Goal: Task Accomplishment & Management: Complete application form

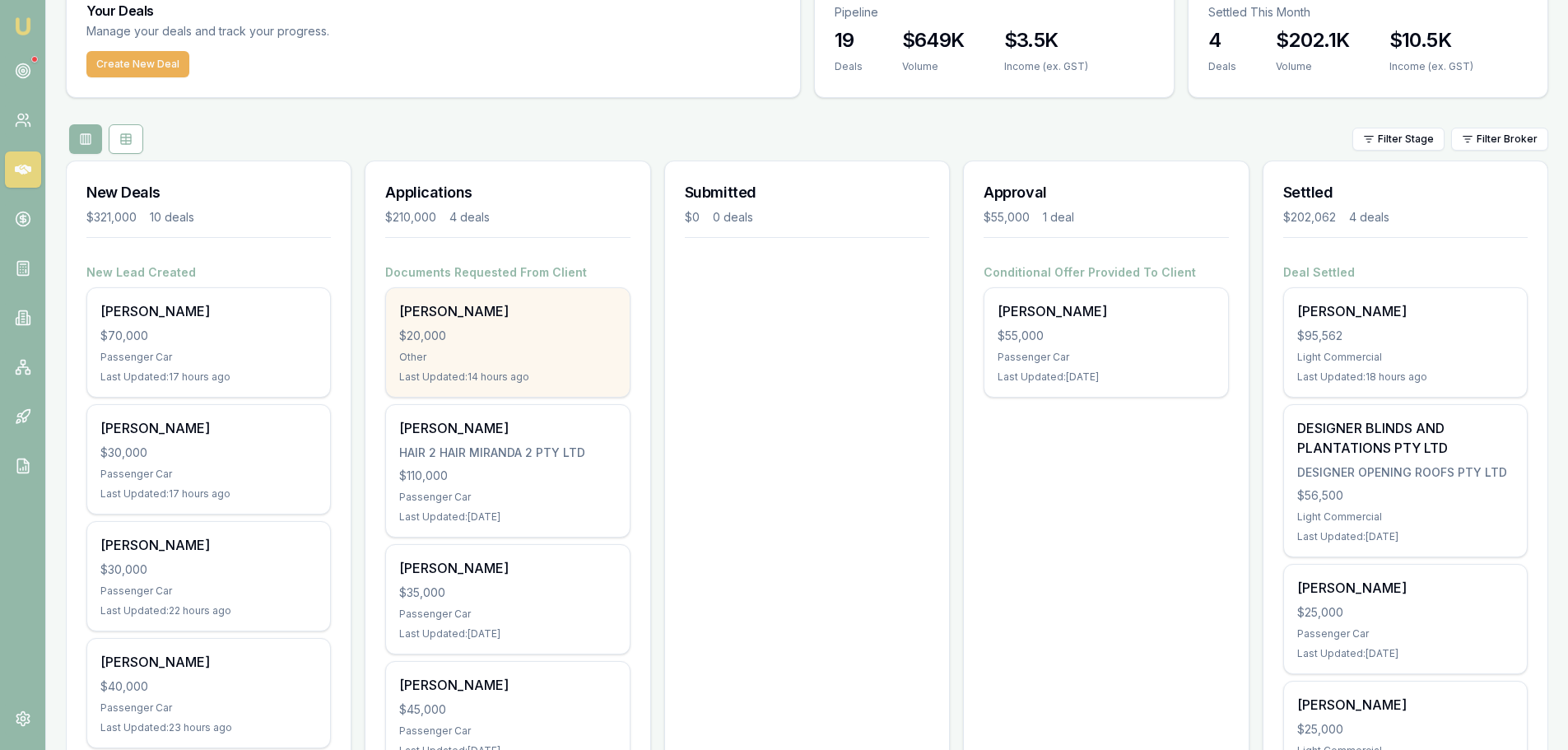
scroll to position [247, 0]
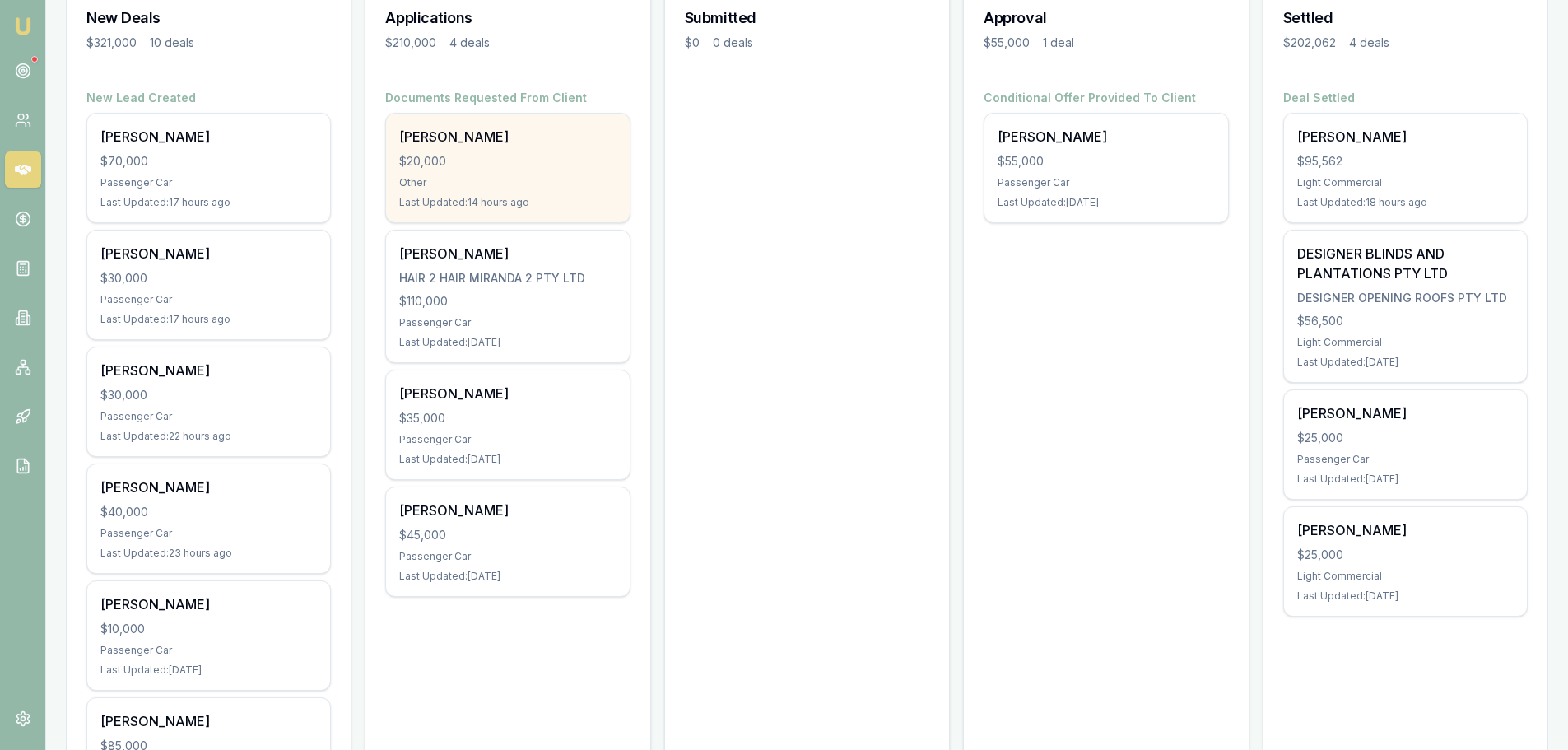
click at [523, 172] on div "Tyler Chamners $20,000 Other Last Updated: 14 hours ago" at bounding box center [507, 168] width 243 height 109
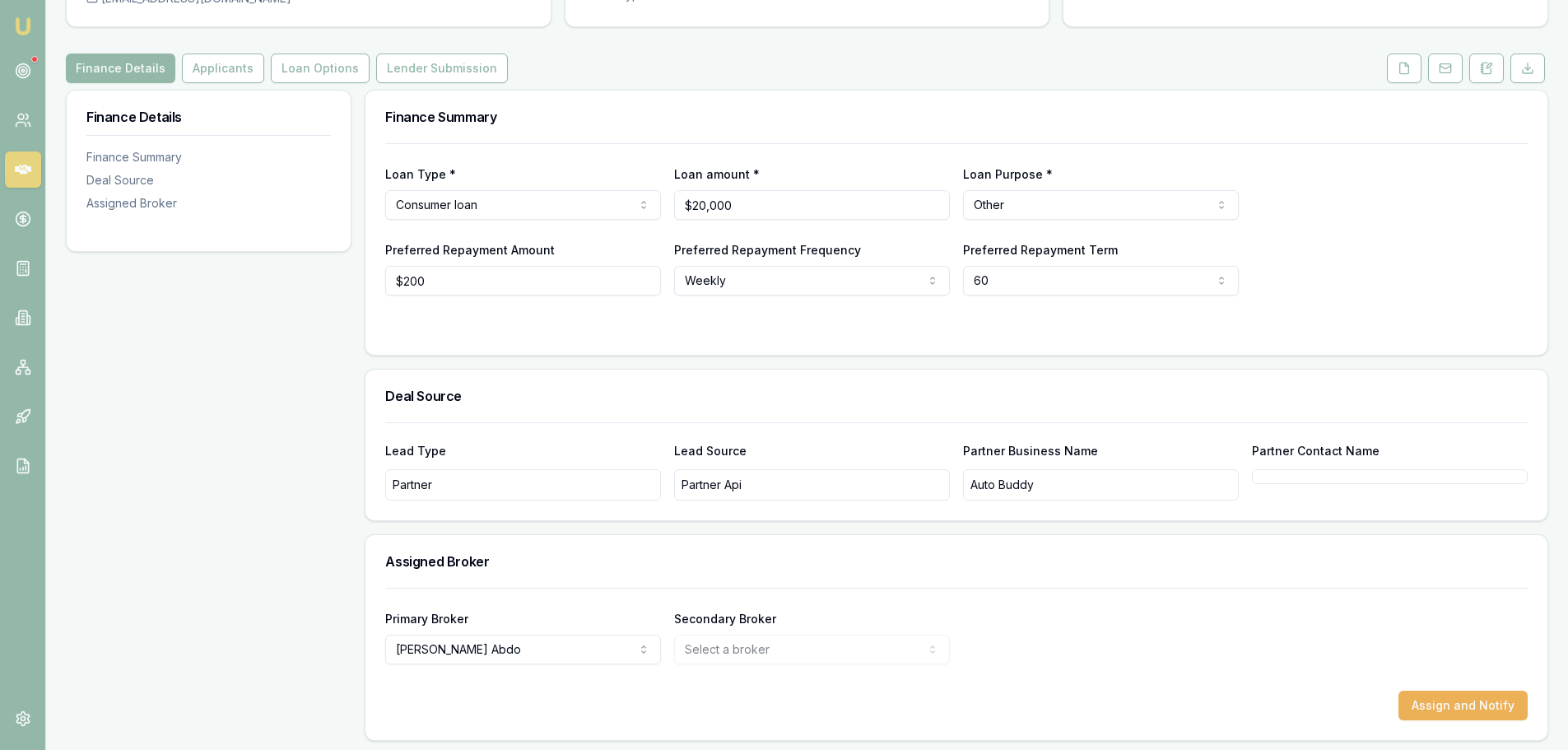
scroll to position [164, 0]
click at [214, 65] on button "Applicants" at bounding box center [222, 67] width 82 height 30
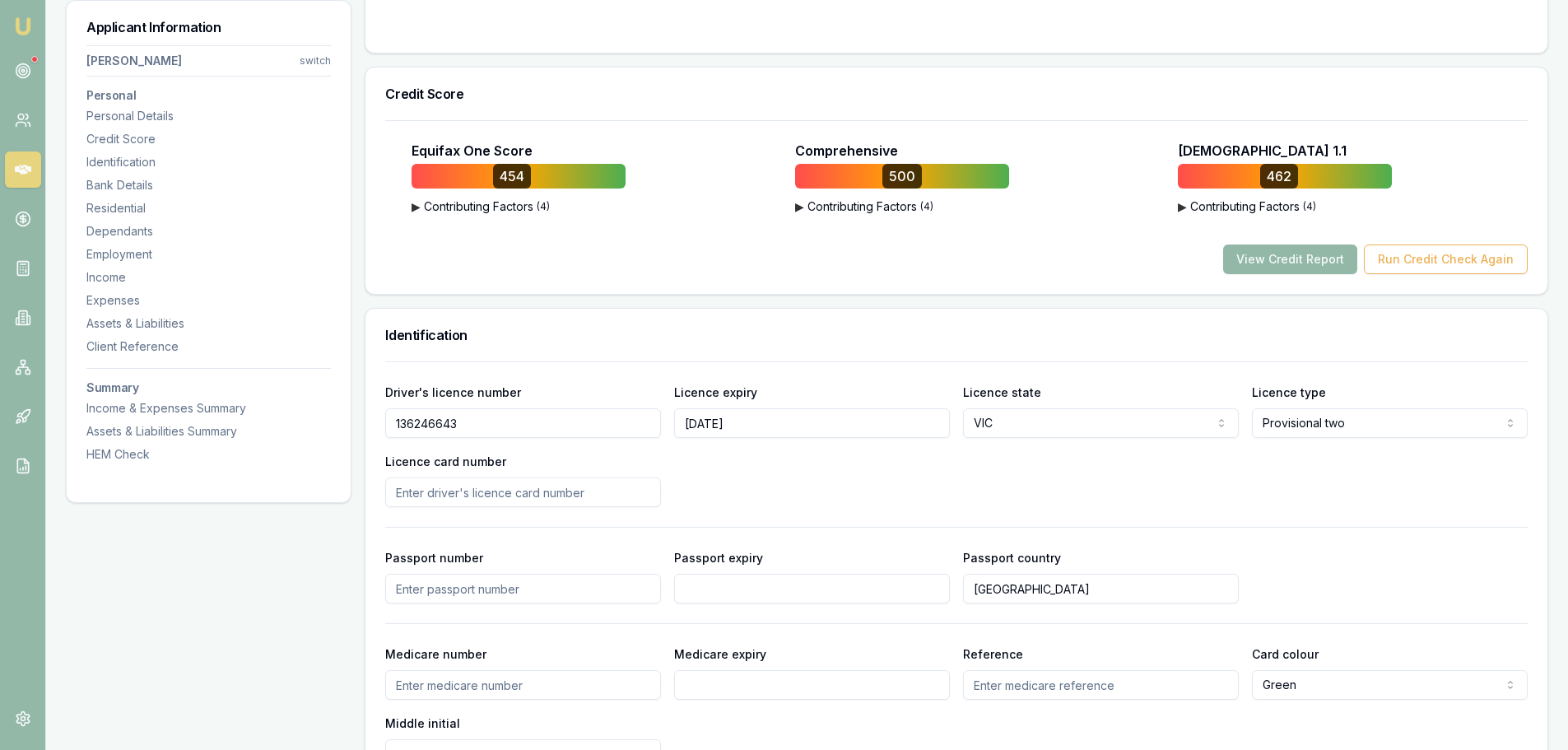
scroll to position [494, 0]
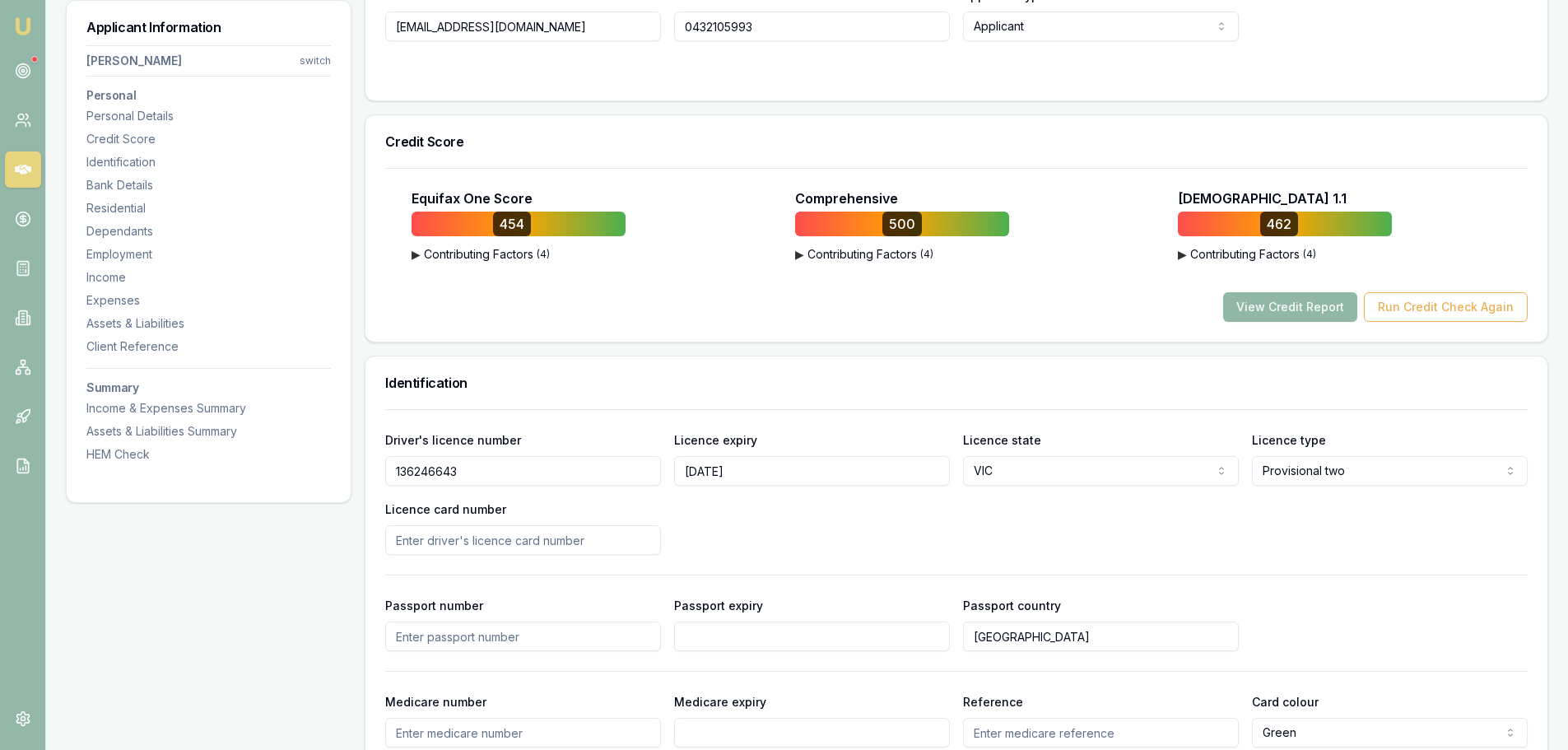
click at [1287, 312] on button "View Credit Report" at bounding box center [1291, 307] width 134 height 30
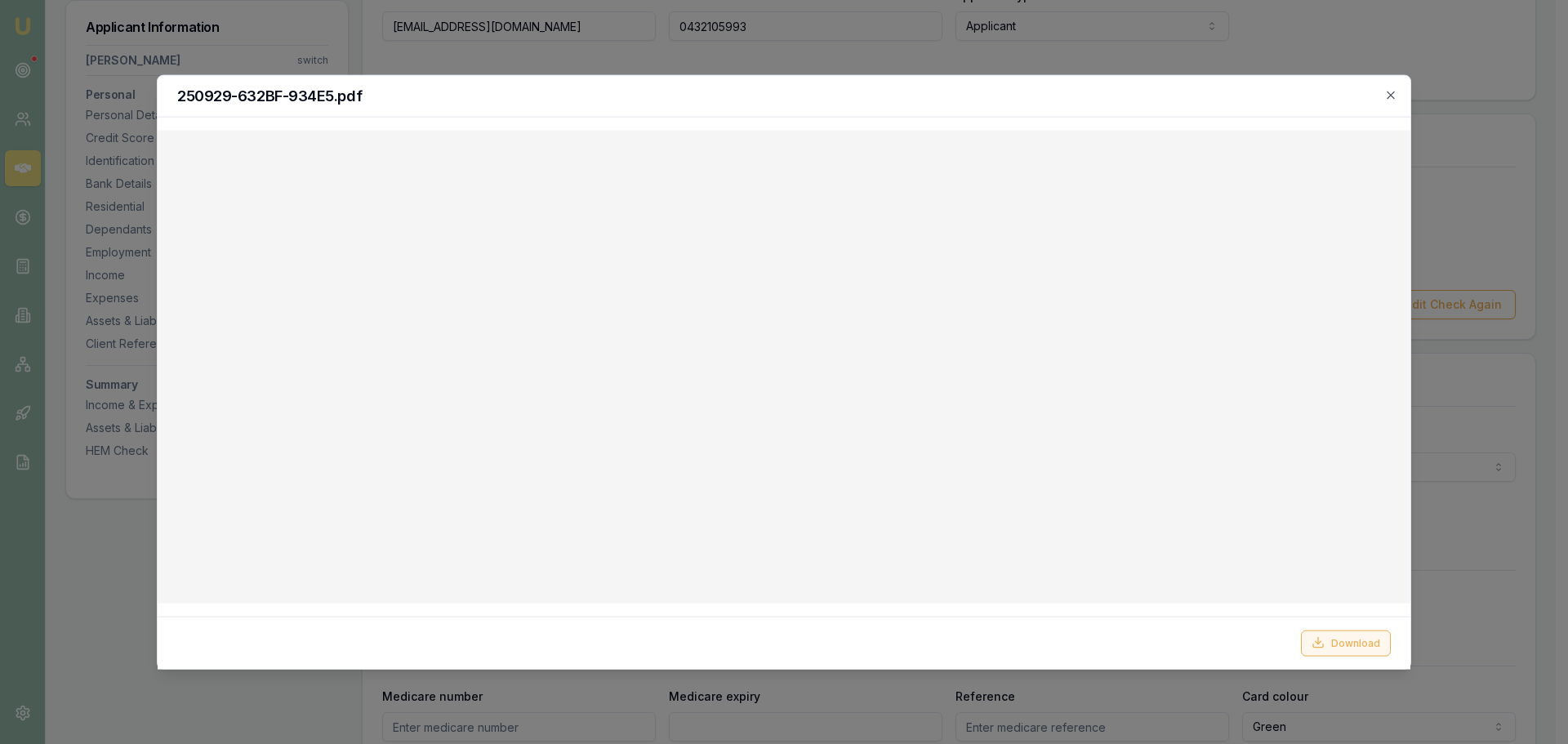
click at [1365, 645] on button "Download" at bounding box center [1346, 643] width 90 height 26
click at [1386, 96] on icon "button" at bounding box center [1391, 95] width 13 height 13
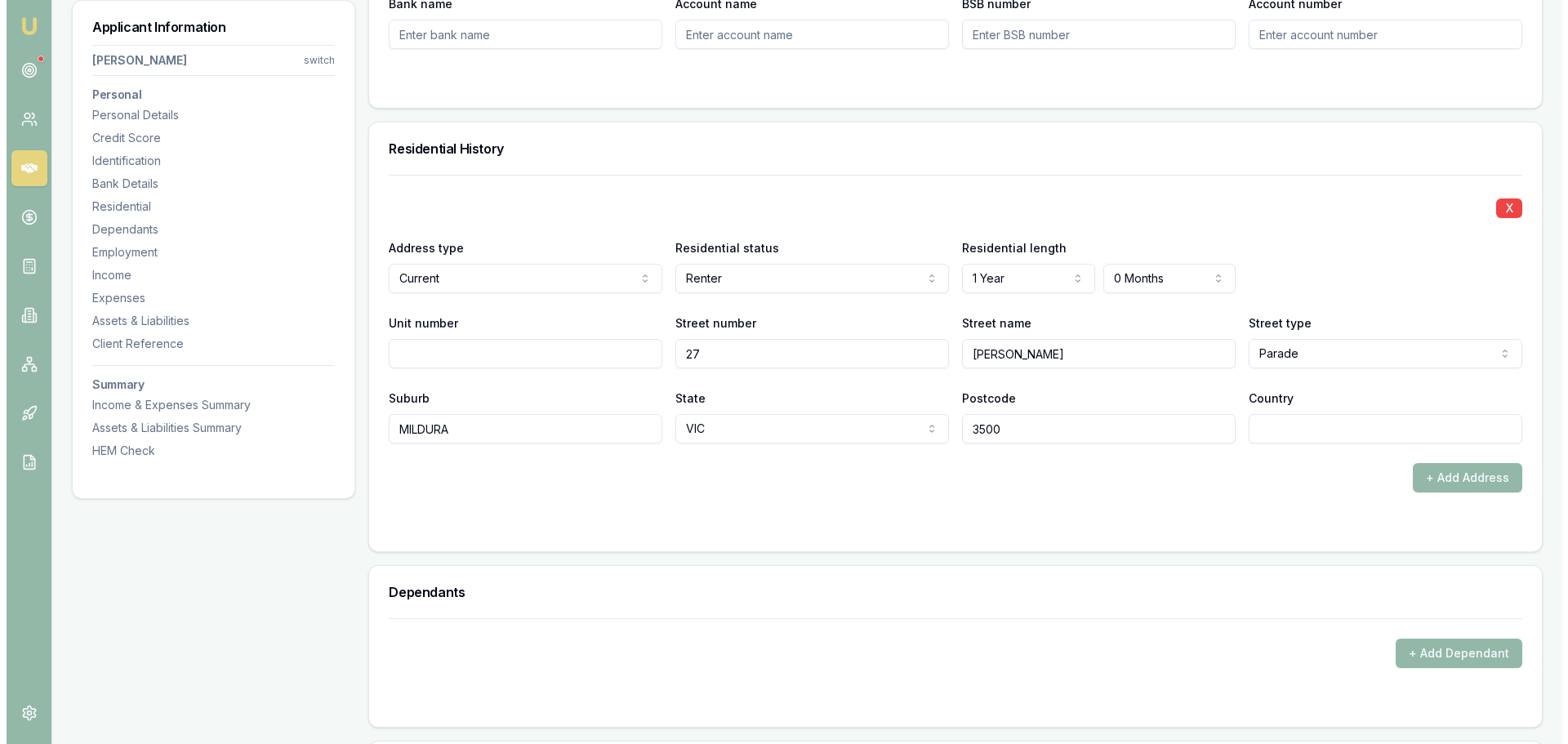
scroll to position [1552, 0]
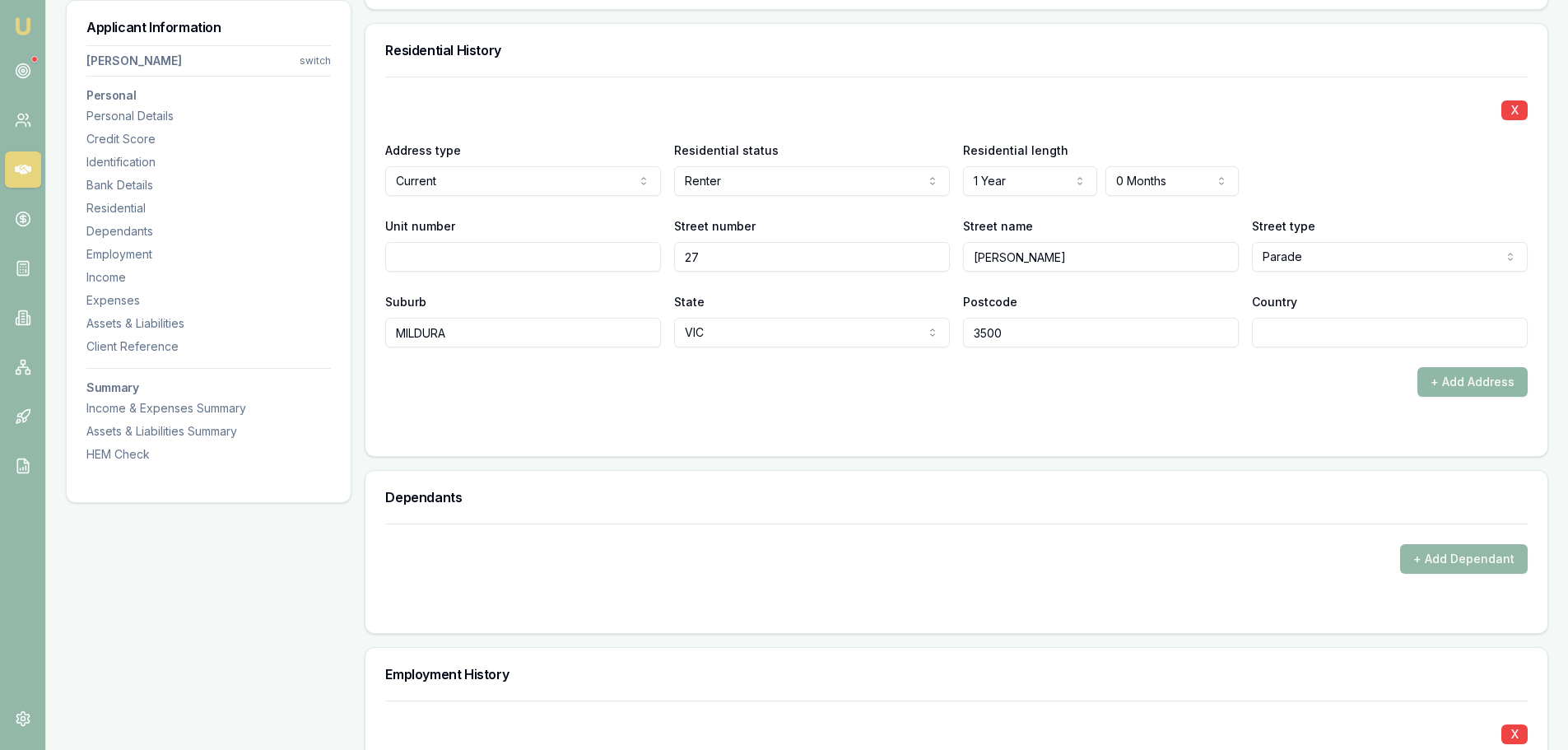
click at [1460, 384] on button "+ Add Address" at bounding box center [1473, 382] width 110 height 30
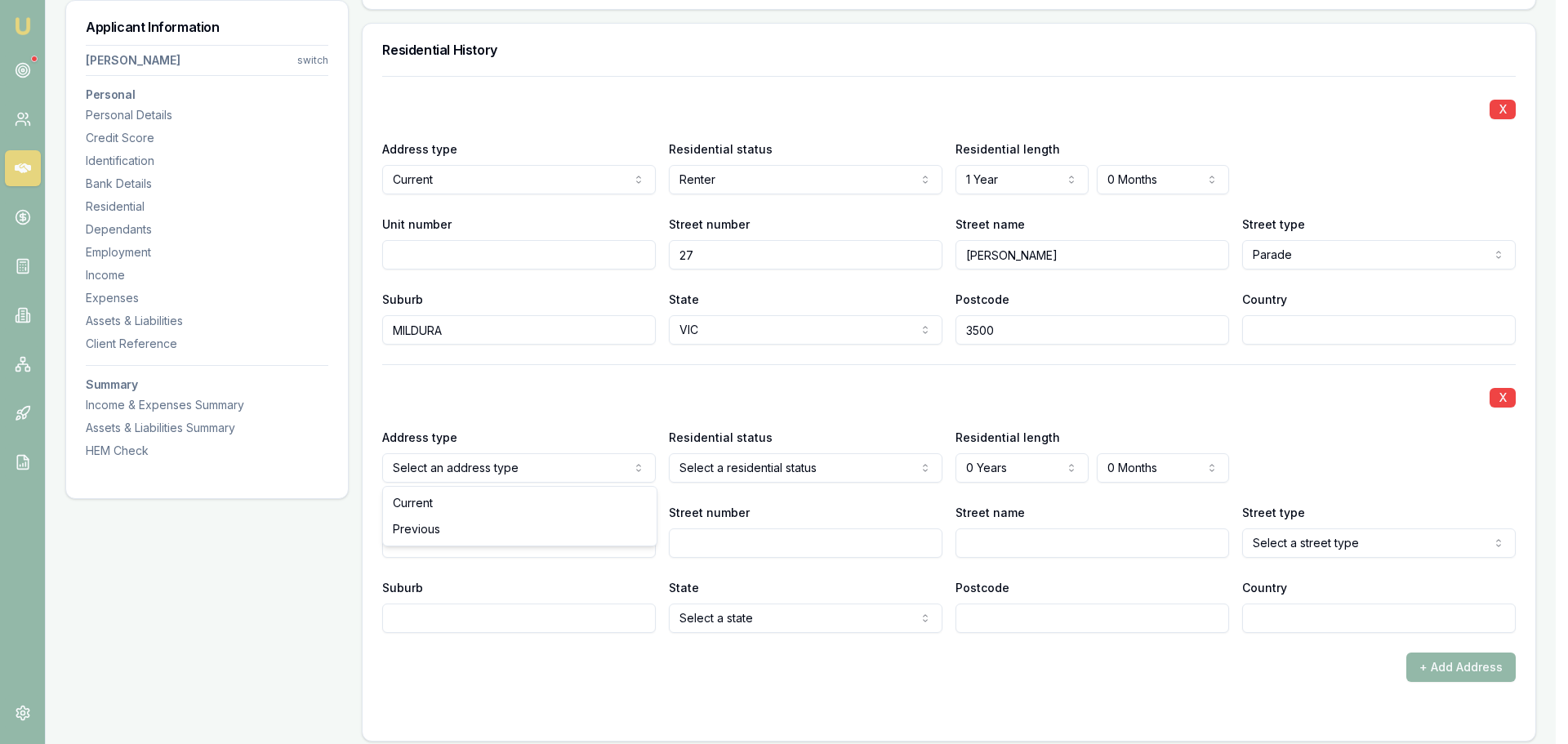
select select "PREVIOUS"
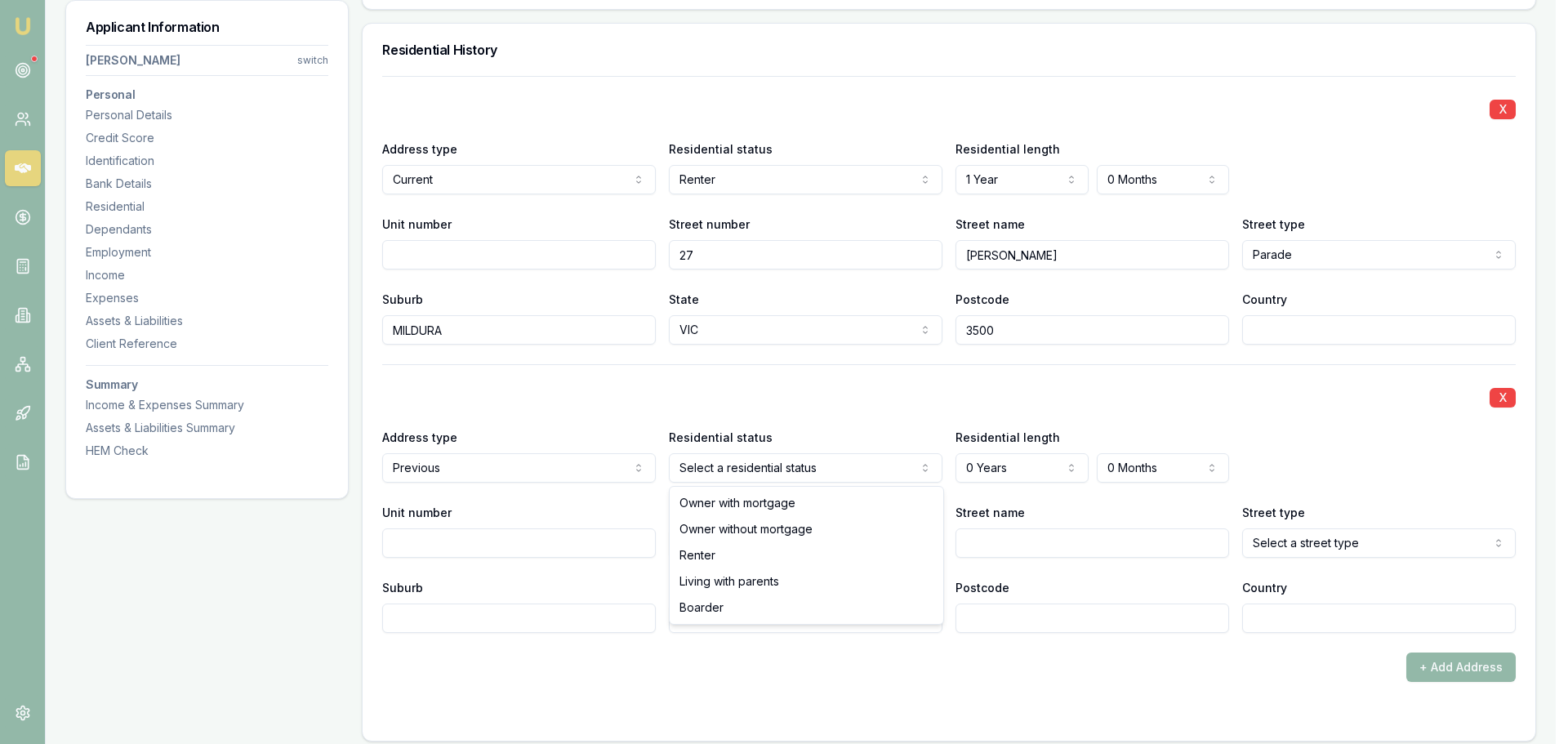
select select "LIVING_WITH_PARENTS"
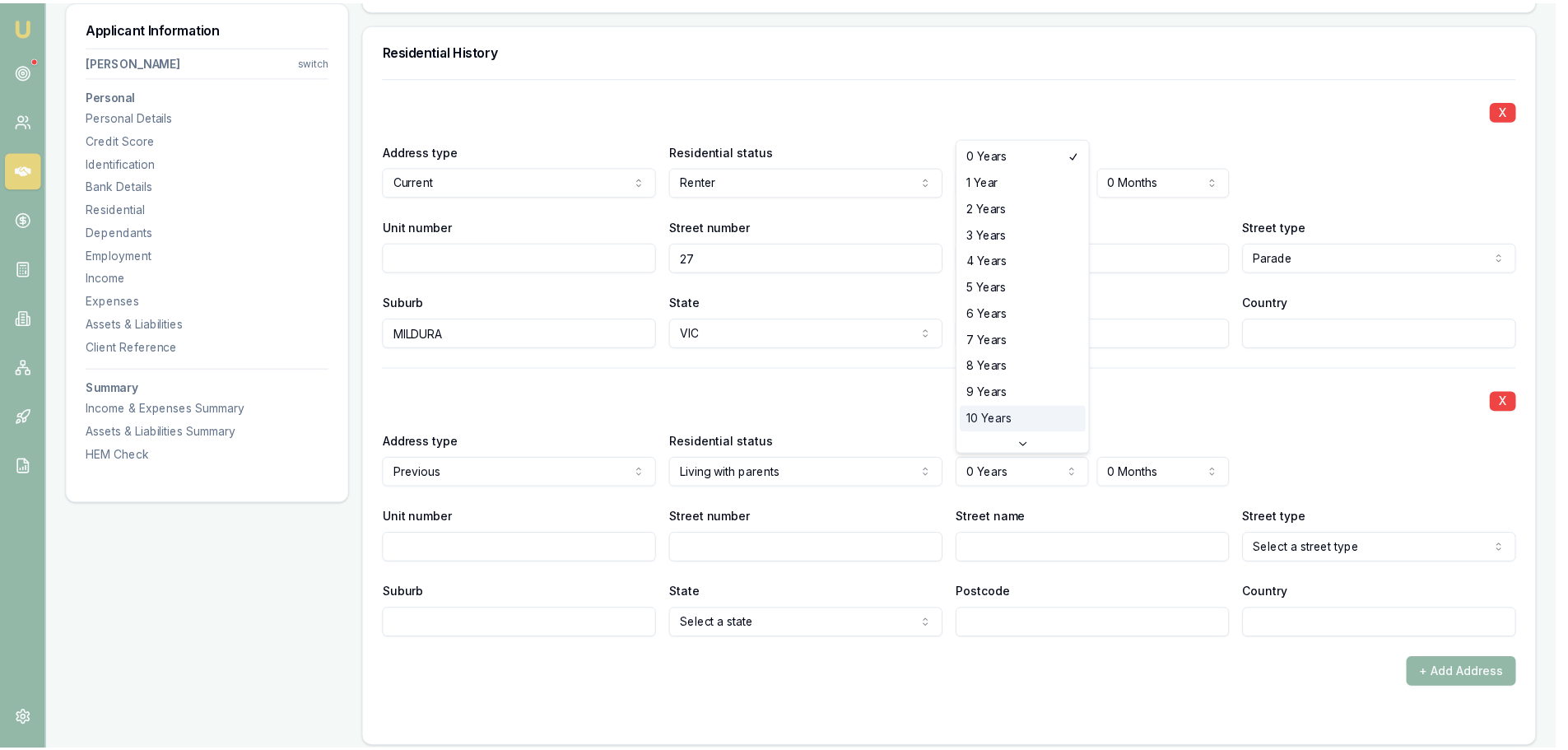
scroll to position [43, 0]
select select "10"
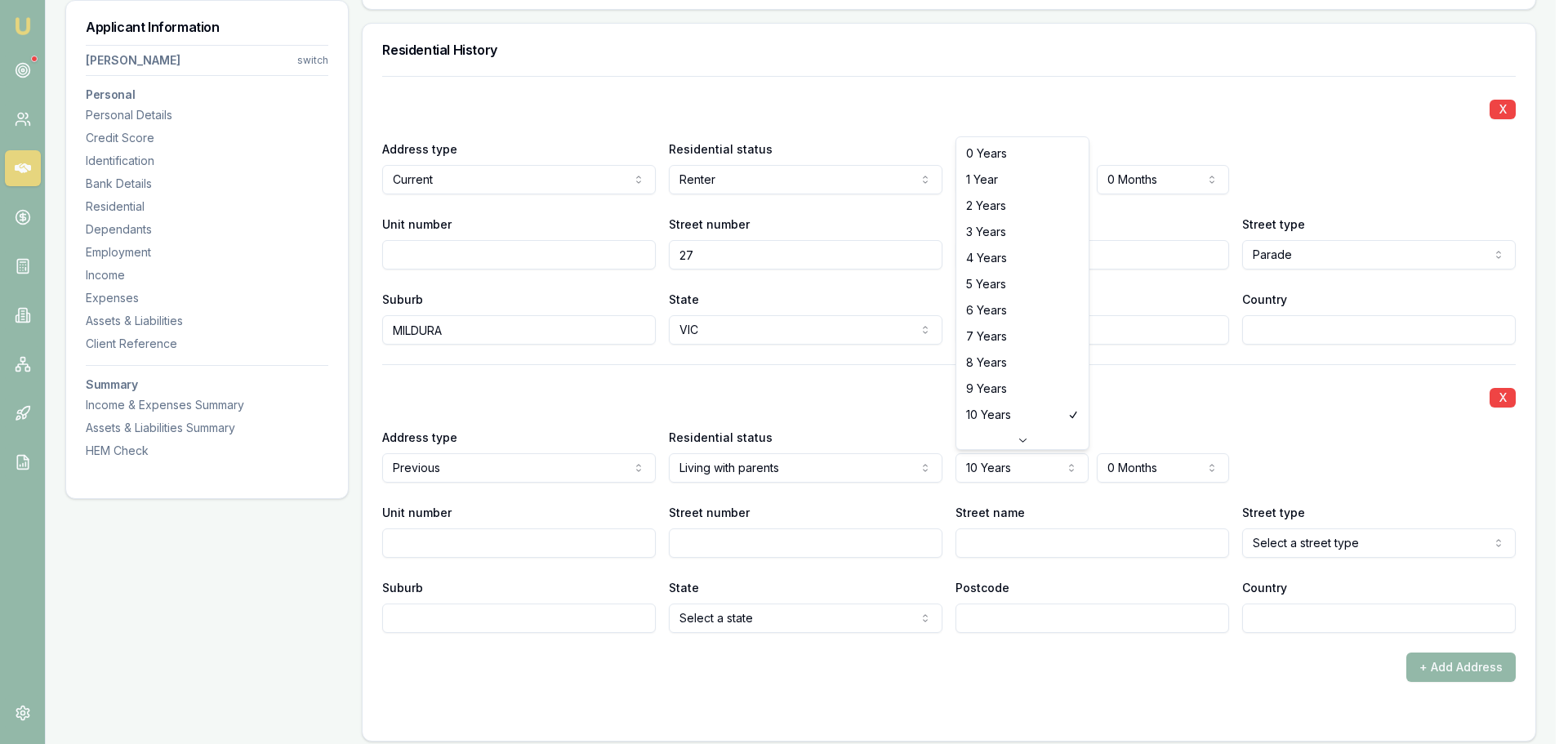
select select "2"
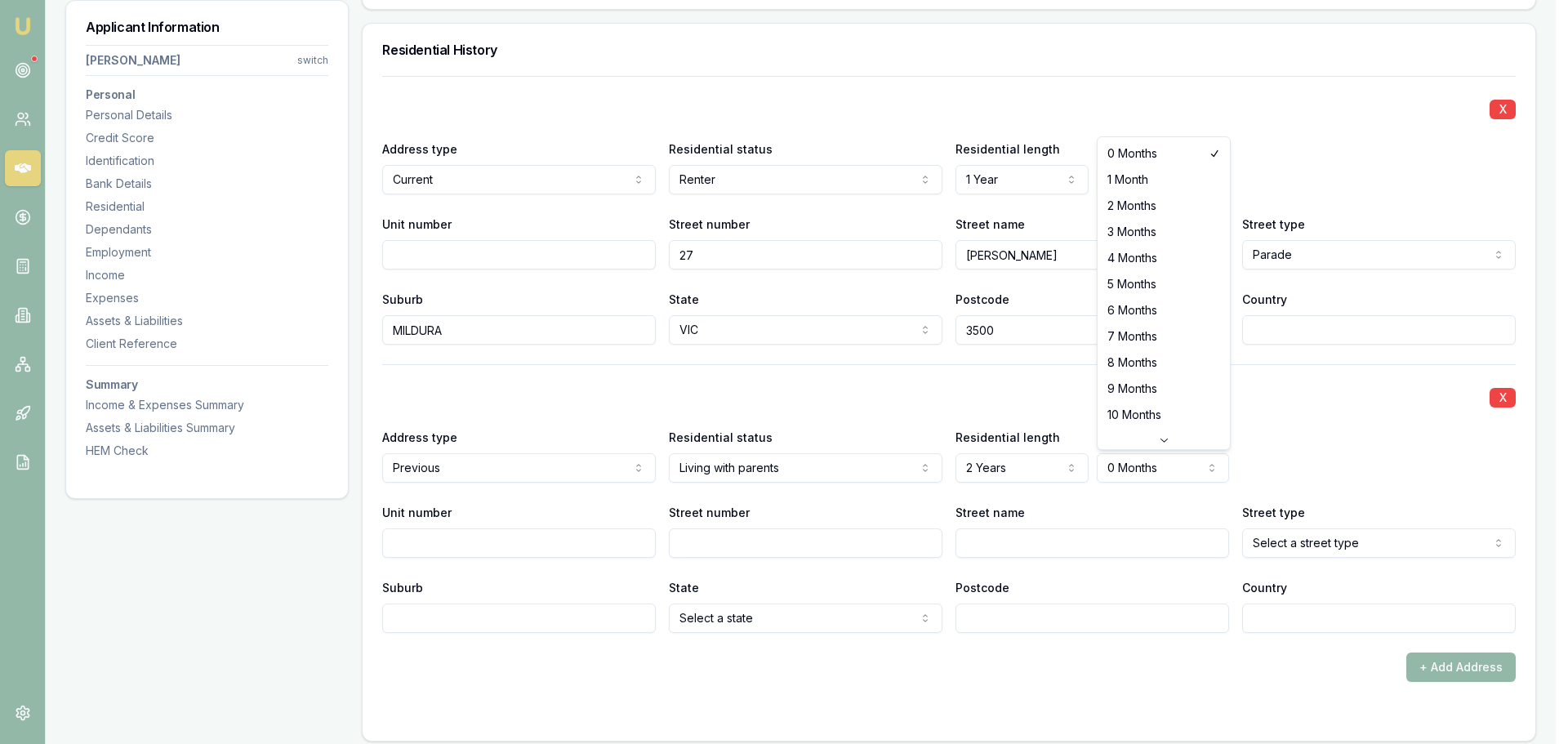
select select "2"
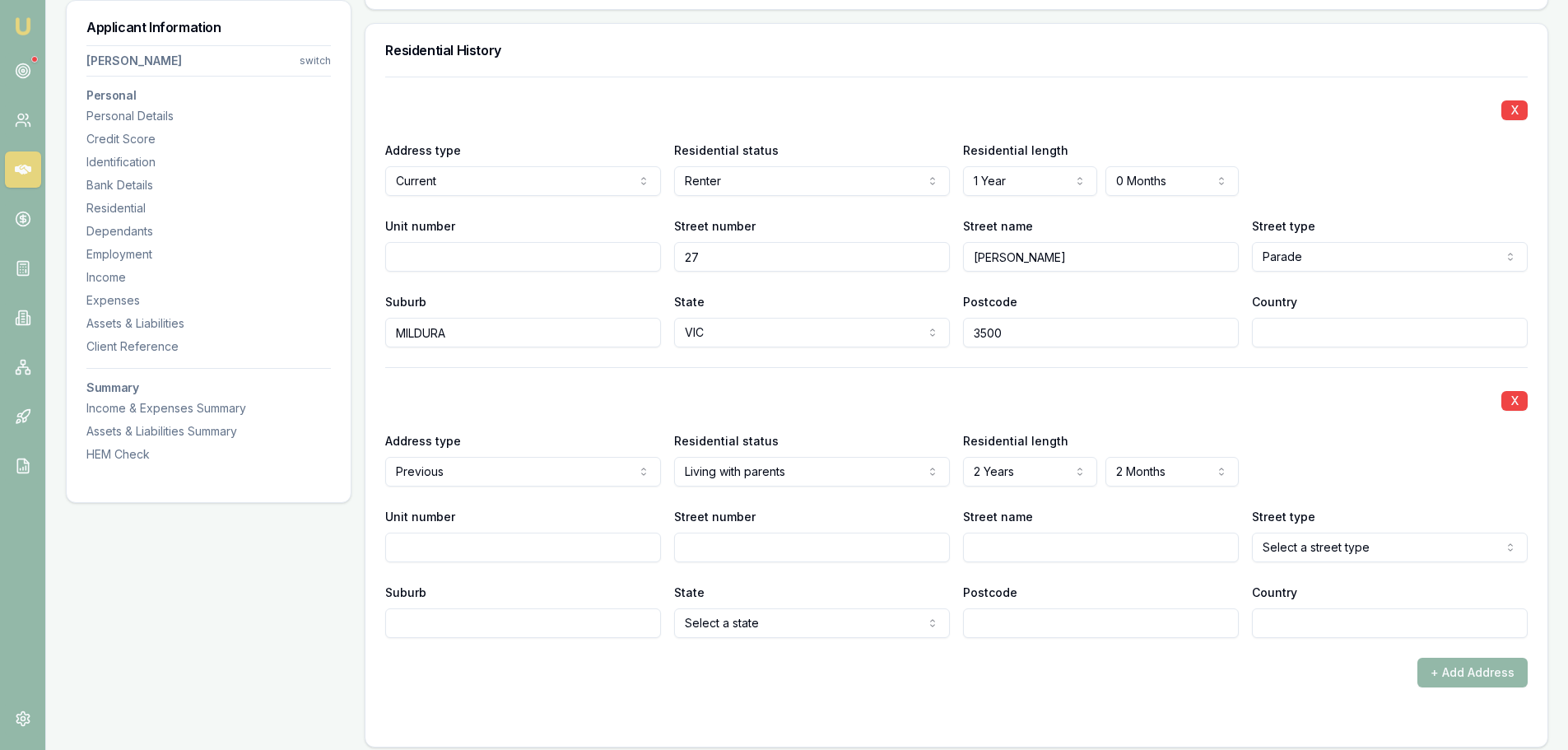
click at [398, 549] on input "Unit number" at bounding box center [523, 548] width 276 height 30
click at [718, 551] on input "Street number" at bounding box center [812, 548] width 276 height 30
type input "120"
paste input "120 Old gympie RD, Mooloolah valley QLD 4553"
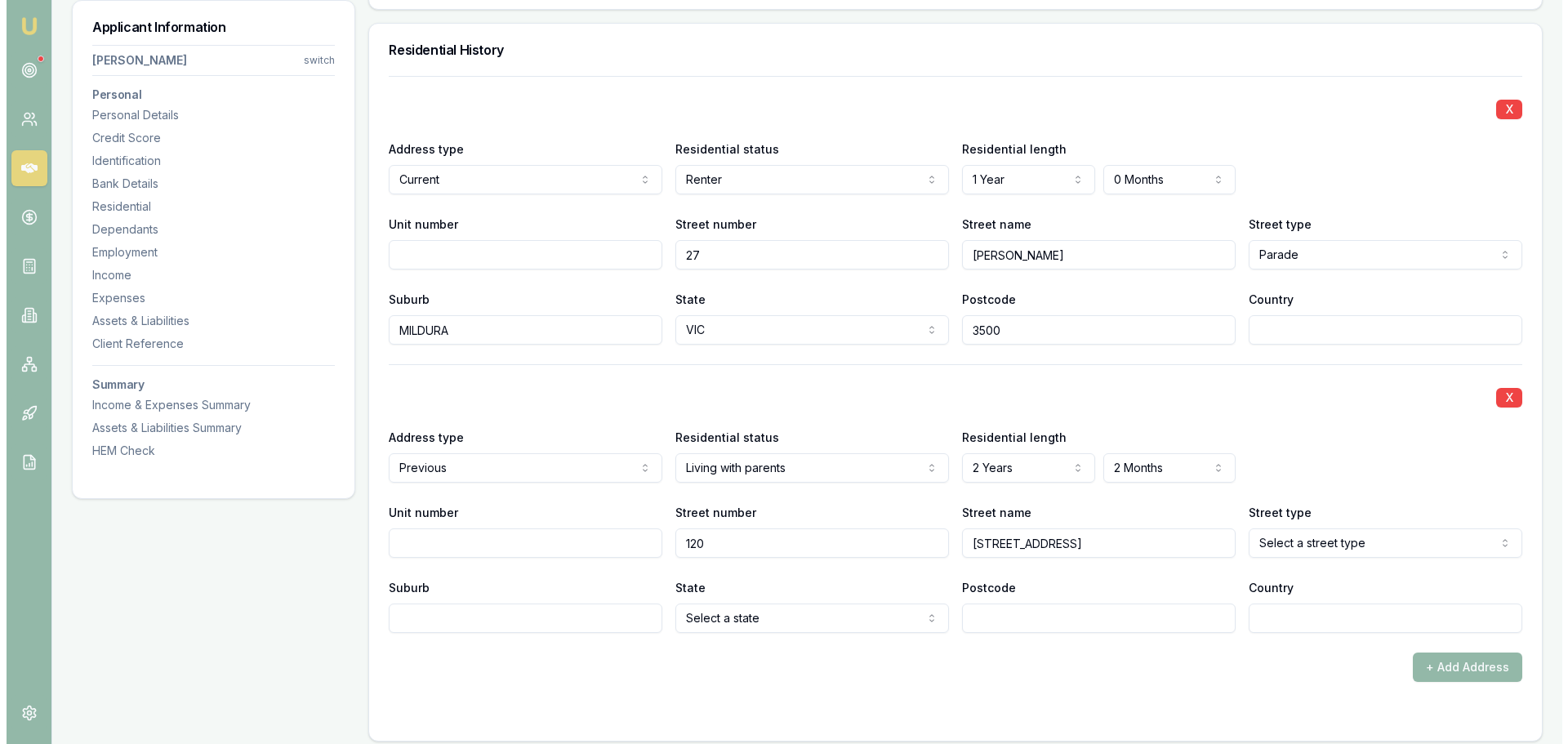
scroll to position [0, 0]
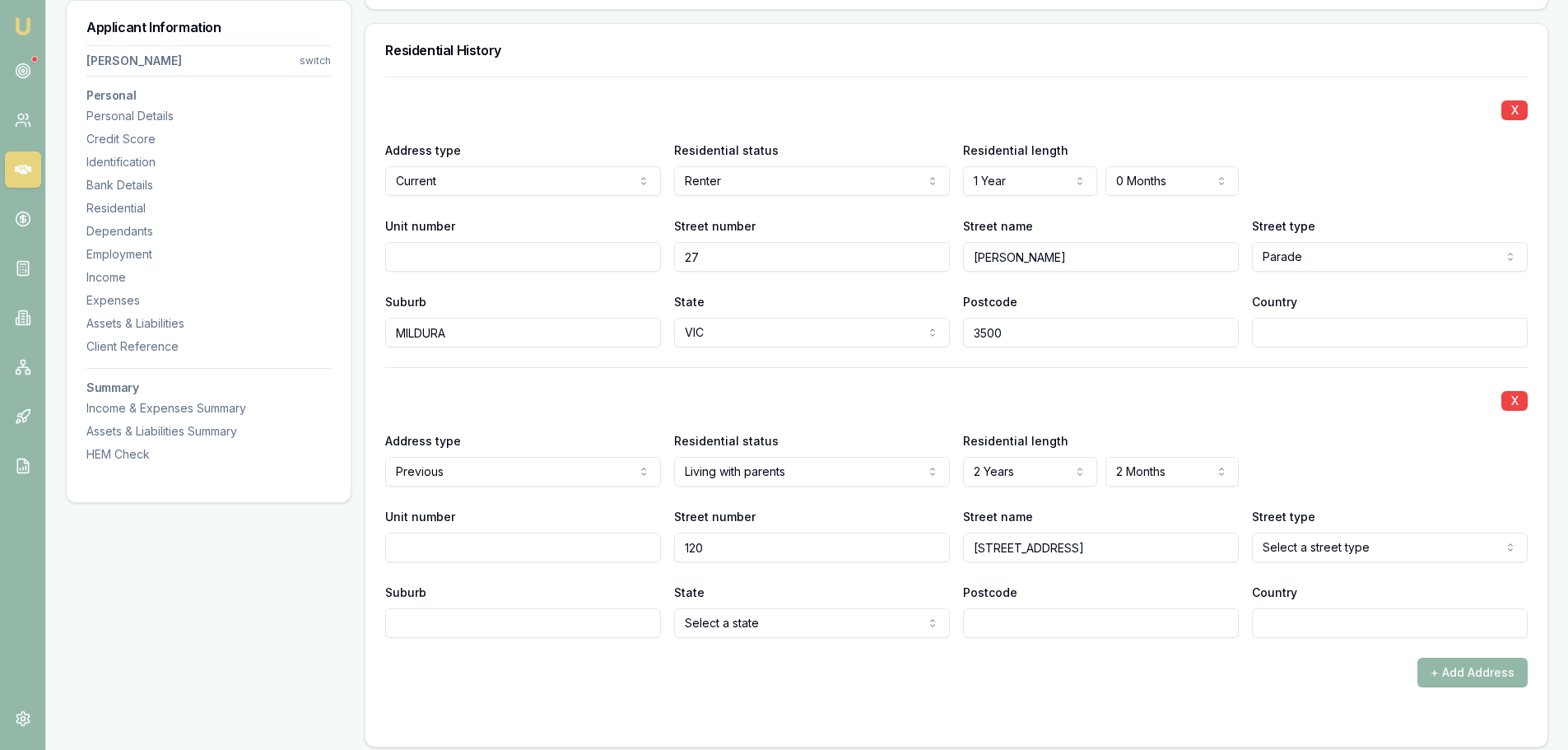
drag, startPoint x: 994, startPoint y: 547, endPoint x: 965, endPoint y: 547, distance: 29.0
click at [965, 547] on input "120 Old gympie RD, Mooloolah valley QLD 4553" at bounding box center [1101, 548] width 276 height 30
drag, startPoint x: 1055, startPoint y: 549, endPoint x: 1222, endPoint y: 562, distance: 167.5
click at [1222, 562] on div "X Address type Previous Current Previous Residential status Living with parents…" at bounding box center [956, 502] width 1142 height 271
type input "Old gympie RD"
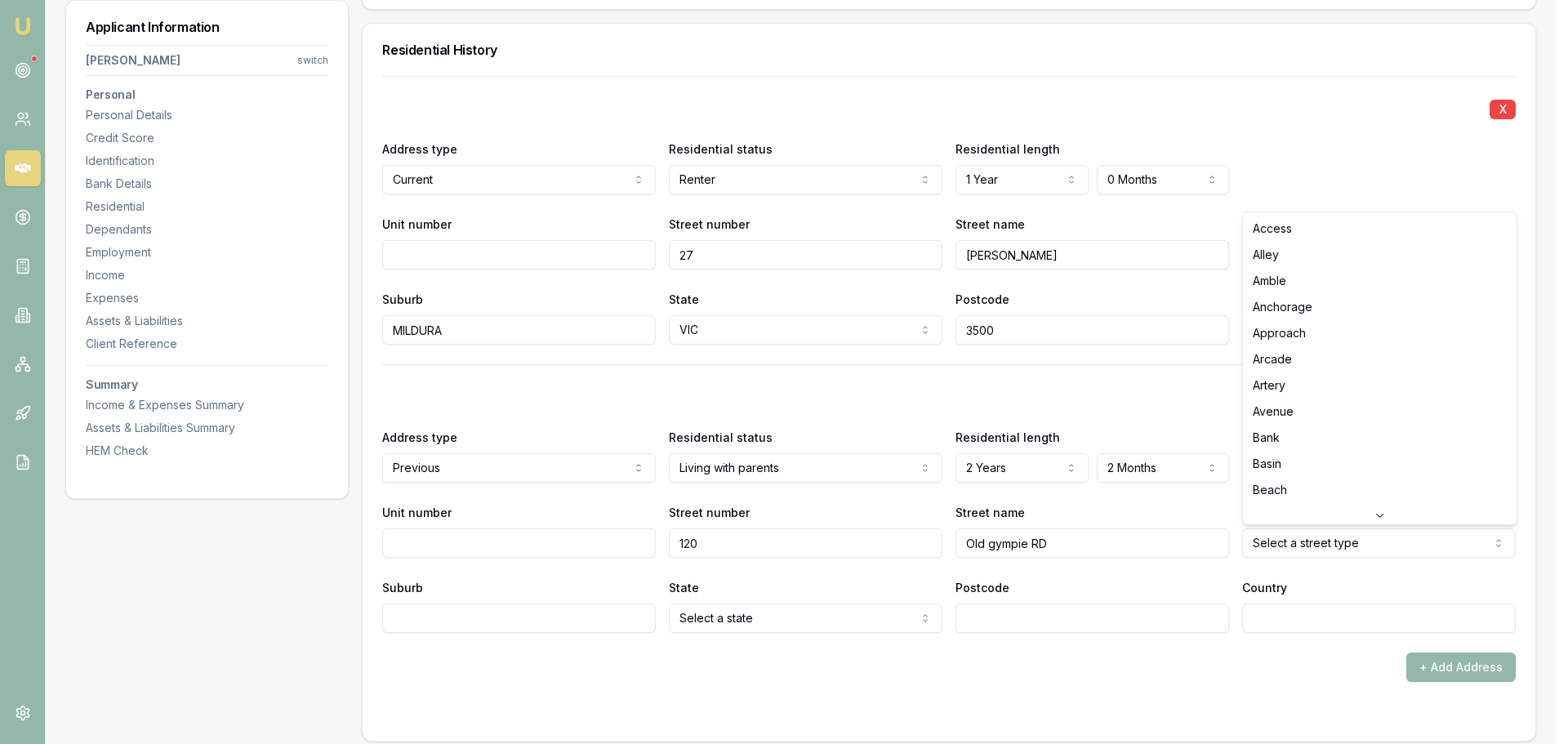
select select "Road"
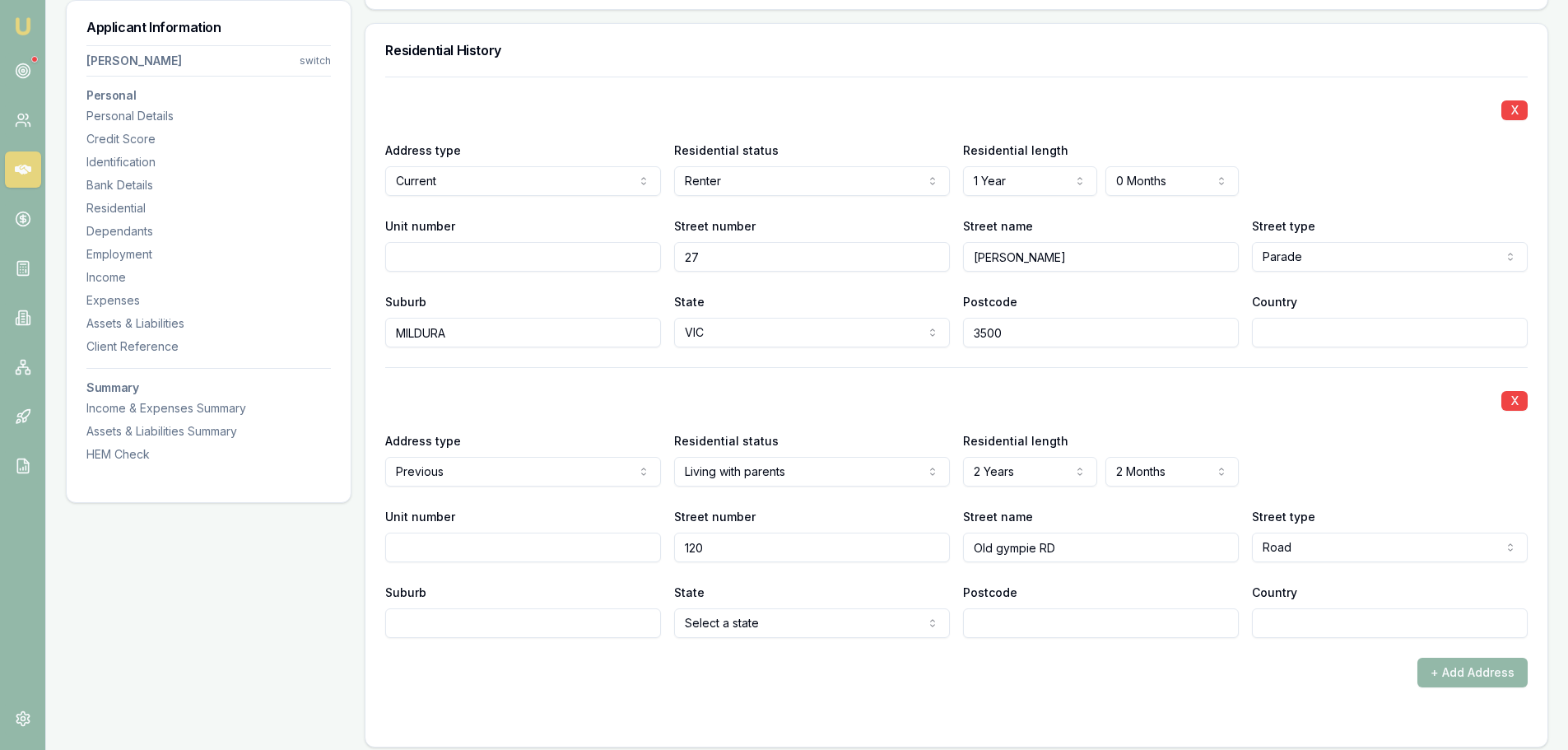
drag, startPoint x: 1061, startPoint y: 547, endPoint x: 1038, endPoint y: 546, distance: 23.0
click at [1038, 546] on input "Old gympie RD" at bounding box center [1101, 548] width 276 height 30
type input "Old gympie"
paste input ", Mooloolah valley QLD 4553"
drag, startPoint x: 556, startPoint y: 625, endPoint x: 526, endPoint y: 623, distance: 30.1
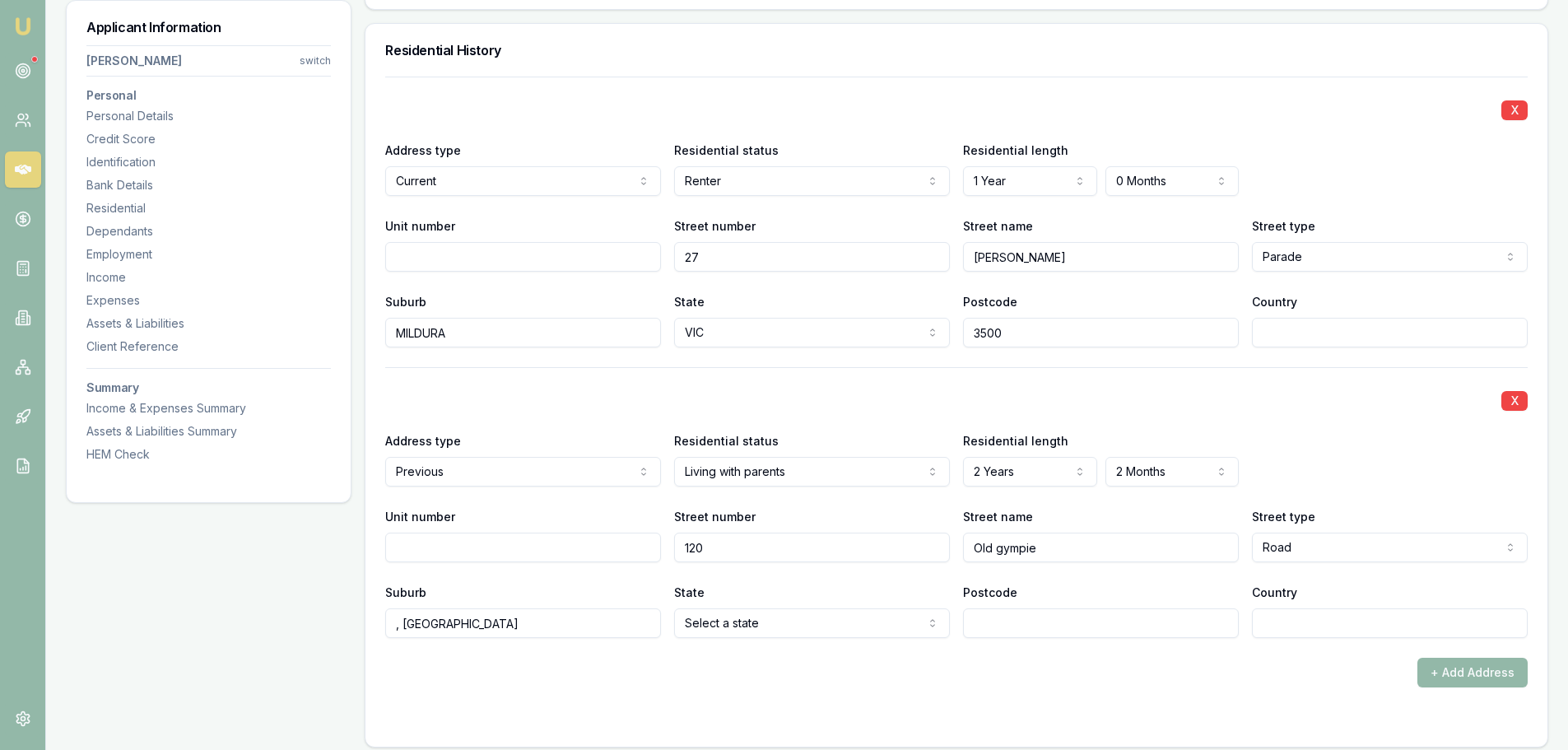
click at [526, 623] on input ", Mooloolah valley QLD 4553" at bounding box center [523, 624] width 276 height 30
type input ", Mooloolah valley QLD"
paste input "4553"
type input "4553"
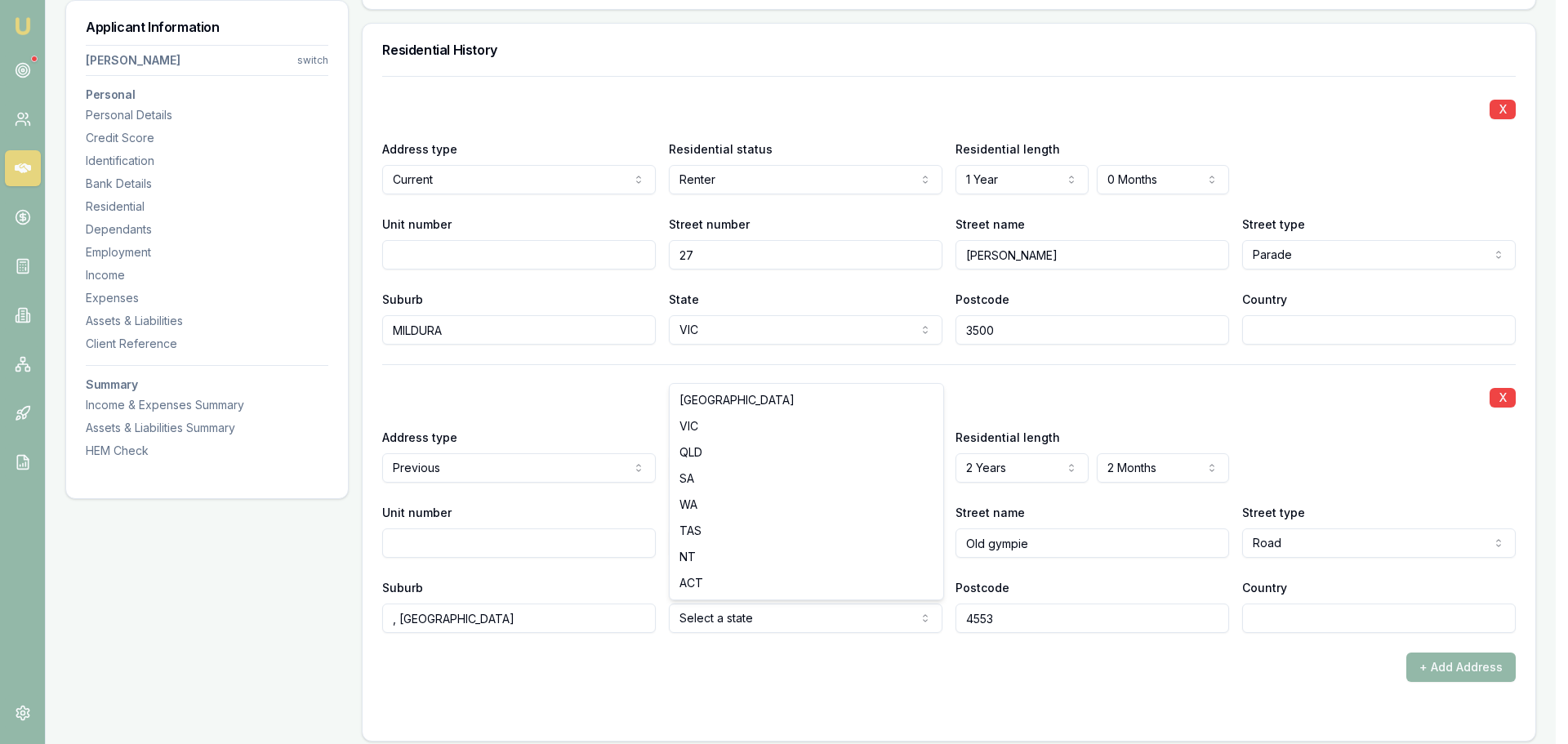
select select "QLD"
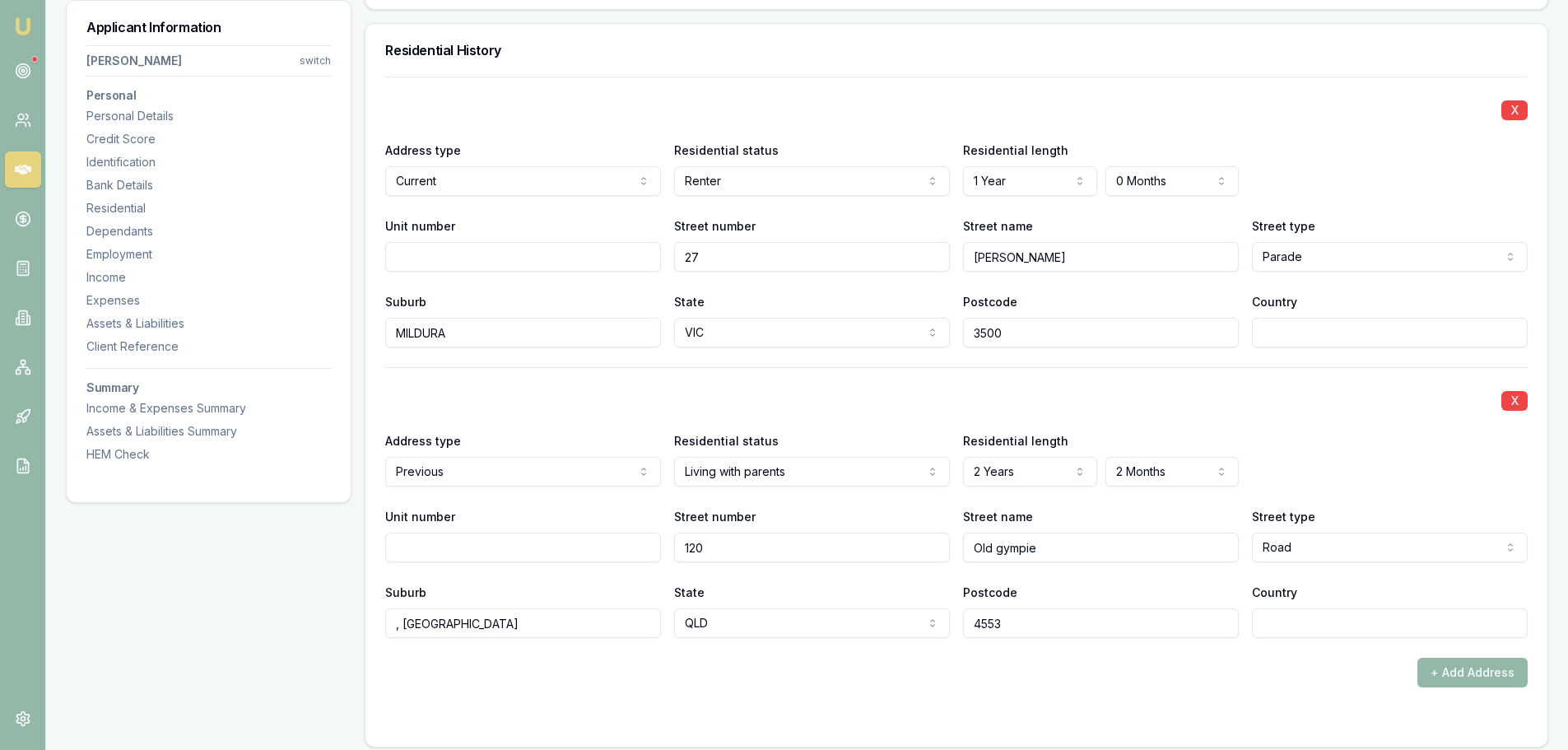
click at [640, 689] on form "X Address type Current Current Previous Residential status Renter Owner with mo…" at bounding box center [956, 401] width 1142 height 650
click at [399, 630] on input ", Mooloolah valley QLD" at bounding box center [523, 624] width 276 height 30
type input "[GEOGRAPHIC_DATA]"
click at [380, 687] on div "X Address type Current Current Previous Residential status Renter Owner with mo…" at bounding box center [956, 411] width 1182 height 670
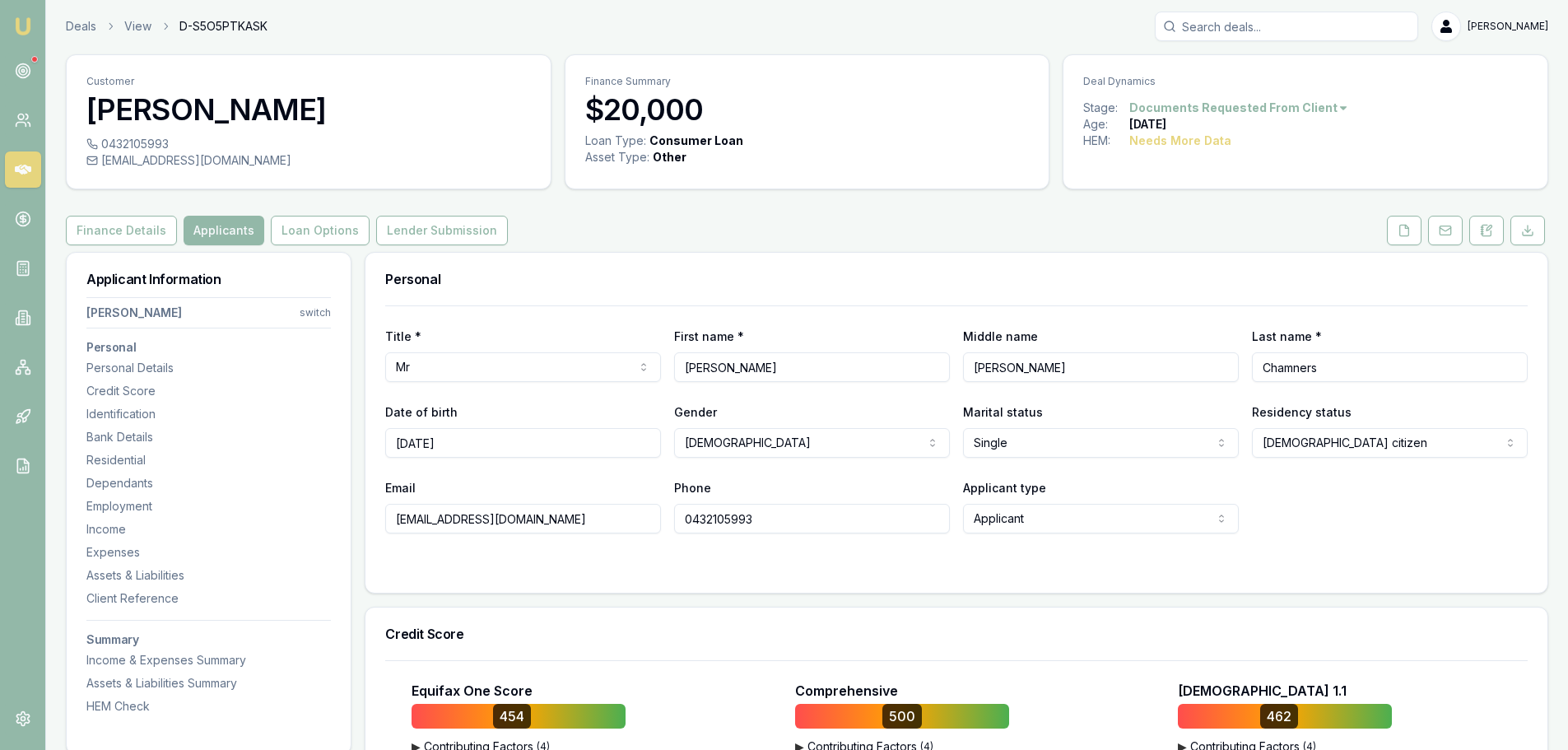
scroll to position [0, 0]
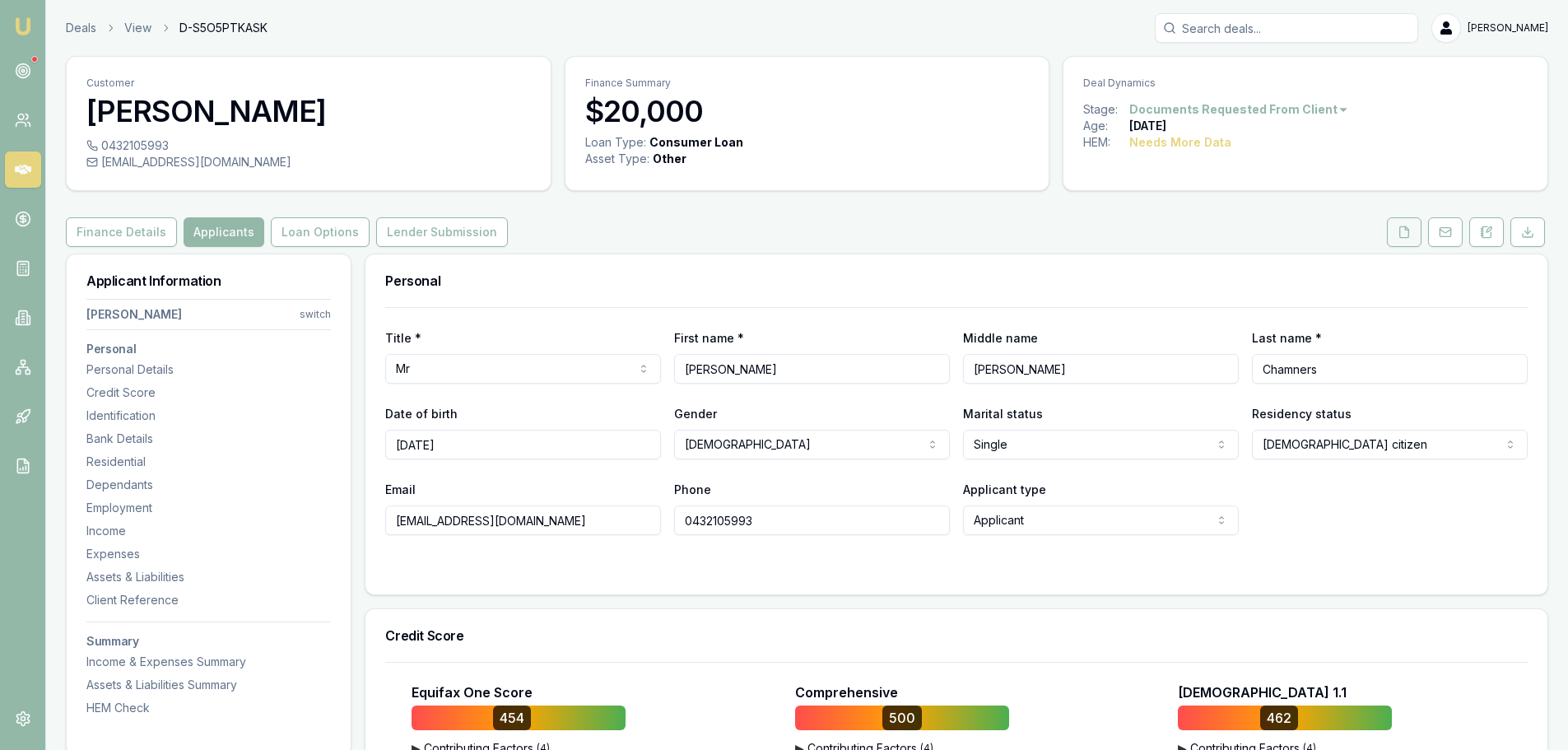
click at [1405, 231] on icon at bounding box center [1404, 233] width 13 height 13
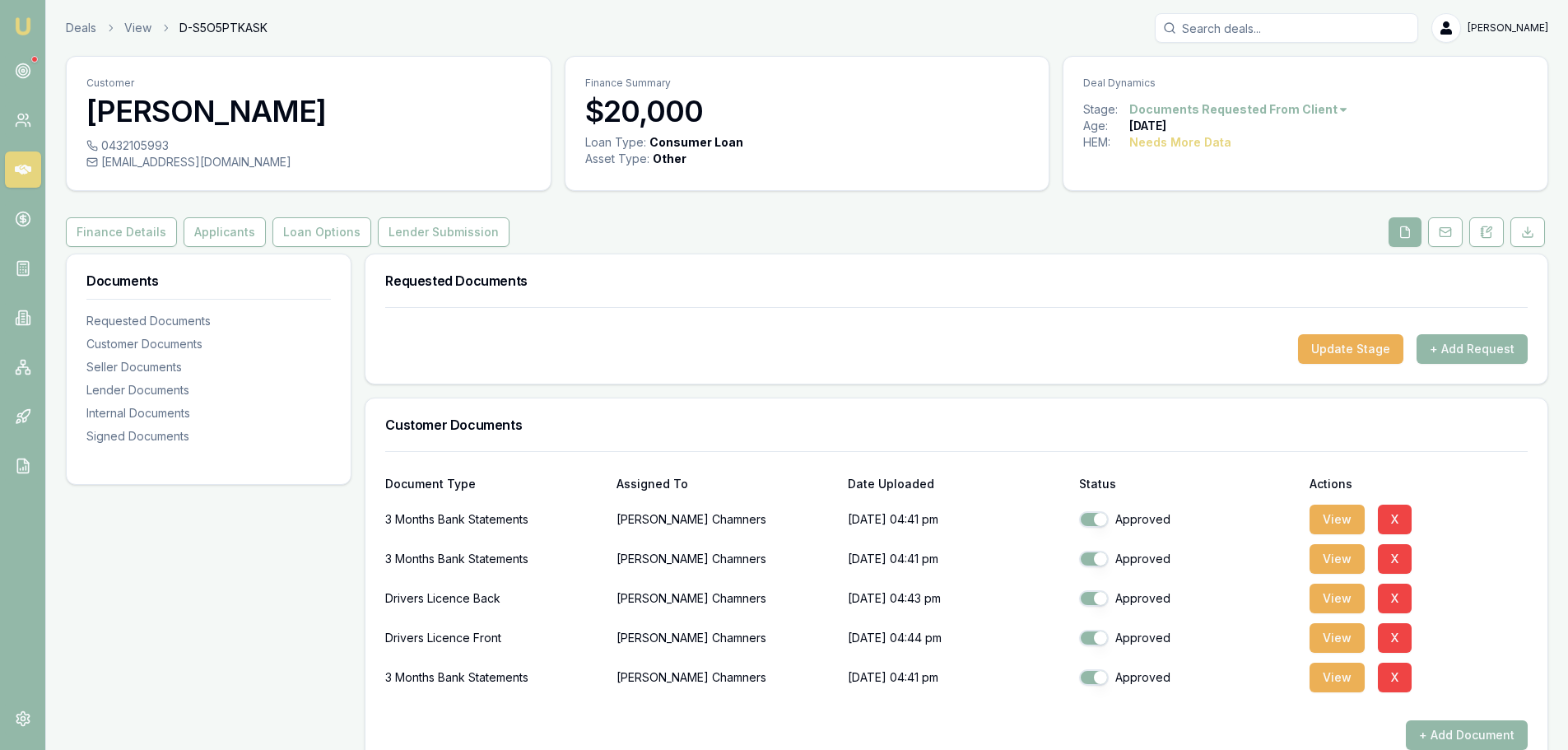
scroll to position [247, 0]
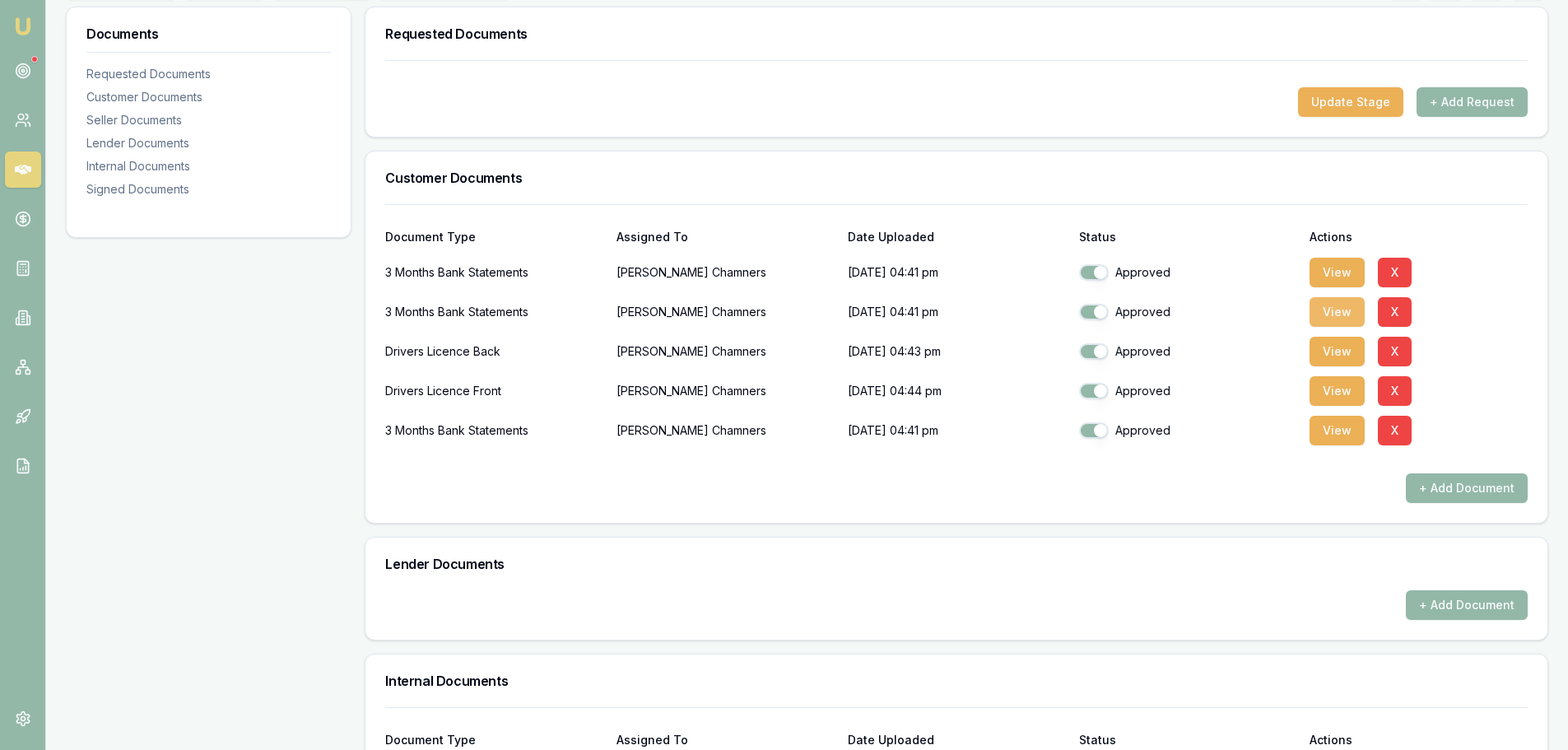
click at [1345, 311] on button "View" at bounding box center [1337, 312] width 55 height 30
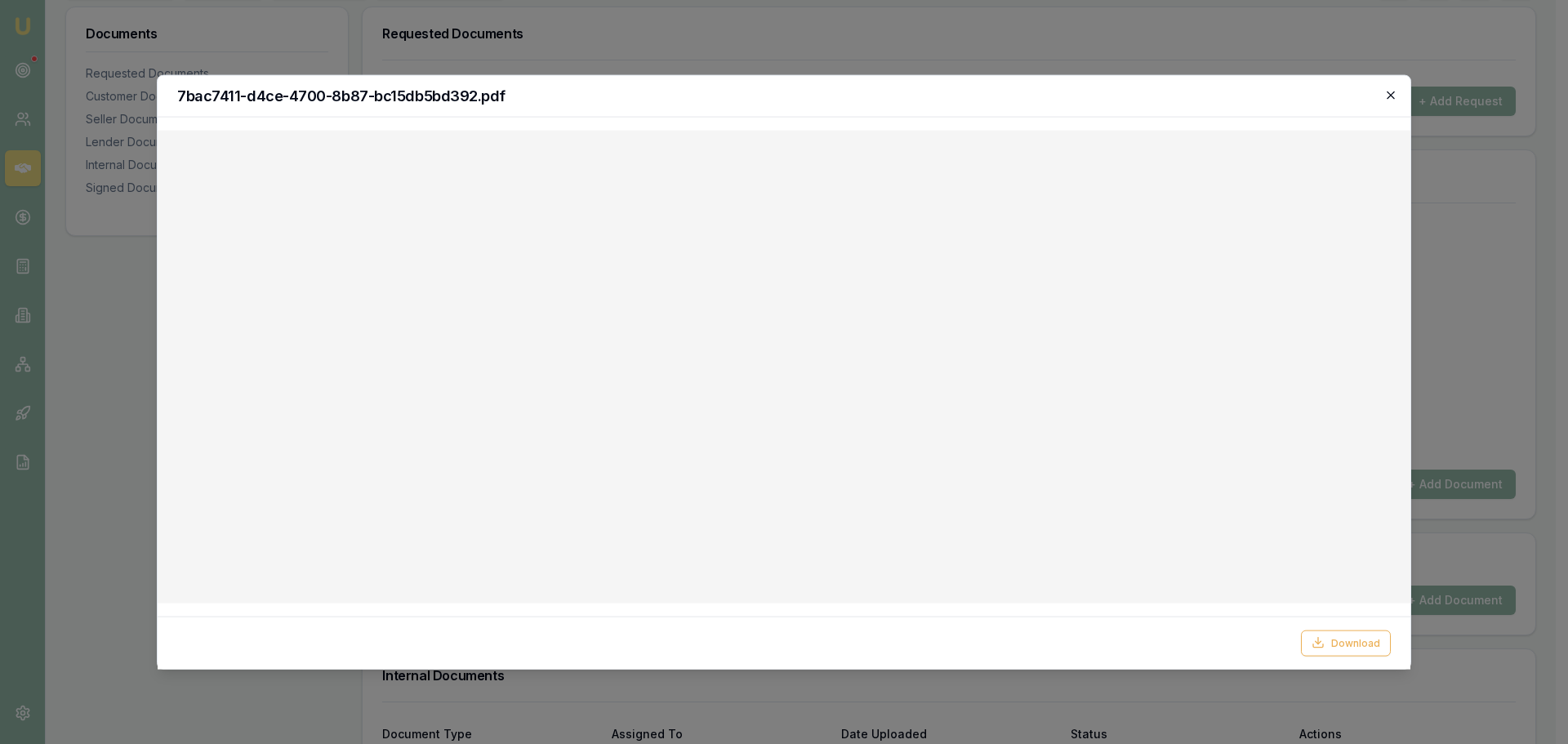
click at [1389, 96] on icon "button" at bounding box center [1390, 94] width 7 height 7
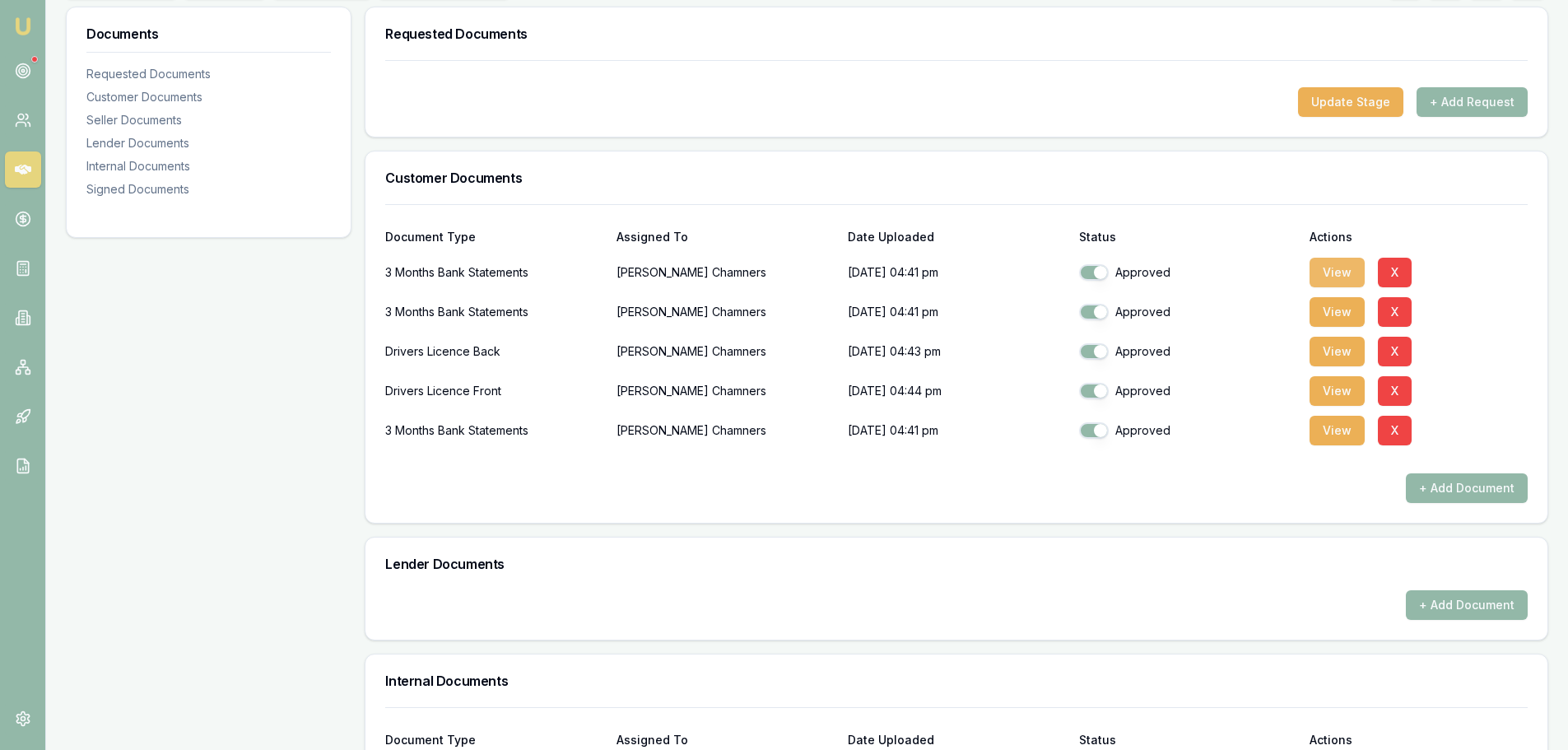
click at [1322, 276] on button "View" at bounding box center [1337, 272] width 55 height 30
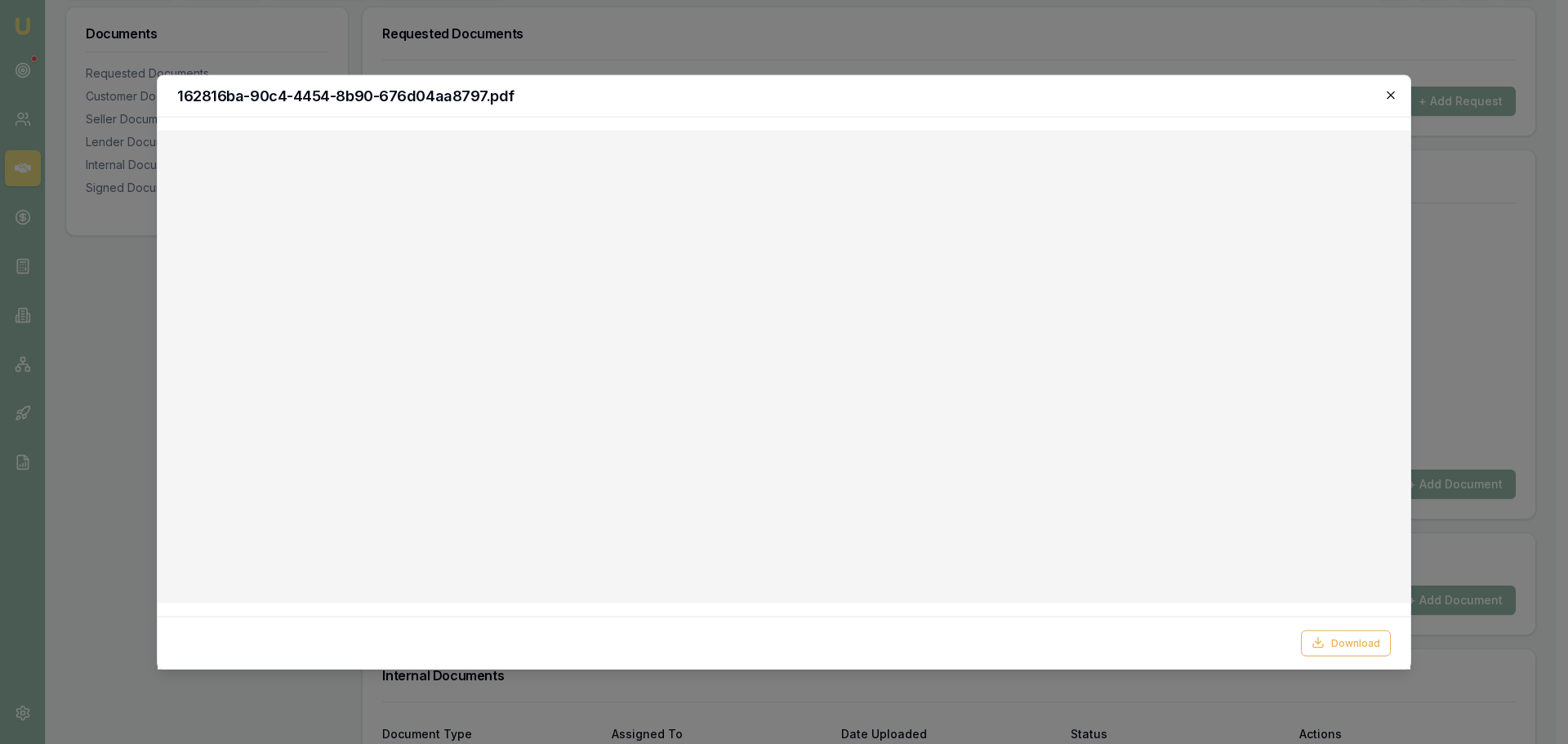
click at [1391, 92] on icon "button" at bounding box center [1391, 95] width 13 height 13
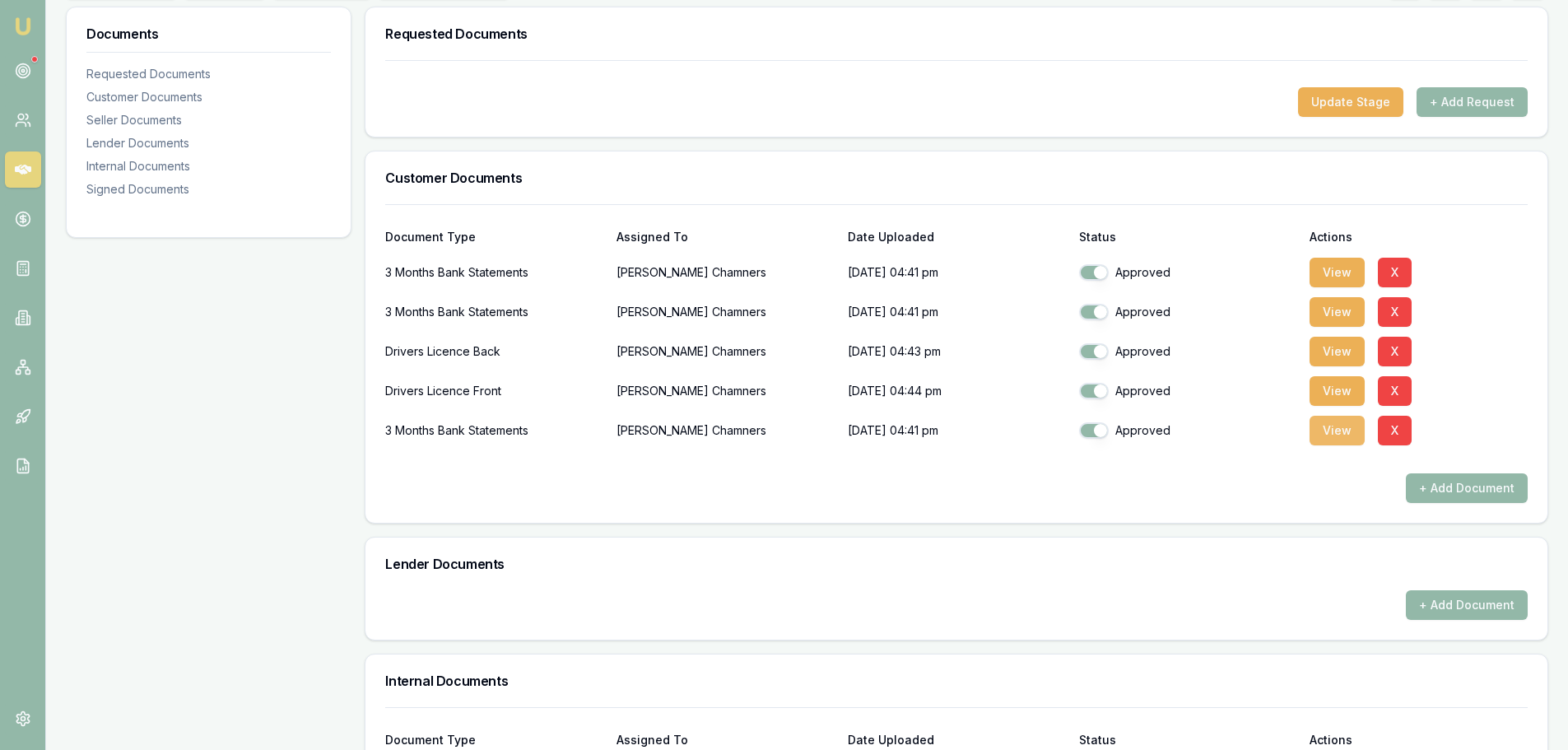
click at [1344, 419] on button "View" at bounding box center [1337, 431] width 55 height 30
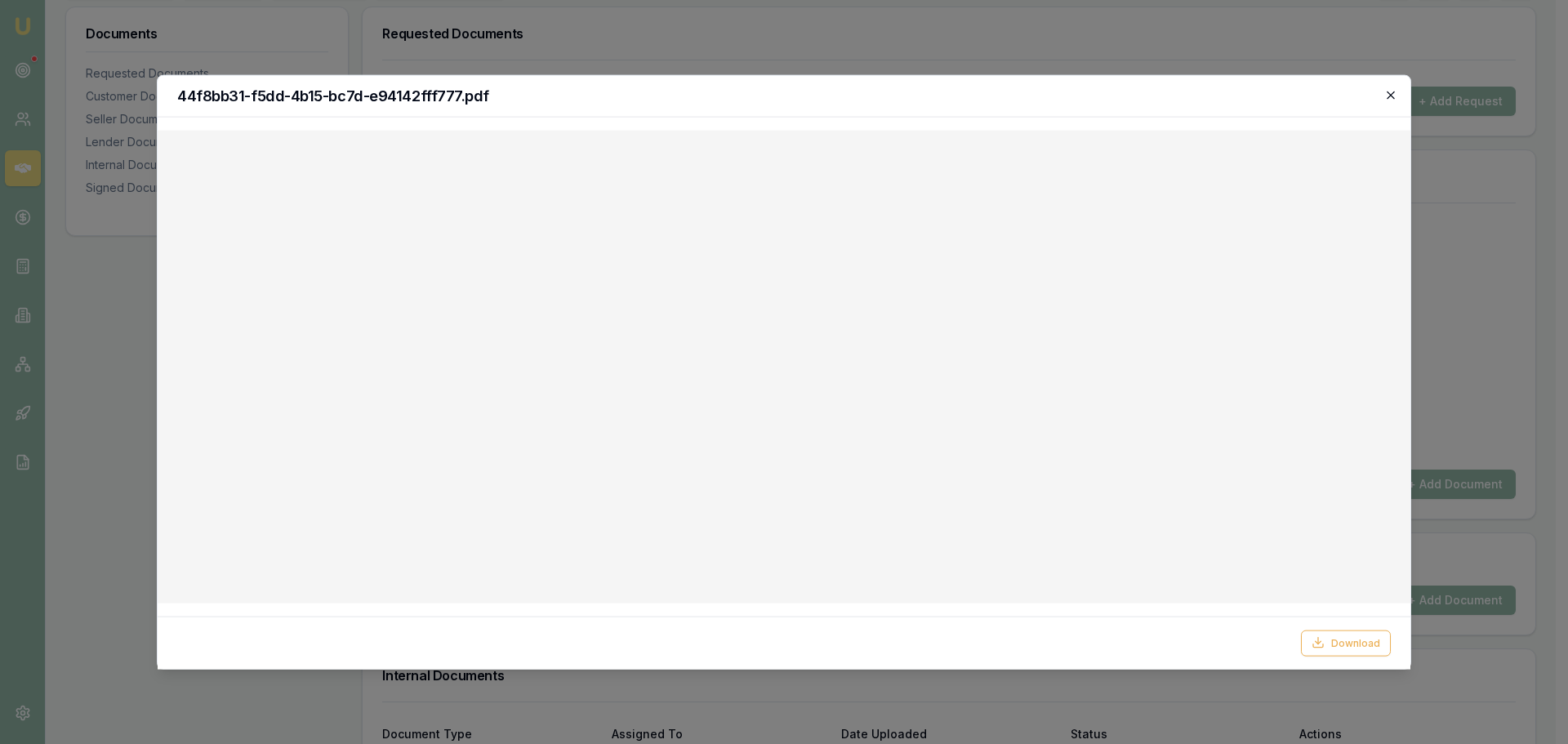
click at [1386, 93] on icon "button" at bounding box center [1391, 95] width 13 height 13
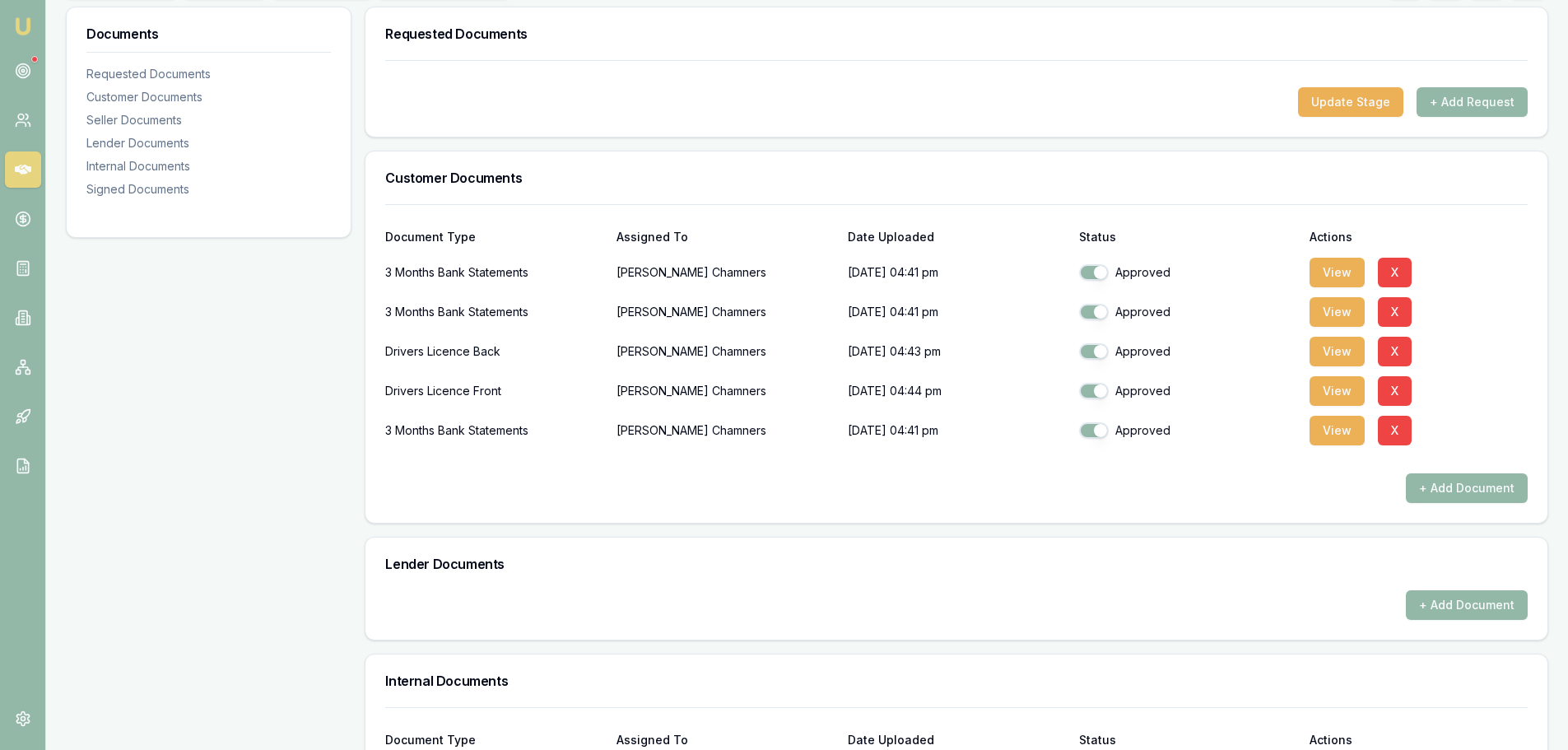
scroll to position [0, 0]
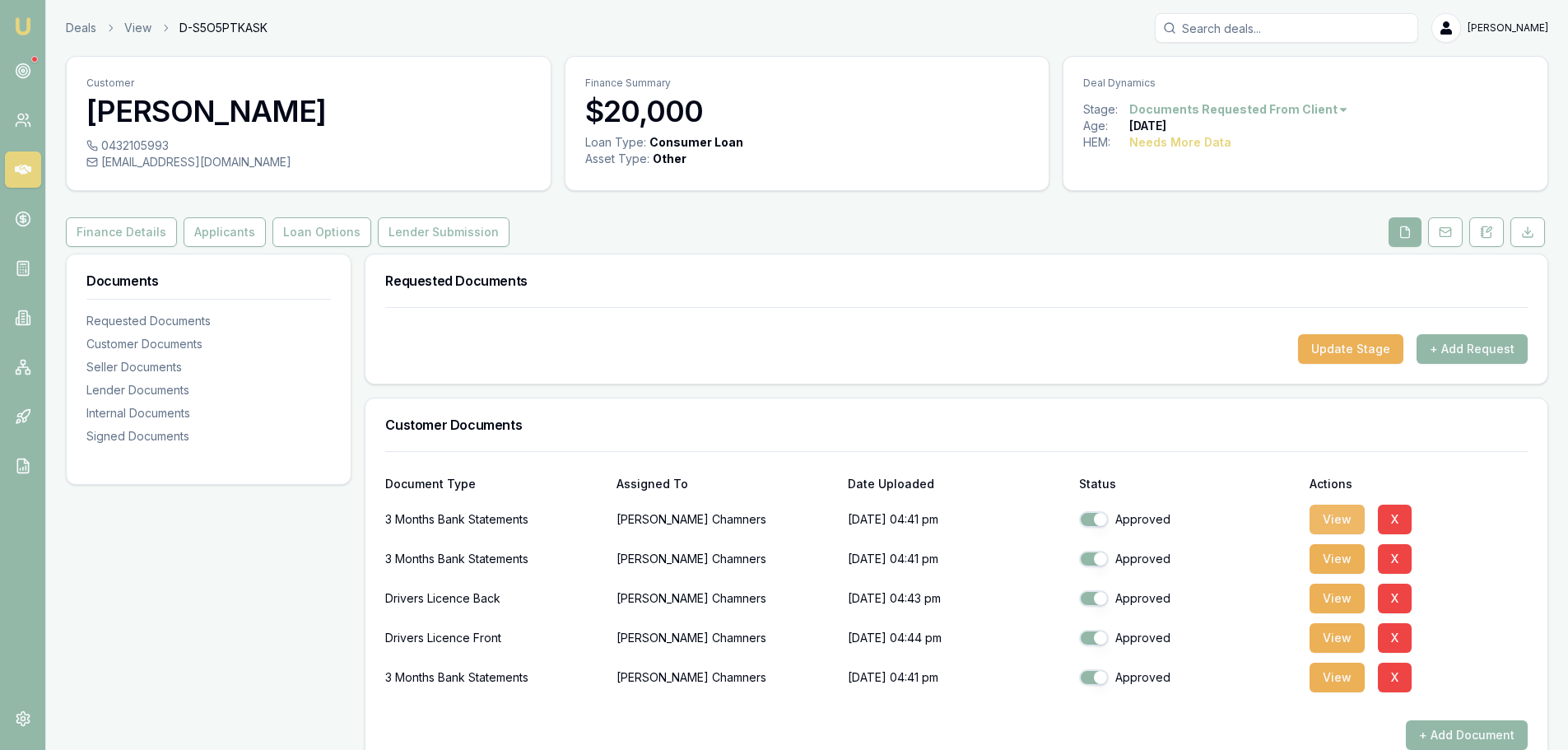
click at [1325, 517] on button "View" at bounding box center [1337, 520] width 55 height 30
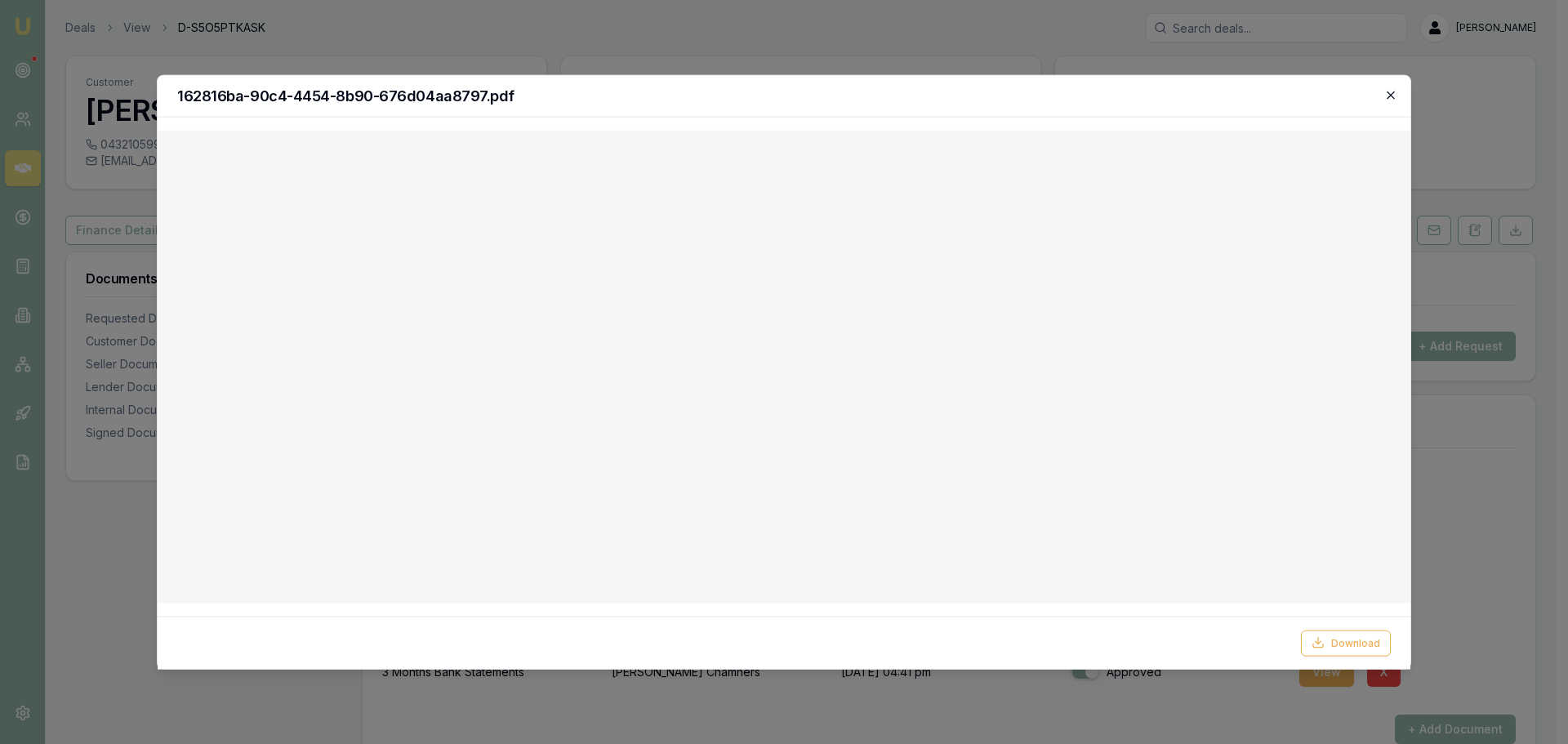
click at [1391, 93] on icon "button" at bounding box center [1391, 95] width 13 height 13
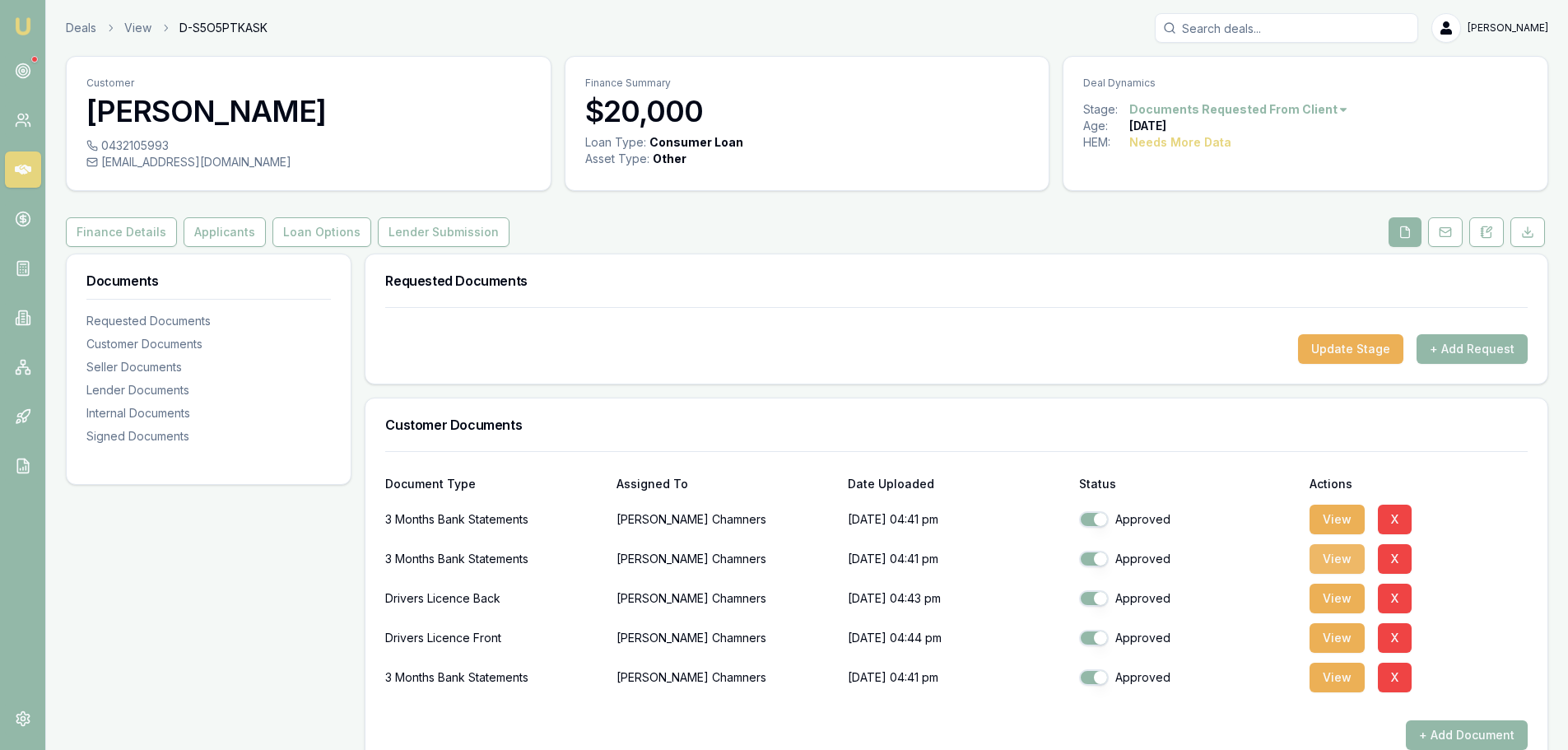
click at [1334, 561] on button "View" at bounding box center [1337, 559] width 55 height 30
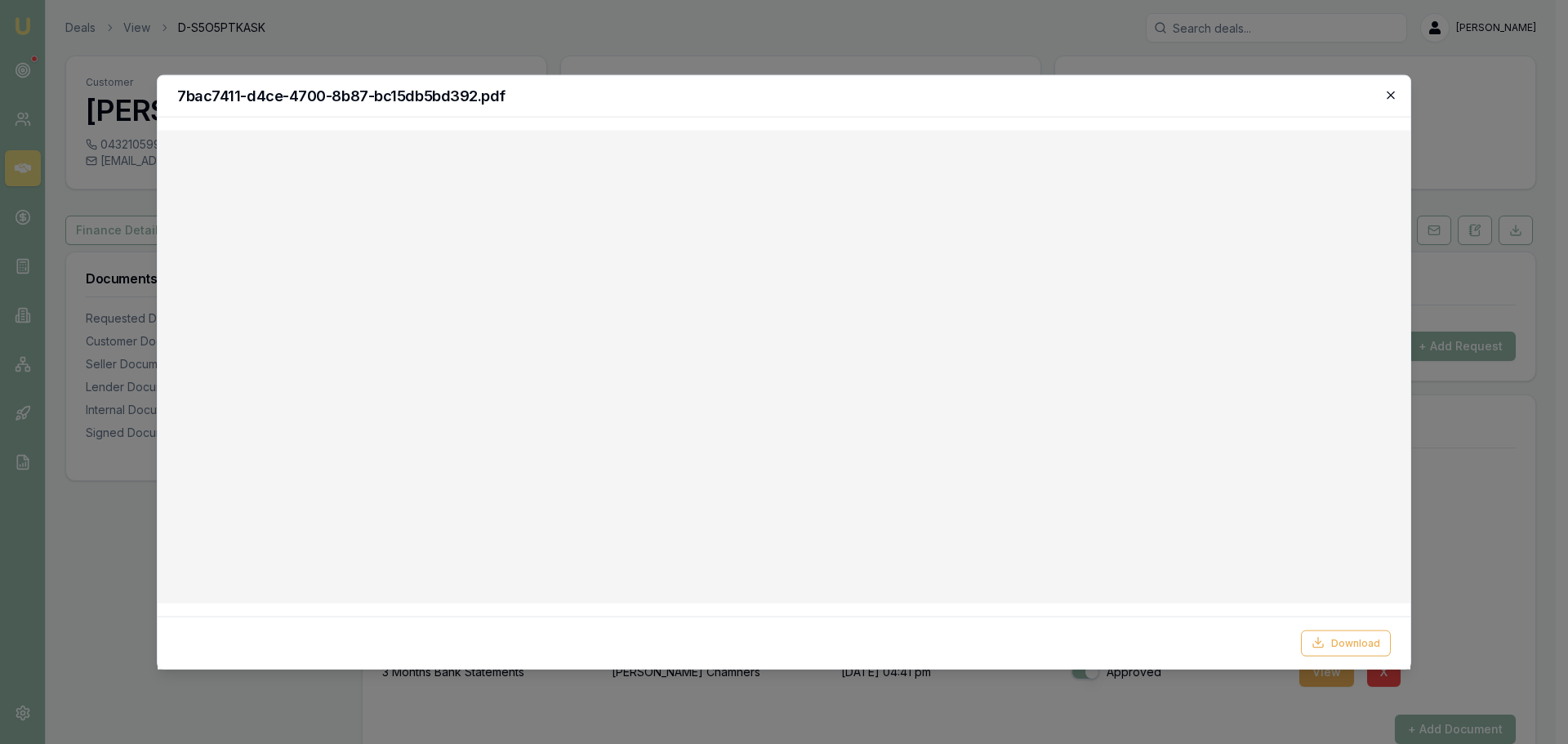
click at [1390, 98] on icon "button" at bounding box center [1391, 95] width 13 height 13
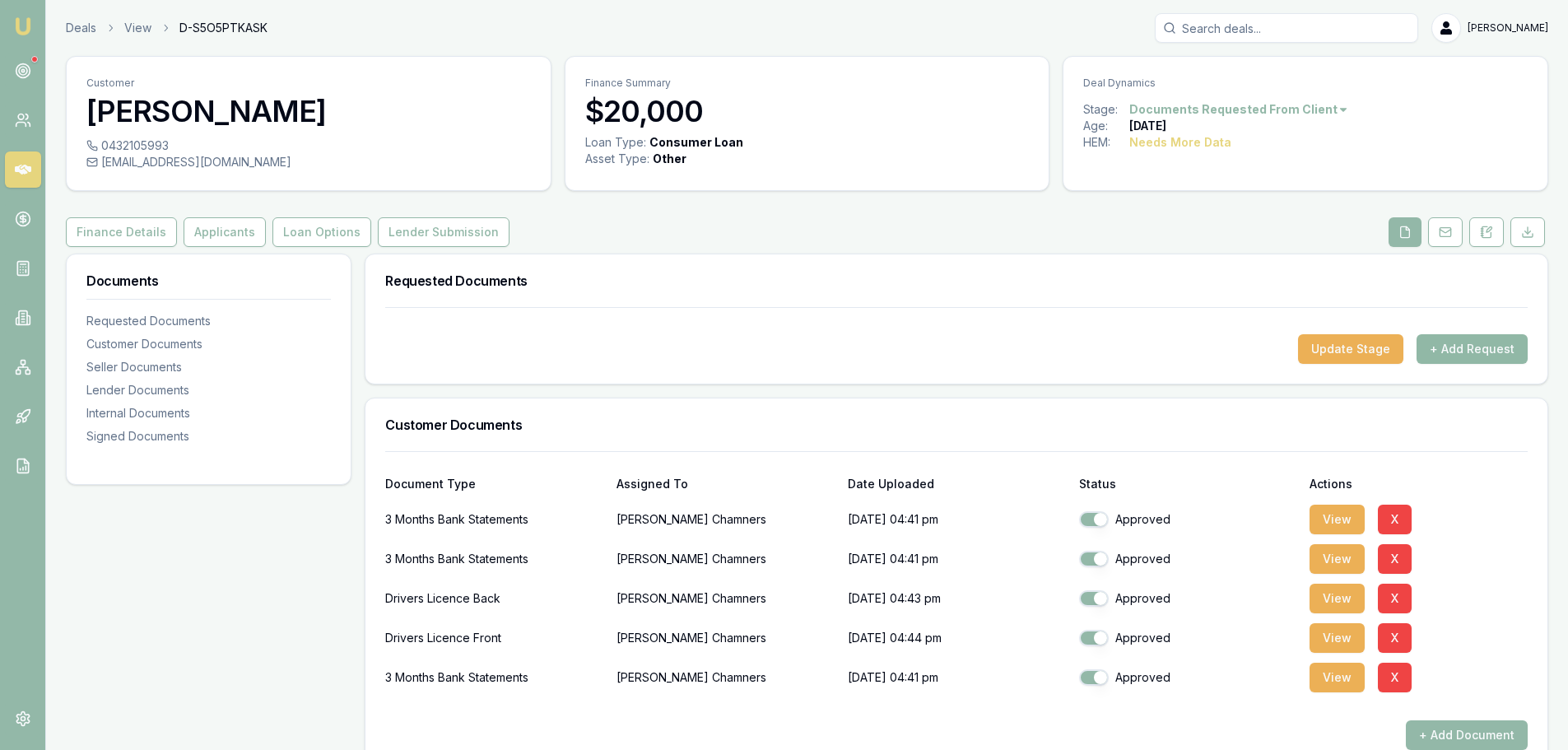
click at [1455, 348] on button "+ Add Request" at bounding box center [1473, 350] width 111 height 30
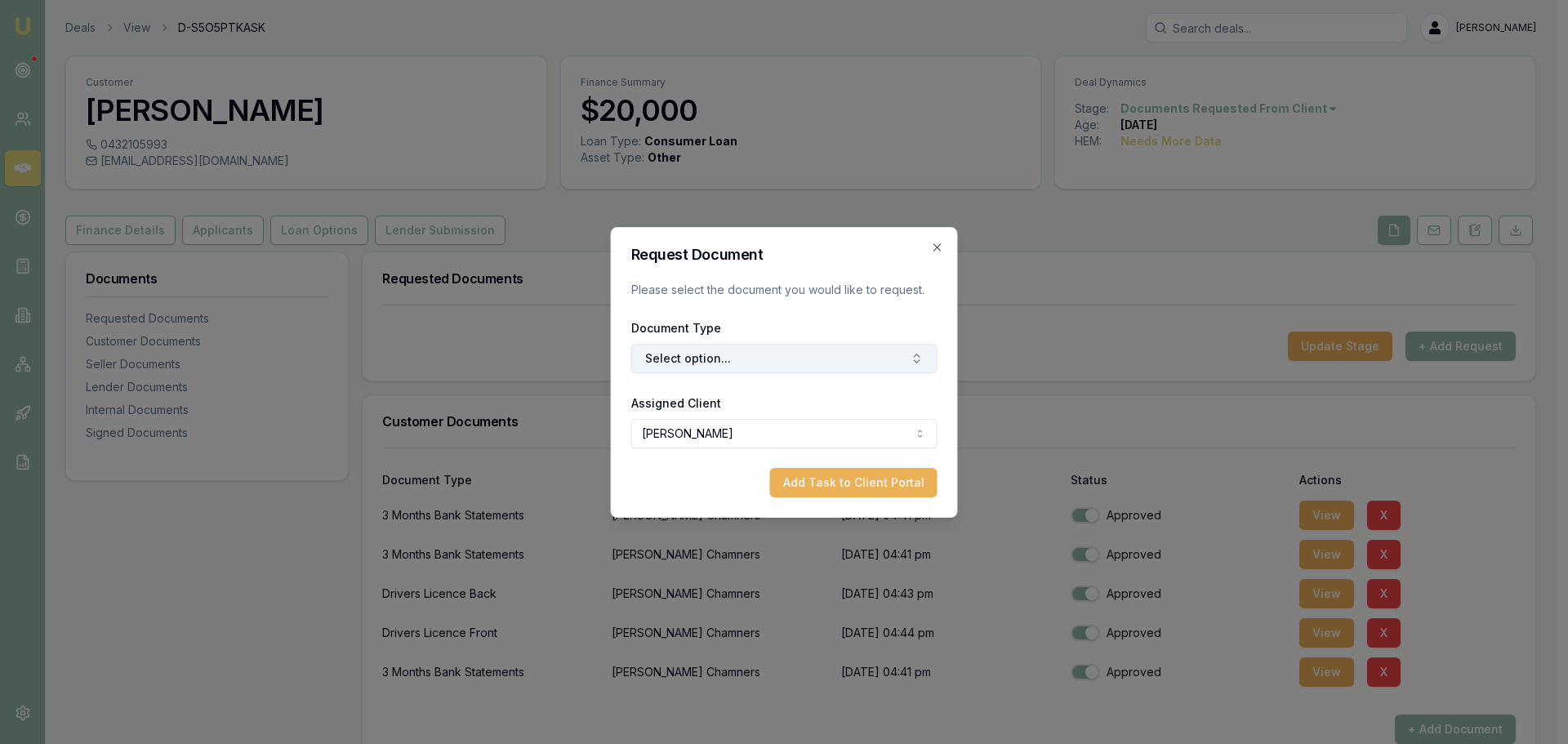
click at [689, 358] on button "Select option..." at bounding box center [785, 358] width 306 height 30
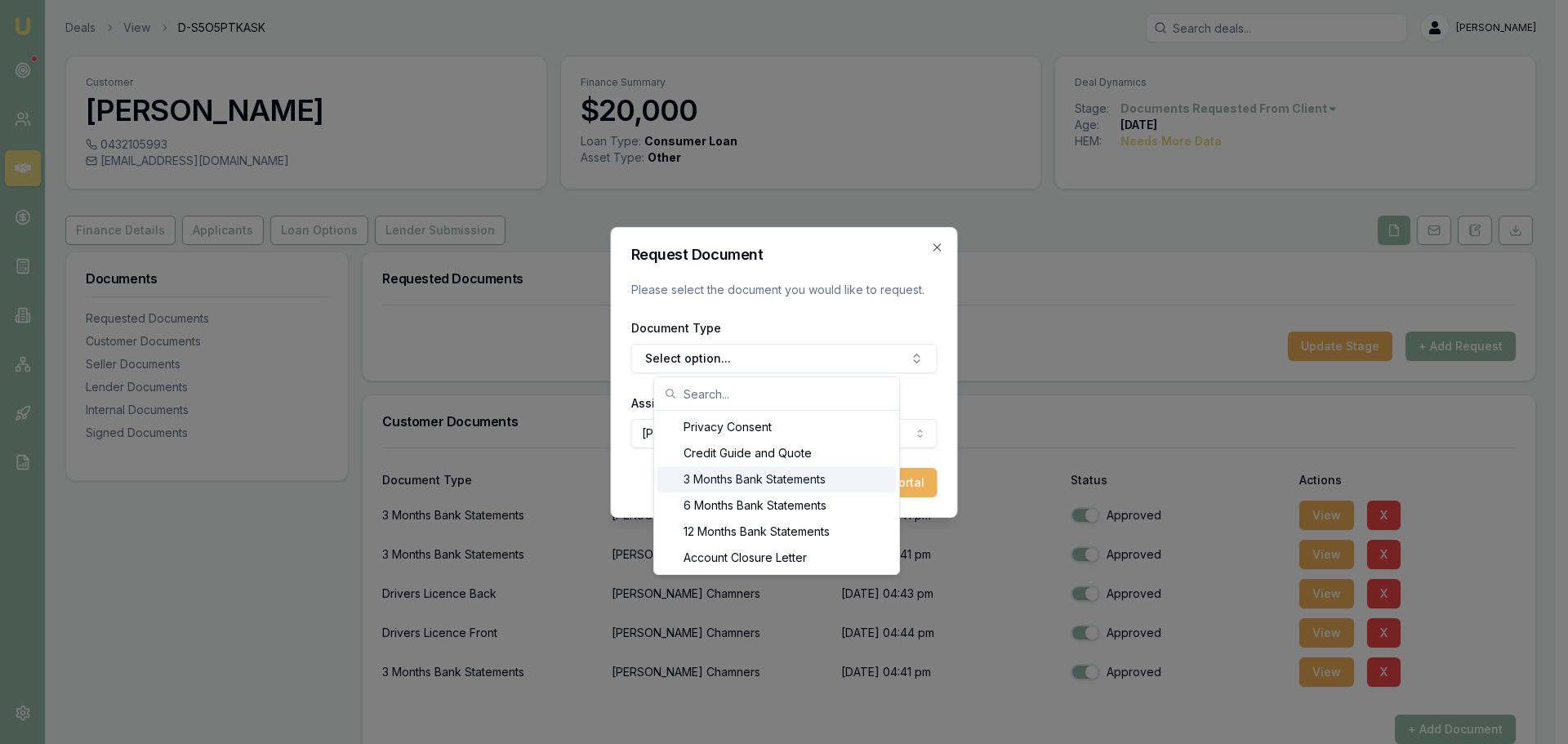
click at [704, 475] on div "3 Months Bank Statements" at bounding box center [777, 480] width 239 height 26
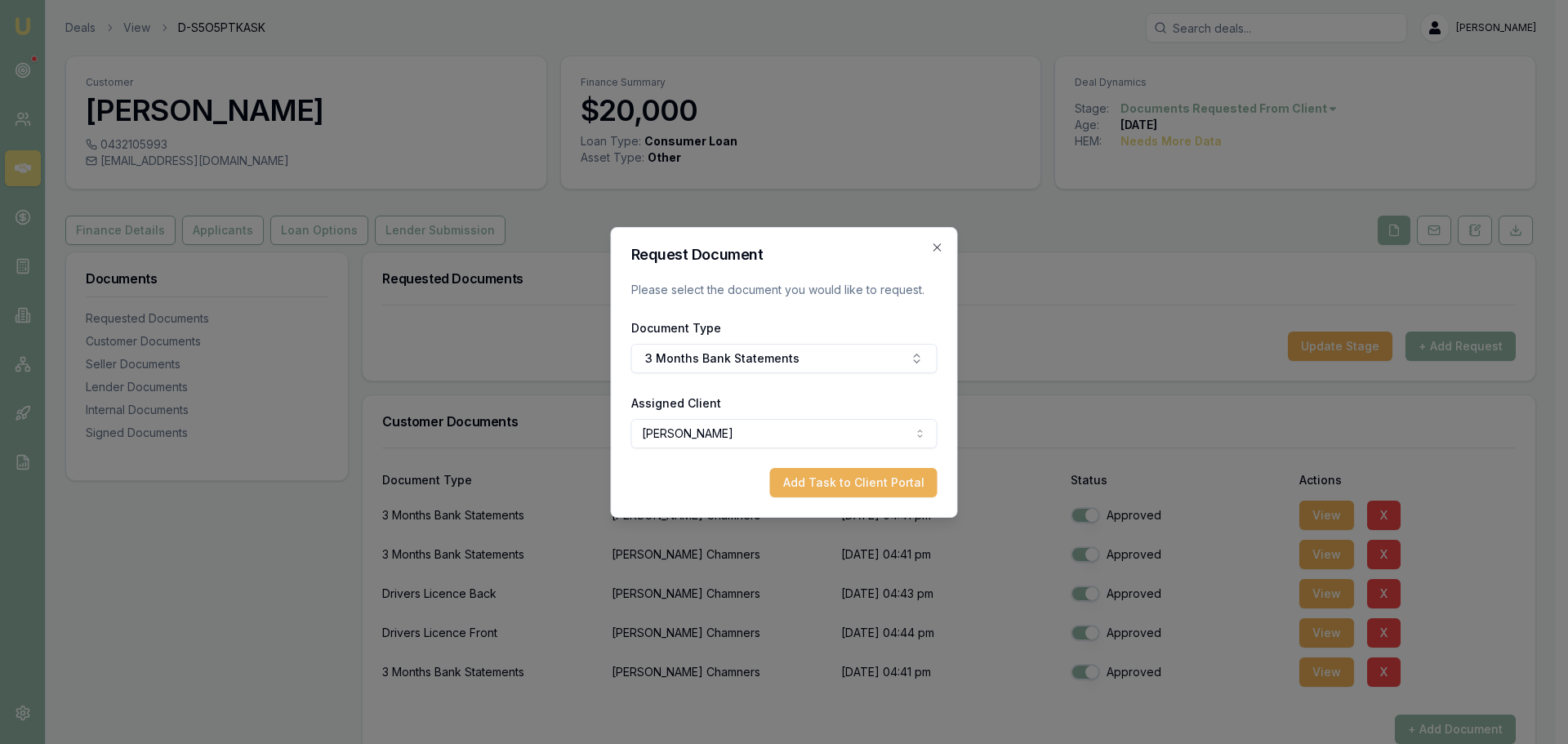
click at [698, 434] on body "Emu Broker Deals View D-S5O5PTKASK Evette Abdo Toggle Menu Customer Tyler Chamn…" at bounding box center [777, 372] width 1556 height 744
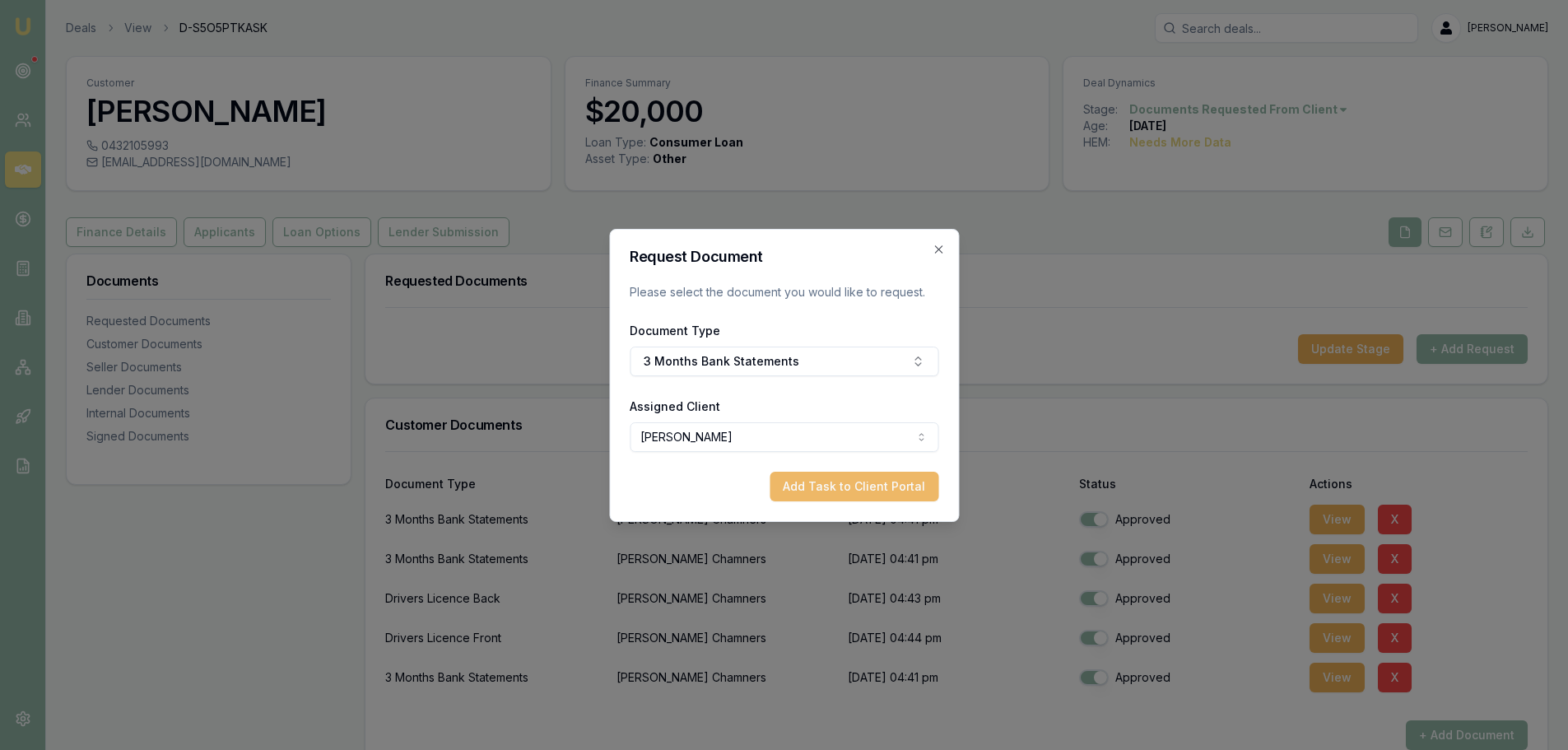
click at [843, 488] on button "Add Task to Client Portal" at bounding box center [853, 487] width 169 height 30
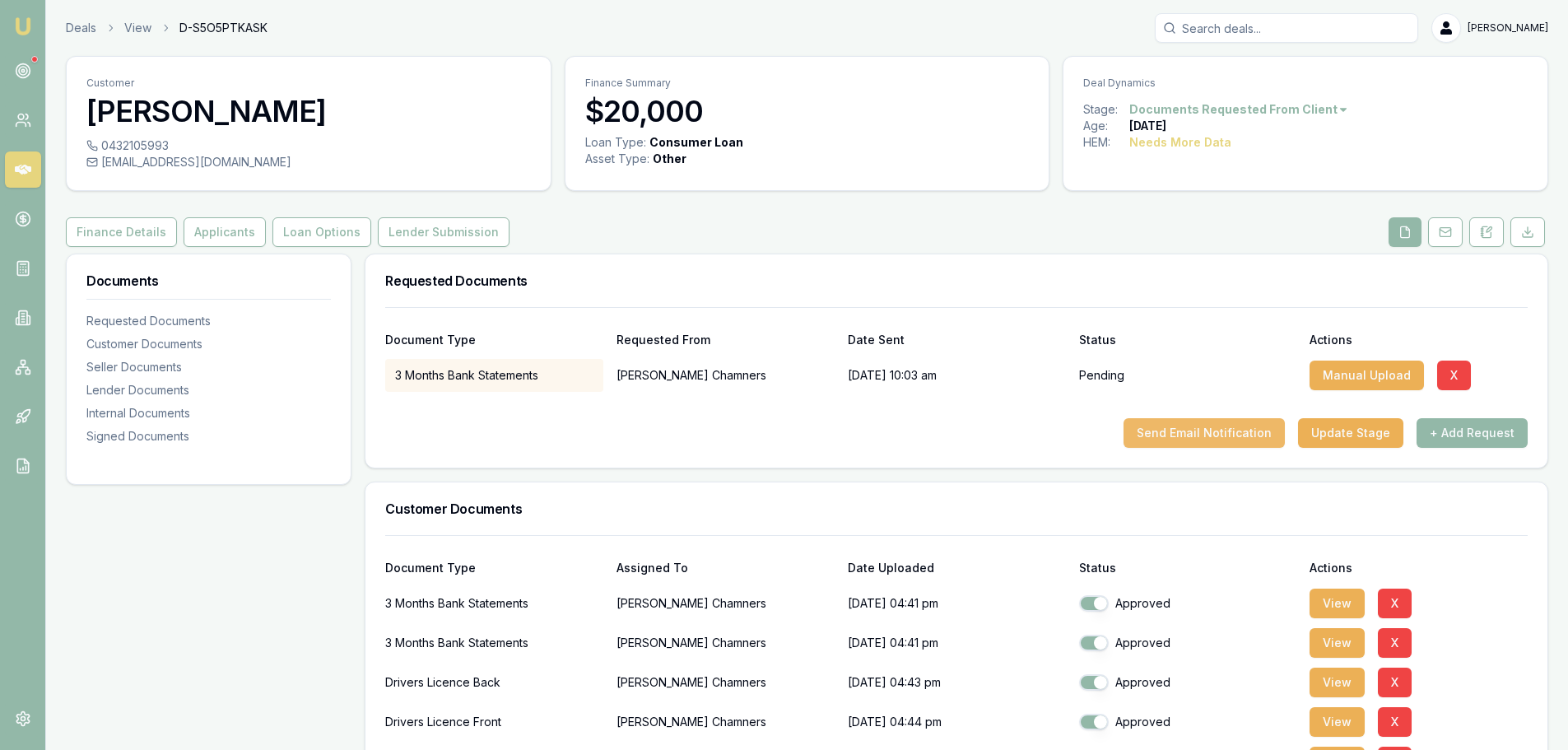
click at [1183, 430] on button "Send Email Notification" at bounding box center [1204, 434] width 161 height 30
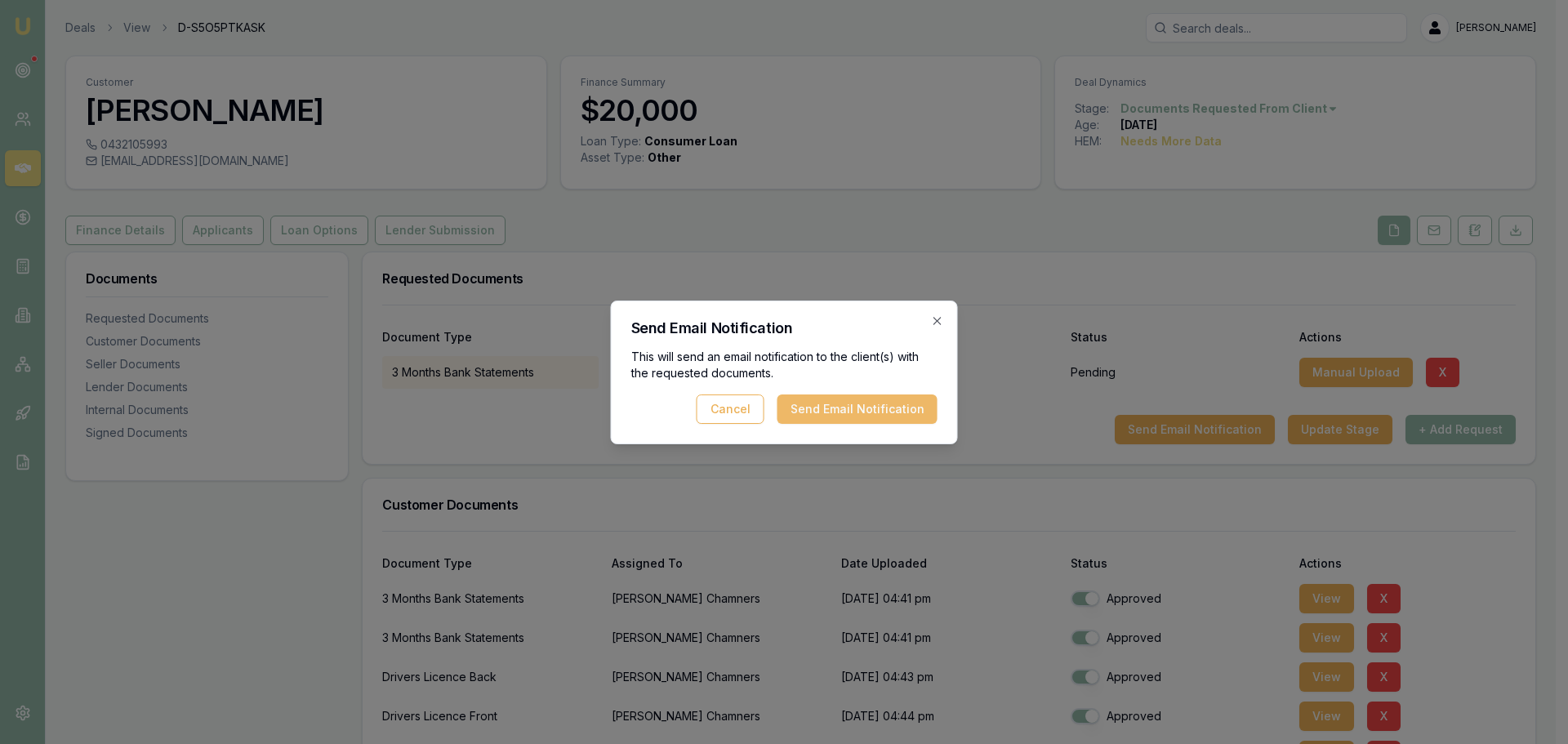
click at [885, 410] on button "Send Email Notification" at bounding box center [857, 409] width 160 height 30
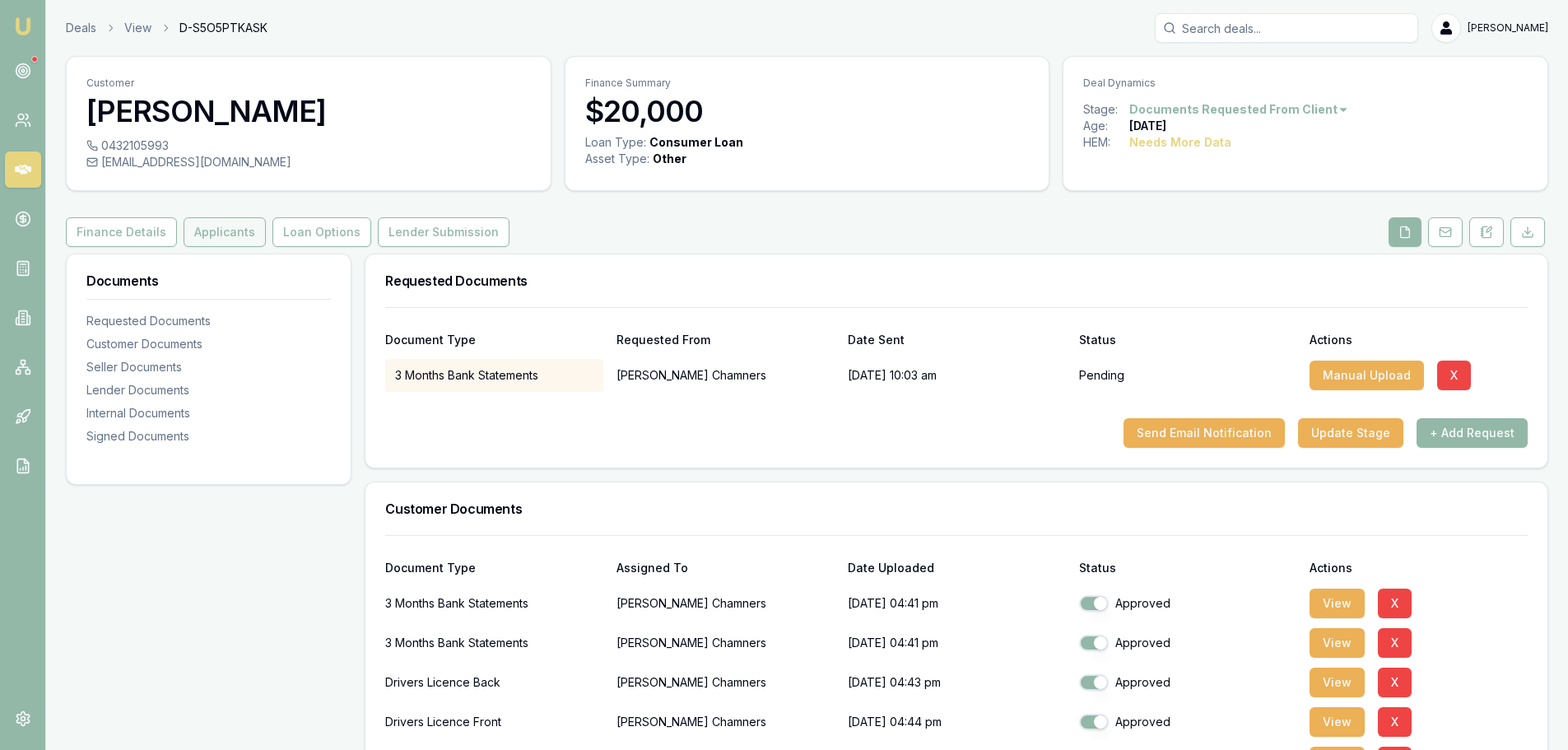
click at [198, 234] on button "Applicants" at bounding box center [224, 233] width 82 height 30
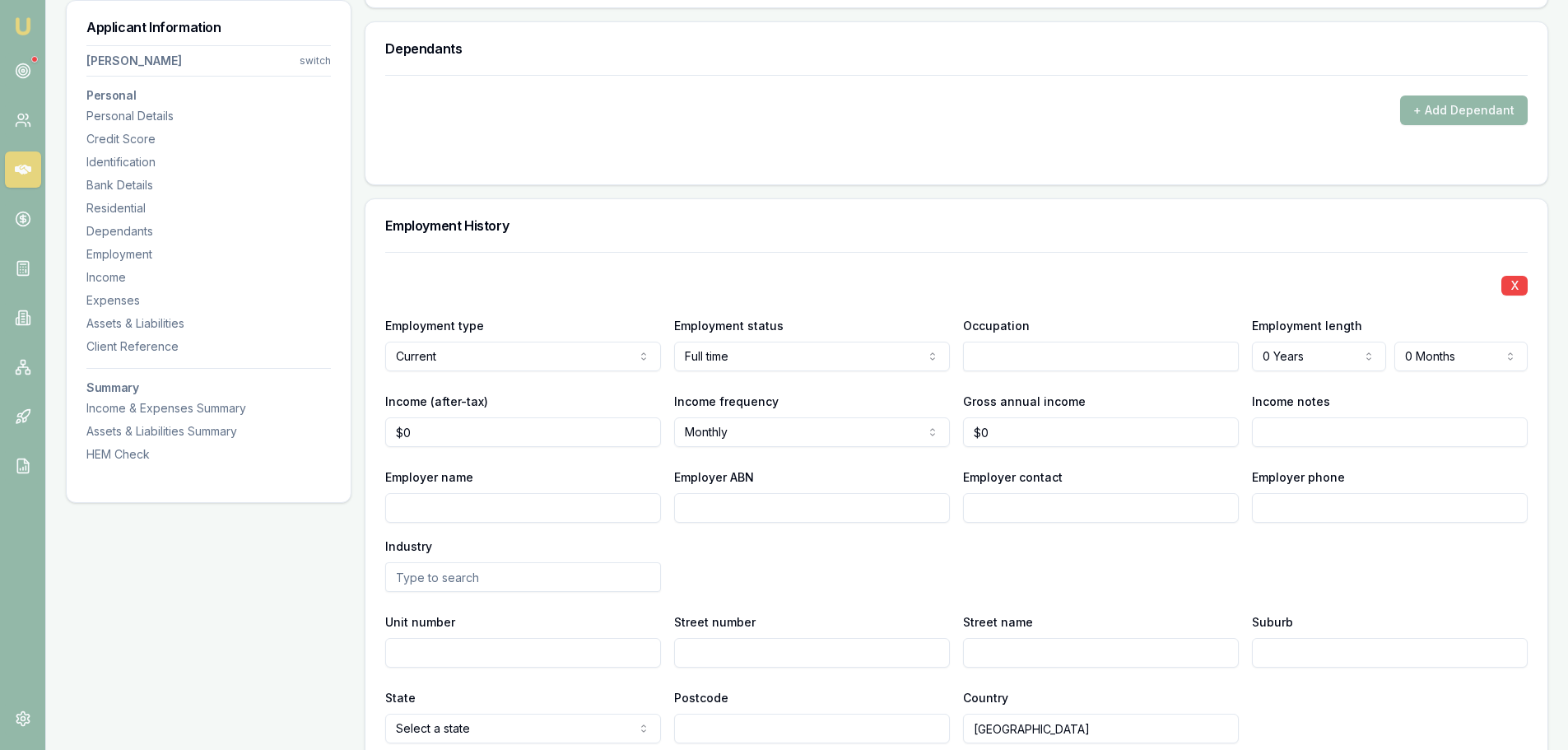
scroll to position [2306, 0]
click at [994, 351] on input "text" at bounding box center [1101, 355] width 276 height 30
type input "painter"
click at [1047, 538] on div "Employer name Employer ABN Employer contact Employer phone Industry" at bounding box center [956, 527] width 1142 height 125
drag, startPoint x: 1082, startPoint y: 314, endPoint x: 1088, endPoint y: 305, distance: 10.8
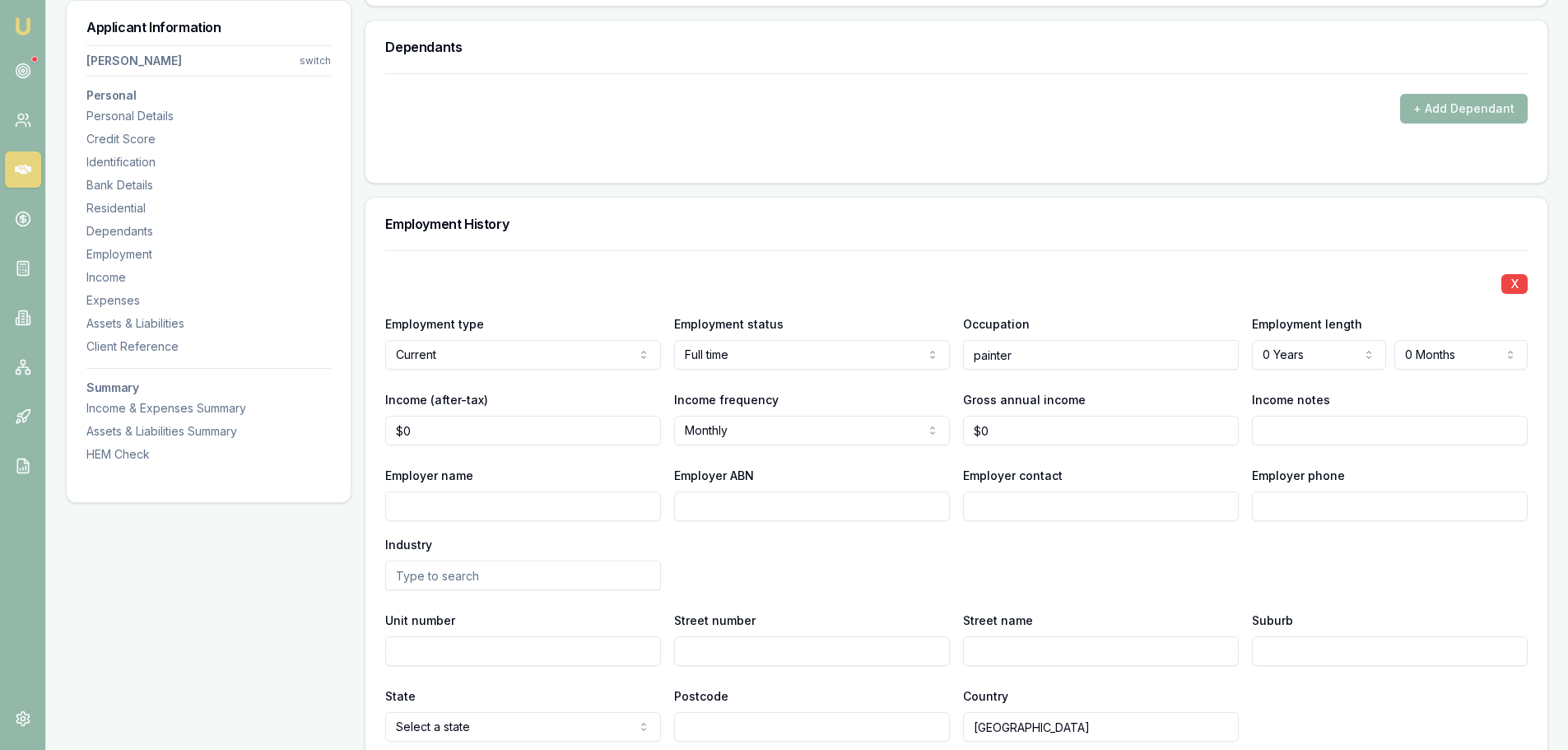
click at [1082, 313] on div "X Employment type Current Current Previous Employment status Full time Full tim…" at bounding box center [956, 496] width 1142 height 492
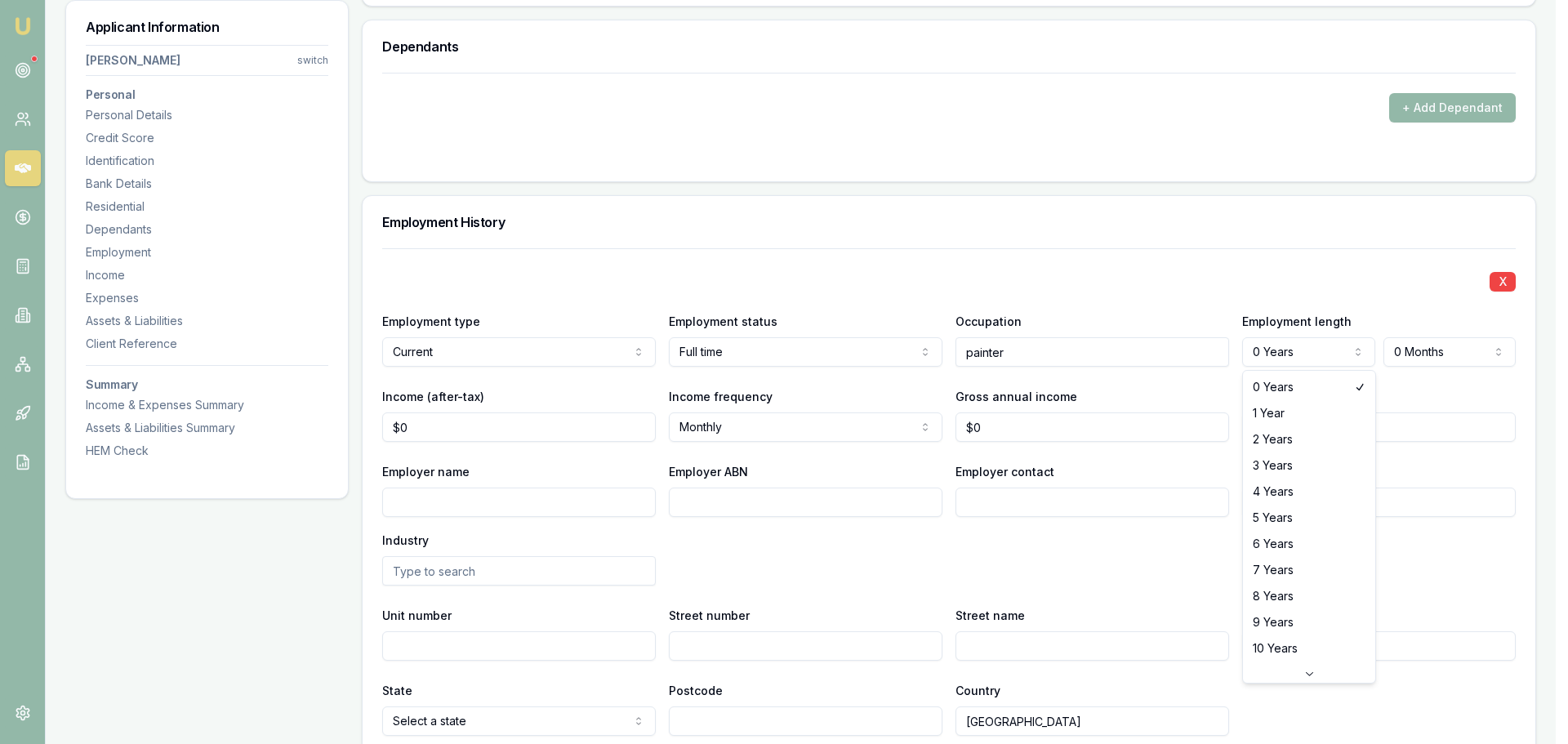
select select "1"
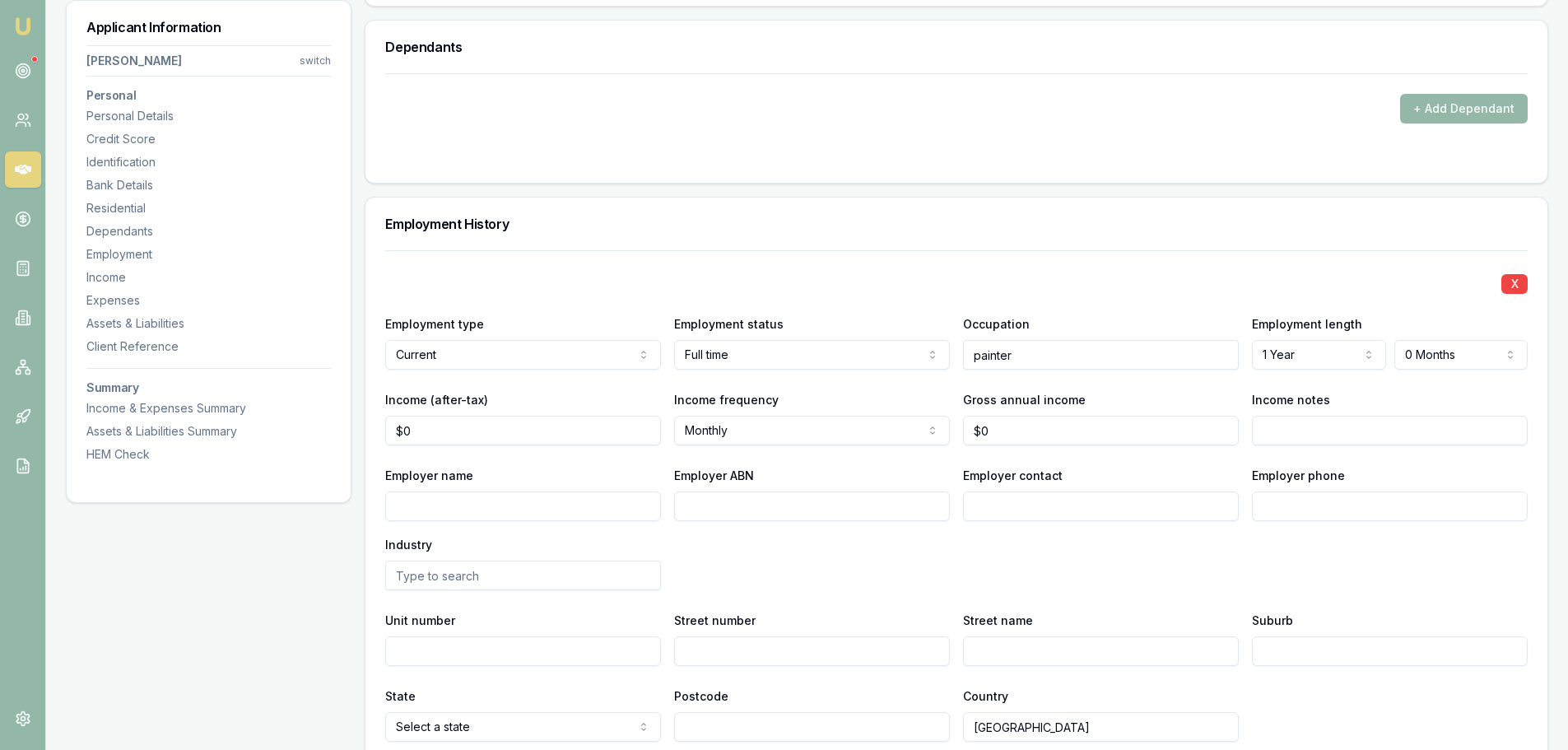
click at [1416, 417] on input "Income notes" at bounding box center [1390, 431] width 276 height 30
click at [1356, 290] on div "X" at bounding box center [956, 282] width 1142 height 23
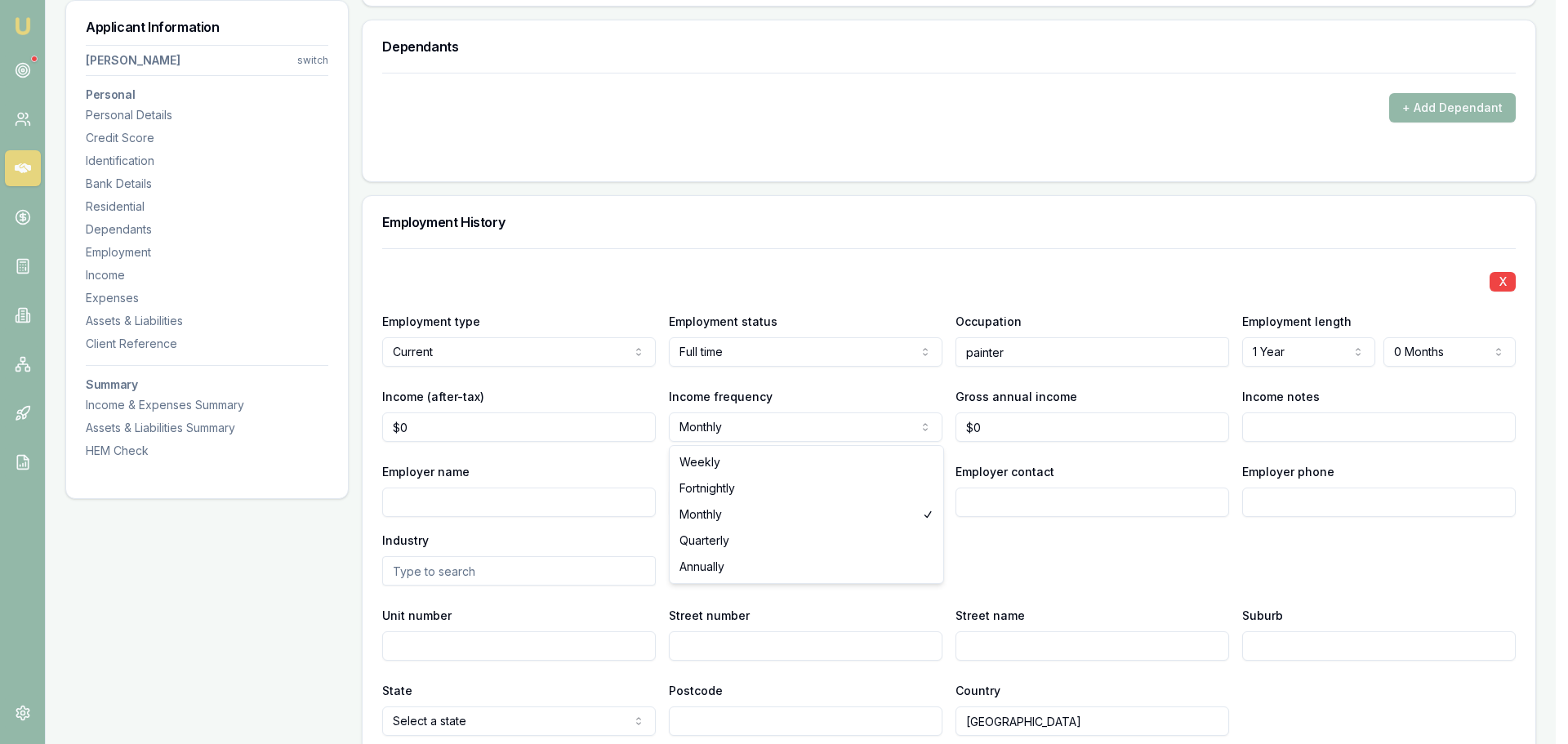
select select "WEEKLY"
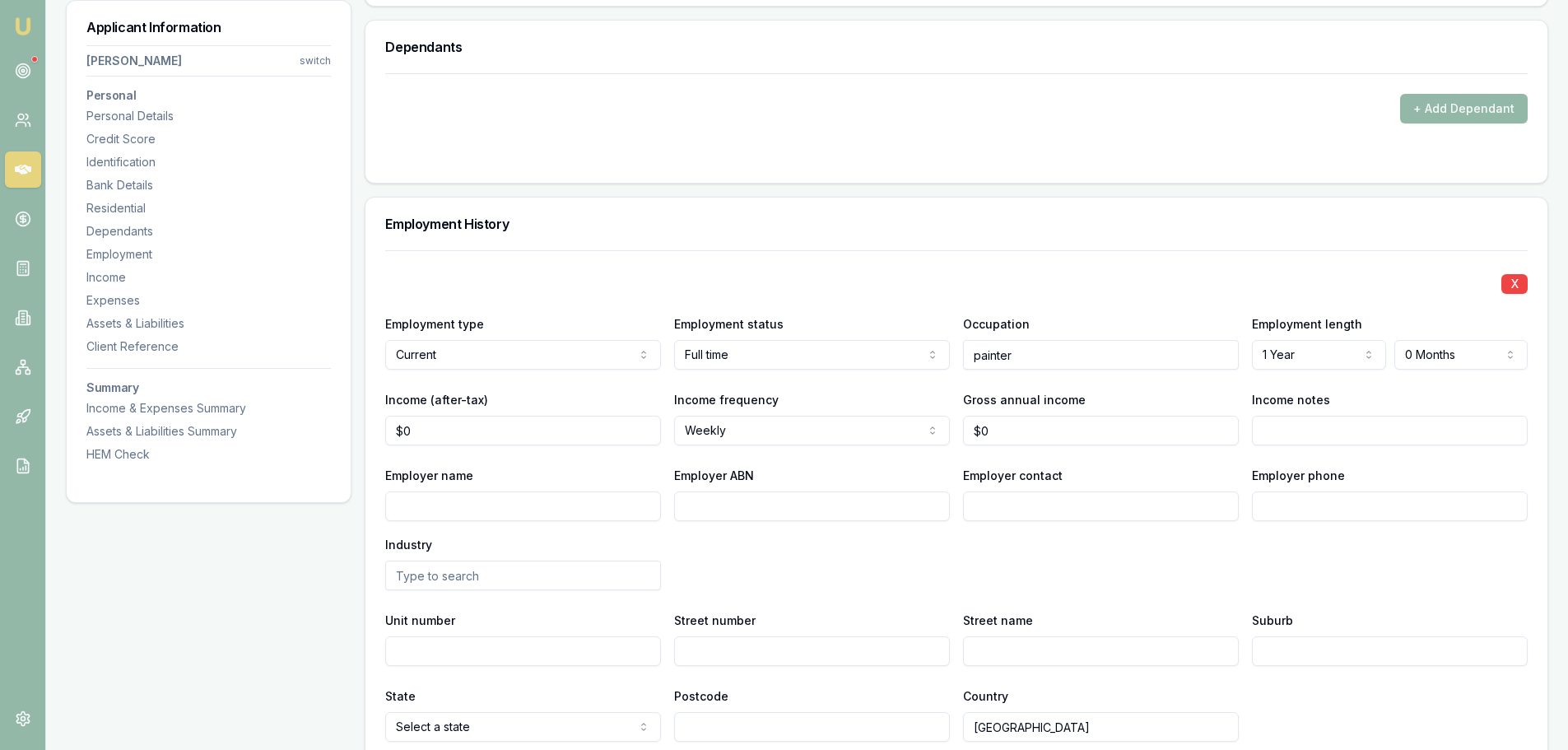
click at [866, 292] on div "X" at bounding box center [956, 282] width 1142 height 23
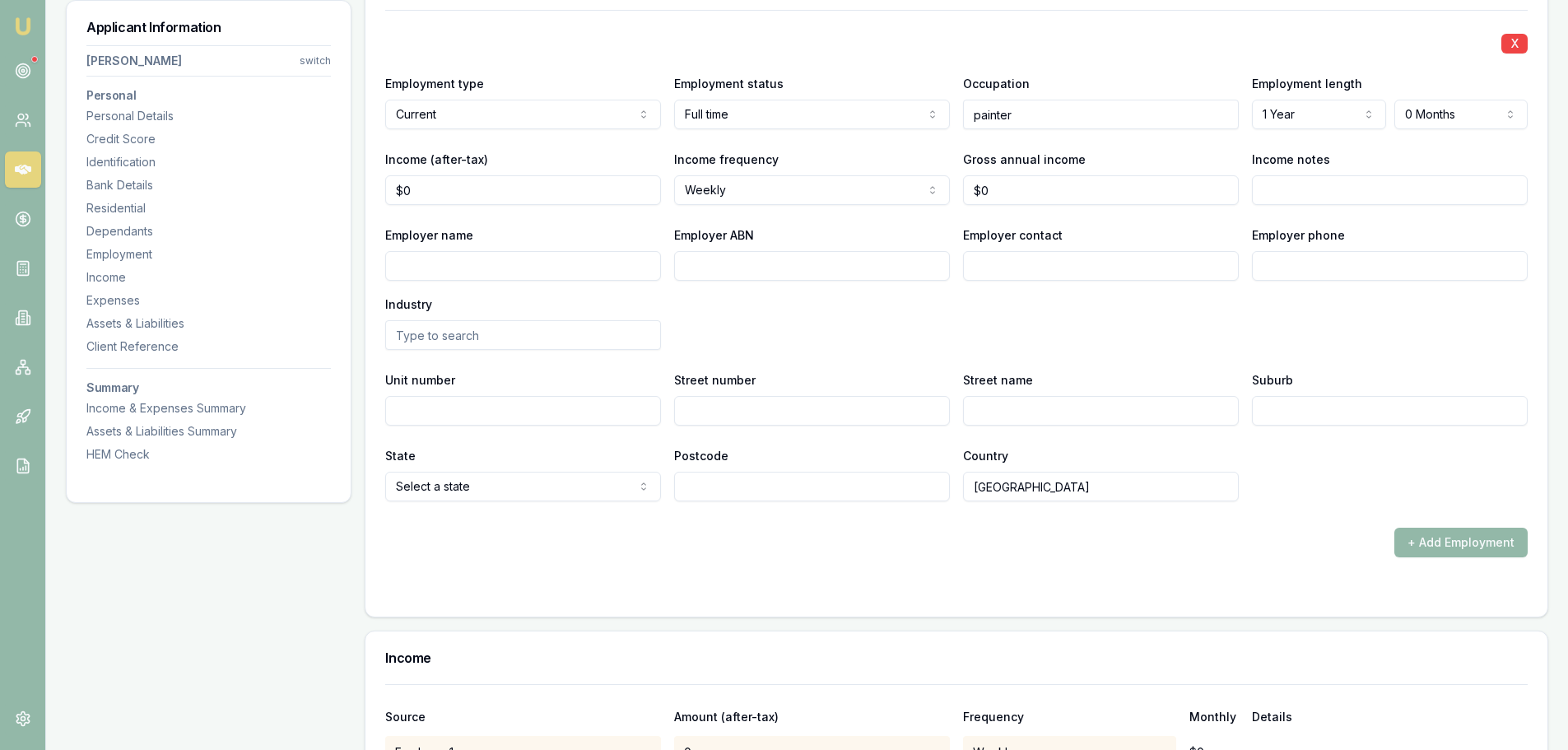
scroll to position [2553, 0]
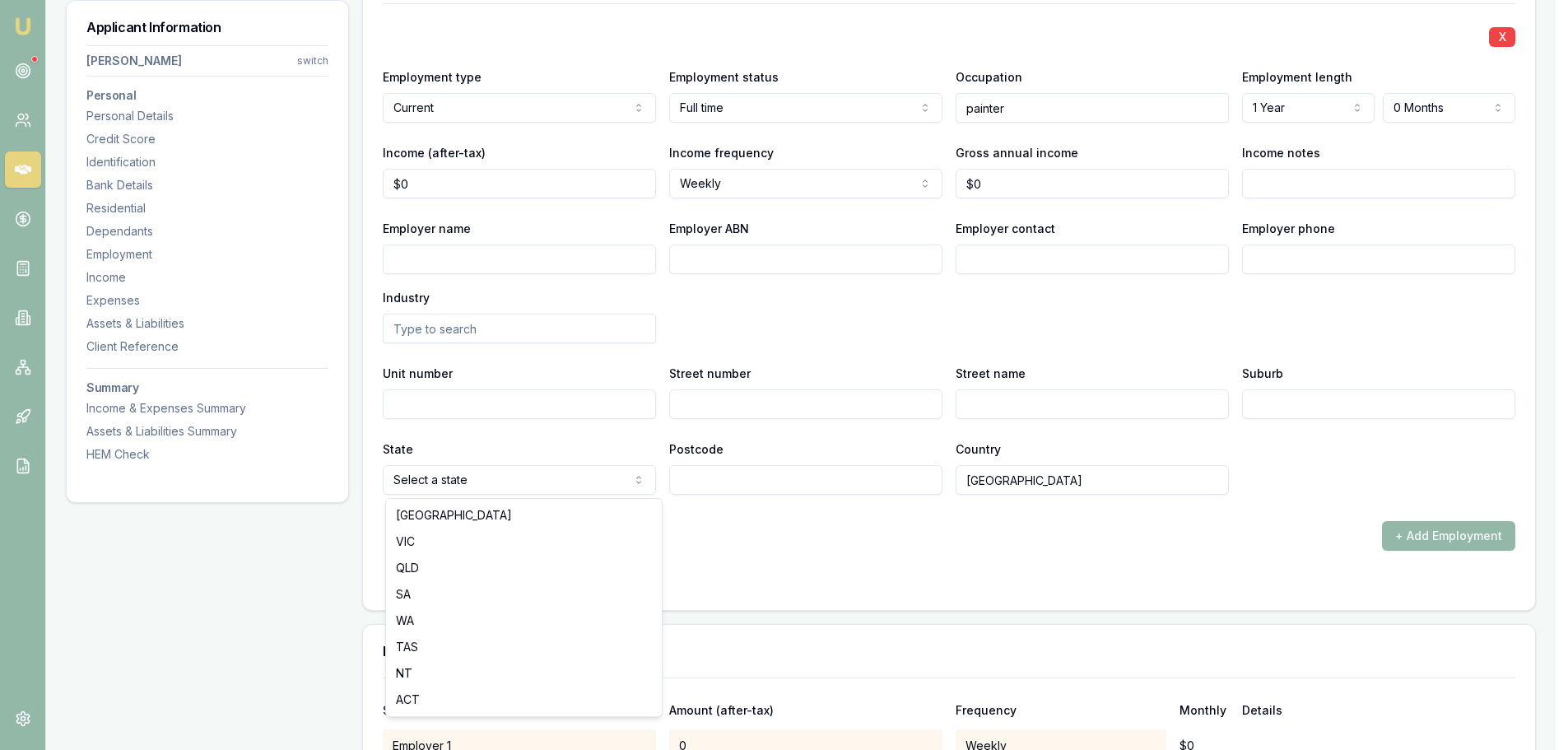
select select "VIC"
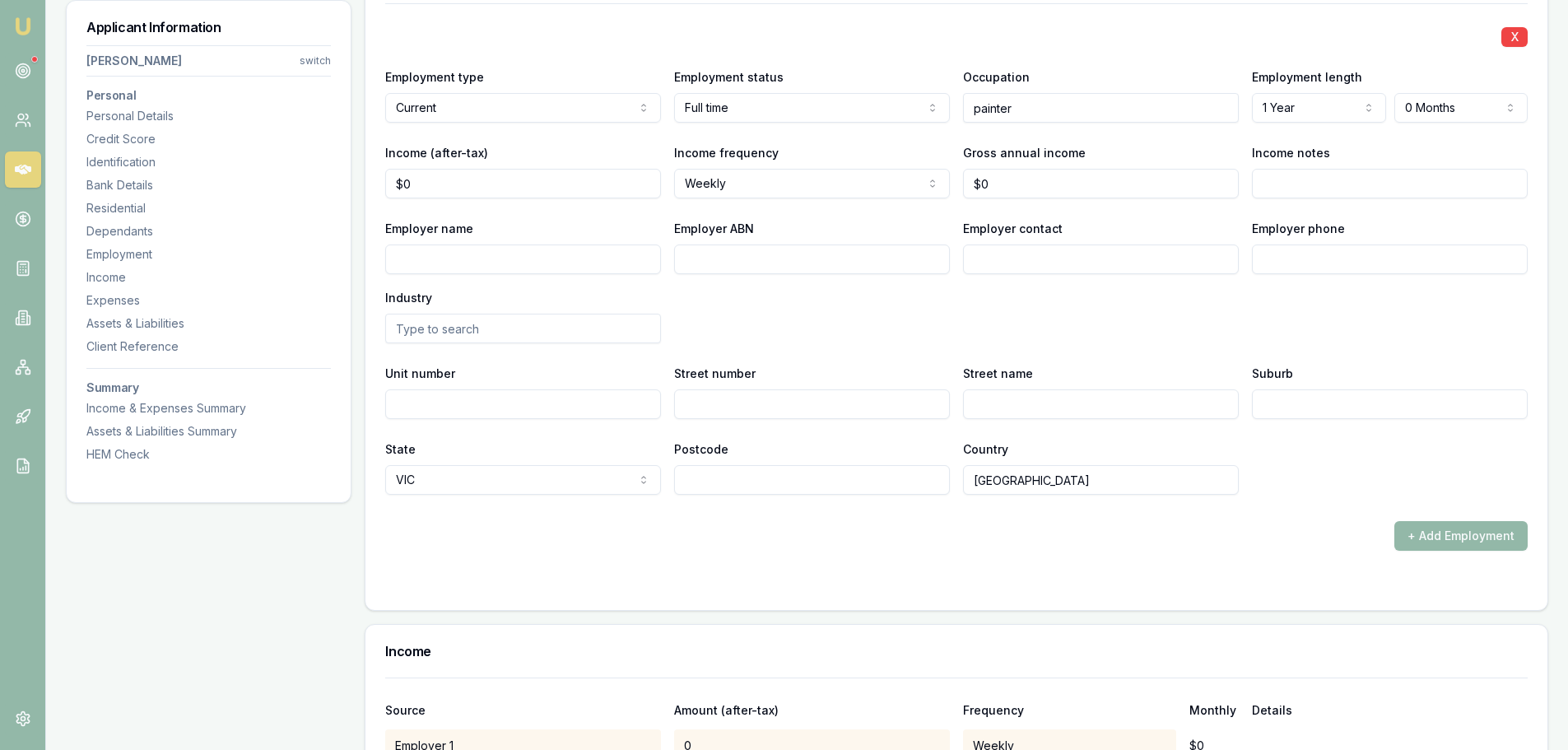
click at [696, 533] on div "+ Add Employment" at bounding box center [956, 537] width 1142 height 30
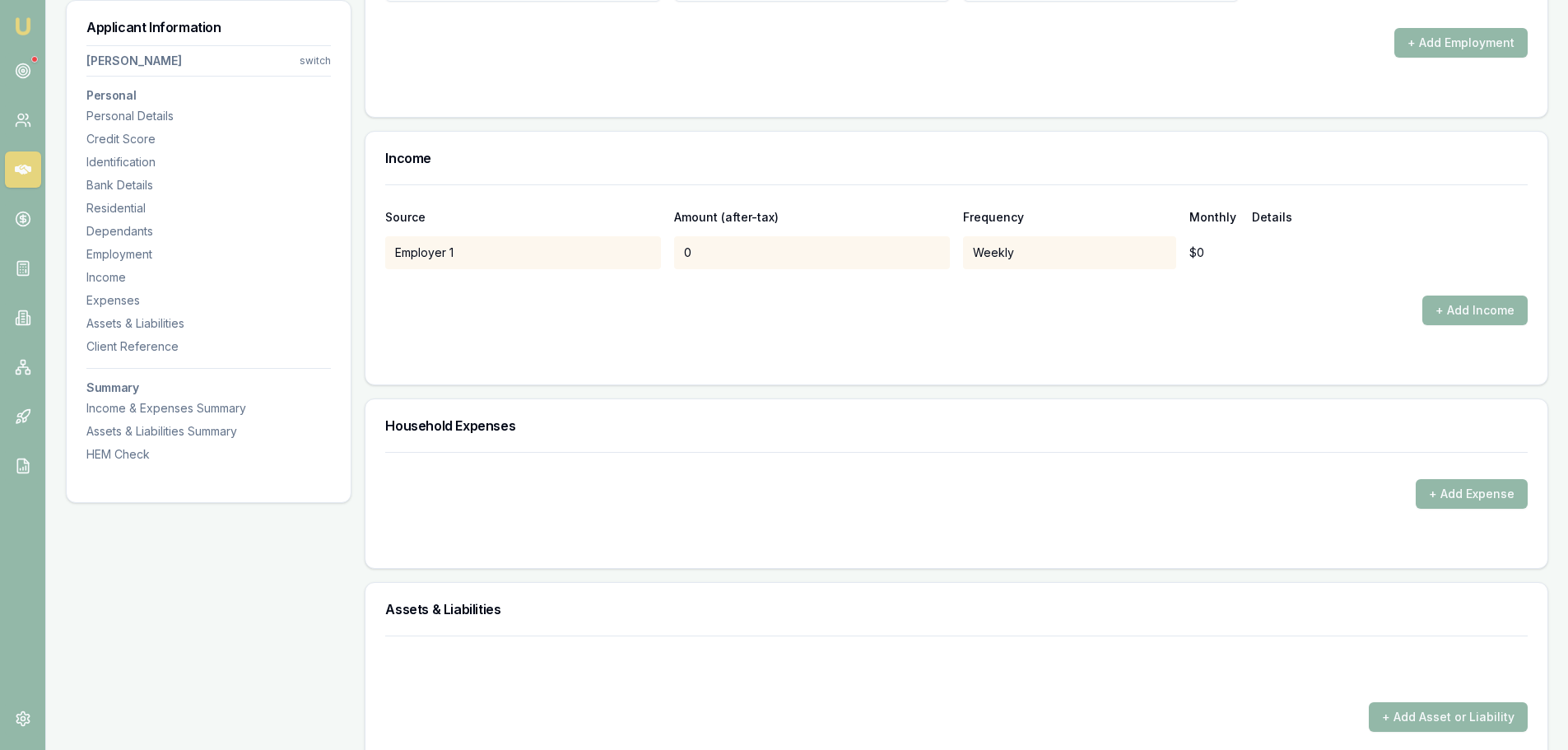
scroll to position [3047, 0]
click at [1459, 499] on button "+ Add Expense" at bounding box center [1472, 493] width 112 height 30
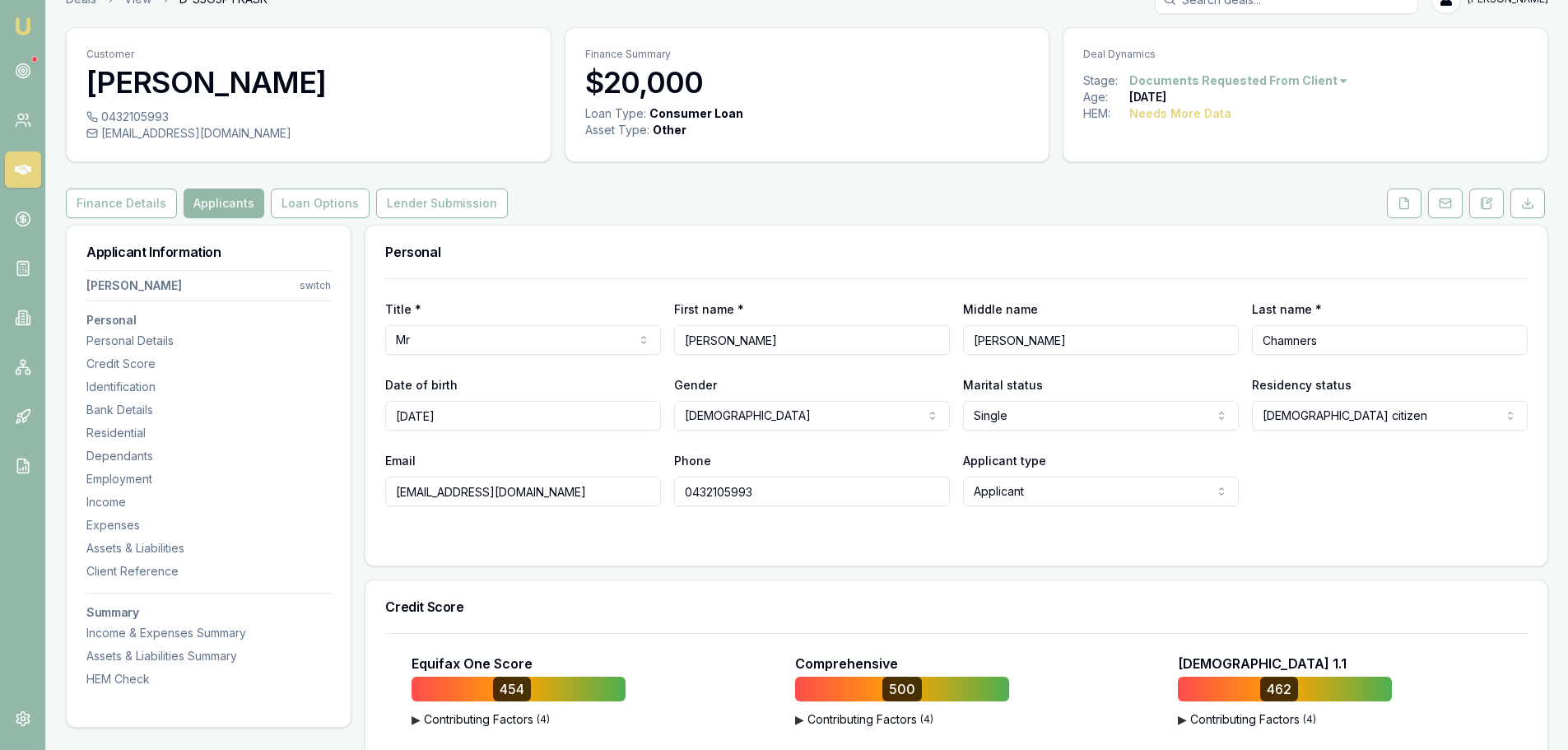
scroll to position [0, 0]
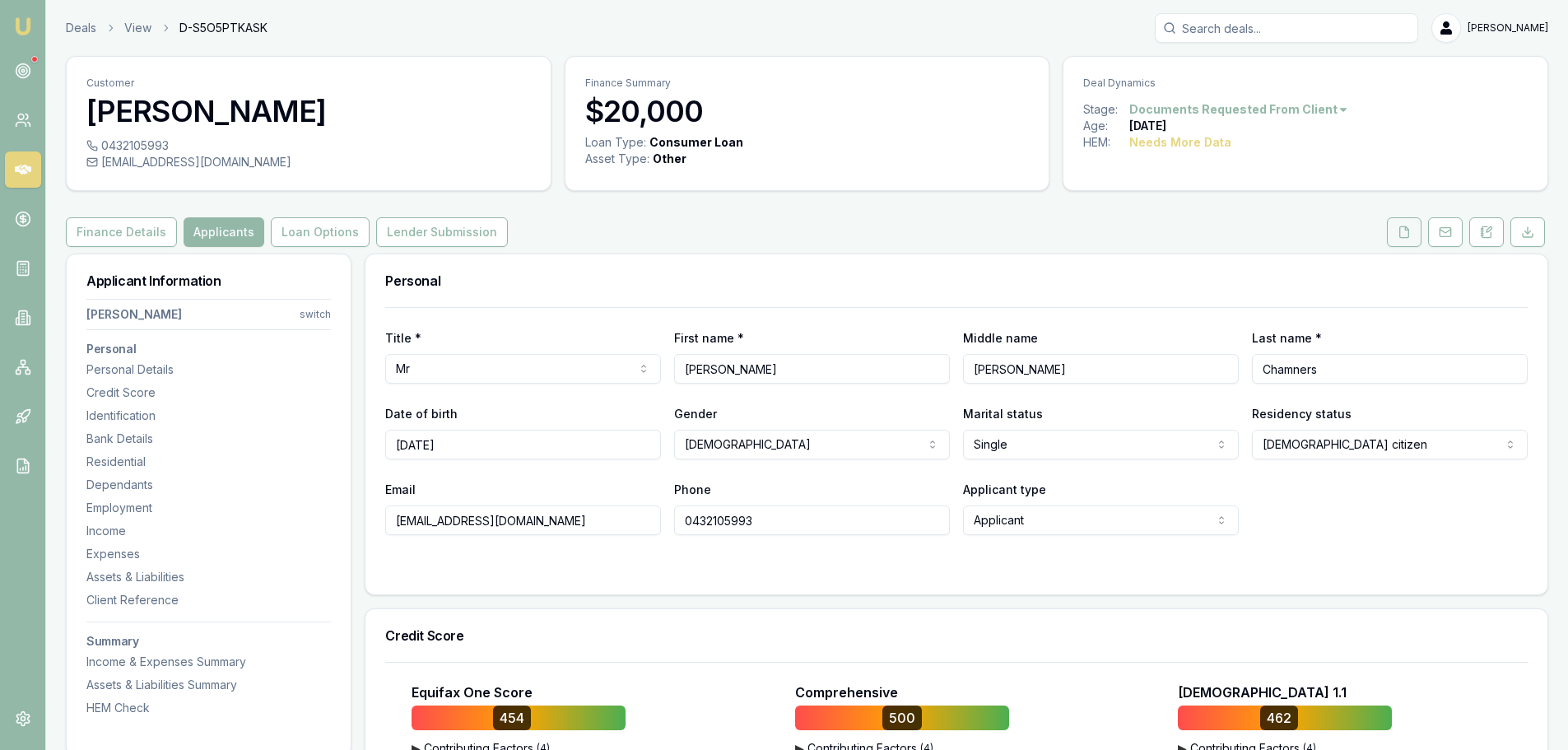
type input "$0"
click at [1396, 238] on button at bounding box center [1404, 233] width 35 height 30
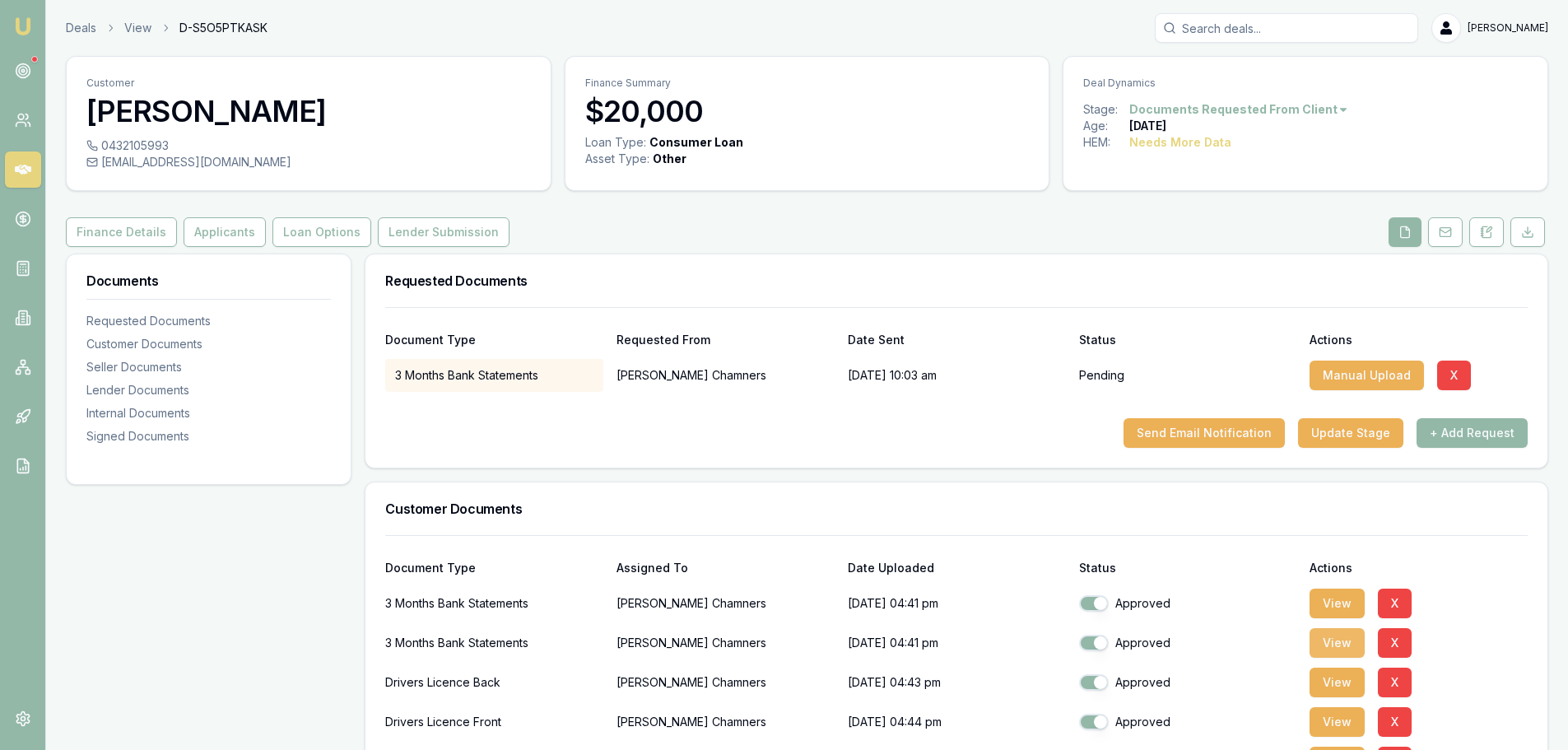
click at [1331, 644] on button "View" at bounding box center [1337, 644] width 55 height 30
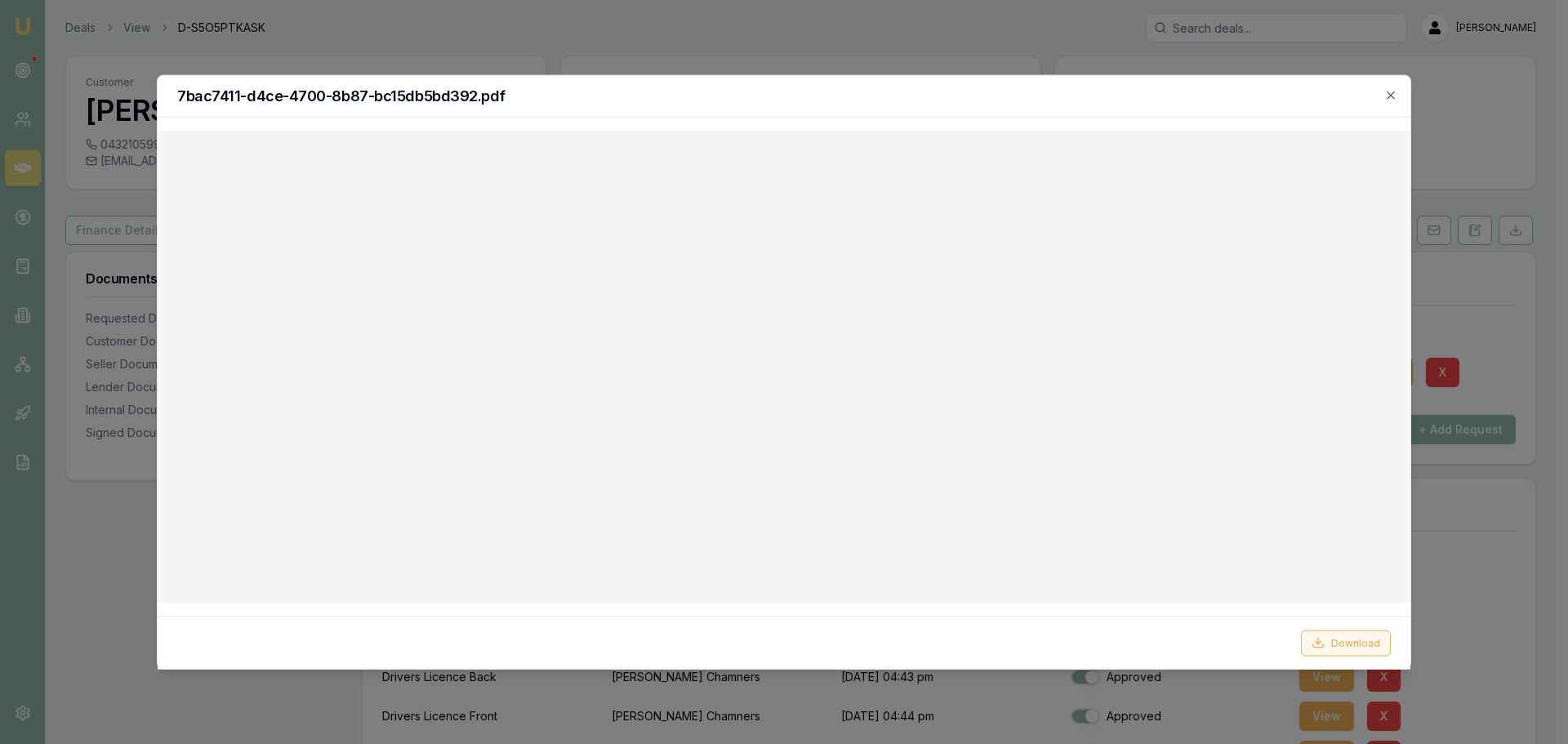
click at [1342, 643] on button "Download" at bounding box center [1346, 643] width 90 height 26
click at [1394, 97] on icon "button" at bounding box center [1391, 95] width 13 height 13
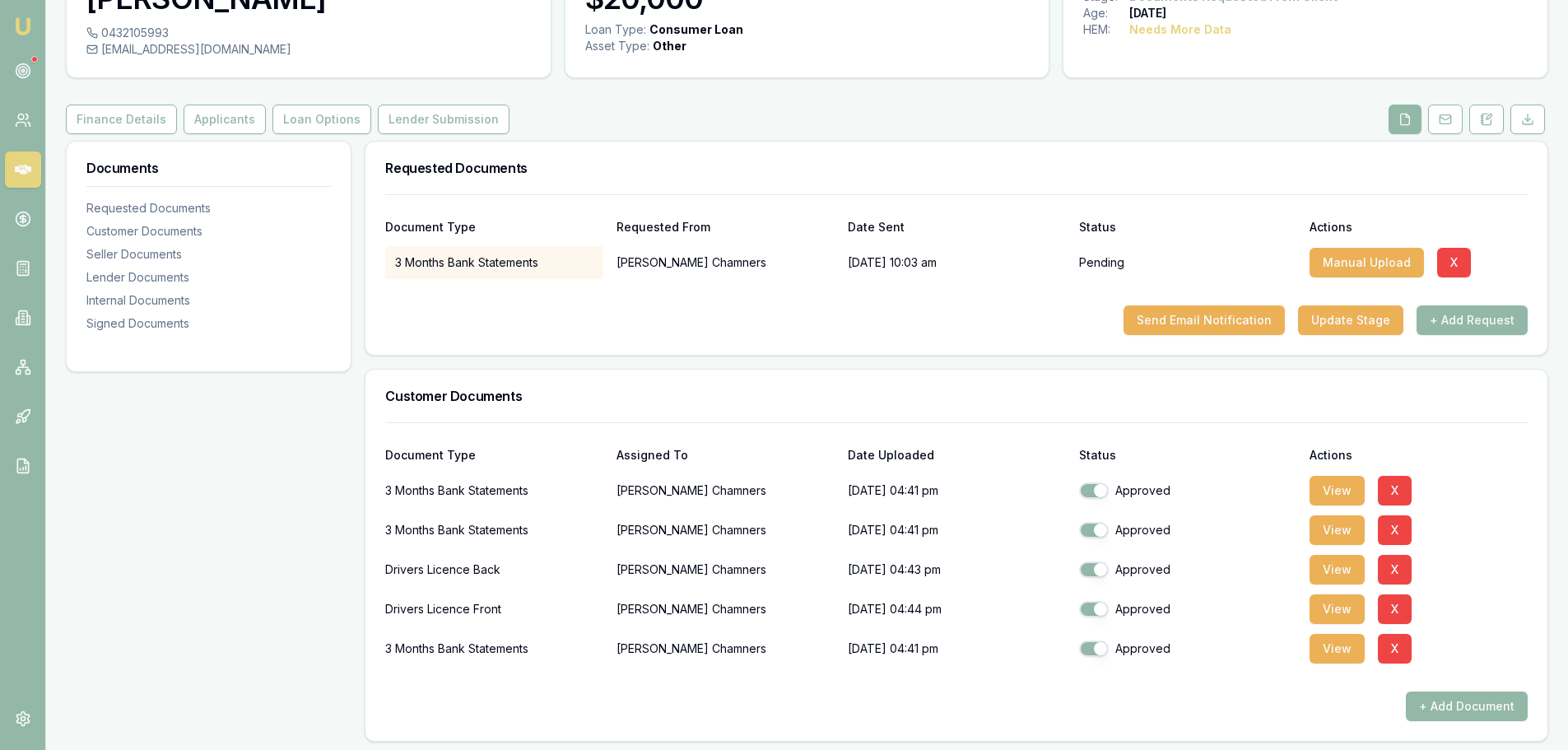
scroll to position [111, 0]
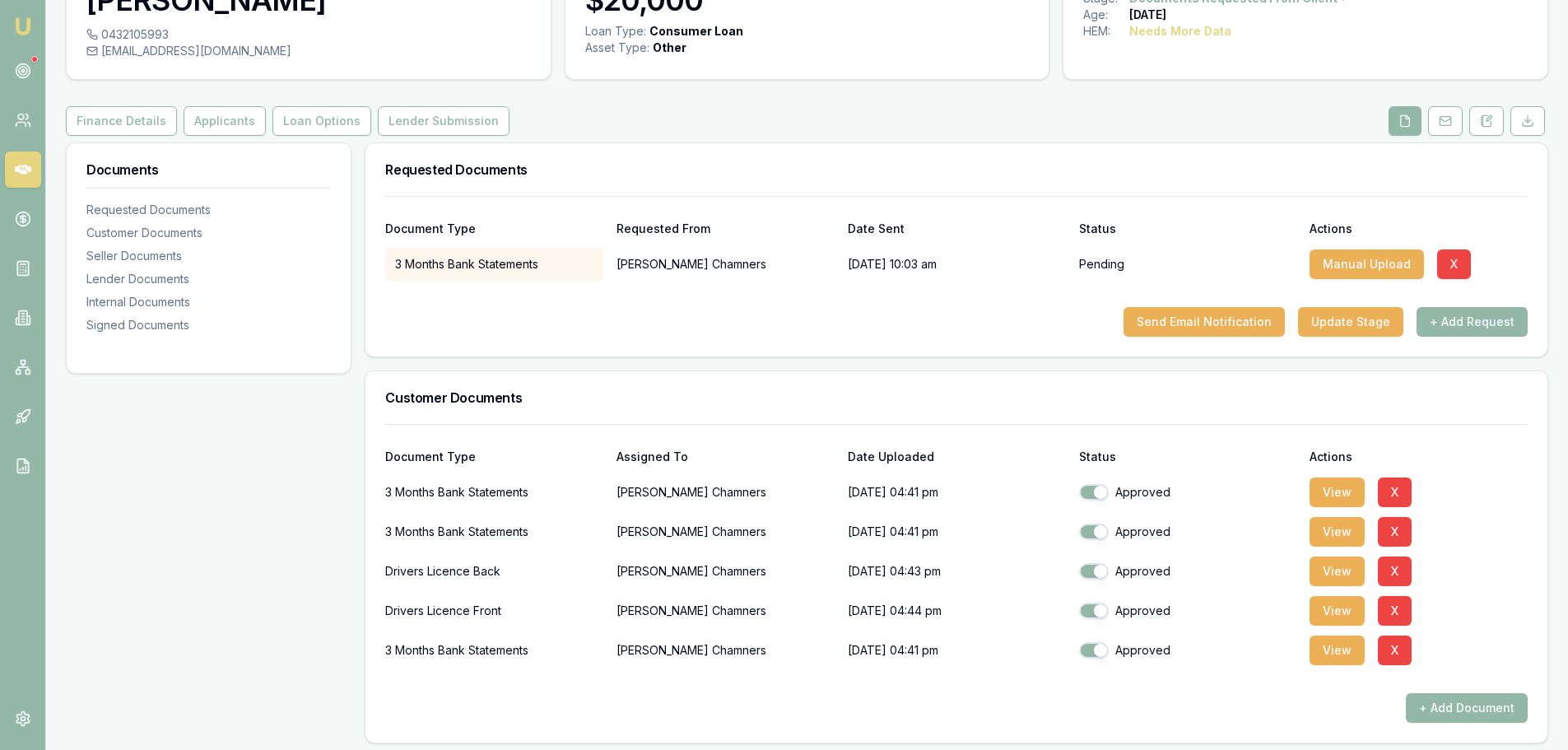
drag, startPoint x: 219, startPoint y: 122, endPoint x: 282, endPoint y: 137, distance: 64.8
click at [219, 122] on button "Applicants" at bounding box center [224, 121] width 82 height 30
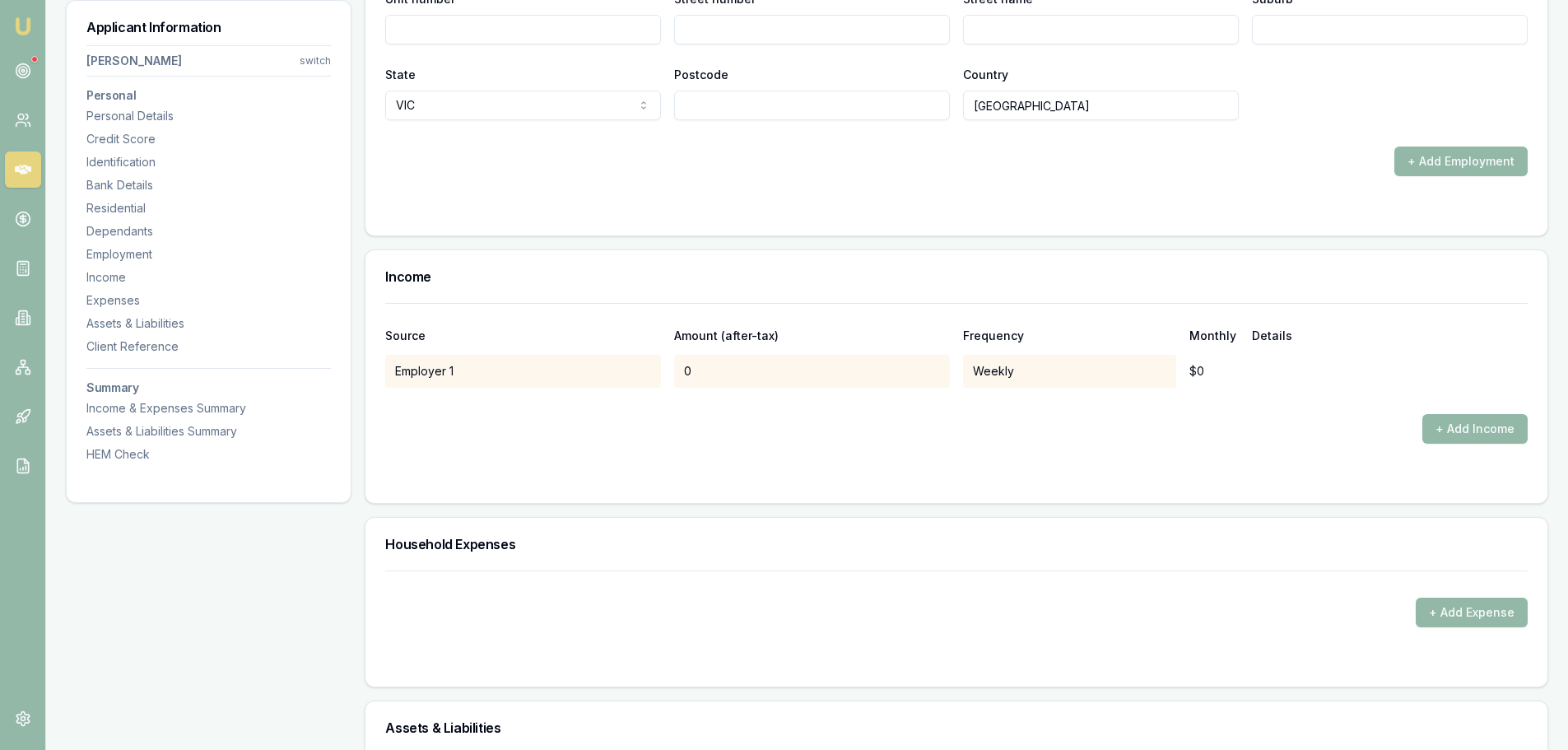
scroll to position [3047, 0]
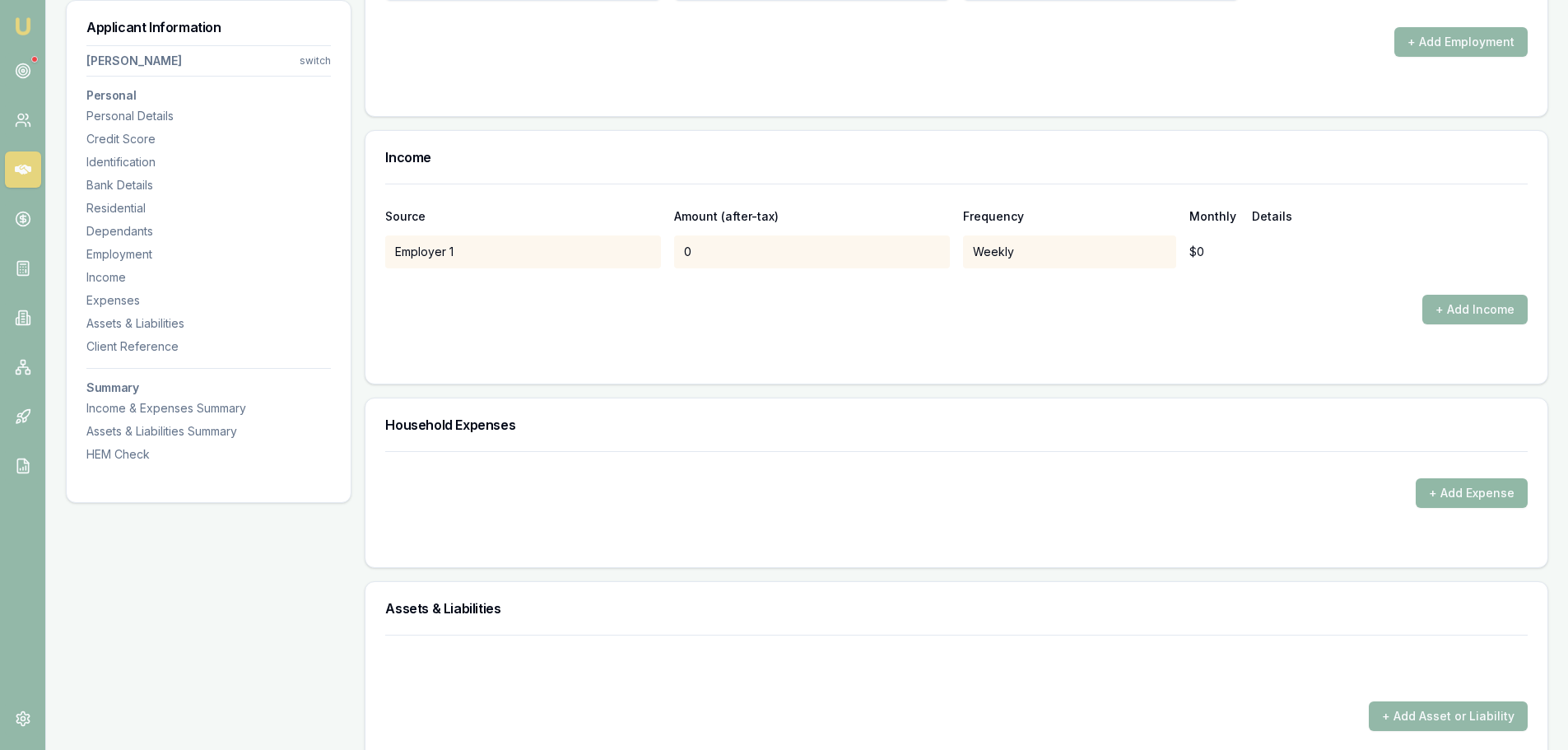
click at [1468, 491] on button "+ Add Expense" at bounding box center [1472, 493] width 112 height 30
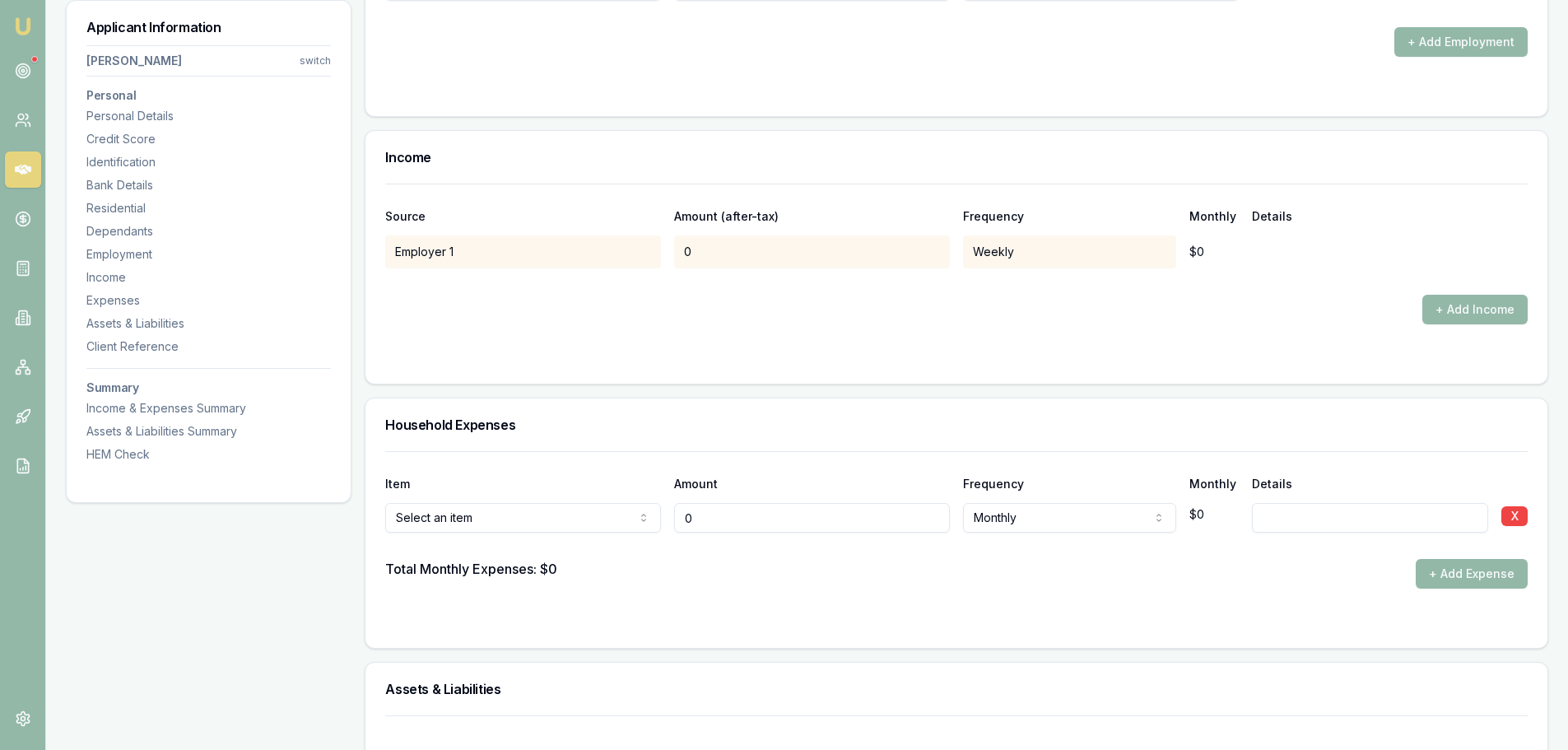
click at [709, 522] on input "0" at bounding box center [812, 518] width 276 height 30
click at [692, 517] on input "01194" at bounding box center [812, 518] width 276 height 30
type input "$1,194"
click at [1129, 586] on div "Total Monthly Expenses: $0 + Add Expense" at bounding box center [956, 574] width 1142 height 30
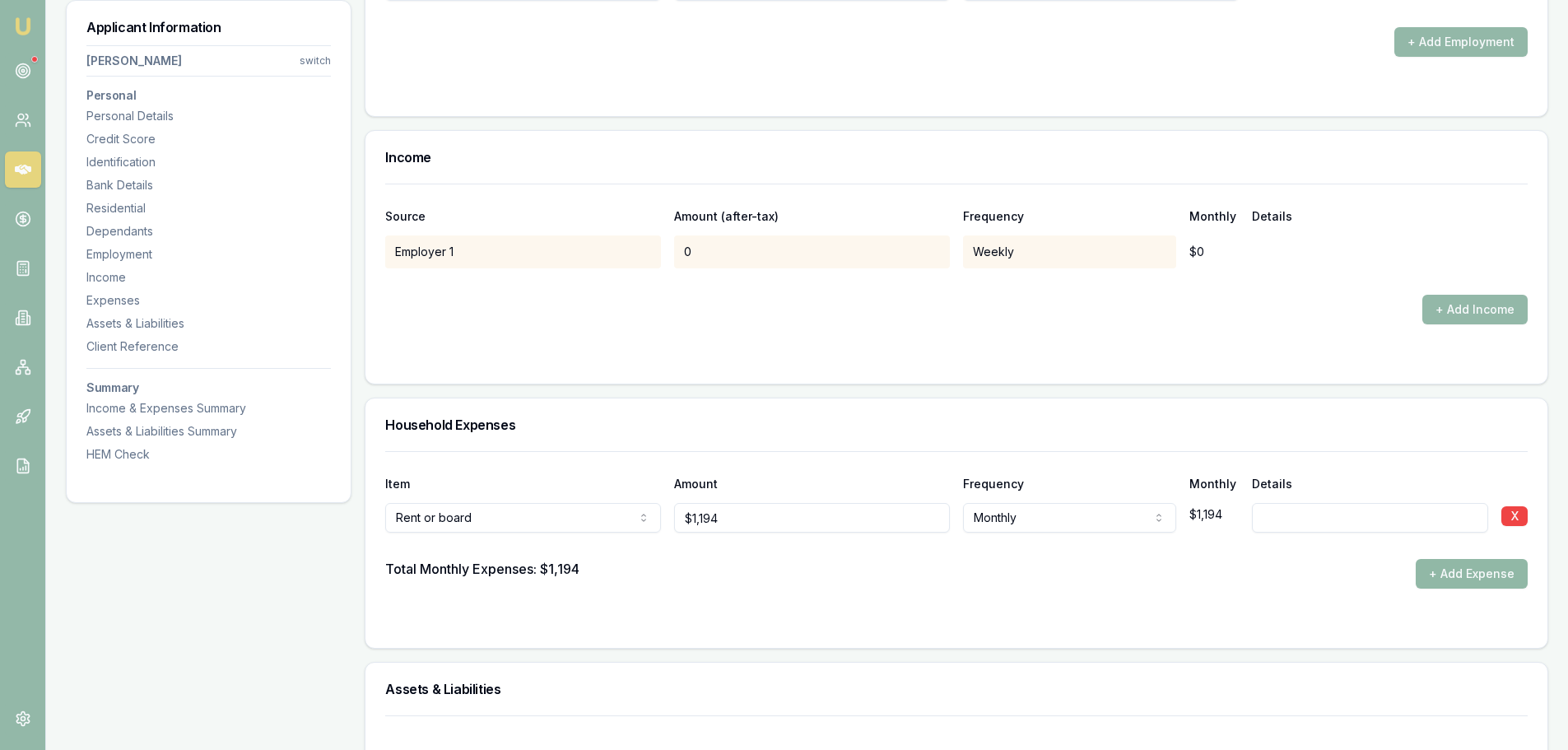
click at [1469, 576] on button "+ Add Expense" at bounding box center [1472, 574] width 112 height 30
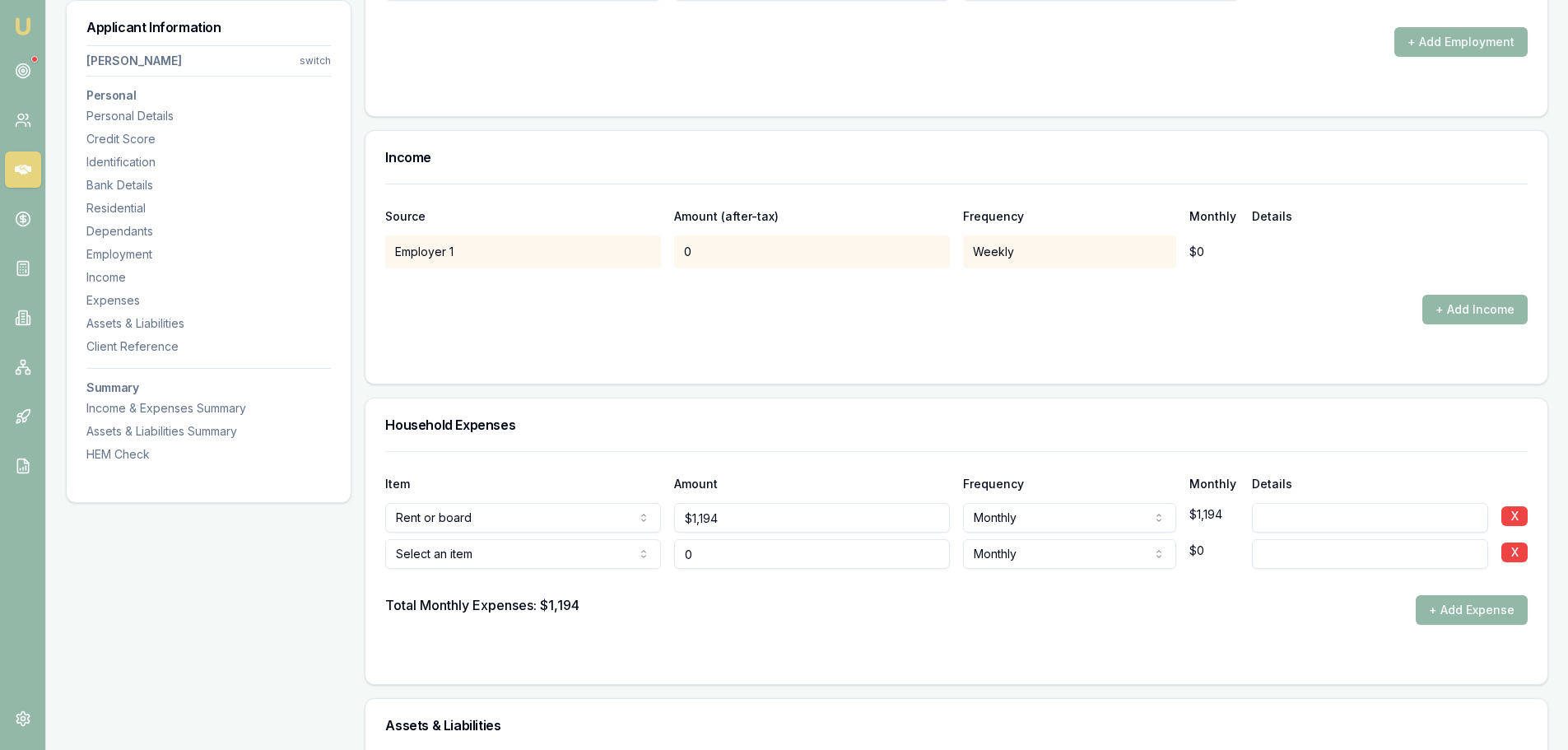
click at [699, 554] on input "0" at bounding box center [812, 555] width 276 height 30
type input "$0"
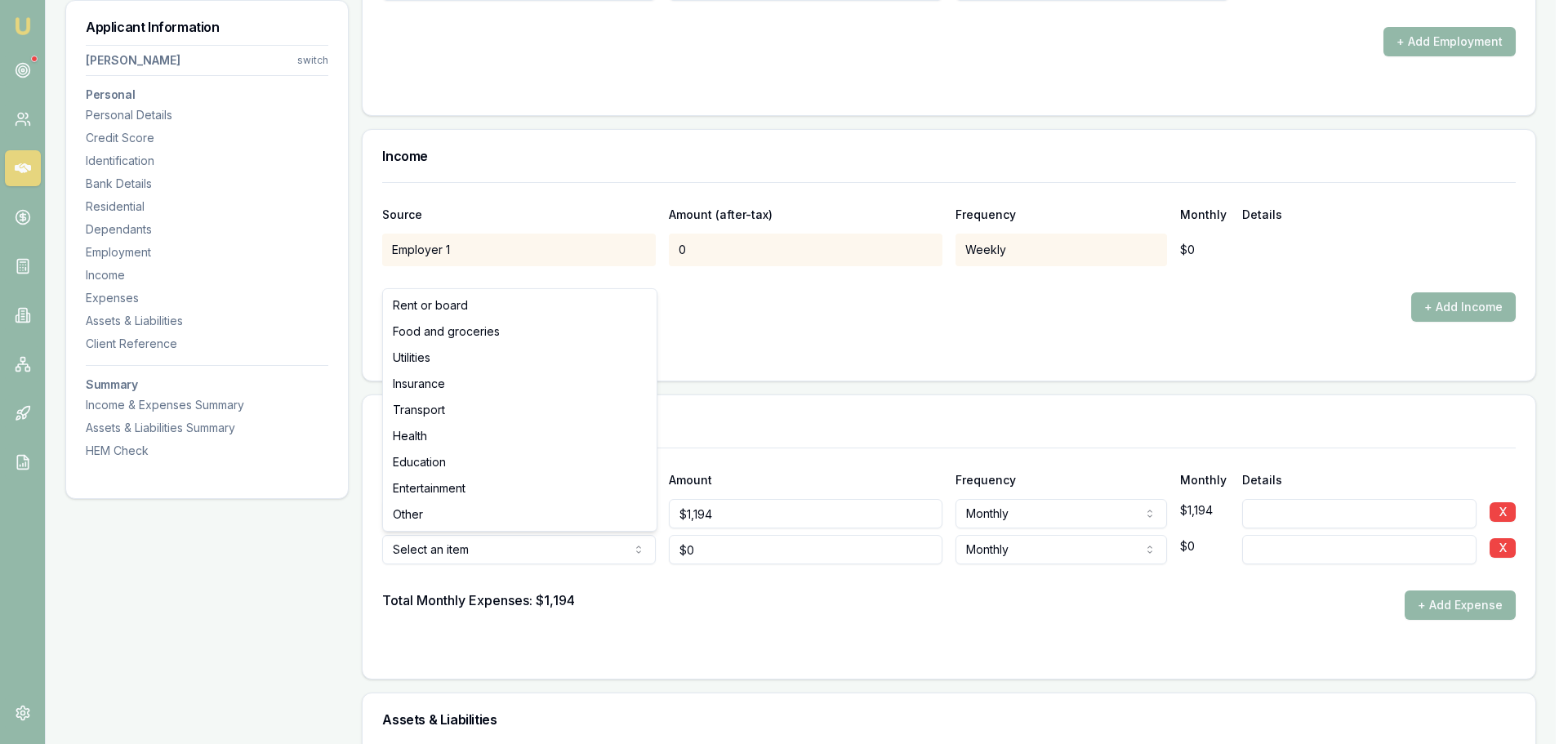
select select "UTILITIES"
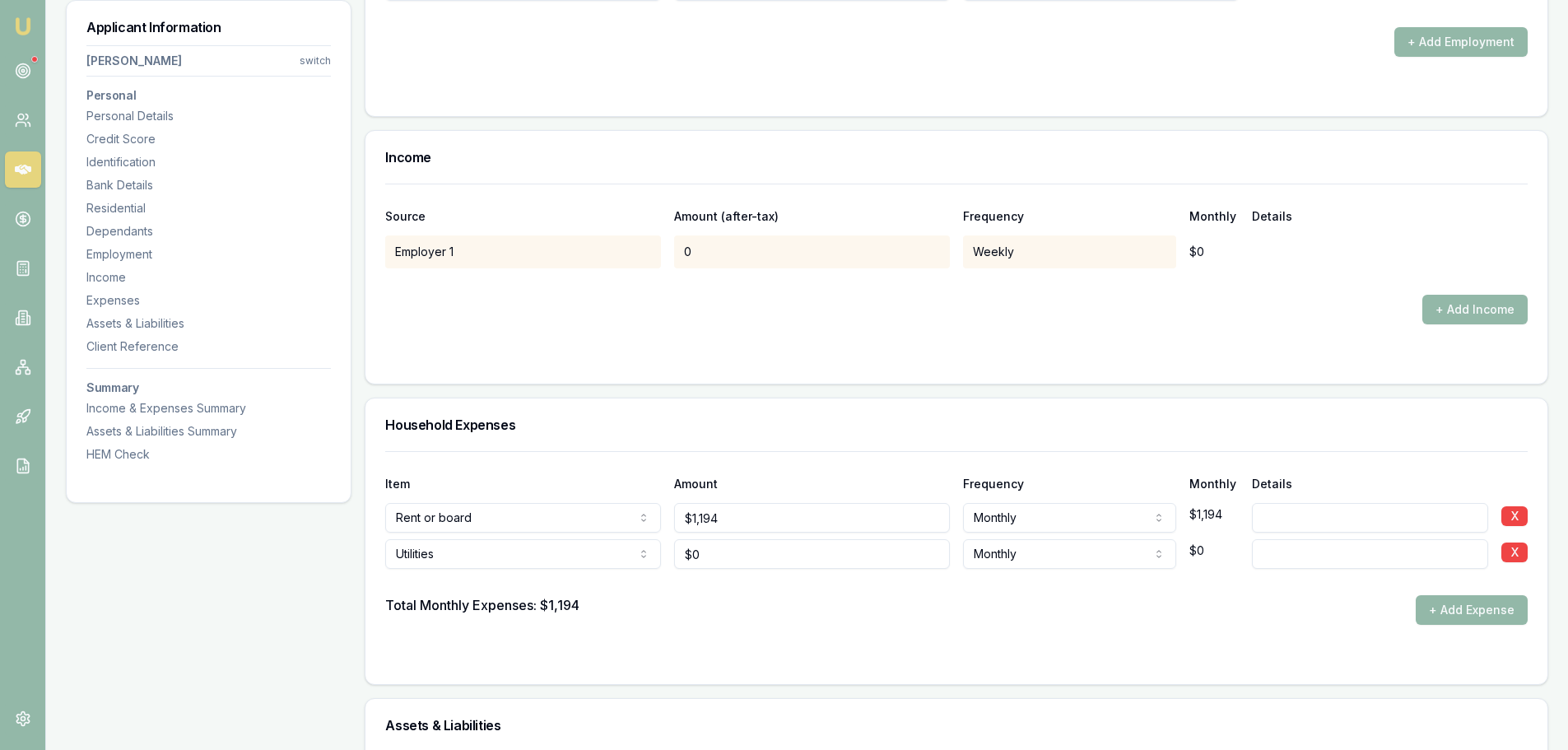
type input "0"
click at [710, 551] on input "0" at bounding box center [812, 555] width 276 height 30
type input "$135"
click at [902, 605] on div "Total Monthly Expenses: $1,194 + Add Expense" at bounding box center [956, 610] width 1142 height 30
click at [1453, 609] on button "+ Add Expense" at bounding box center [1472, 610] width 112 height 30
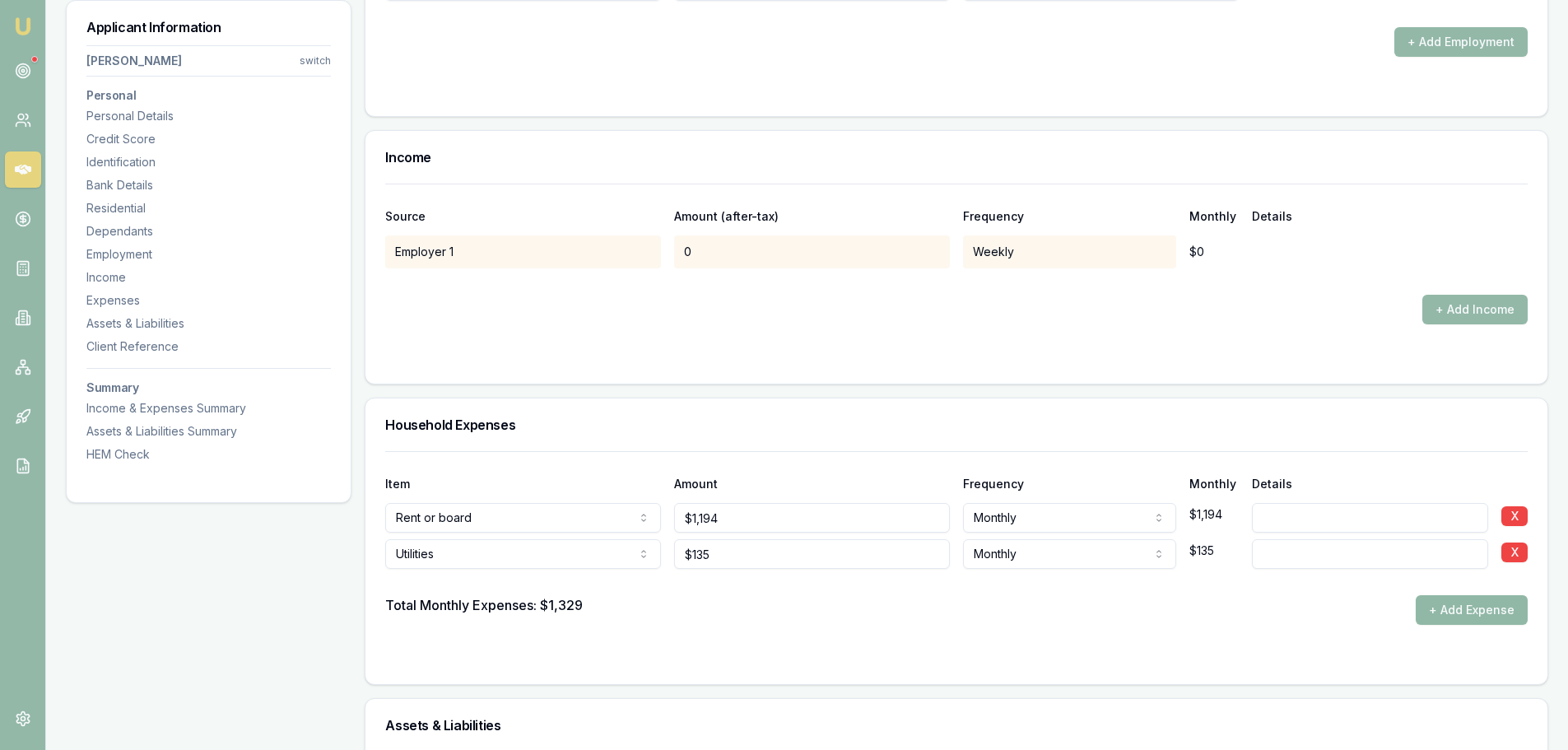
click at [1473, 610] on button "+ Add Expense" at bounding box center [1472, 610] width 112 height 30
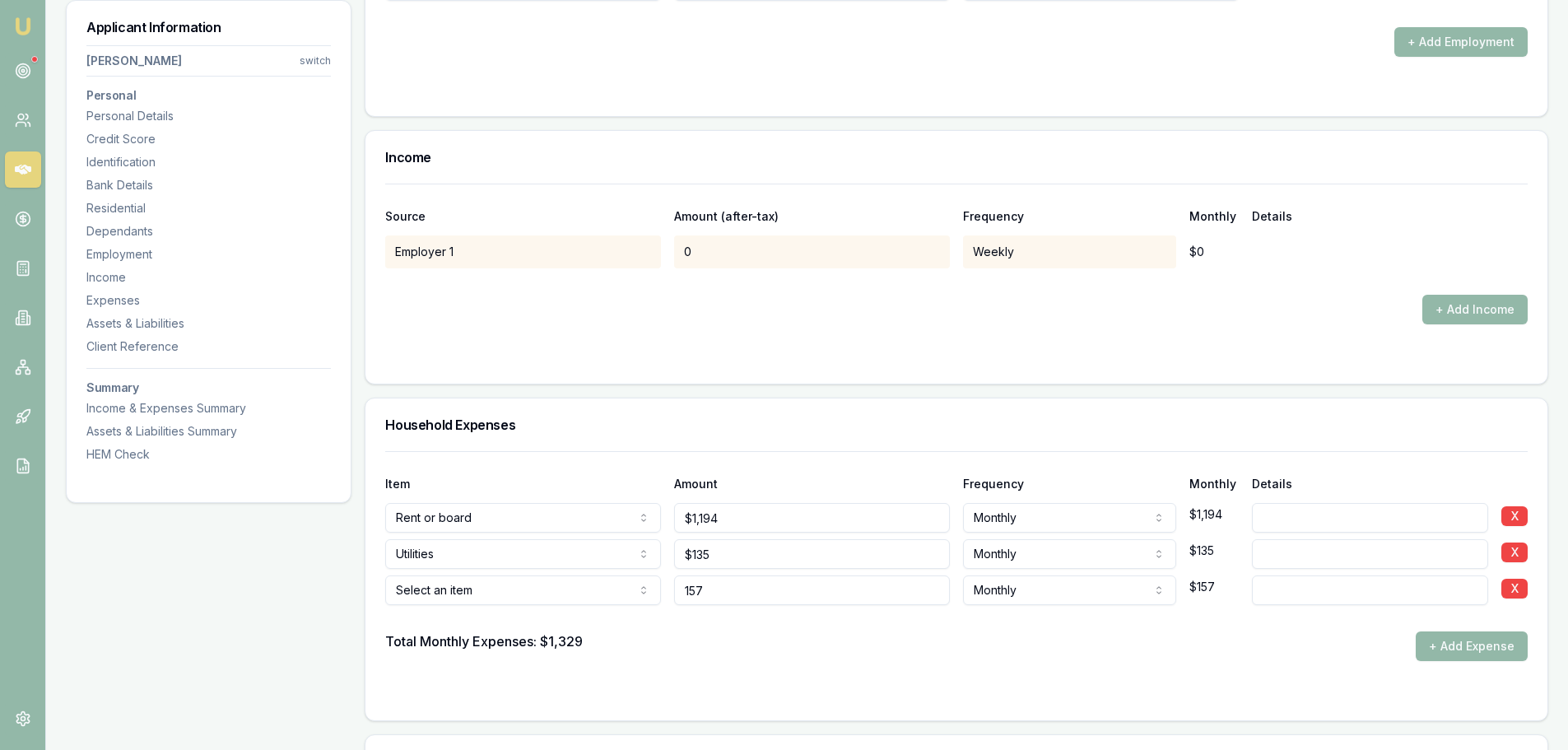
type input "$157"
click at [734, 652] on div "Total Monthly Expenses: $1,329 + Add Expense" at bounding box center [956, 647] width 1142 height 30
click at [1277, 595] on input at bounding box center [1370, 591] width 237 height 30
type input "dining out"
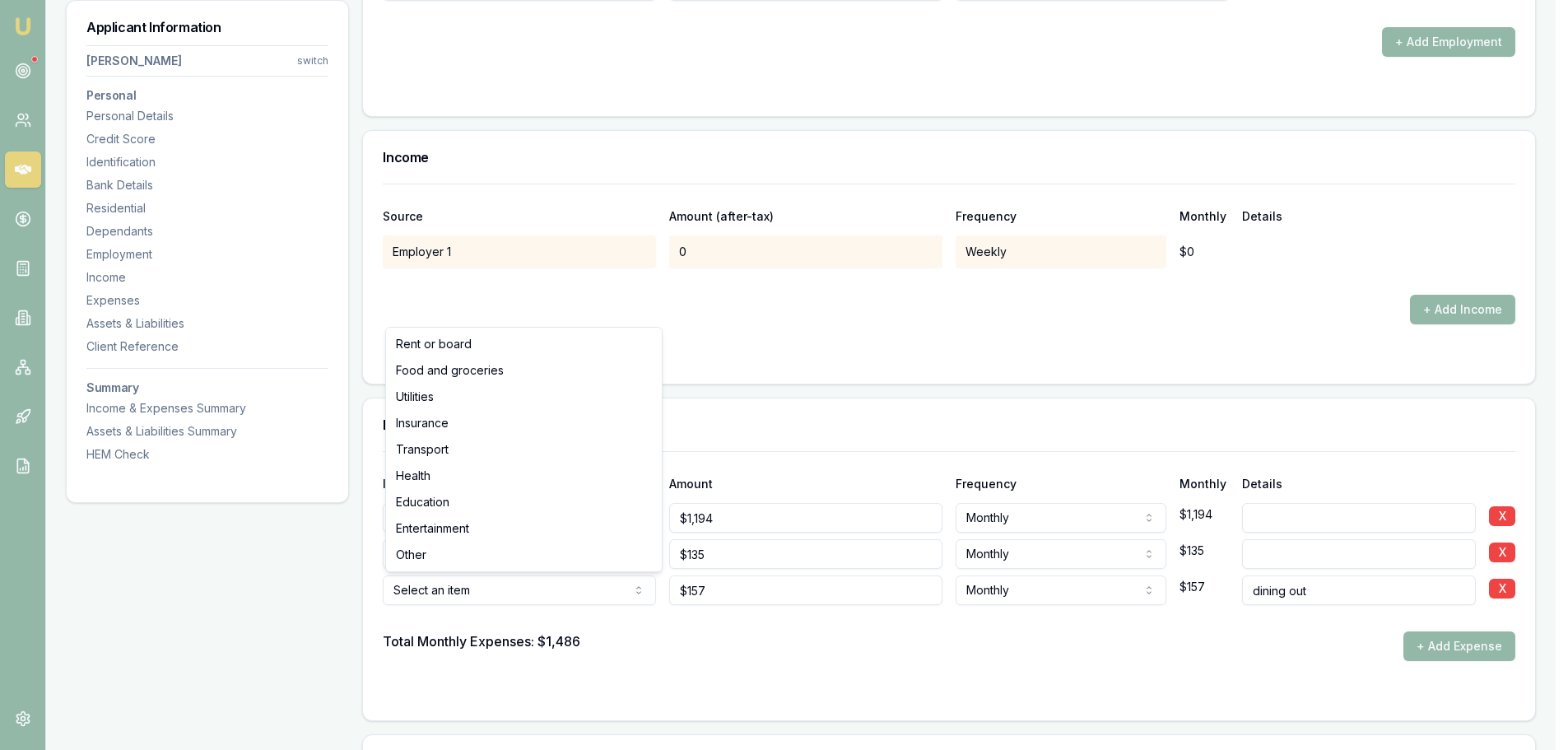
select select "ENTERTAINMENT"
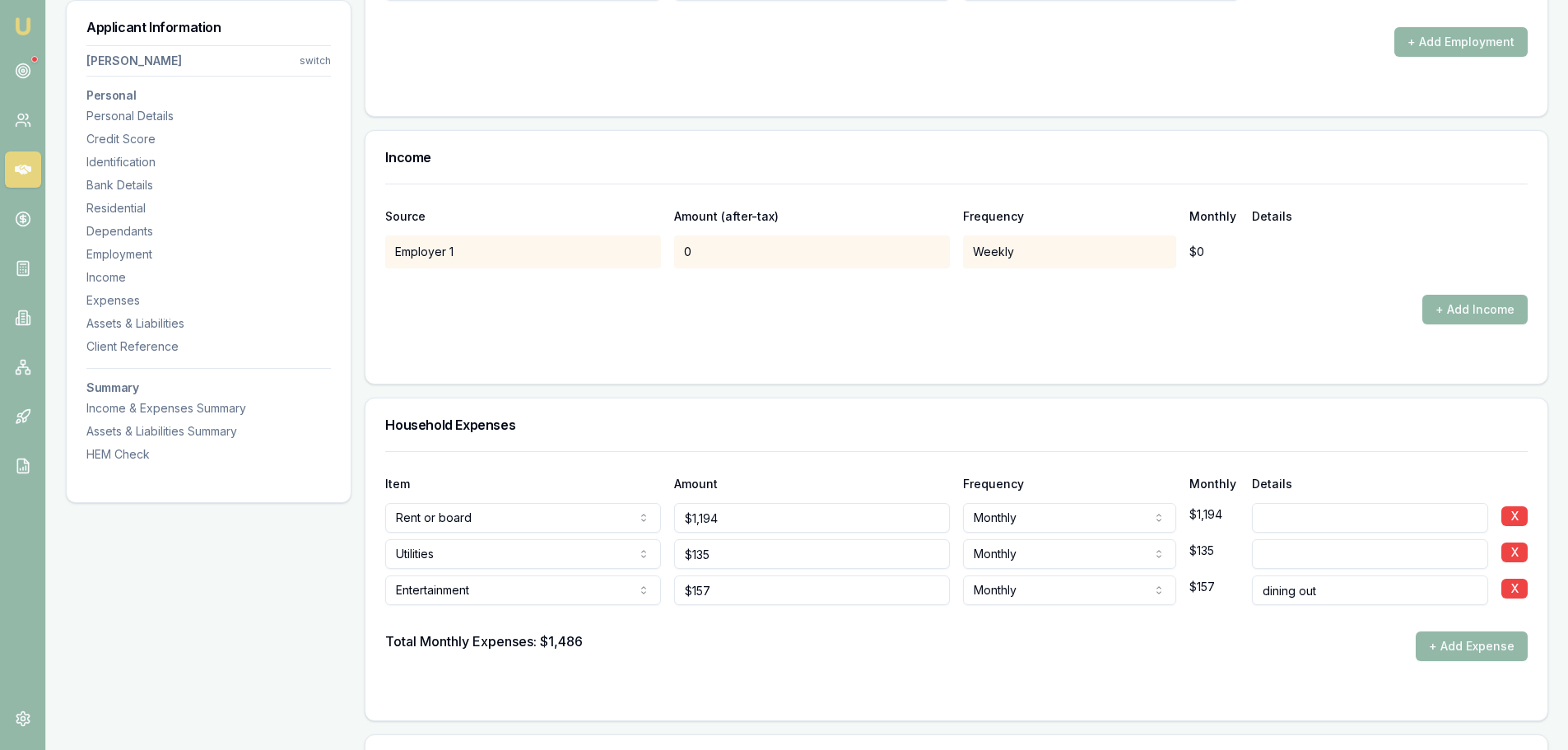
click at [827, 652] on div "Total Monthly Expenses: $1,486 + Add Expense" at bounding box center [956, 647] width 1142 height 30
click at [1483, 646] on button "+ Add Expense" at bounding box center [1472, 647] width 112 height 30
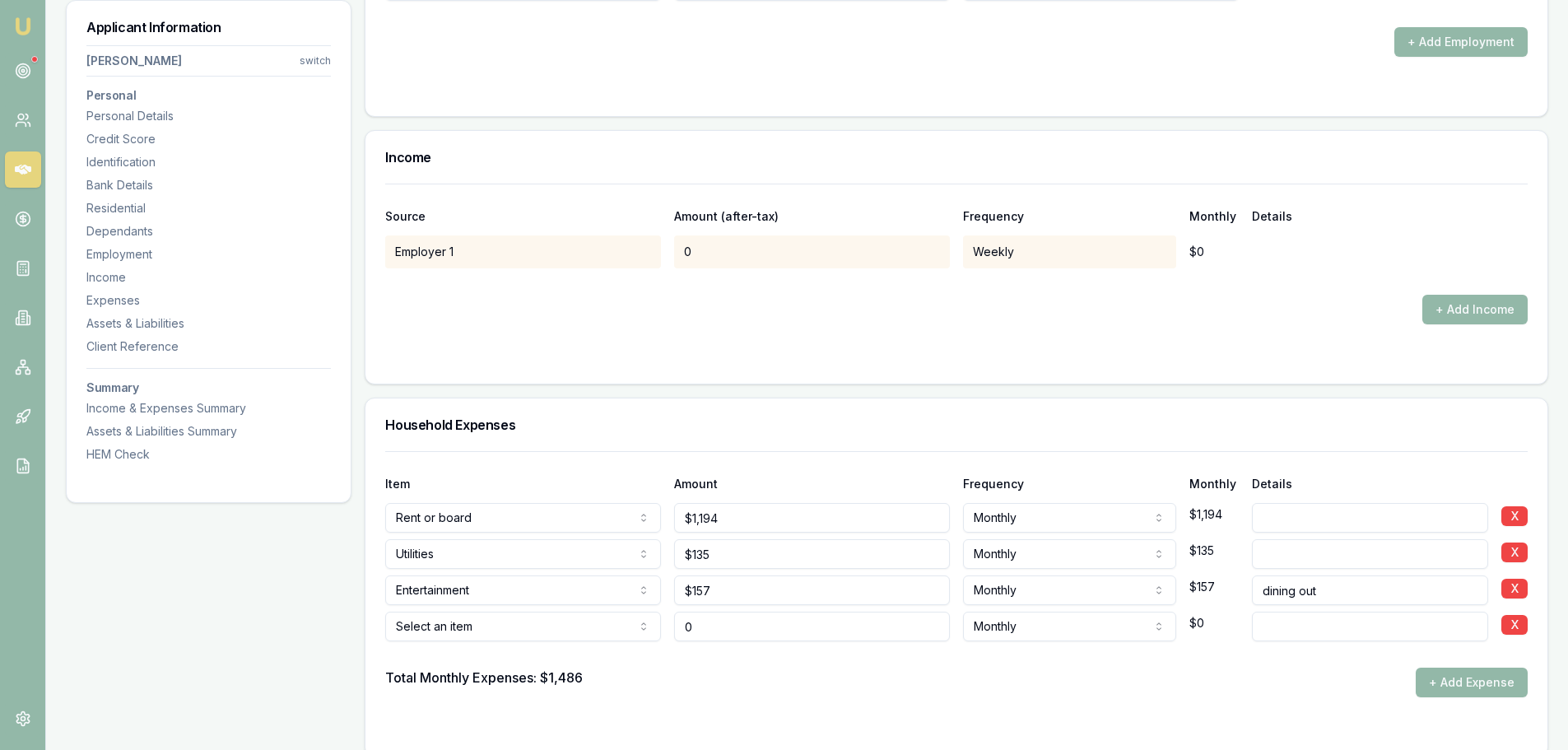
type input "$0"
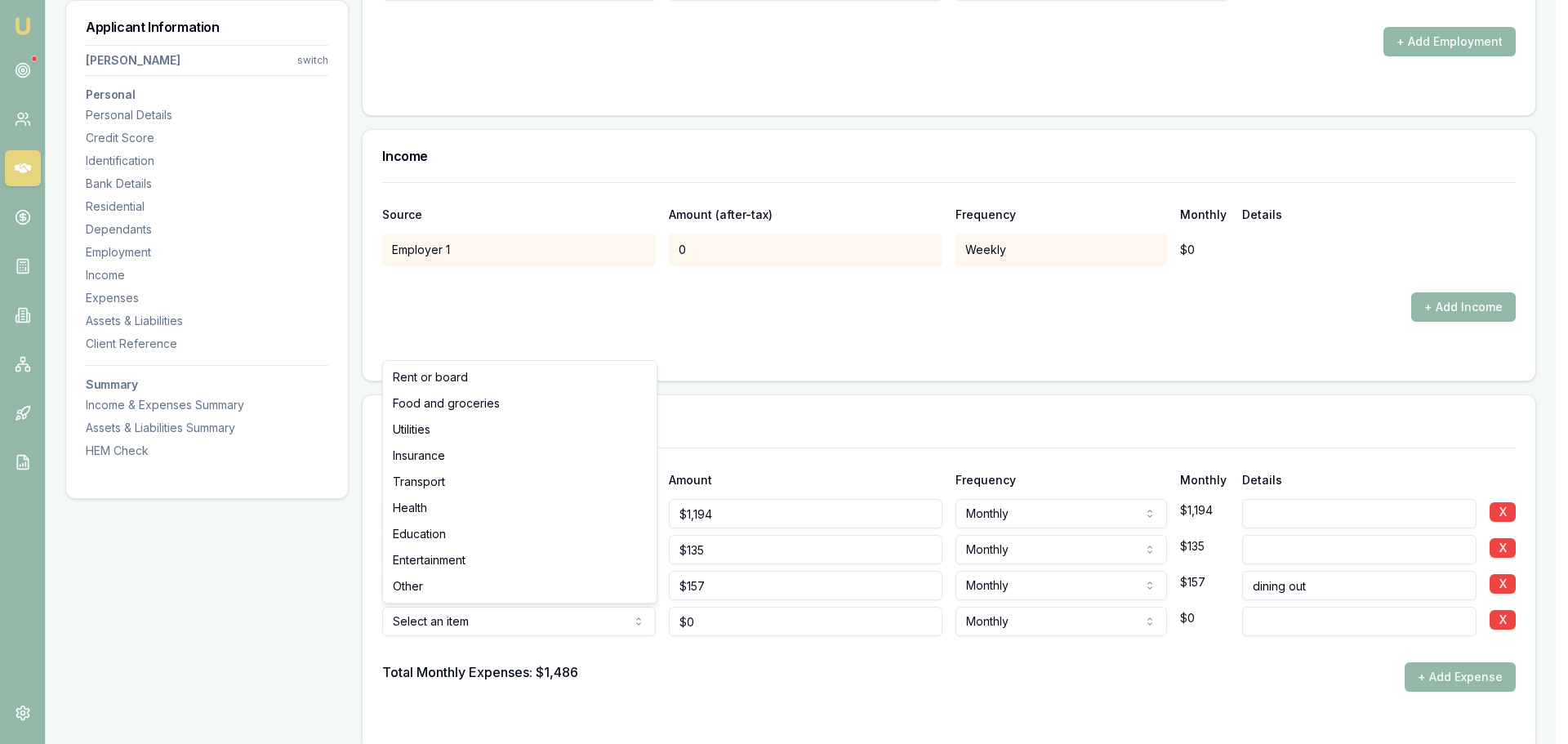
select select "ENTERTAINMENT"
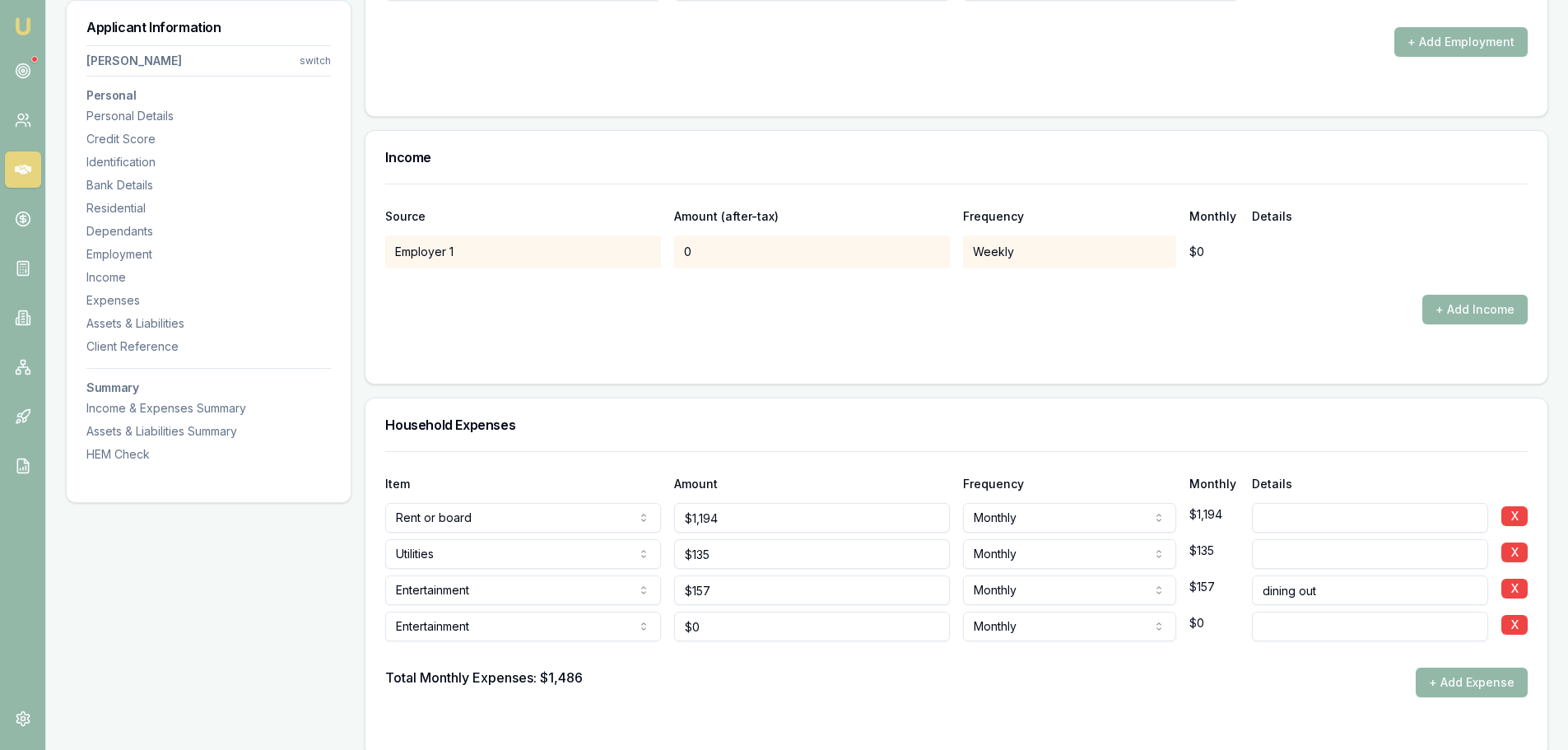
type input "0"
click at [719, 630] on input "0" at bounding box center [812, 627] width 276 height 30
type input "$20"
click at [1277, 629] on input at bounding box center [1370, 627] width 237 height 30
type input "subscription"
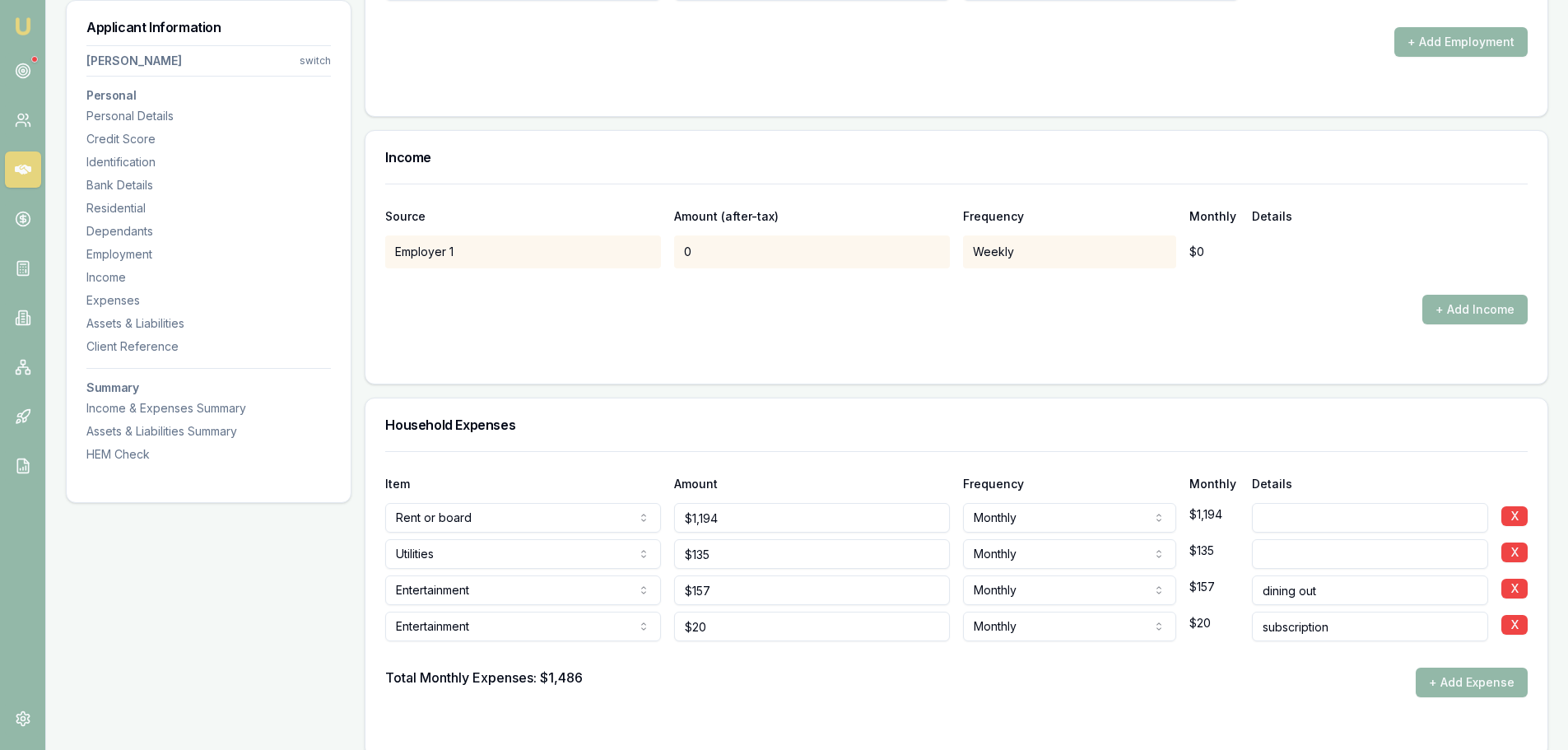
click at [1264, 712] on form "Item Amount Frequency Monthly Details Rent or board Rent or board Food and groc…" at bounding box center [956, 594] width 1142 height 286
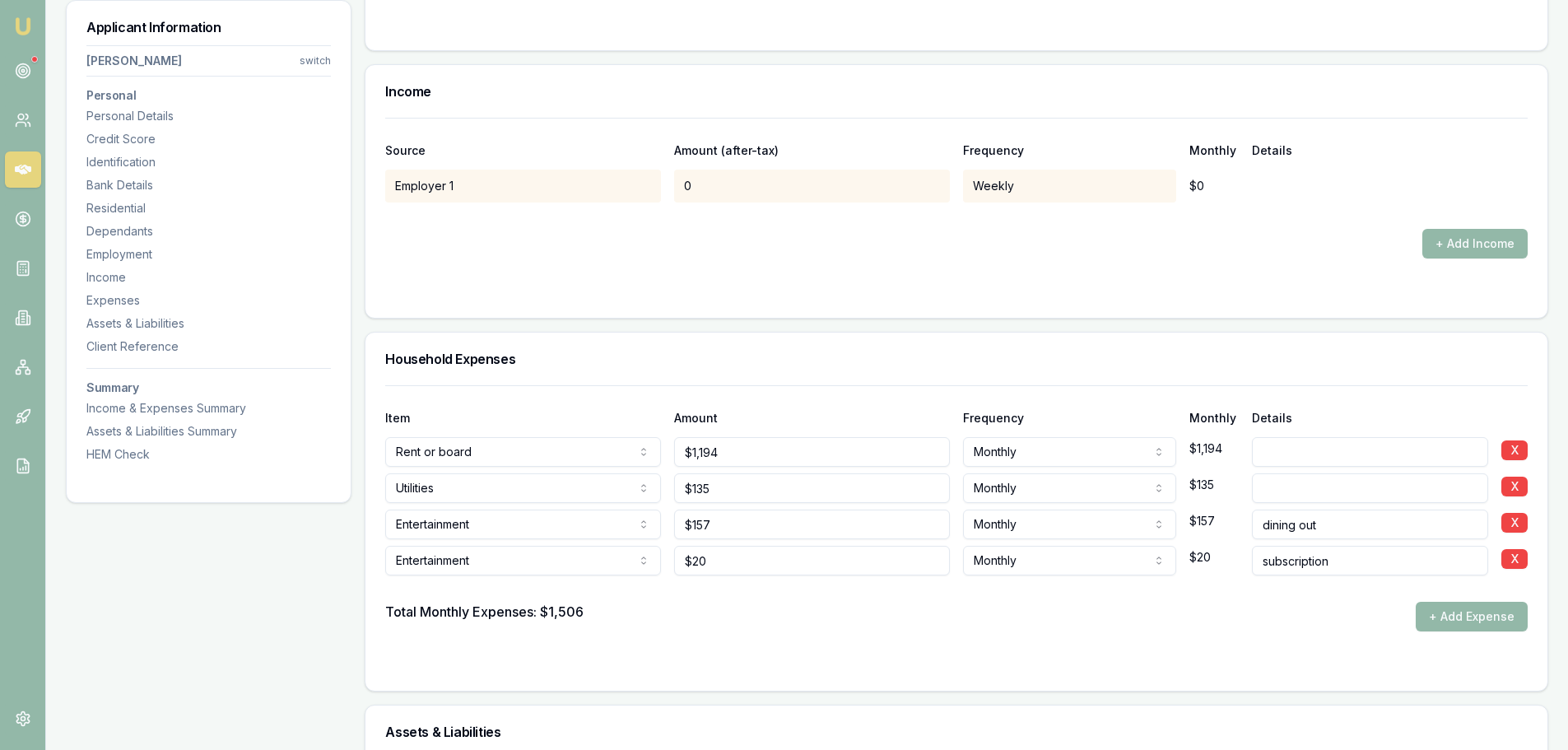
scroll to position [3212, 0]
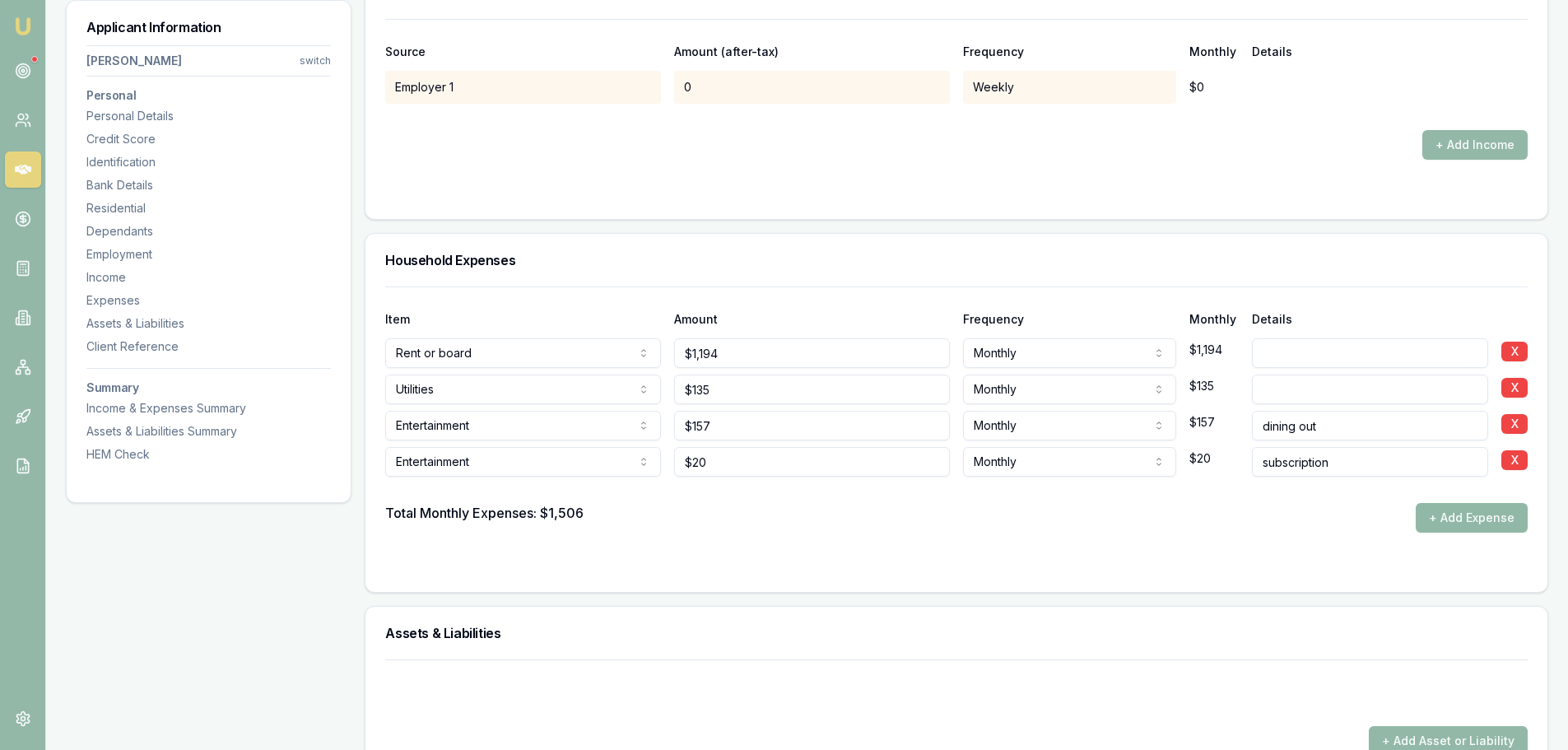
click at [1457, 522] on button "+ Add Expense" at bounding box center [1472, 518] width 112 height 30
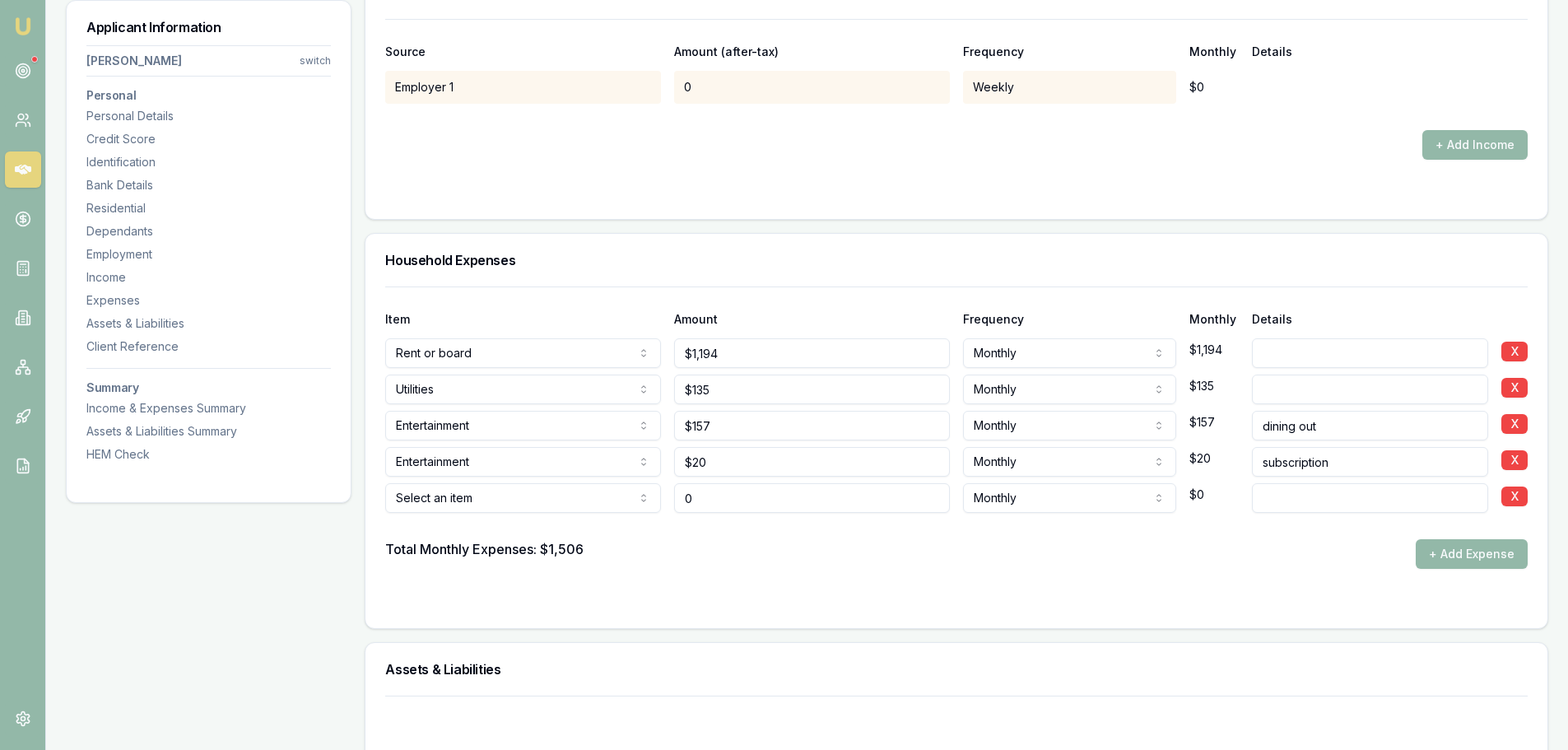
type input "$0"
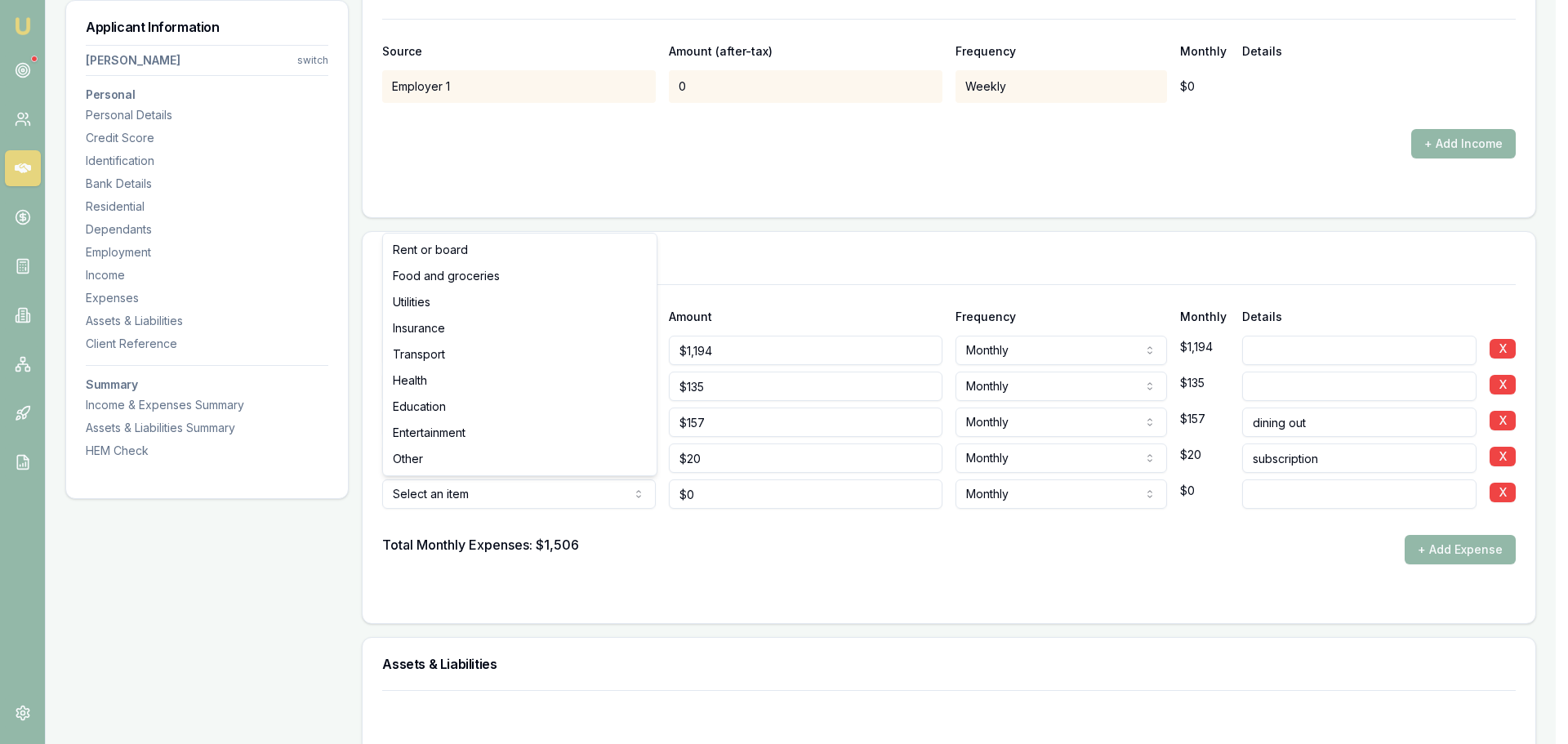
select select "FOOD_AND_GROCERIES"
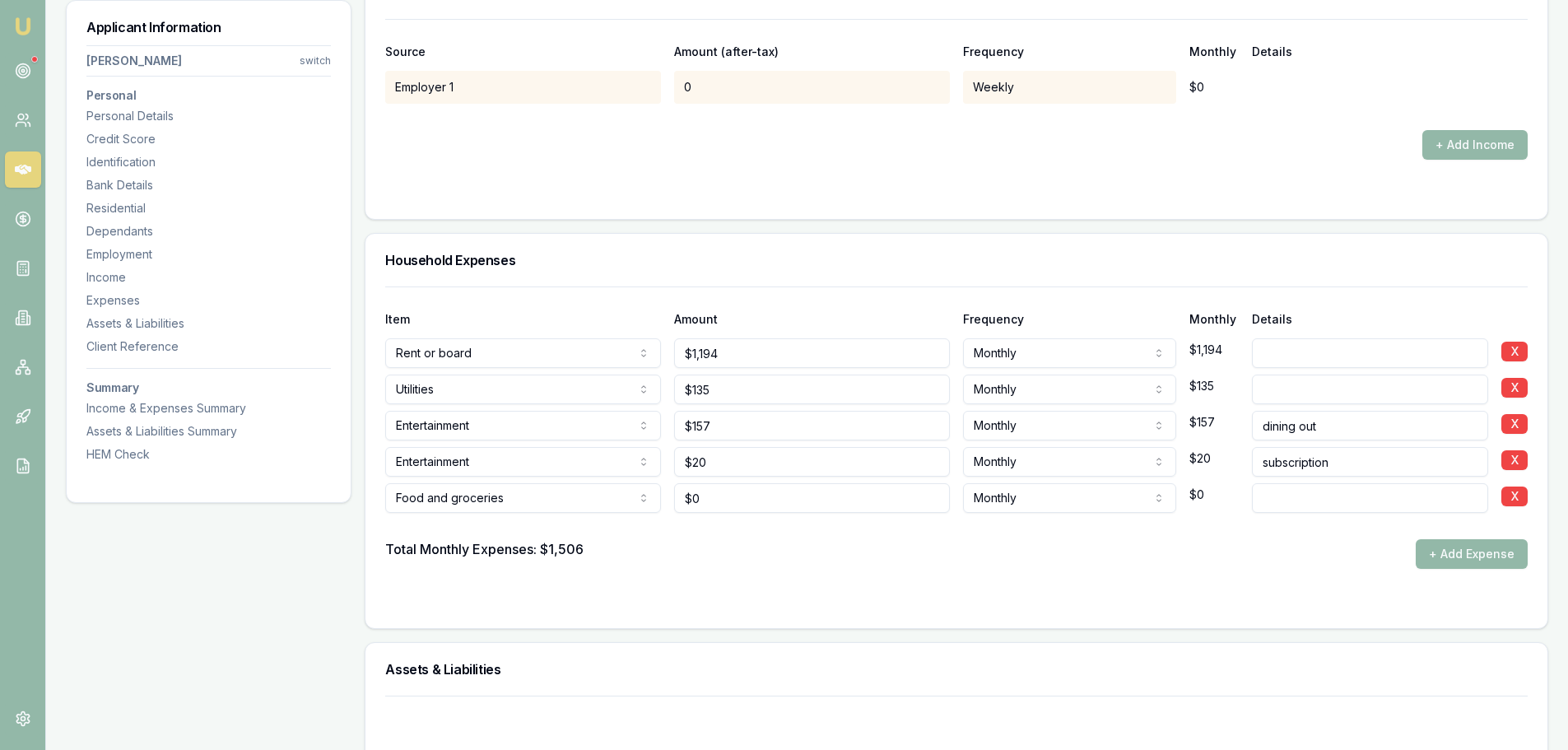
type input "0"
click at [715, 499] on input "0" at bounding box center [812, 498] width 276 height 30
type input "$250"
click at [822, 552] on div "Total Monthly Expenses: $1,506 + Add Expense" at bounding box center [956, 555] width 1142 height 30
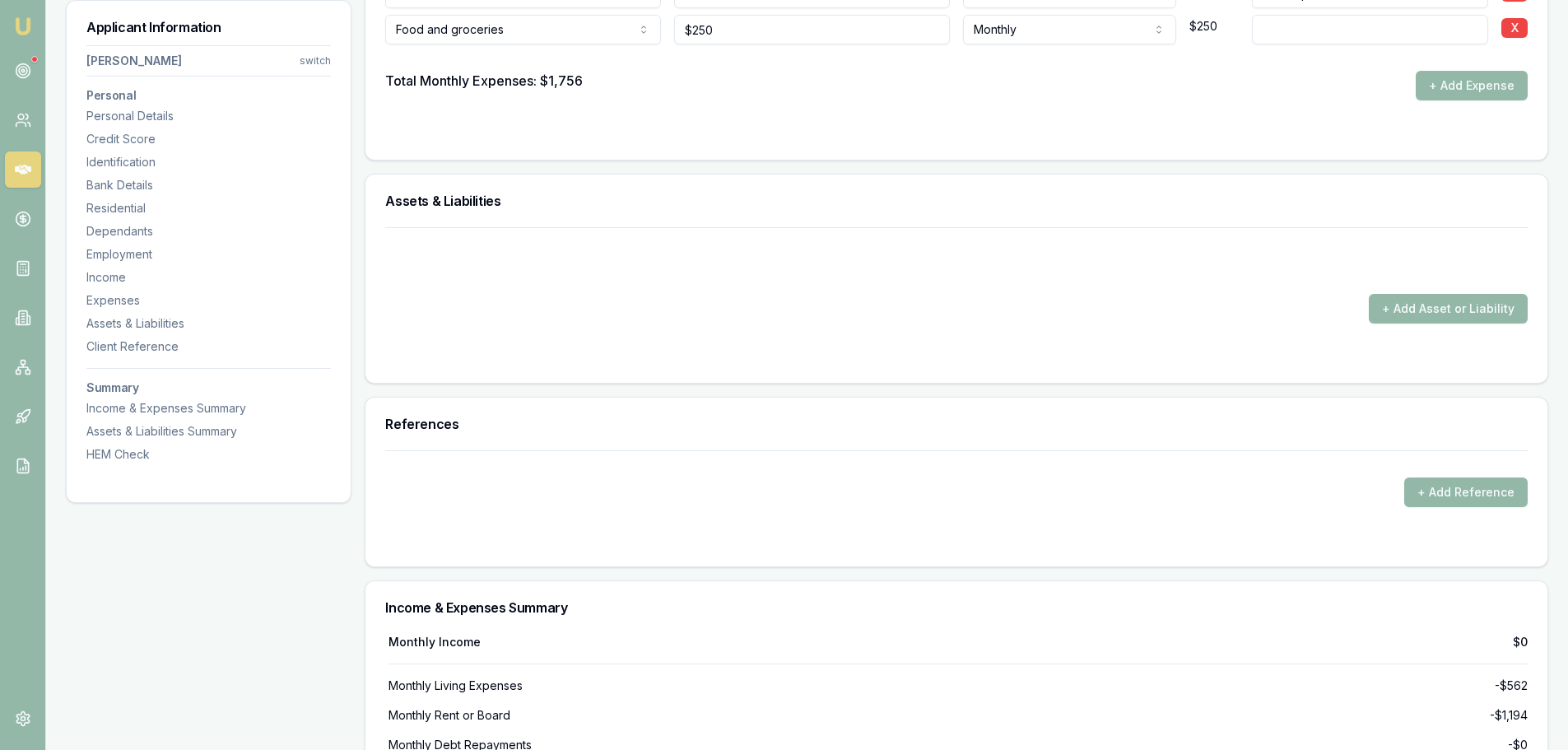
scroll to position [3706, 0]
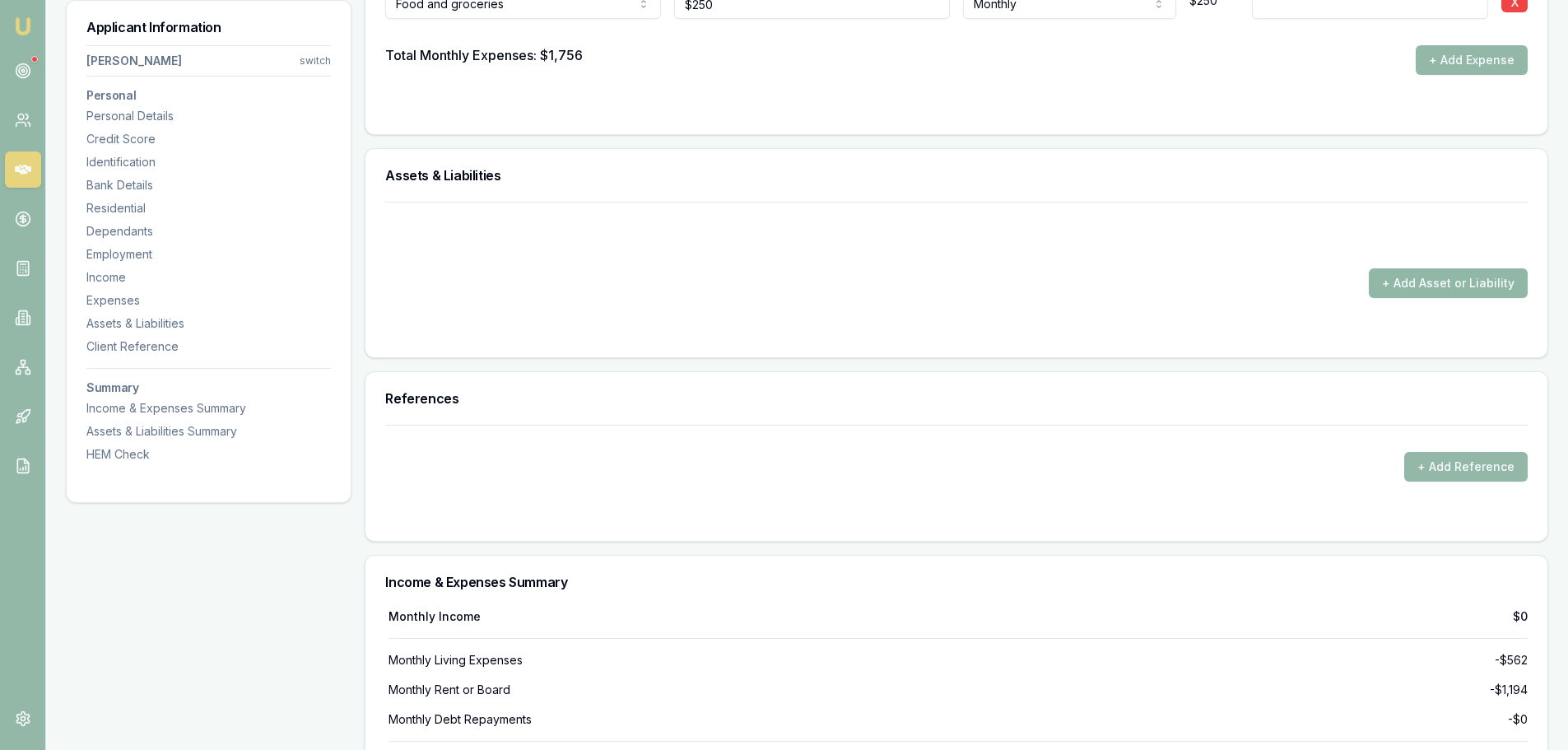
click at [1431, 282] on button "+ Add Asset or Liability" at bounding box center [1448, 283] width 159 height 30
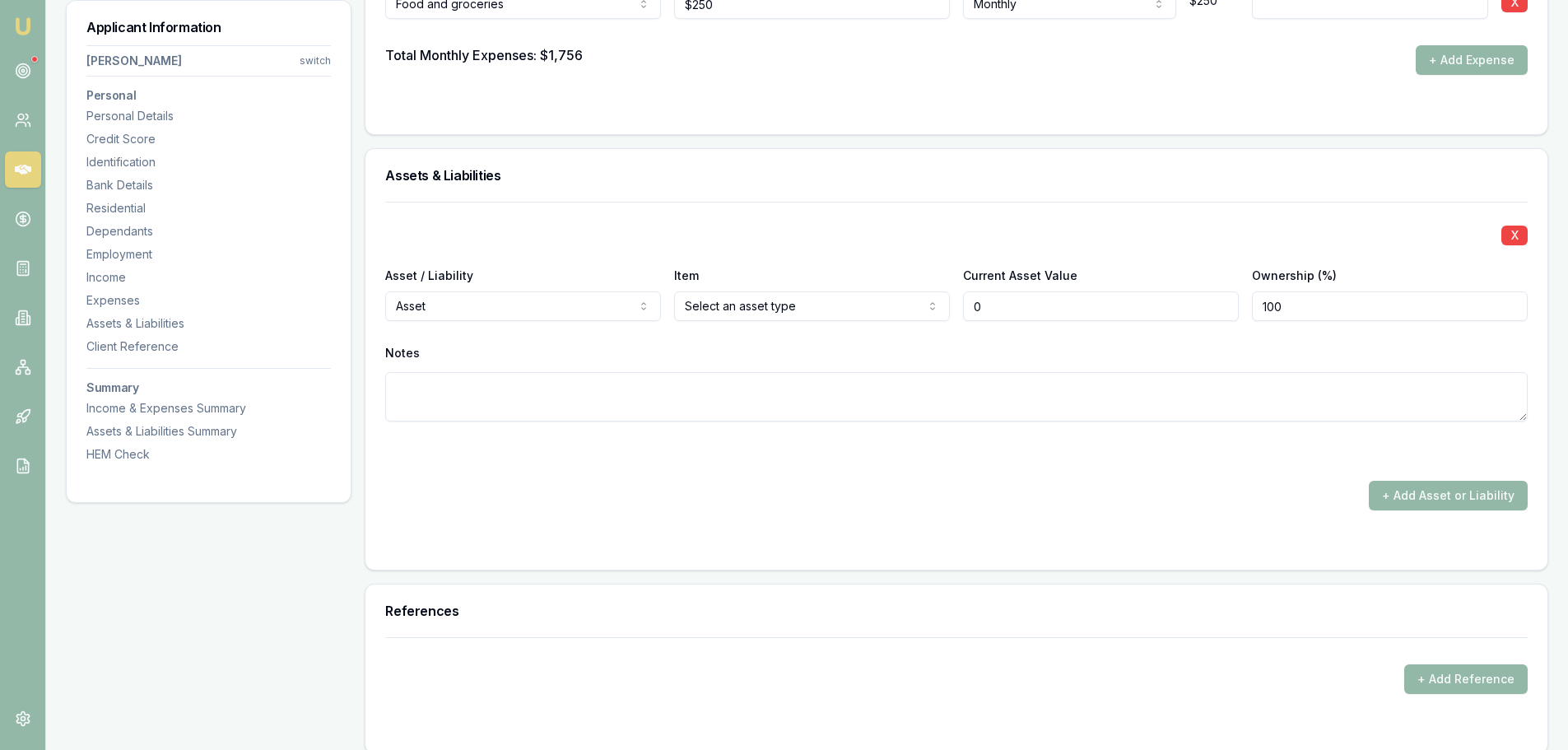
type input "$0"
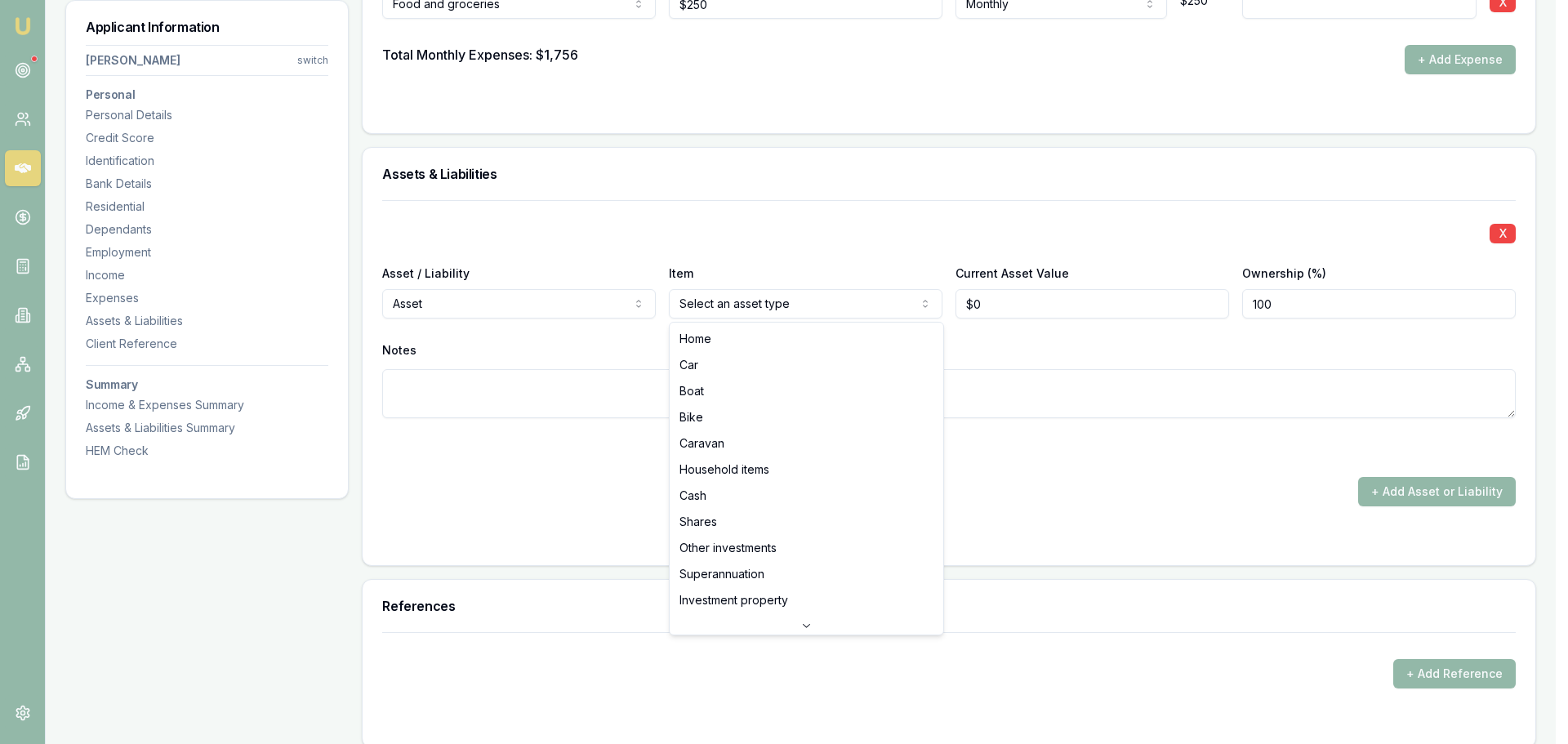
select select "CAR"
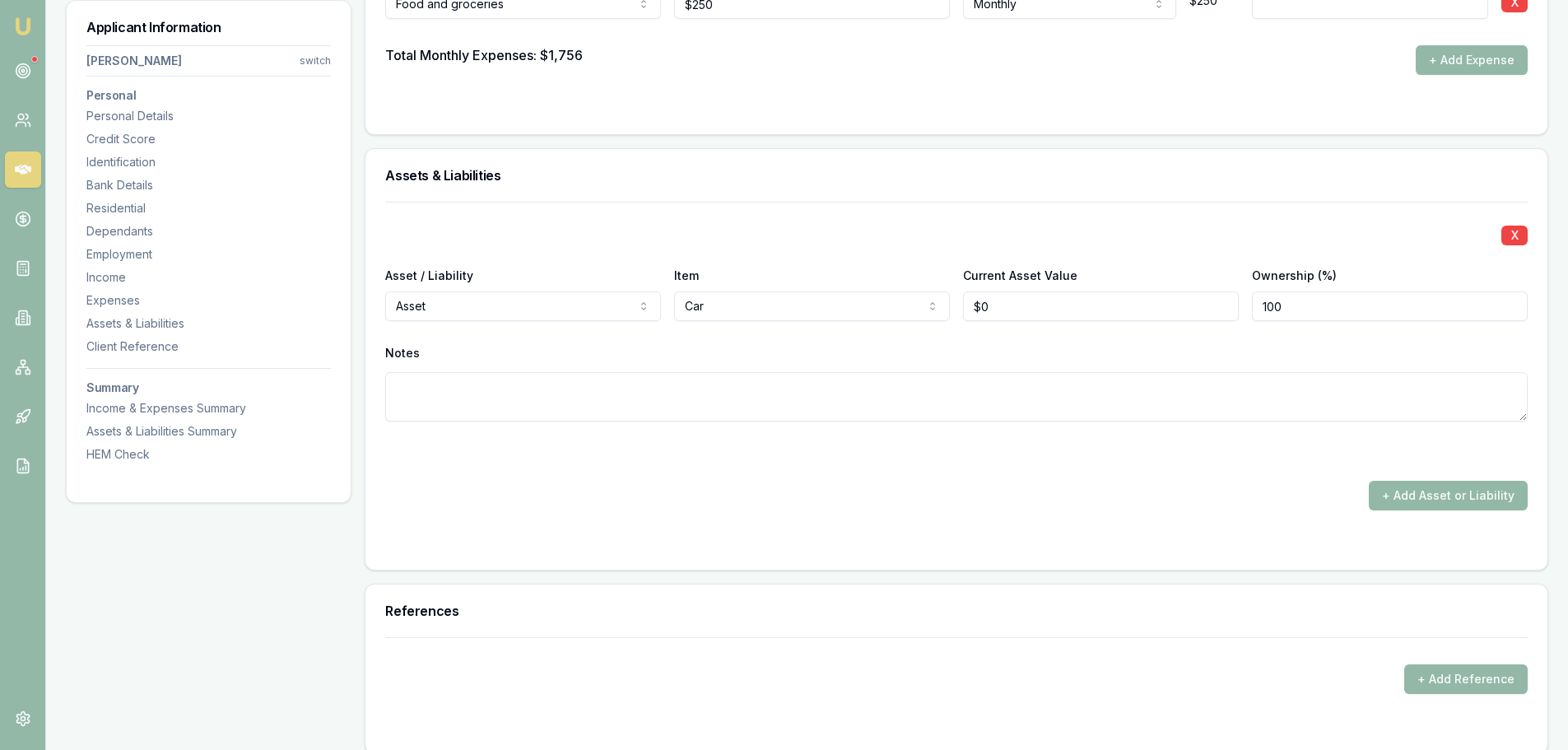
type input "0"
click at [1009, 311] on input "0" at bounding box center [1101, 306] width 276 height 30
type input "$8,000"
click at [1023, 347] on div "Notes" at bounding box center [956, 354] width 1142 height 25
click at [1446, 493] on button "+ Add Asset or Liability" at bounding box center [1448, 496] width 159 height 30
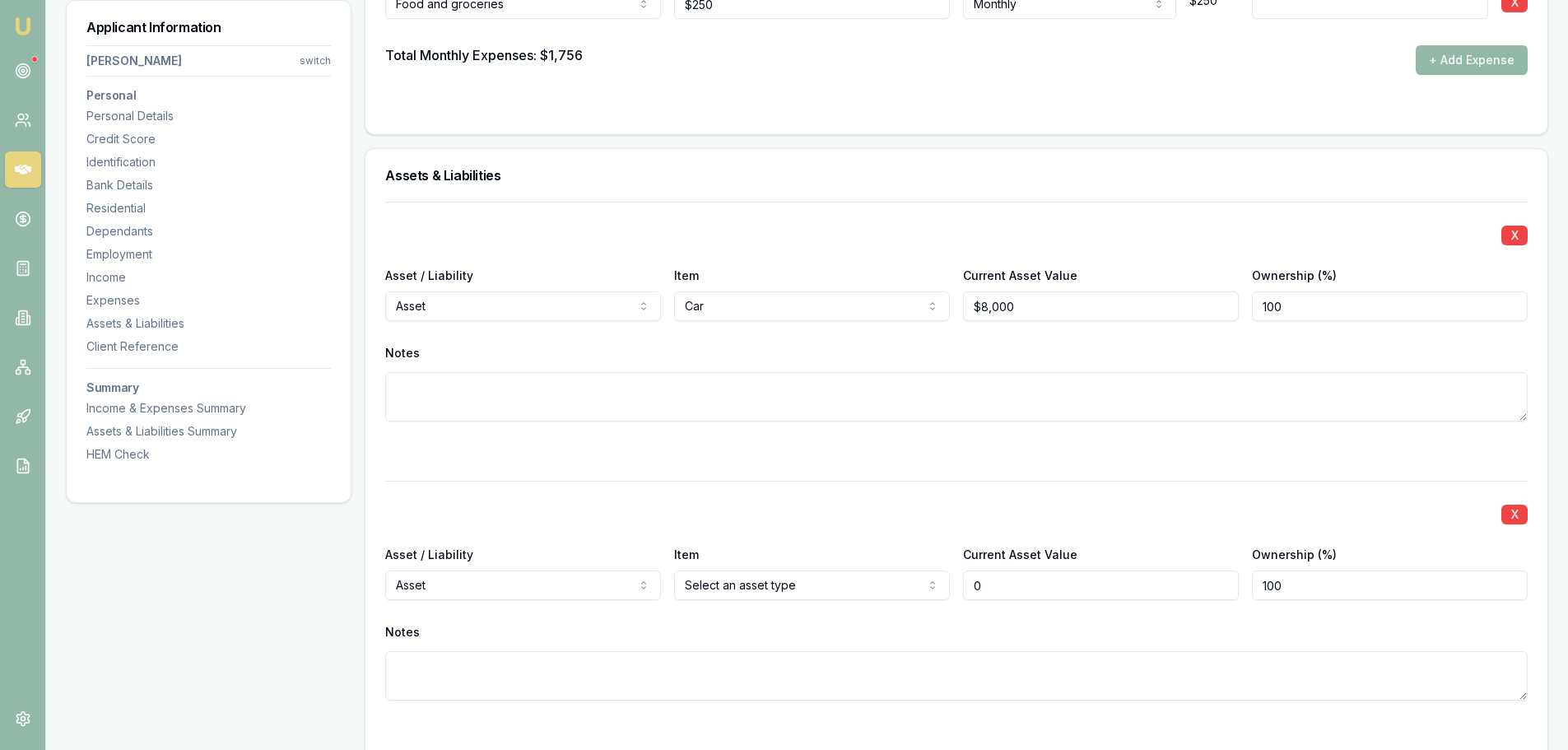
type input "$0"
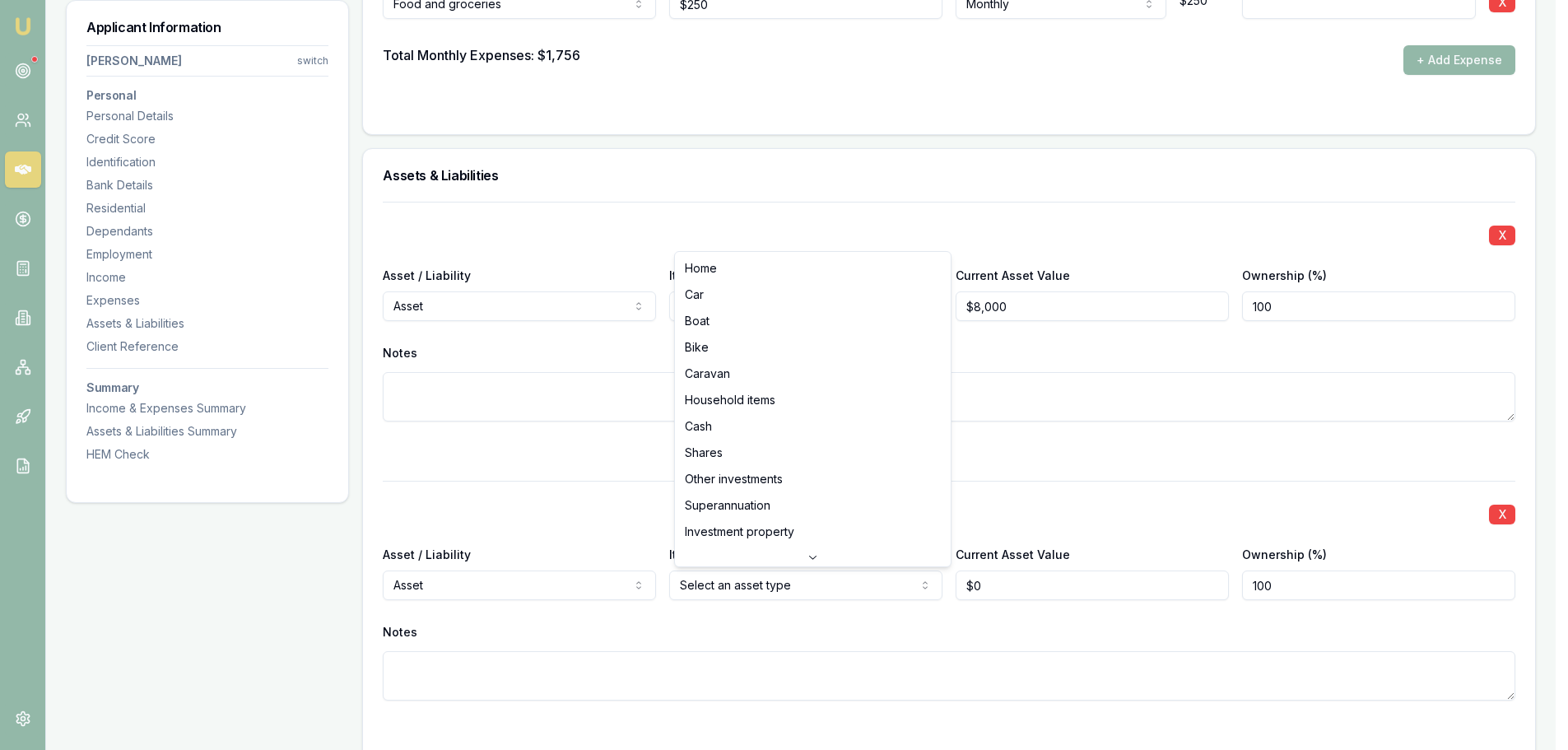
select select "HOUSEHOLD_ITEMS"
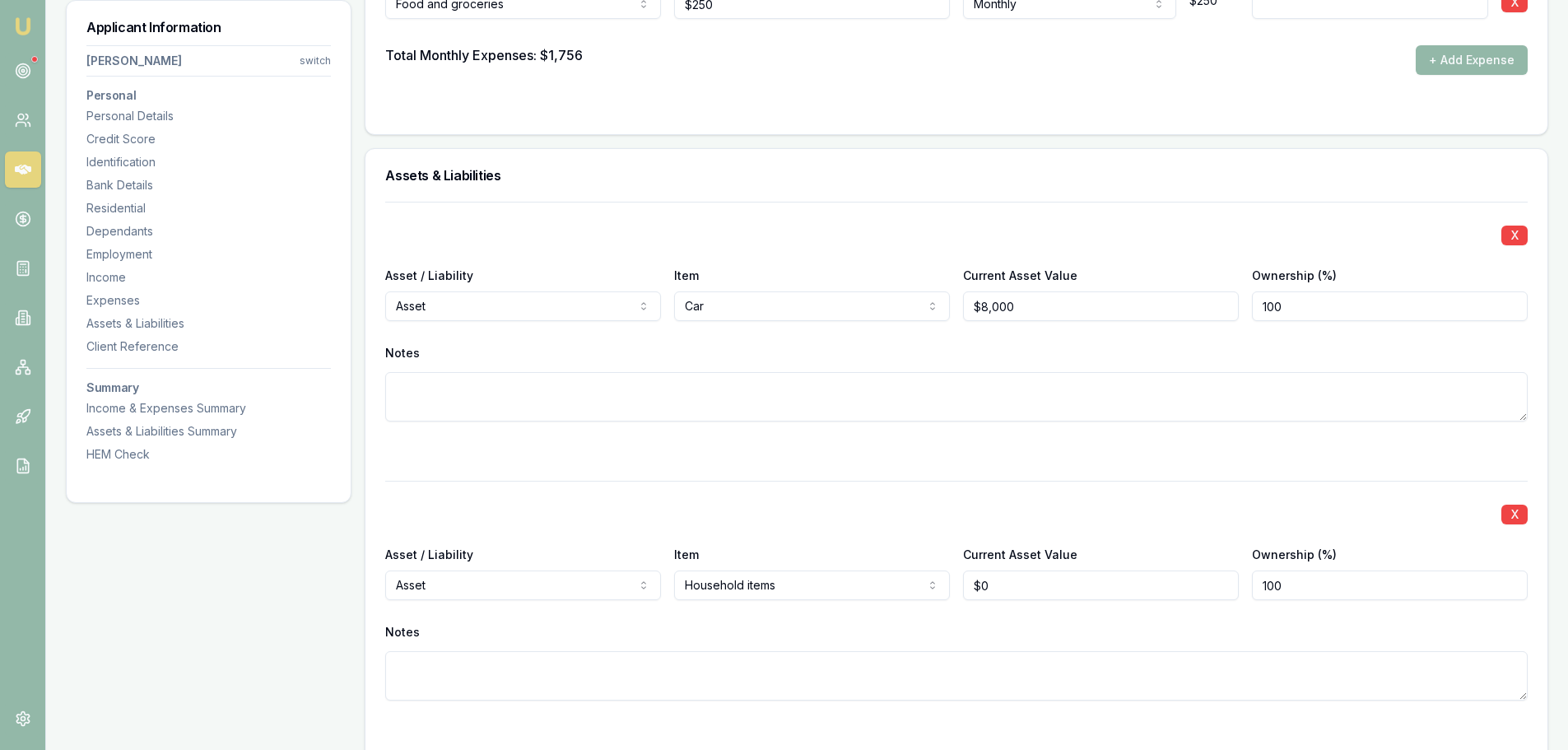
type input "0"
click at [1007, 583] on input "0" at bounding box center [1101, 586] width 276 height 30
type input "$10,000"
click at [1007, 650] on div "Notes" at bounding box center [956, 660] width 1142 height 81
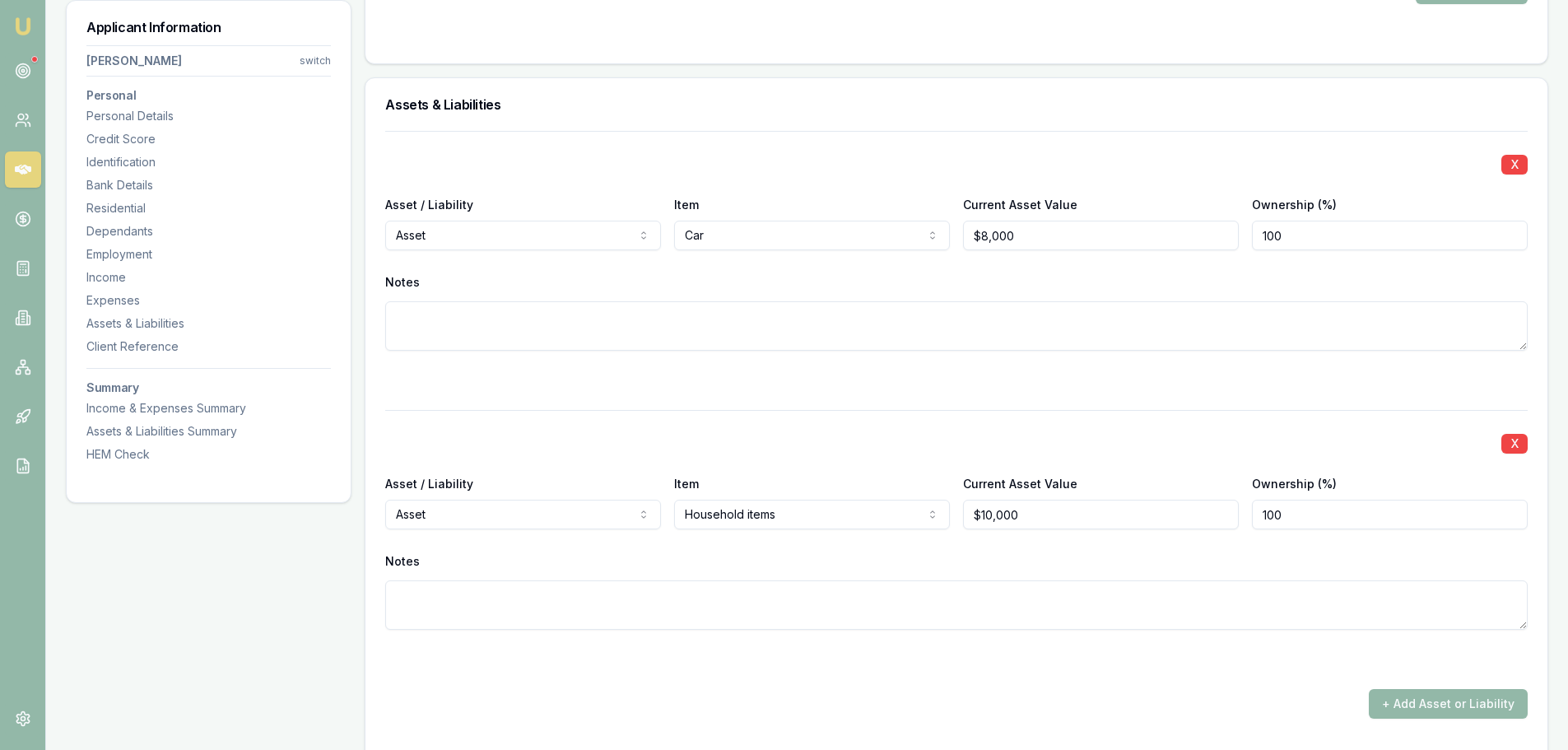
scroll to position [3953, 0]
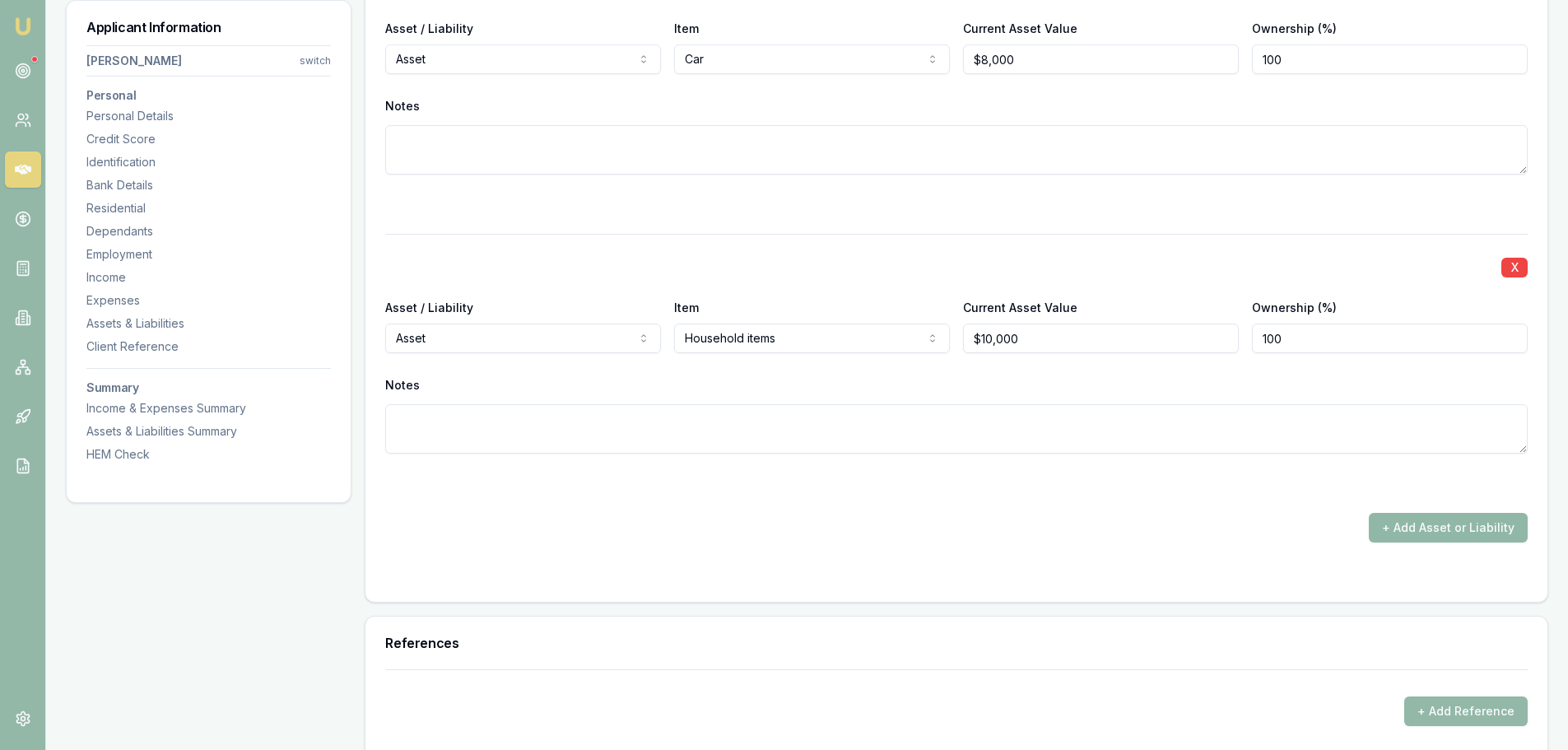
click at [1414, 531] on button "+ Add Asset or Liability" at bounding box center [1448, 528] width 159 height 30
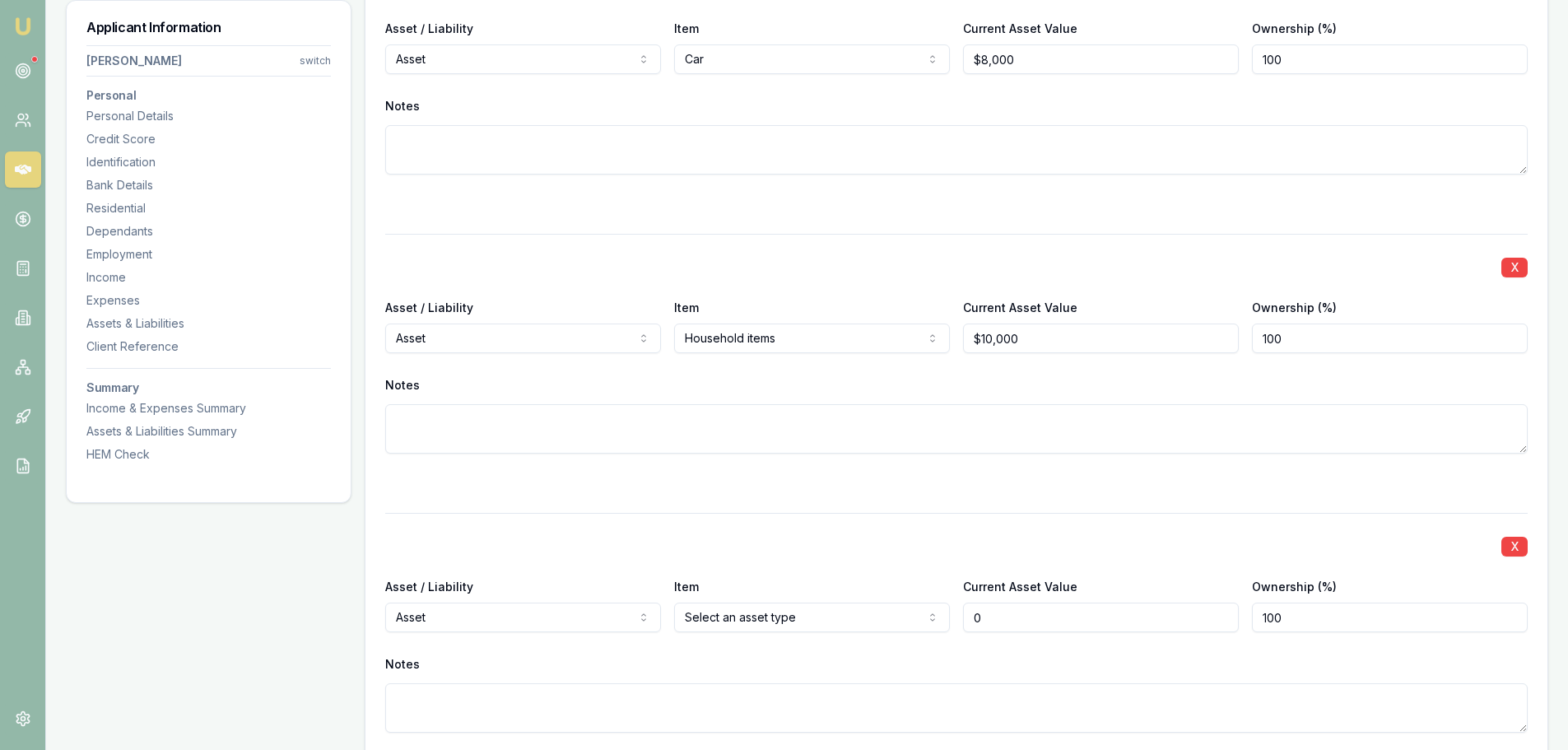
type input "$0"
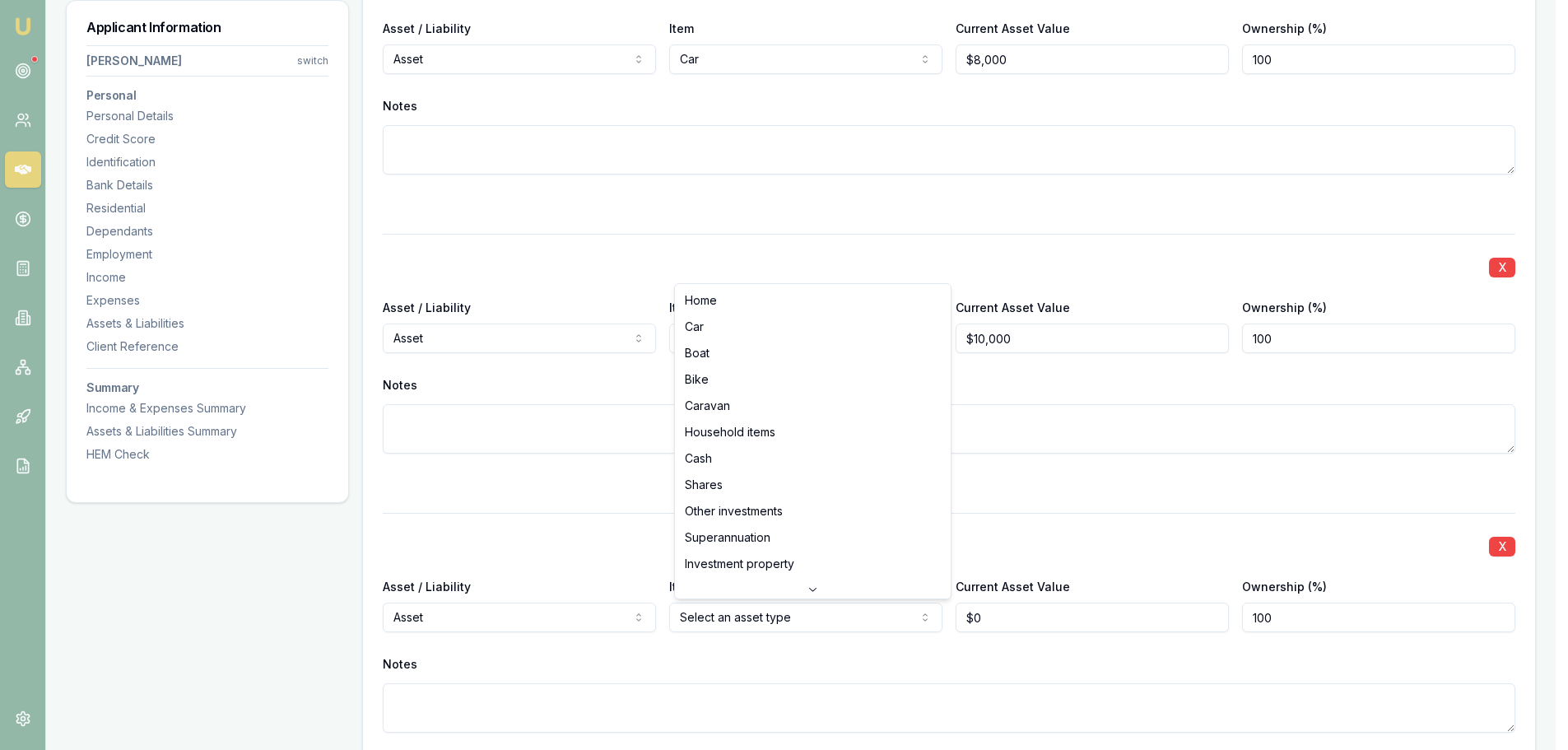
select select "CASH"
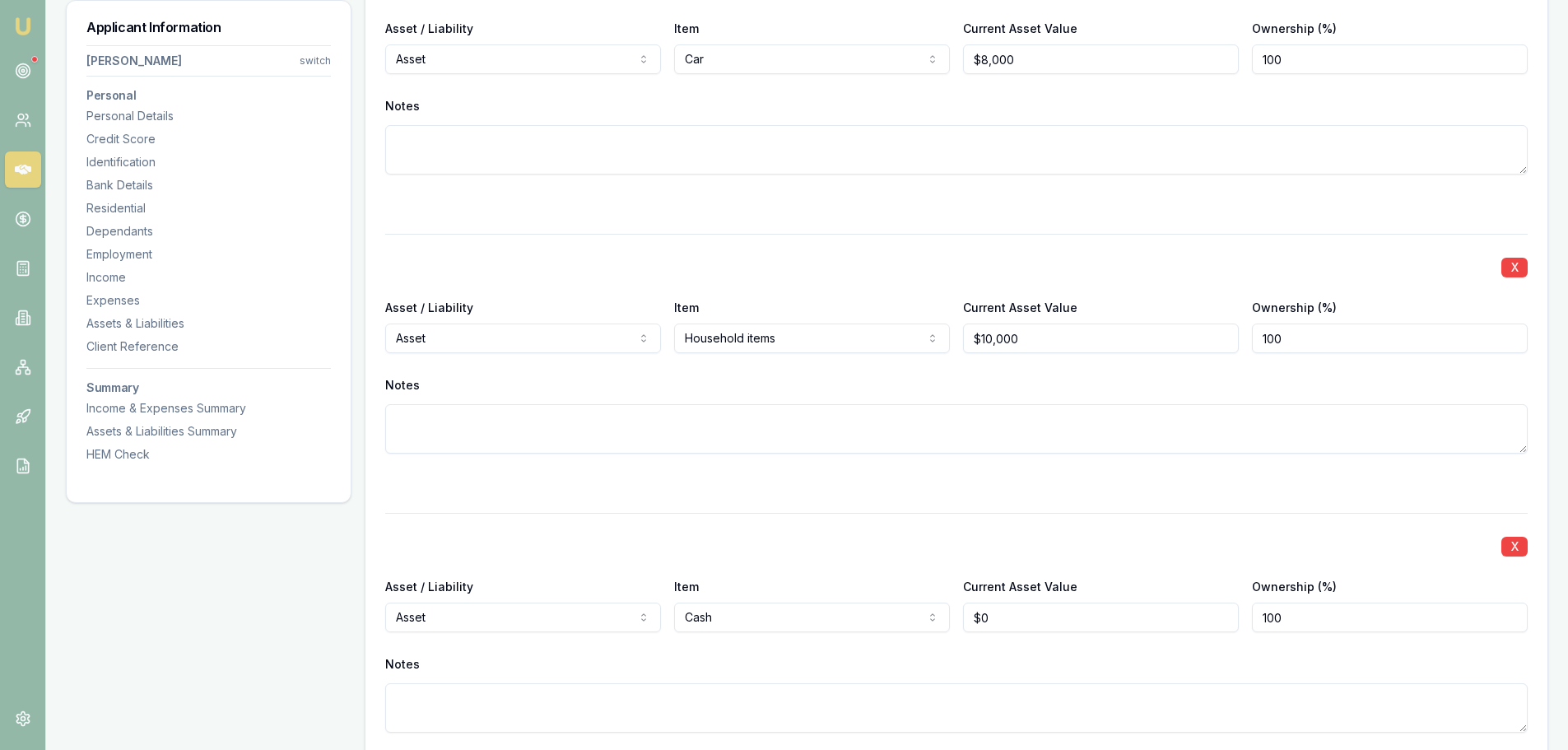
type input "0"
click at [1000, 624] on input "0" at bounding box center [1101, 618] width 276 height 30
type input "$2,000"
click at [1160, 530] on div "X Asset / Liability Asset Asset Liability Item Cash Home Car Boat Bike Caravan …" at bounding box center [956, 643] width 1142 height 259
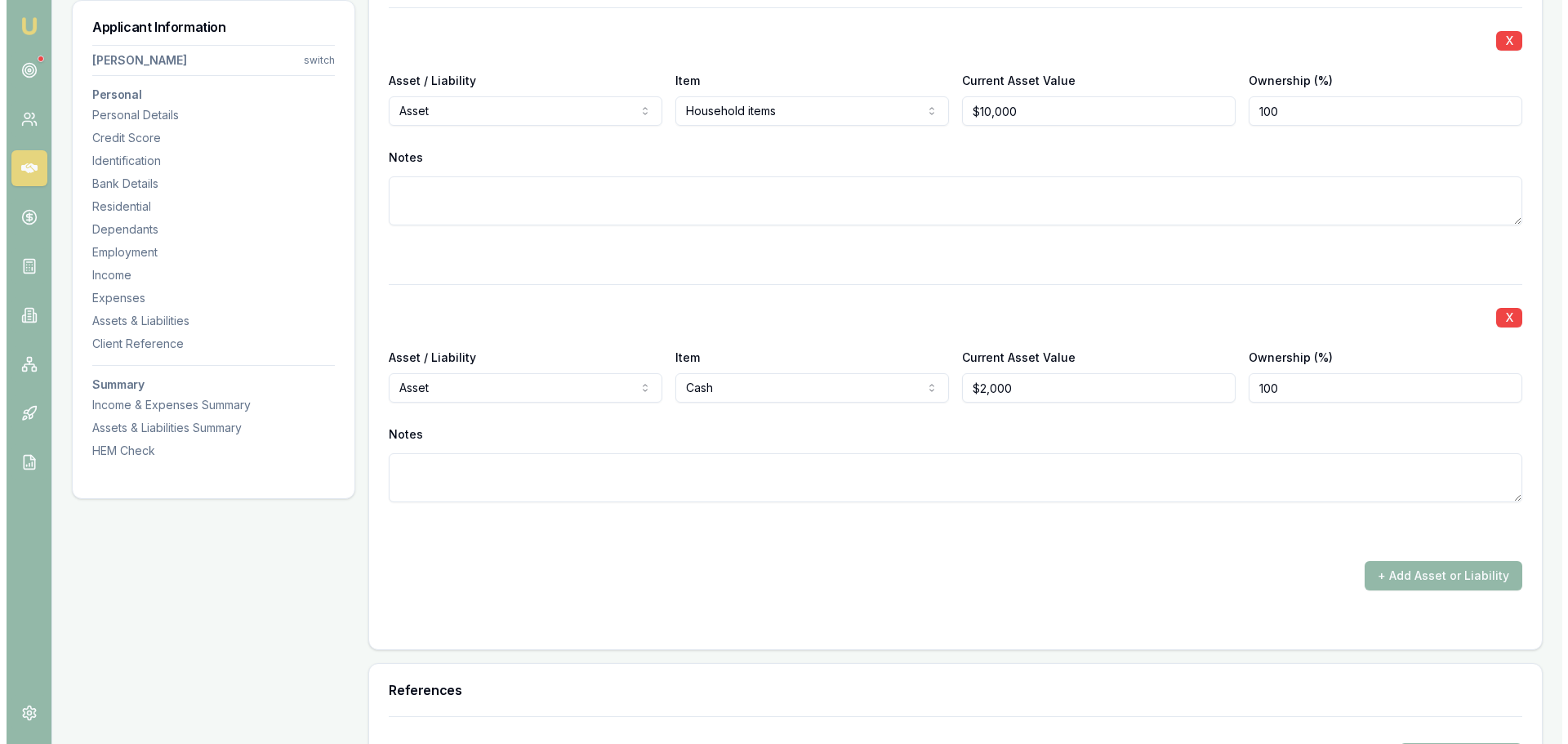
scroll to position [4331, 0]
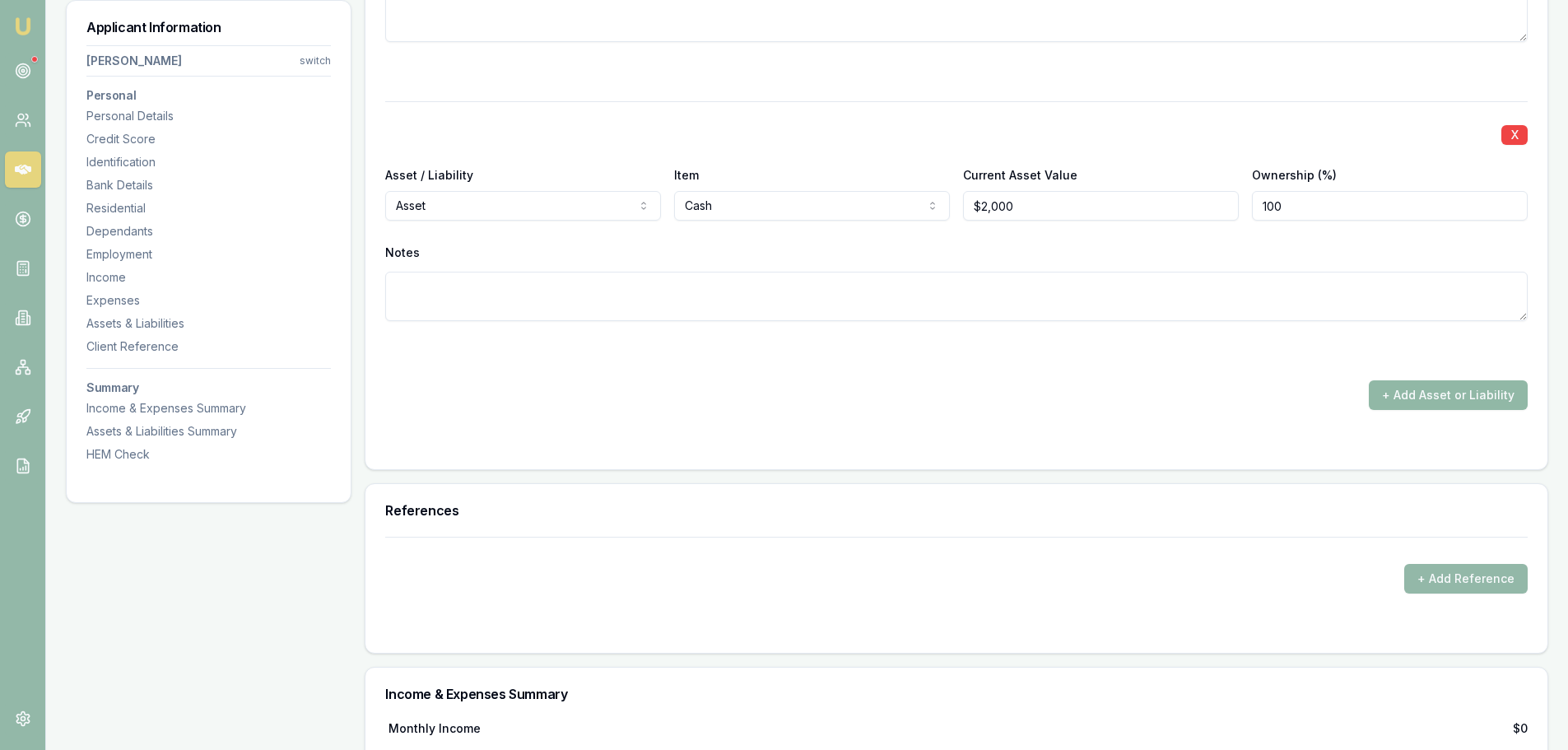
click at [1414, 403] on button "+ Add Asset or Liability" at bounding box center [1448, 395] width 159 height 30
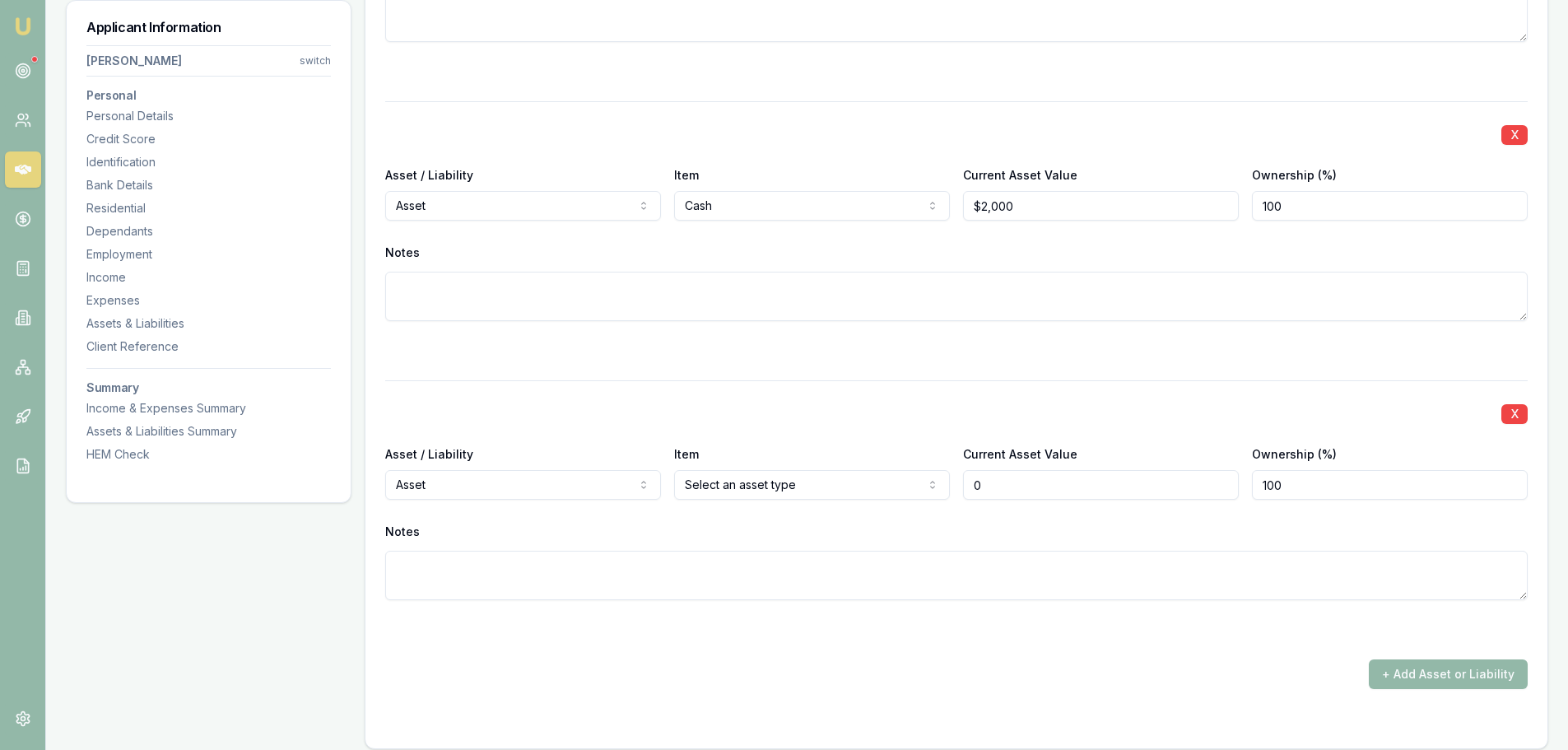
type input "$0"
select select "LIABILITY"
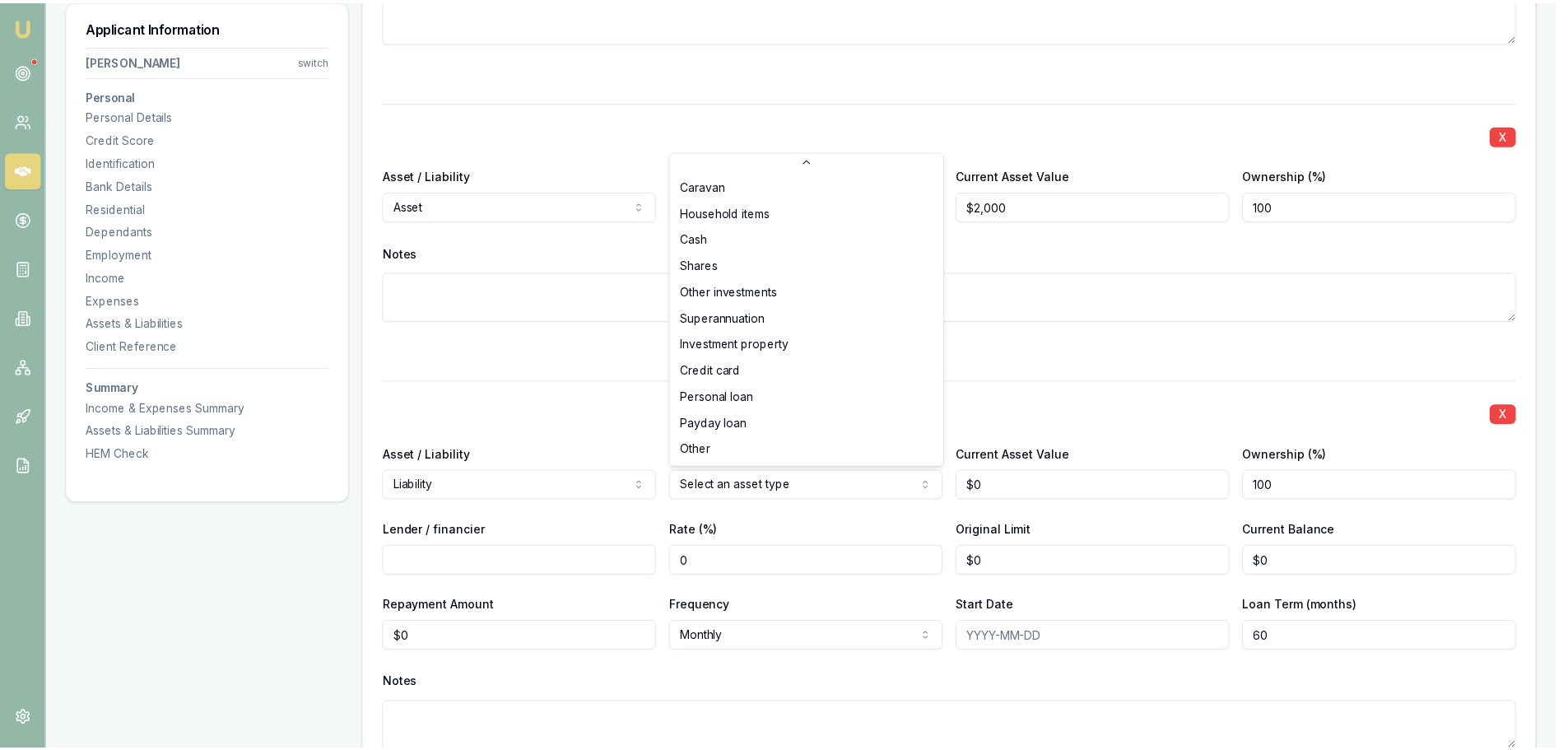
scroll to position [106, 0]
select select "CREDIT_CARD"
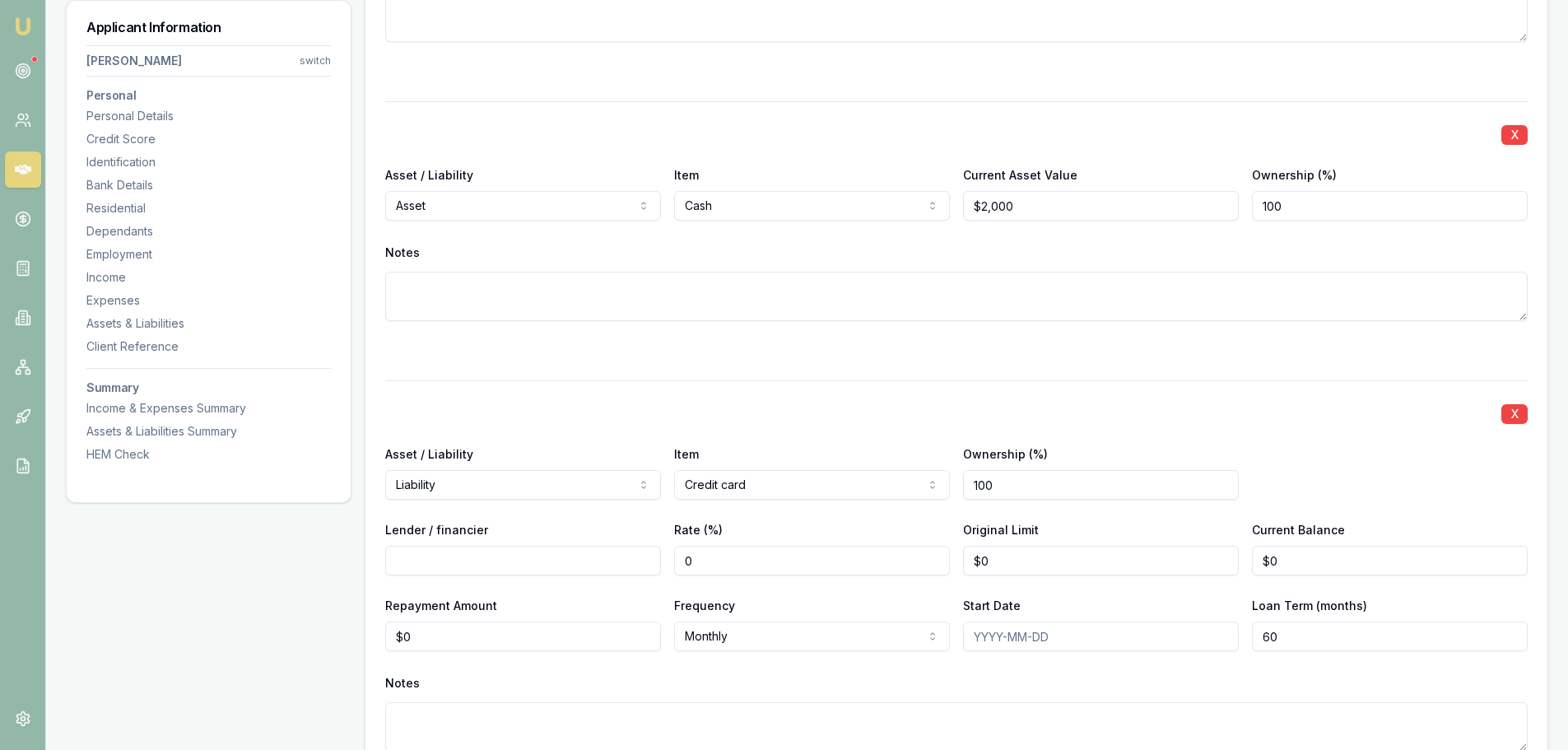
click at [406, 566] on input "Lender / financier" at bounding box center [523, 561] width 276 height 30
type input "com bank"
type input "0"
click at [991, 566] on input "0" at bounding box center [1101, 561] width 276 height 30
click at [990, 560] on input "0" at bounding box center [1101, 561] width 276 height 30
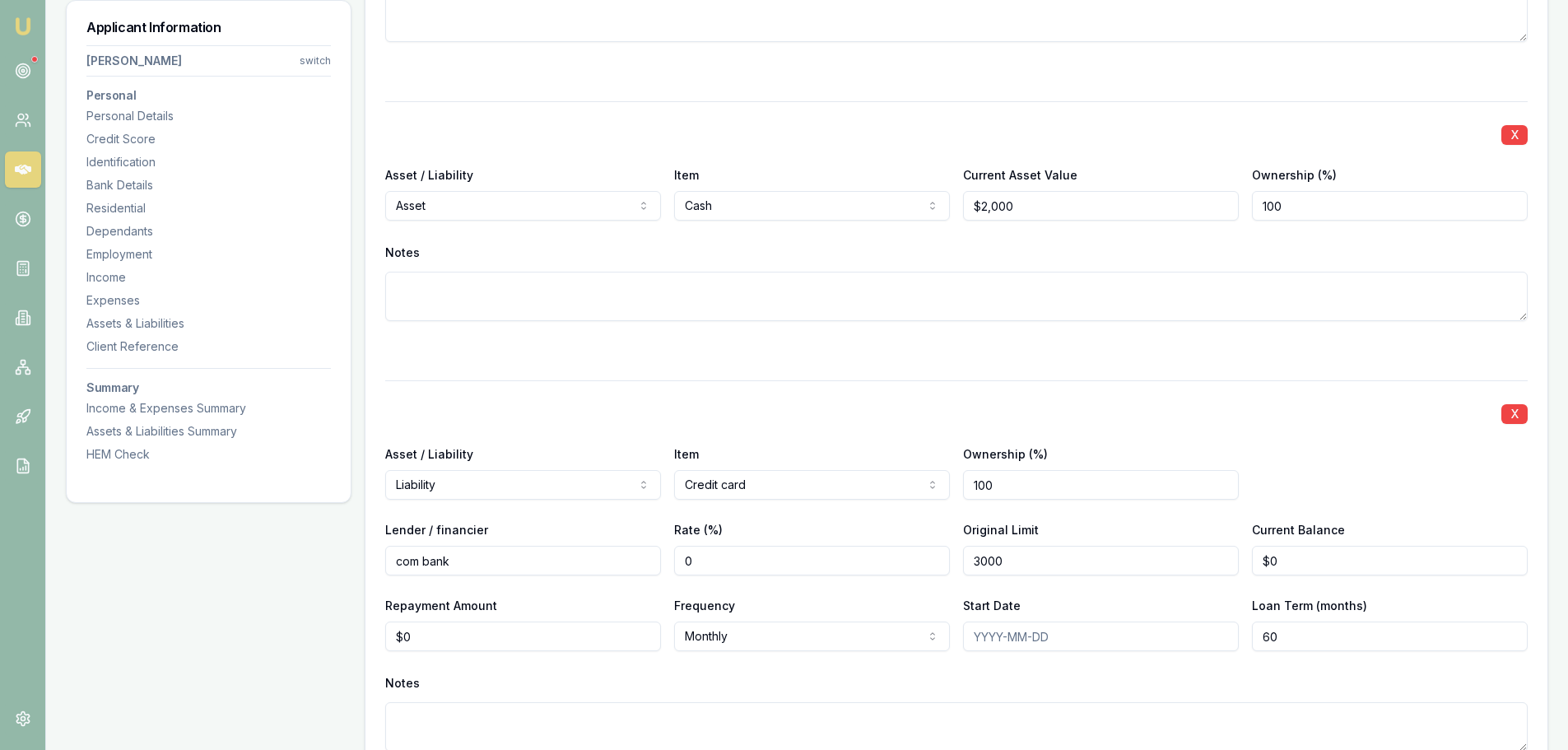
type input "$3,000"
click at [1302, 452] on div "Asset / Liability Liability Asset Liability Item Credit card Home Car Boat Bike…" at bounding box center [956, 471] width 1142 height 56
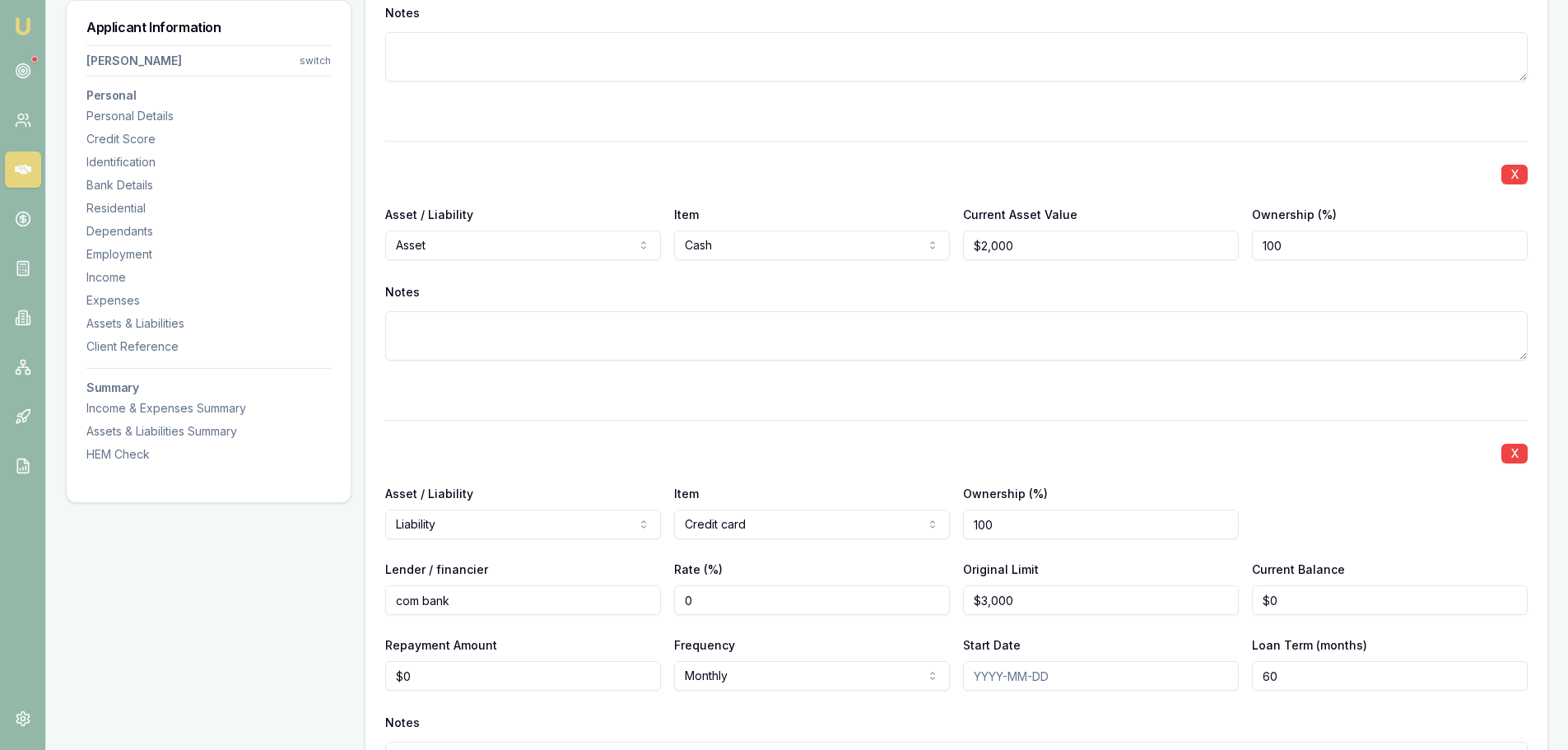
type input "0"
click at [1276, 601] on input "0" at bounding box center [1390, 600] width 276 height 30
type input "$2,500"
click at [1359, 514] on div "Asset / Liability Liability Asset Liability Item Credit card Home Car Boat Bike…" at bounding box center [956, 511] width 1142 height 56
drag, startPoint x: 1292, startPoint y: 606, endPoint x: 1239, endPoint y: 605, distance: 53.0
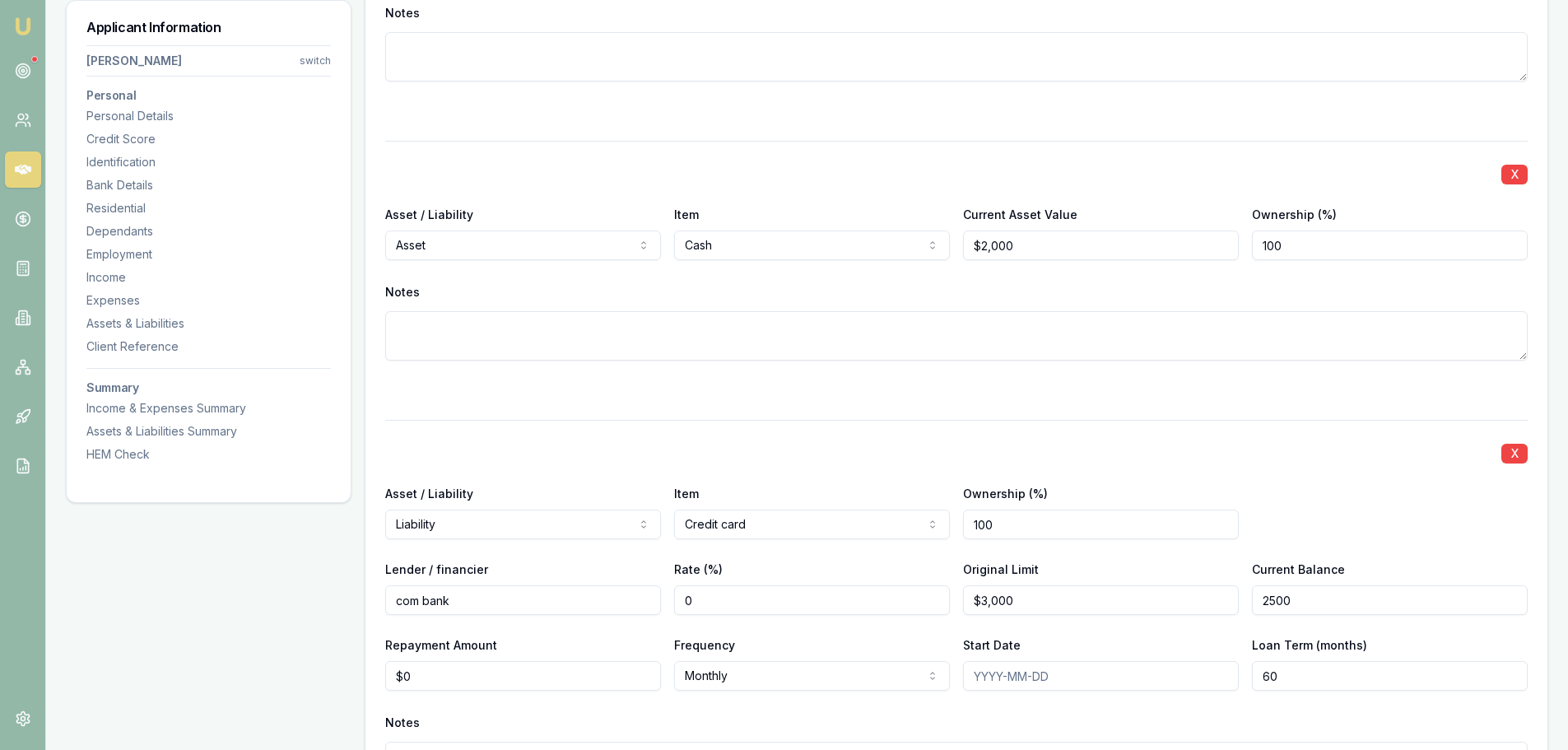
click at [1239, 605] on div "Lender / financier com bank Rate (%) 0 Original Limit $3,000 Current Balance 25…" at bounding box center [956, 586] width 1142 height 56
type input "$0"
click at [1318, 488] on div "Asset / Liability Liability Asset Liability Item Credit card Home Car Boat Bike…" at bounding box center [956, 511] width 1142 height 56
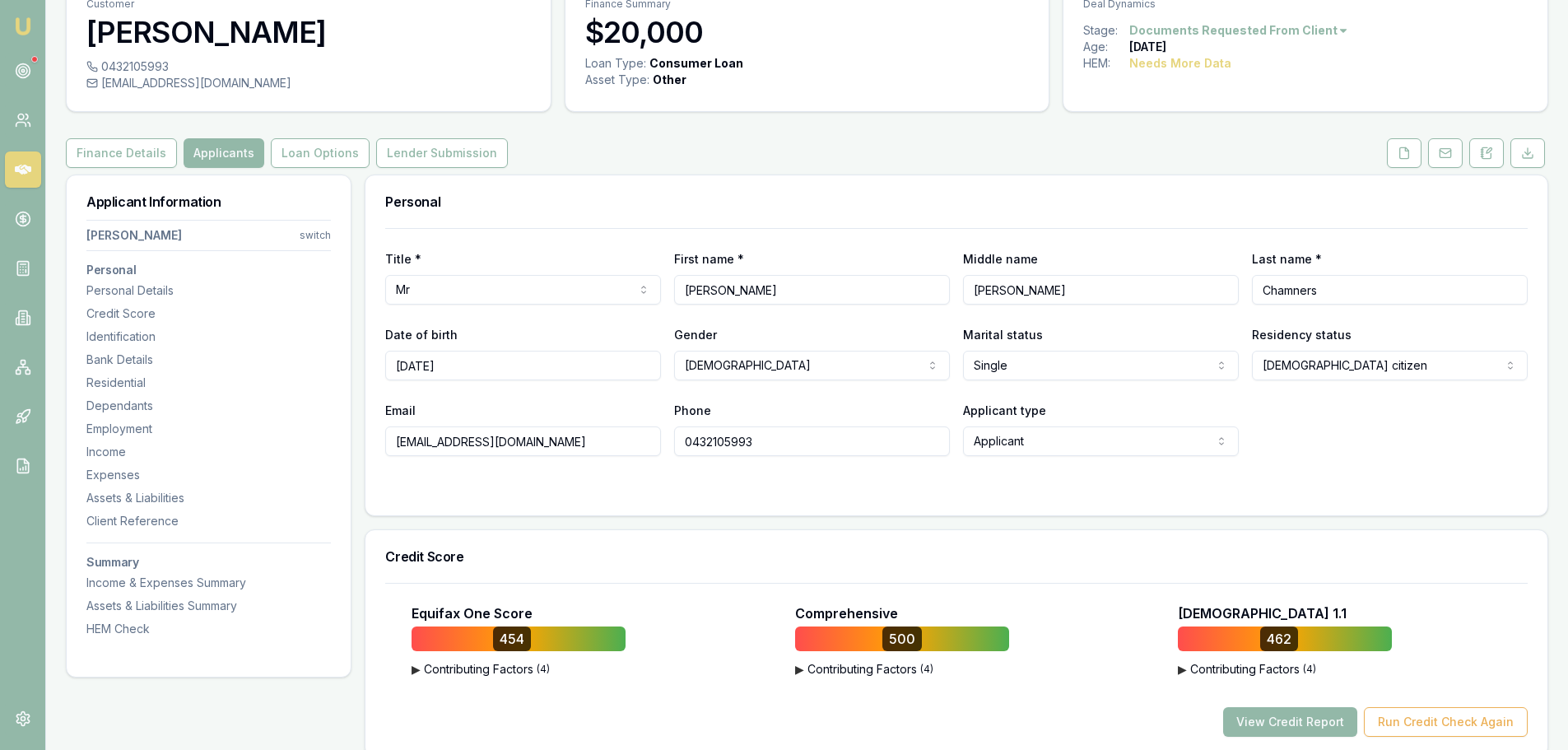
scroll to position [73, 0]
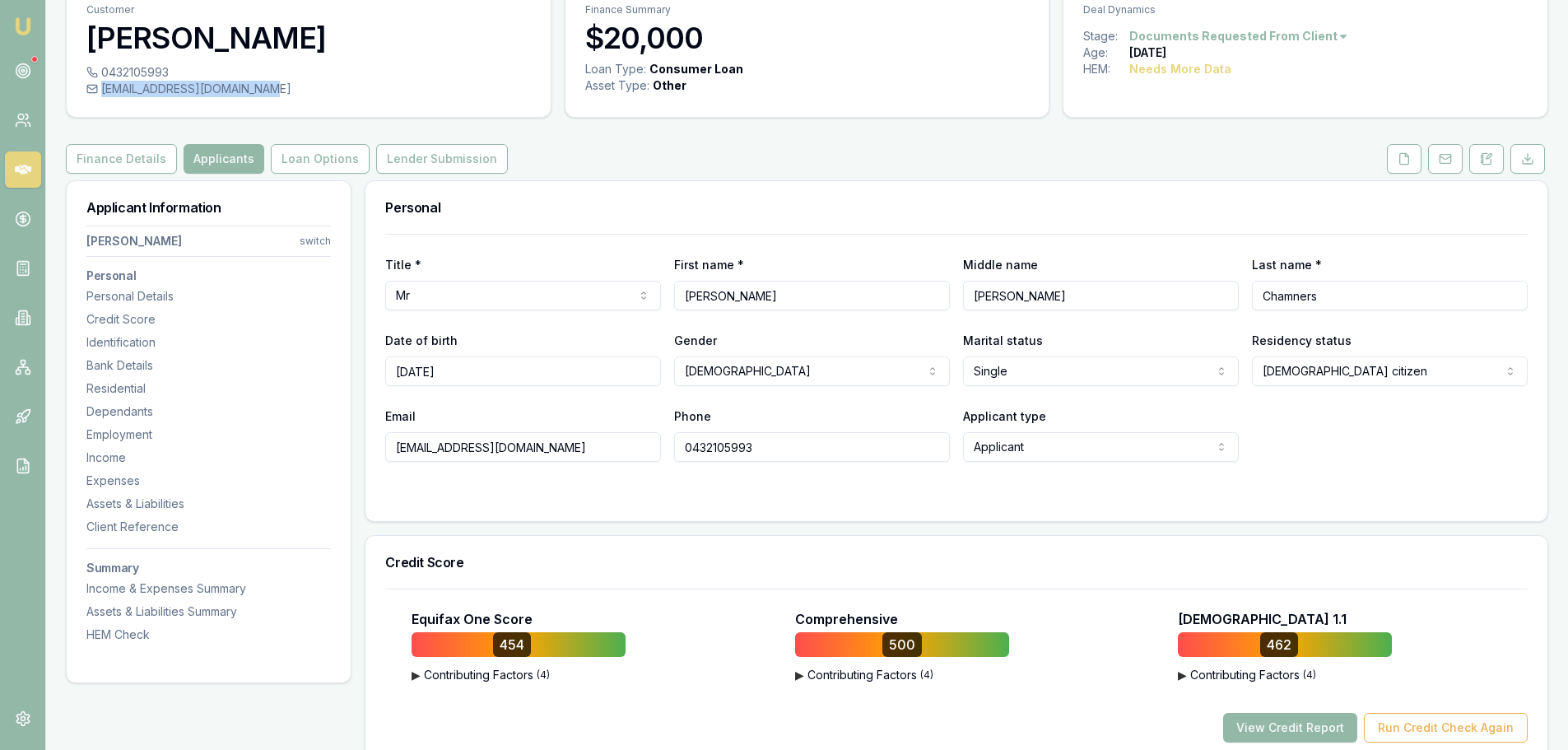
drag, startPoint x: 101, startPoint y: 87, endPoint x: 288, endPoint y: 101, distance: 187.5
click at [288, 101] on div "0432105993 tylerchambers215@gmail.com" at bounding box center [308, 90] width 484 height 52
copy div "[EMAIL_ADDRESS][DOMAIN_NAME]"
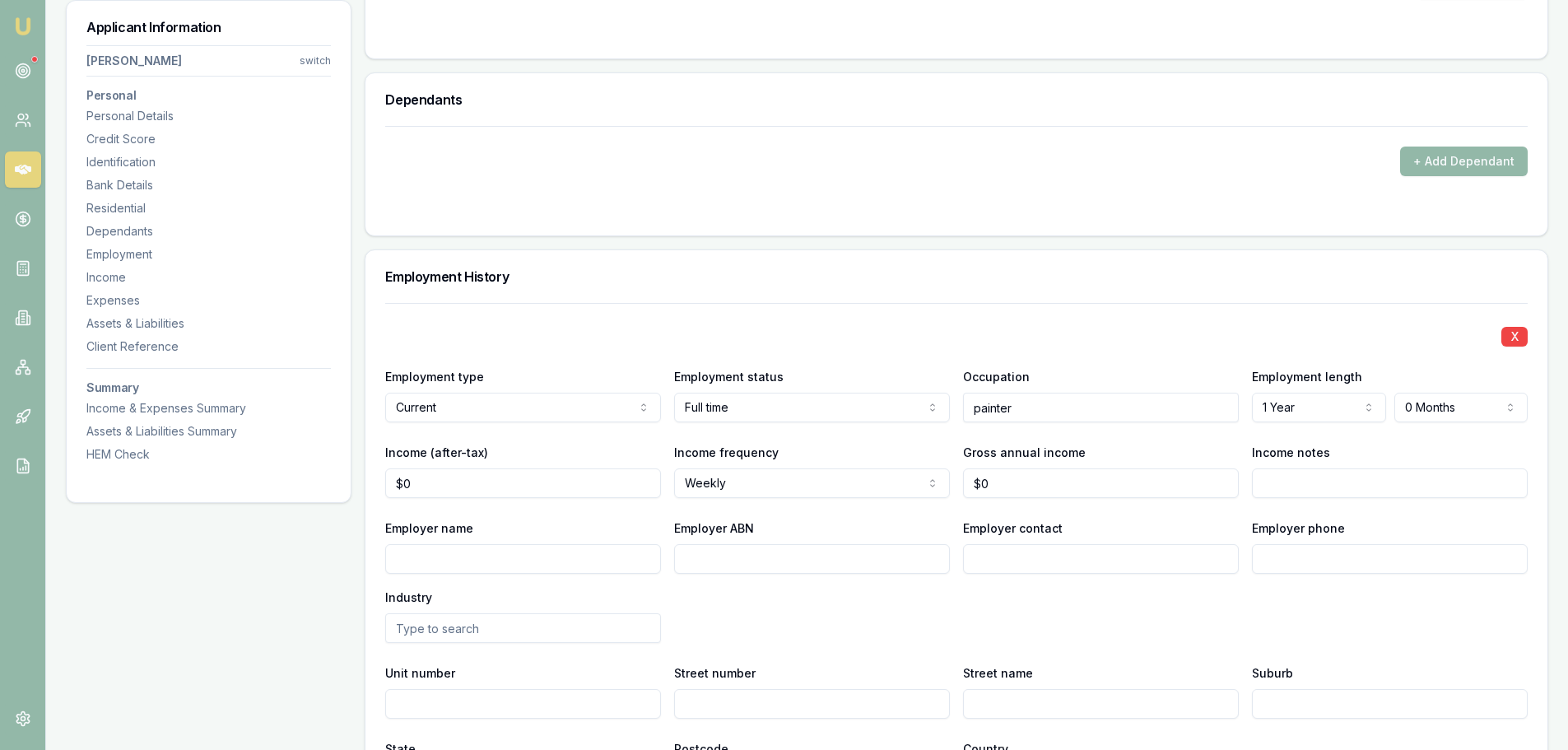
scroll to position [2297, 0]
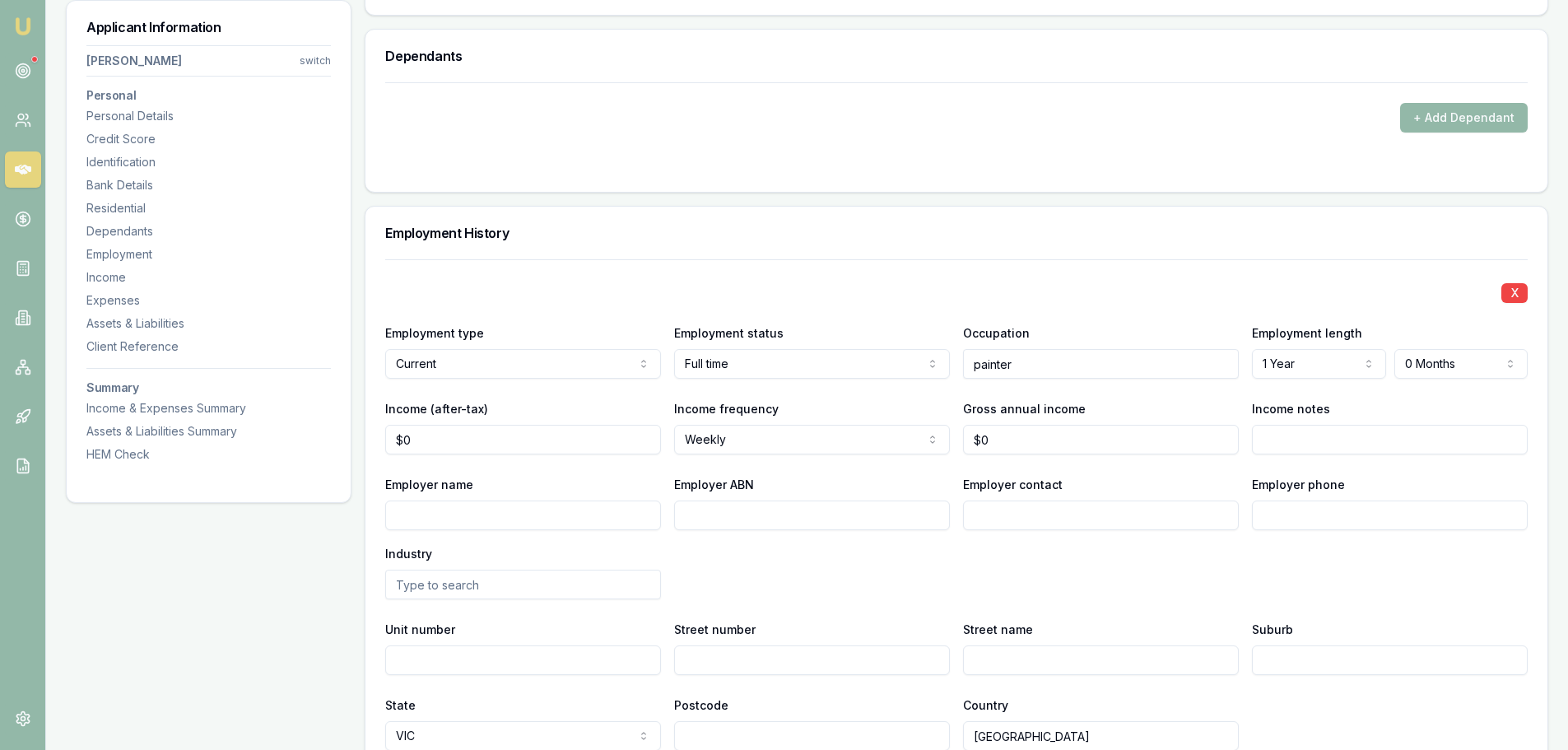
type input "0"
click at [437, 445] on input "0" at bounding box center [523, 440] width 276 height 30
type input "$880"
click at [906, 468] on div "X Employment type Current Current Previous Employment status Full time Full tim…" at bounding box center [956, 505] width 1142 height 492
type input "0"
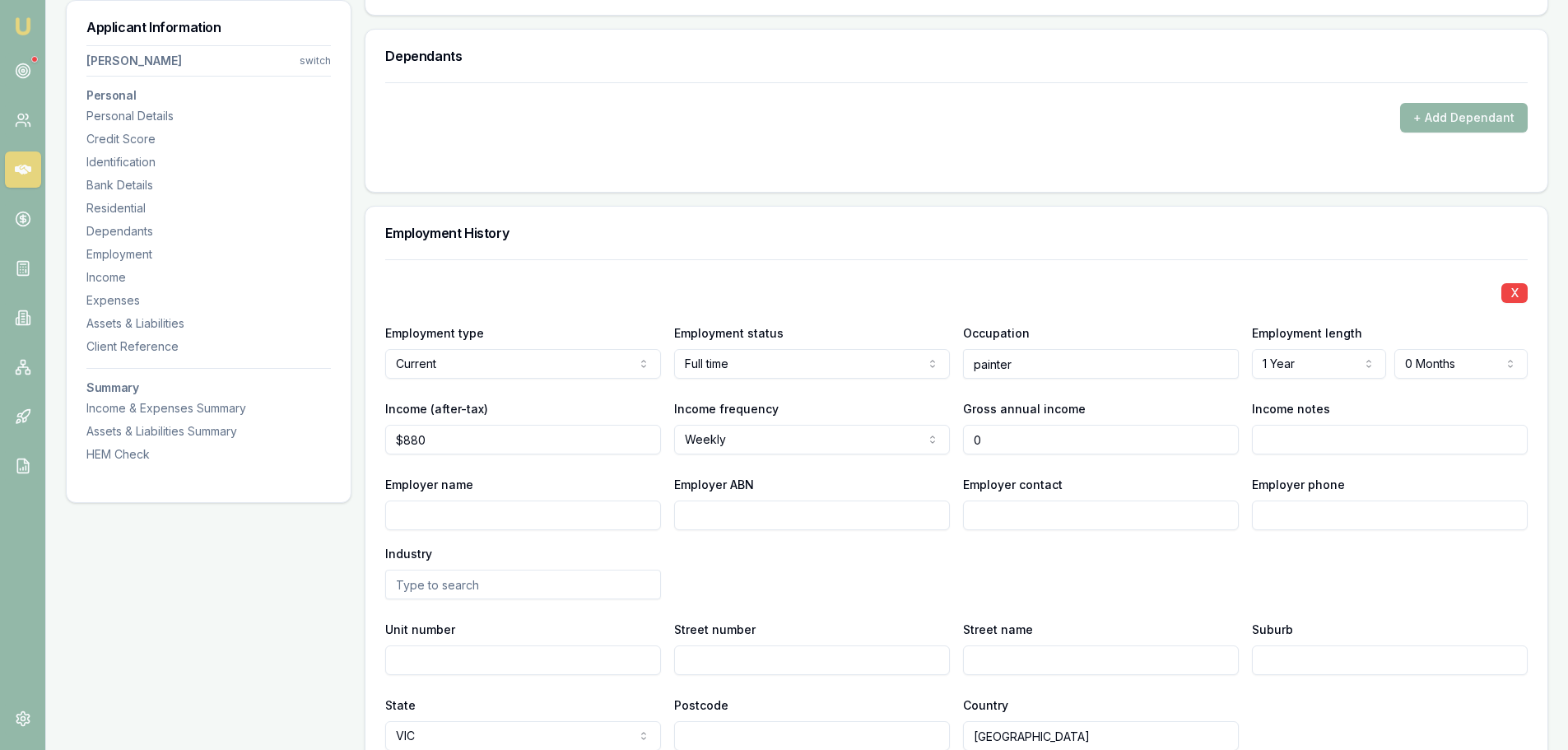
drag, startPoint x: 1008, startPoint y: 434, endPoint x: 958, endPoint y: 440, distance: 50.4
click at [958, 440] on div "Income (after-tax) $880 Income frequency Weekly Weekly Fortnightly Monthly Quar…" at bounding box center [956, 426] width 1142 height 56
type input "$53,740"
click at [1137, 311] on div "X Employment type Current Current Previous Employment status Full time Full tim…" at bounding box center [956, 505] width 1142 height 492
click at [1420, 565] on div "Employer name Employer ABN Employer contact Employer phone Industry" at bounding box center [956, 537] width 1142 height 125
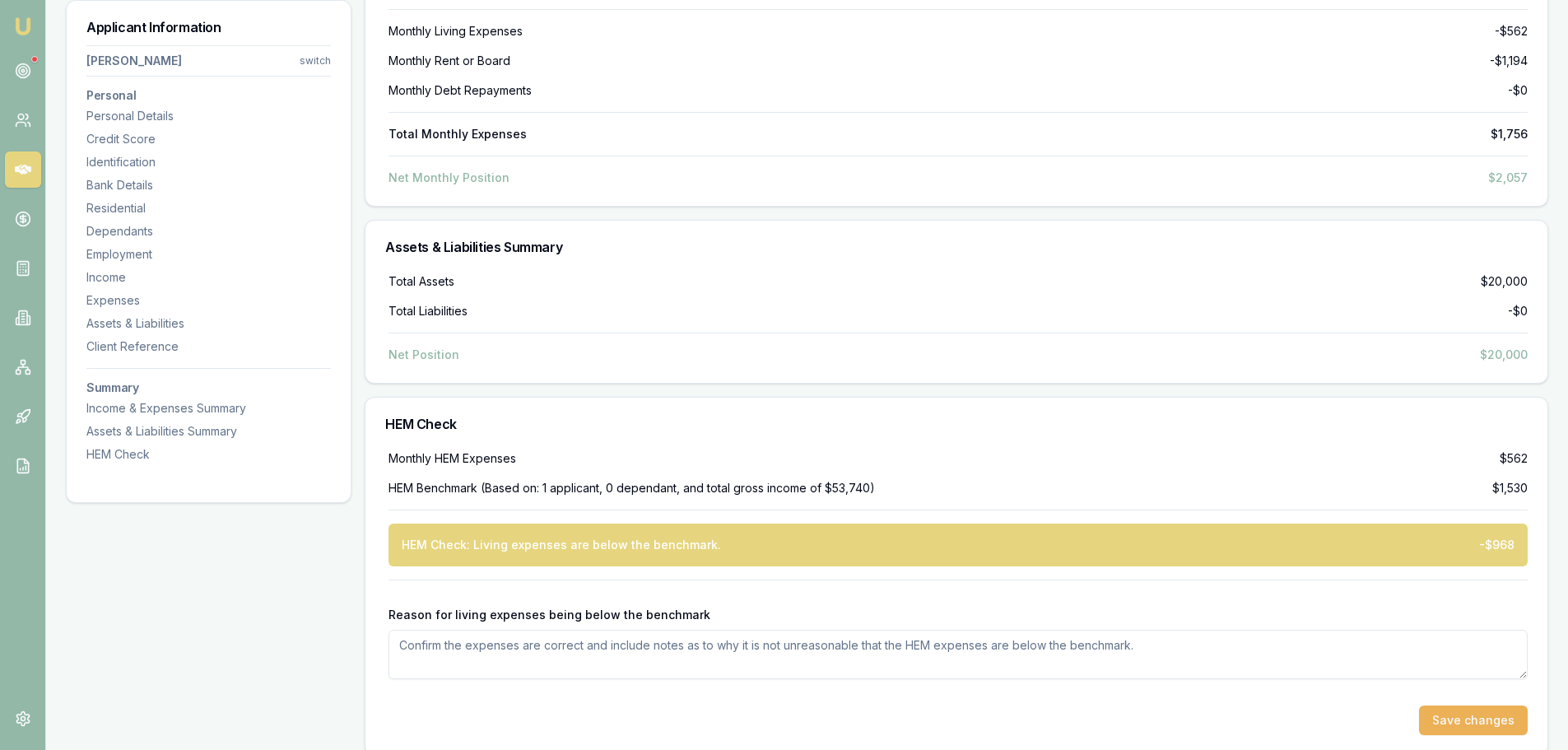
scroll to position [5596, 0]
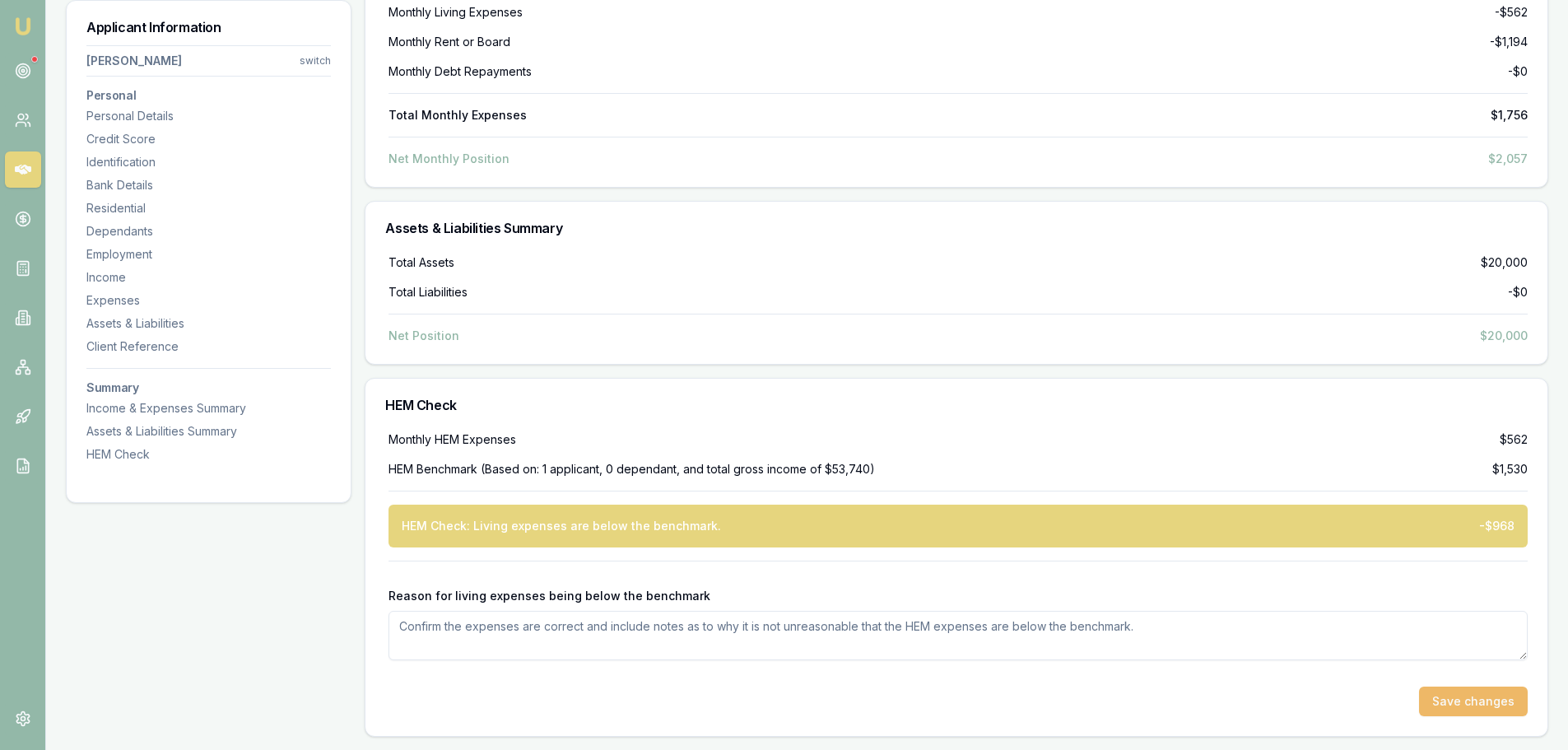
click at [1458, 694] on button "Save changes" at bounding box center [1473, 702] width 109 height 30
click at [420, 628] on textarea "Reason for living expenses being below the benchmark" at bounding box center [958, 635] width 1139 height 49
click at [426, 637] on textarea "Reason for living expenses being below the benchmark" at bounding box center [958, 635] width 1139 height 49
click at [771, 625] on textarea "client is young , he is sharing rent with mates, and pays minimum i tyook all c…" at bounding box center [958, 635] width 1139 height 49
click at [963, 626] on textarea "client is young , he is sharing rent with mates, and pays minimum i ttook all c…" at bounding box center [958, 635] width 1139 height 49
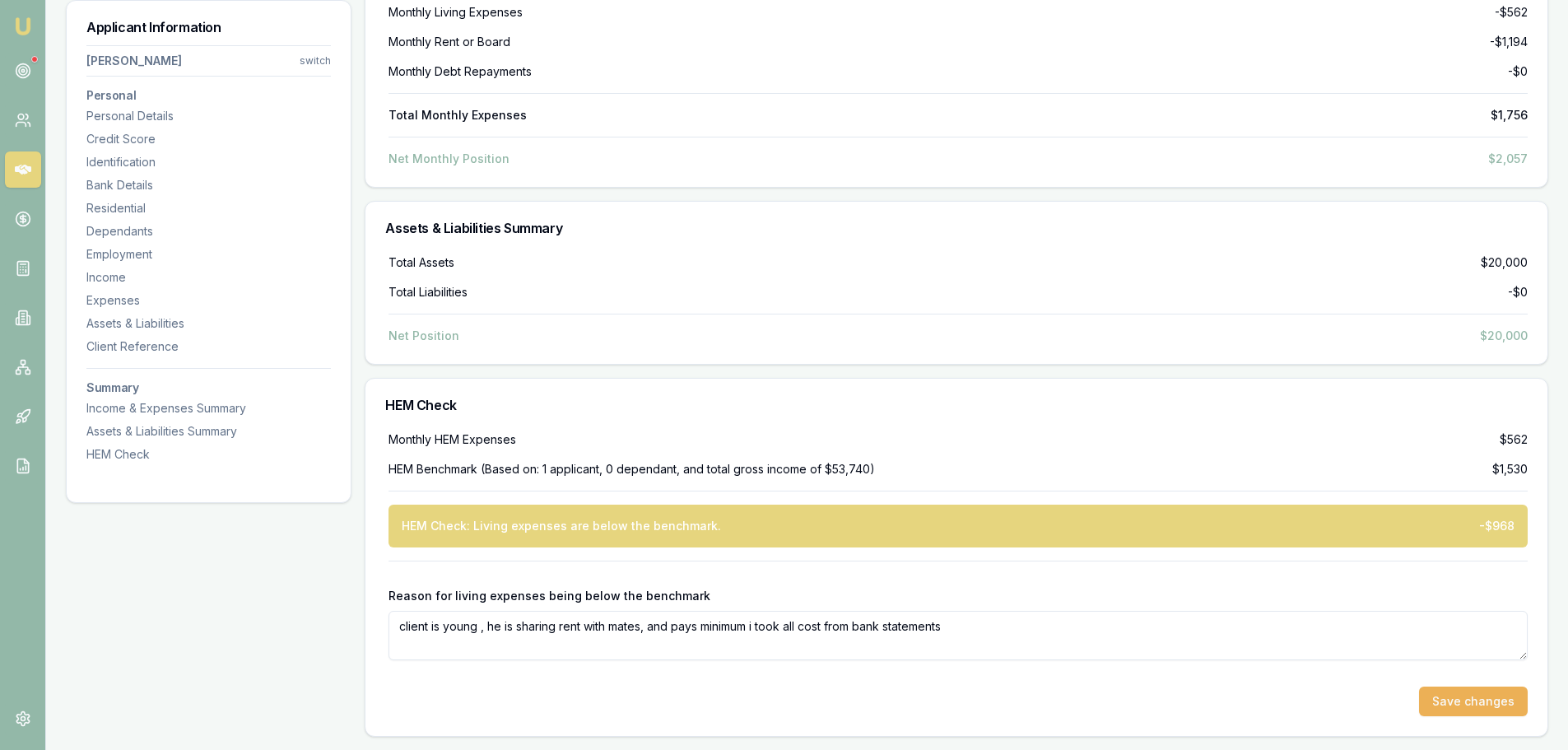
click at [966, 630] on textarea "client is young , he is sharing rent with mates, and pays minimum i took all co…" at bounding box center [958, 635] width 1139 height 49
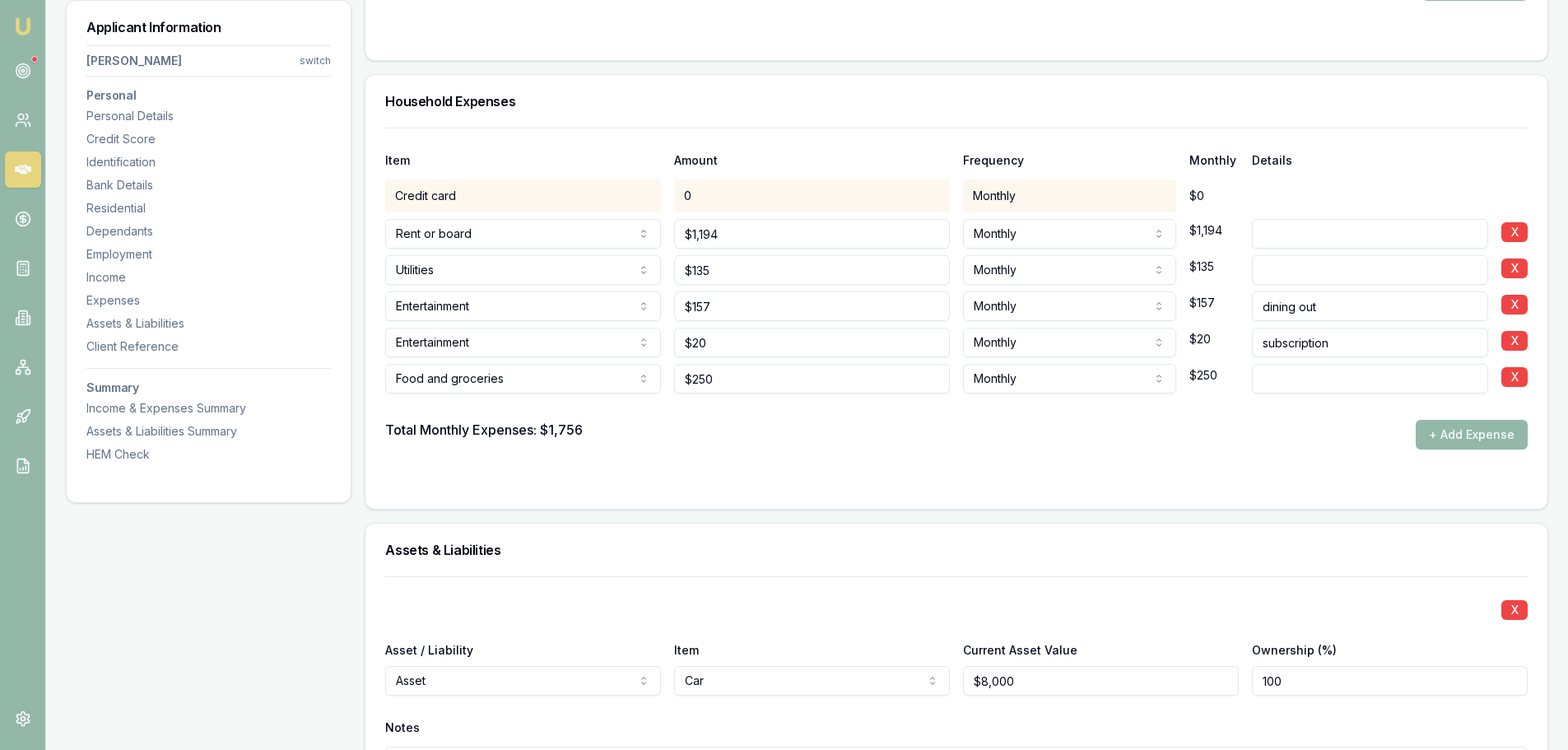
scroll to position [3372, 0]
type textarea "client is young , he is sharing rent with mates, and pays minimum i took all co…"
click at [1484, 428] on button "+ Add Expense" at bounding box center [1472, 434] width 112 height 30
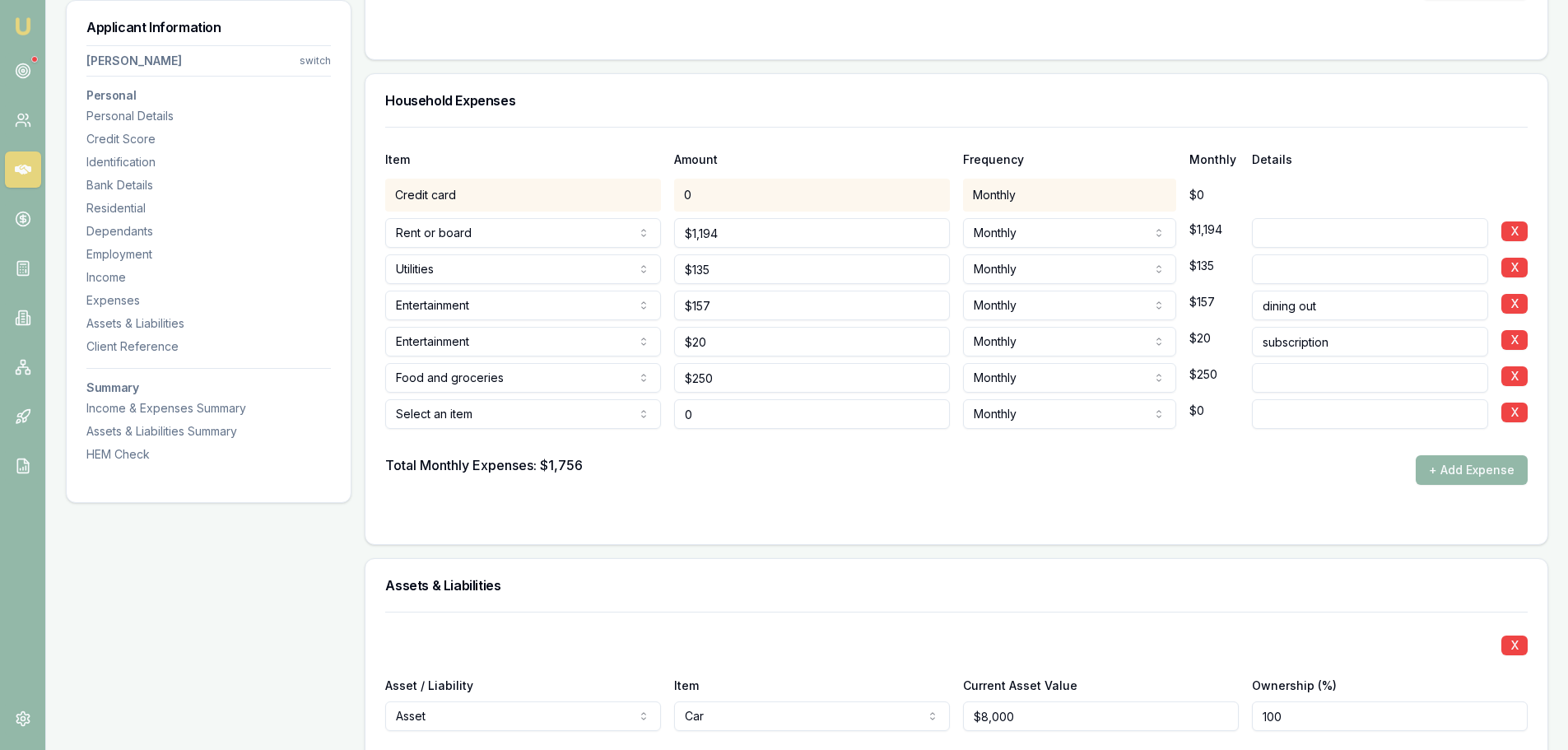
type input "$0"
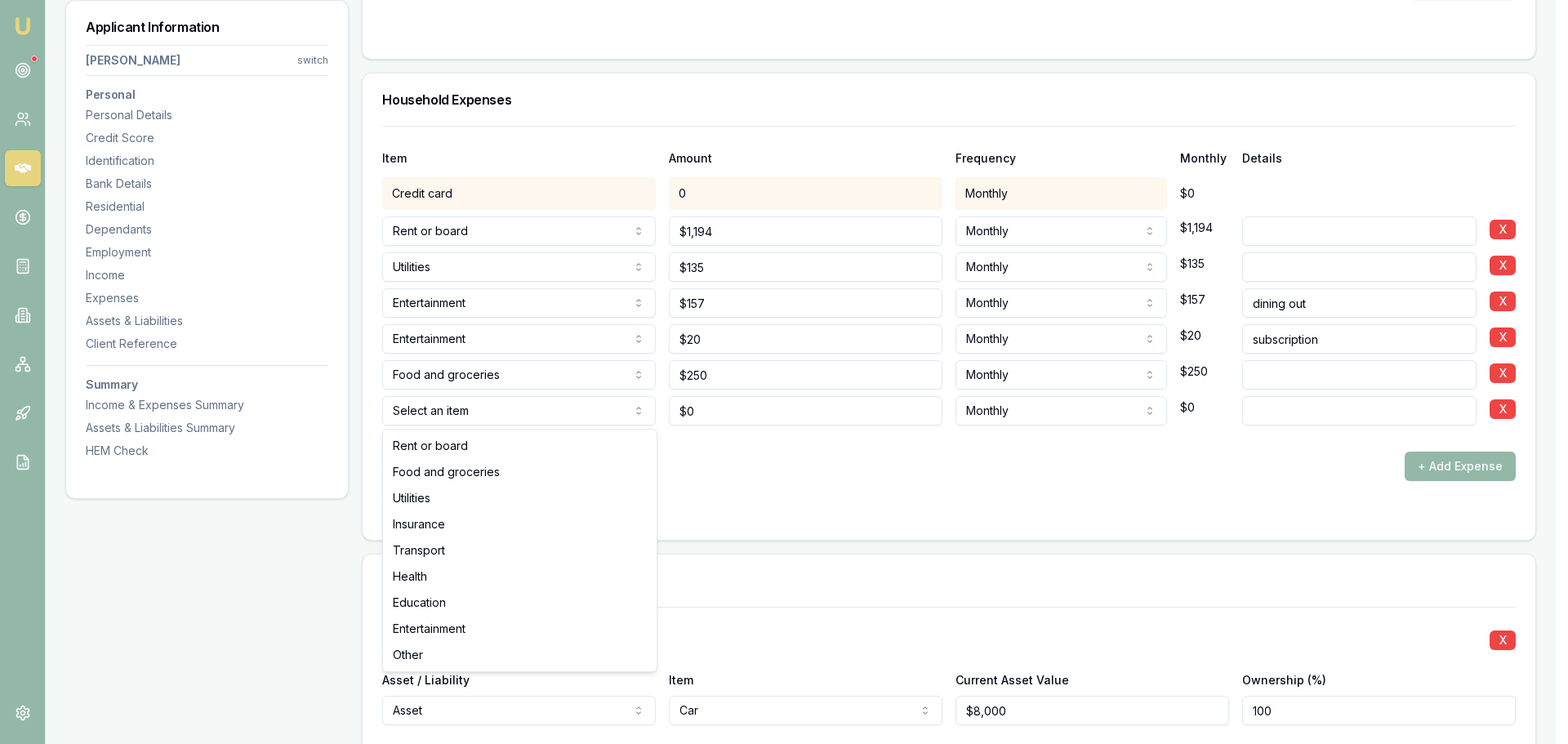
select select "TRANSPORT"
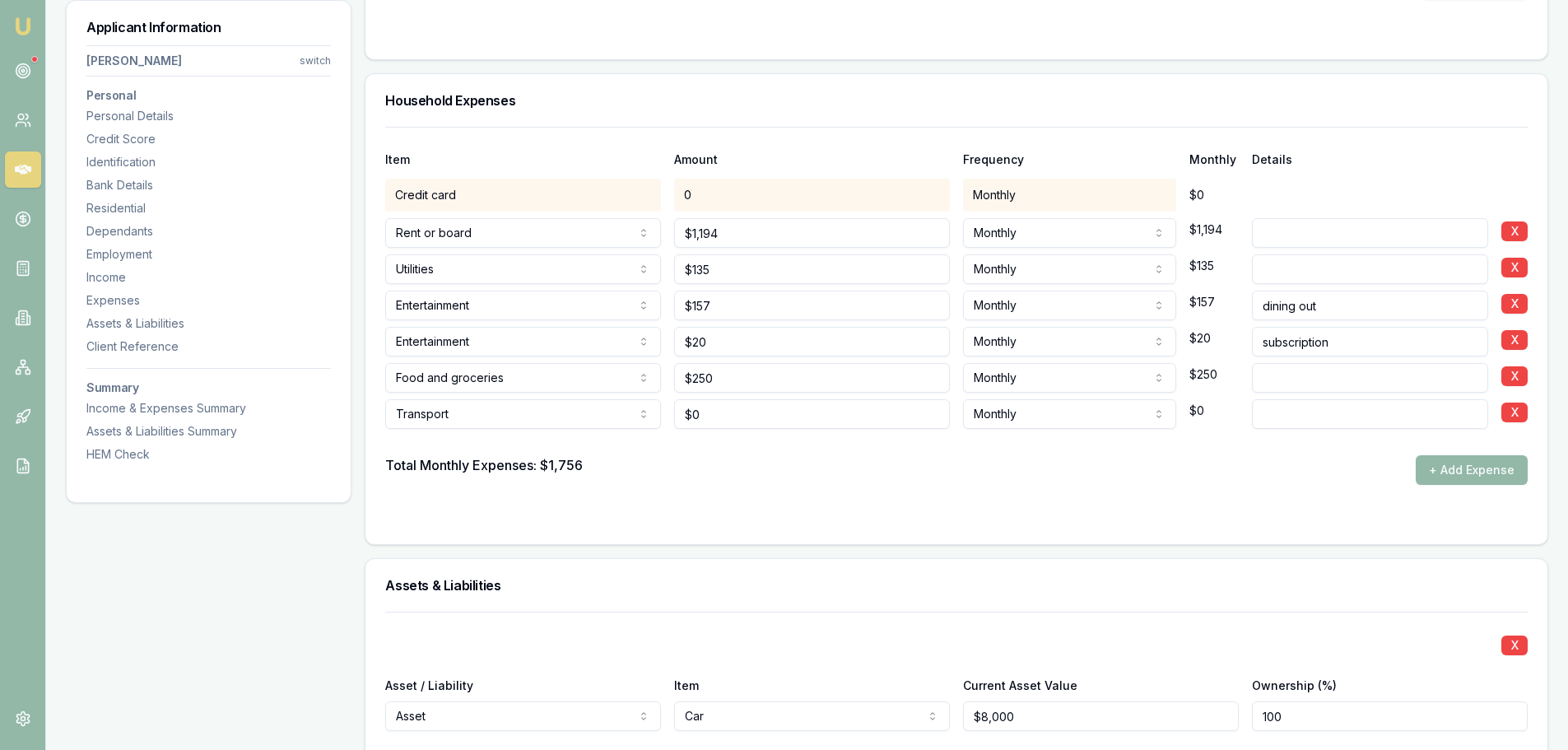
type input "0"
click at [734, 418] on input "0" at bounding box center [812, 414] width 276 height 30
type input "$110"
click at [993, 487] on form "Item Amount Frequency Monthly Details Credit card 0 Monthly $0 Rent or board Re…" at bounding box center [956, 326] width 1142 height 398
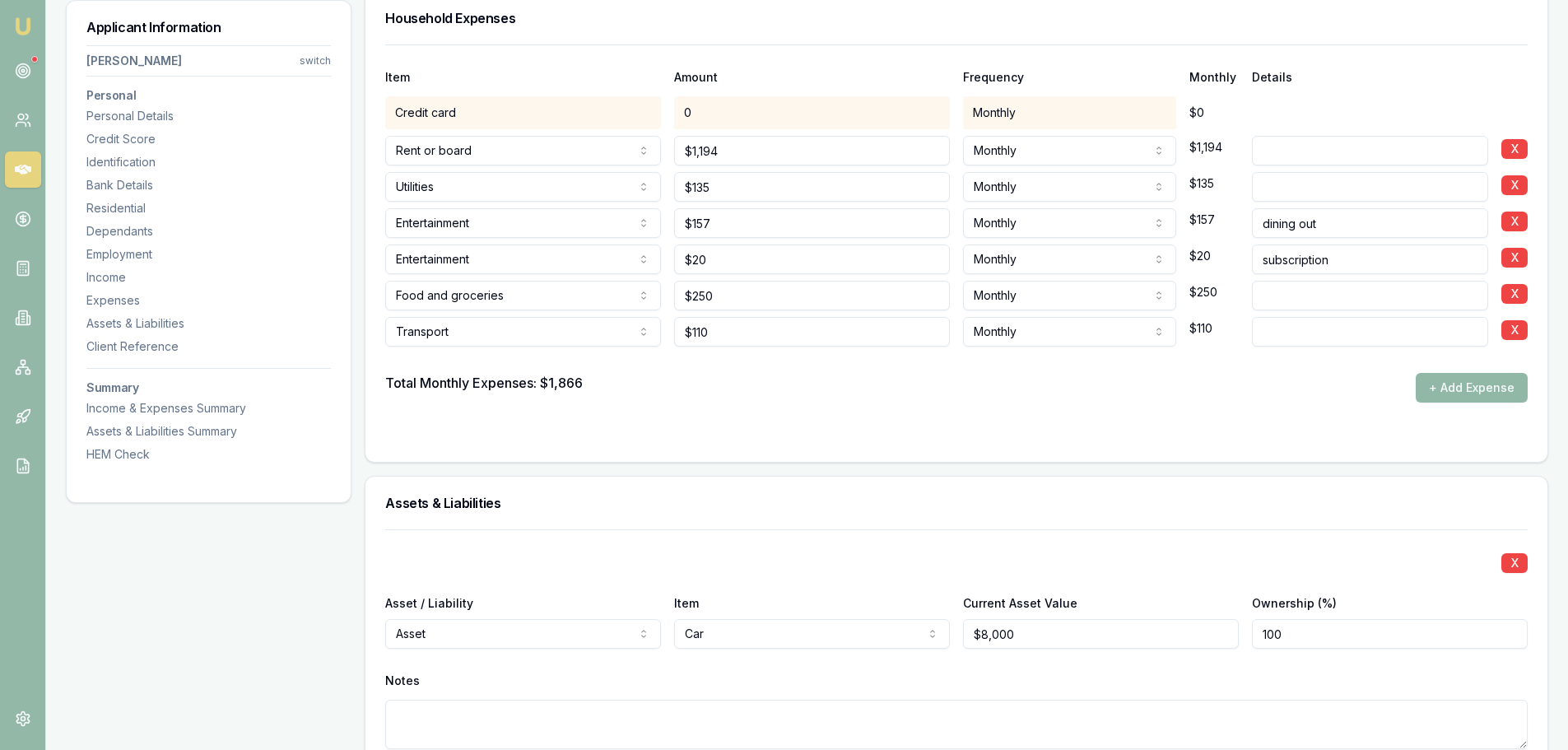
click at [1456, 393] on button "+ Add Expense" at bounding box center [1472, 388] width 112 height 30
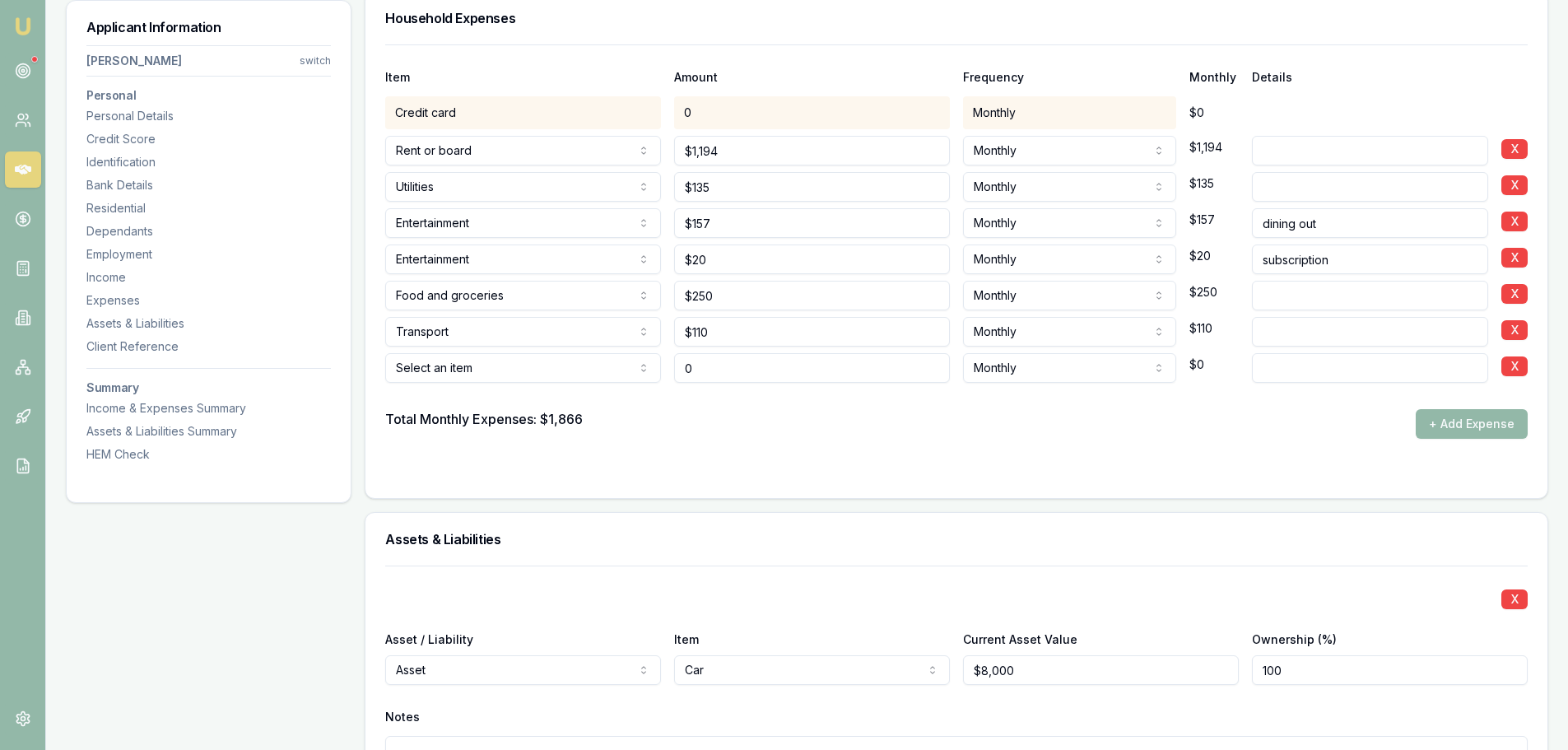
type input "$0"
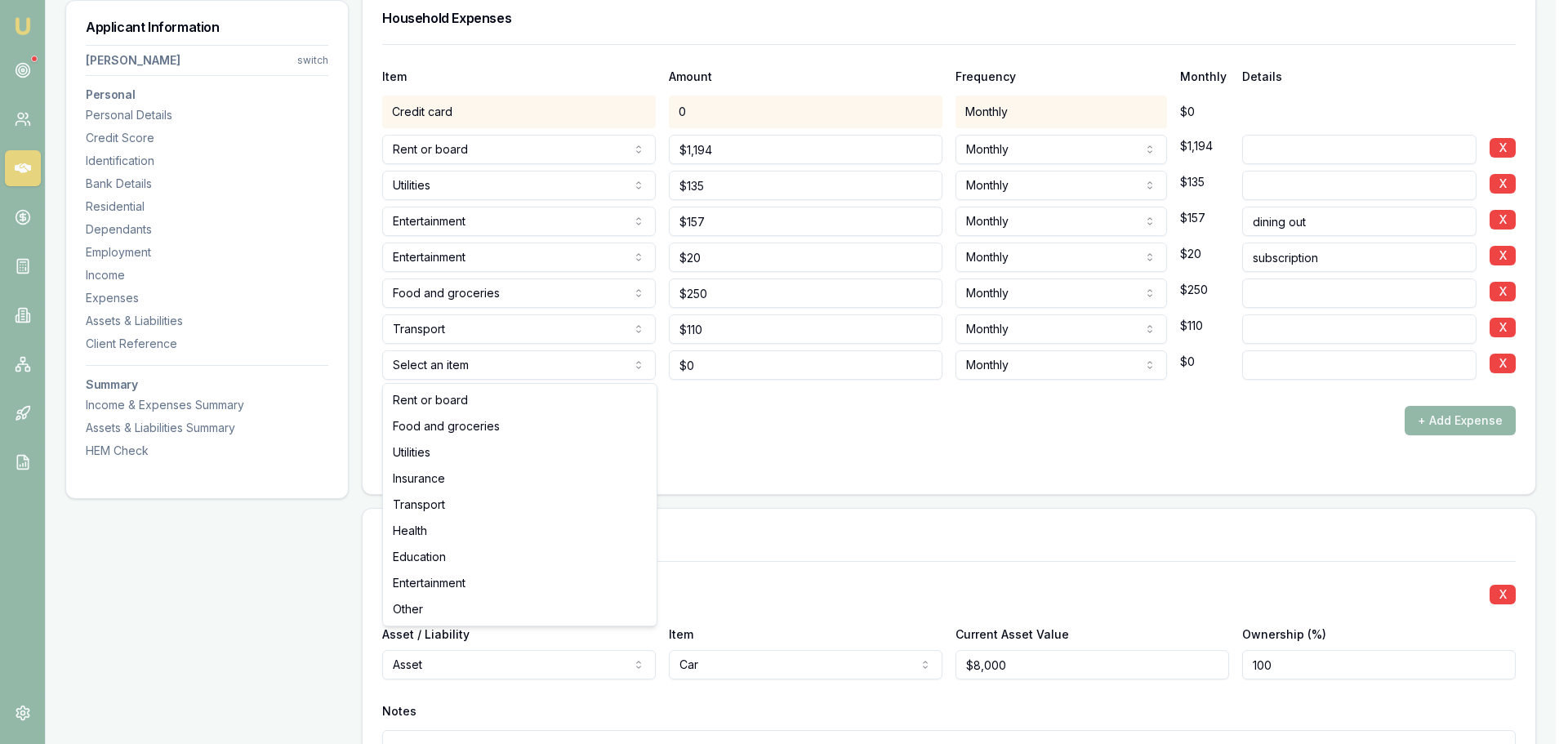
select select "INSURANCE"
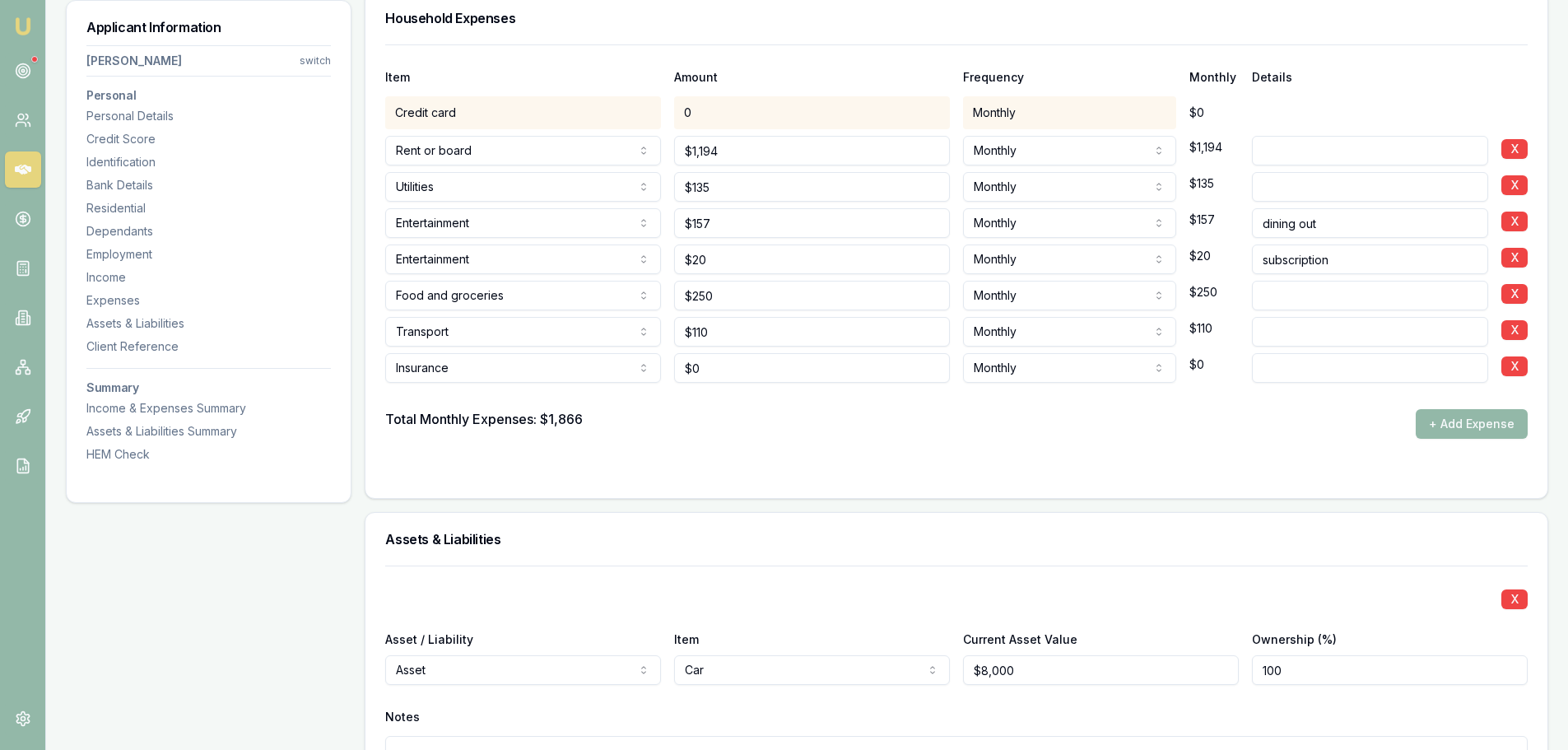
type input "0"
click at [710, 374] on input "0" at bounding box center [812, 368] width 276 height 30
type input "$250"
click at [918, 424] on div "Total Monthly Expenses: $1,866 + Add Expense" at bounding box center [956, 424] width 1142 height 30
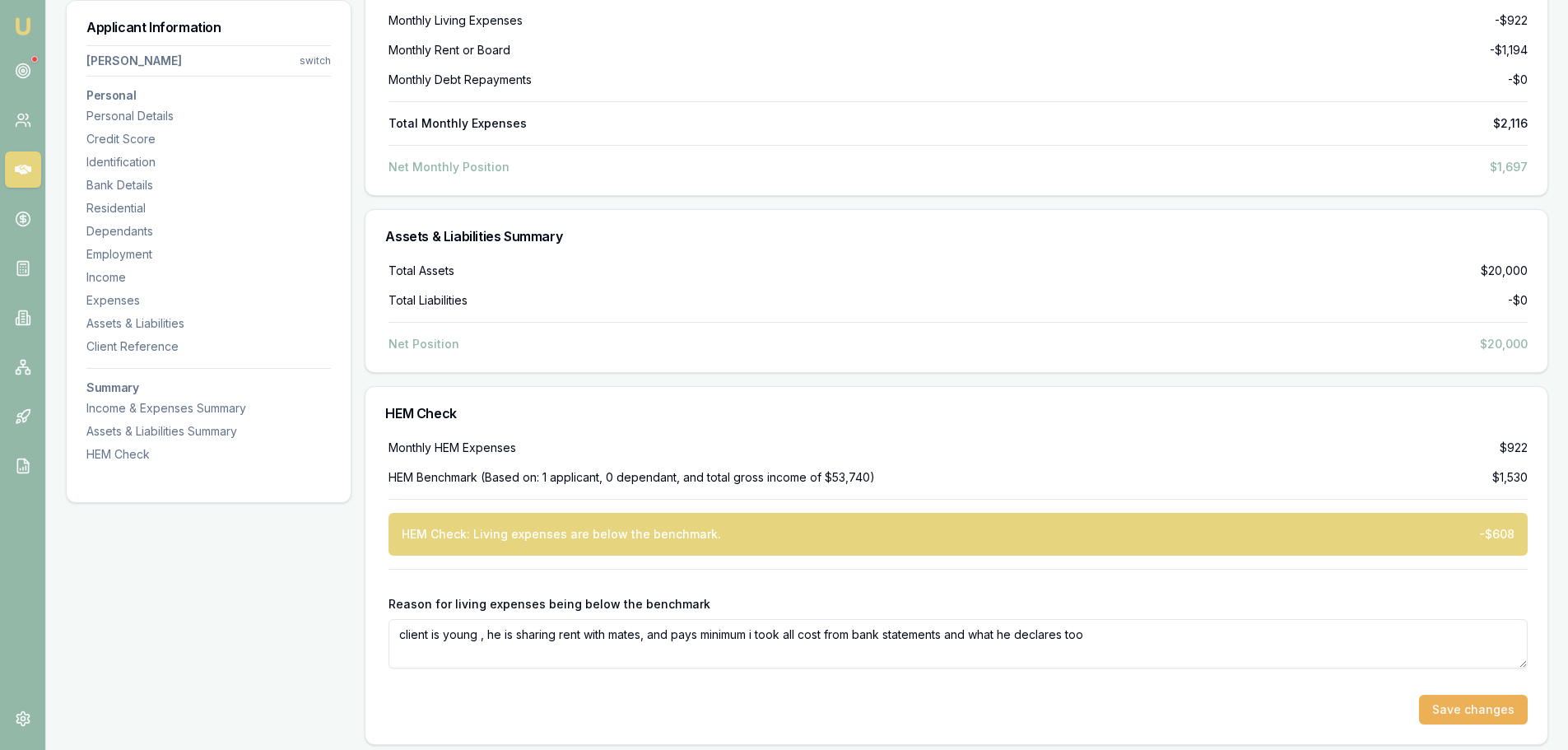
scroll to position [5668, 0]
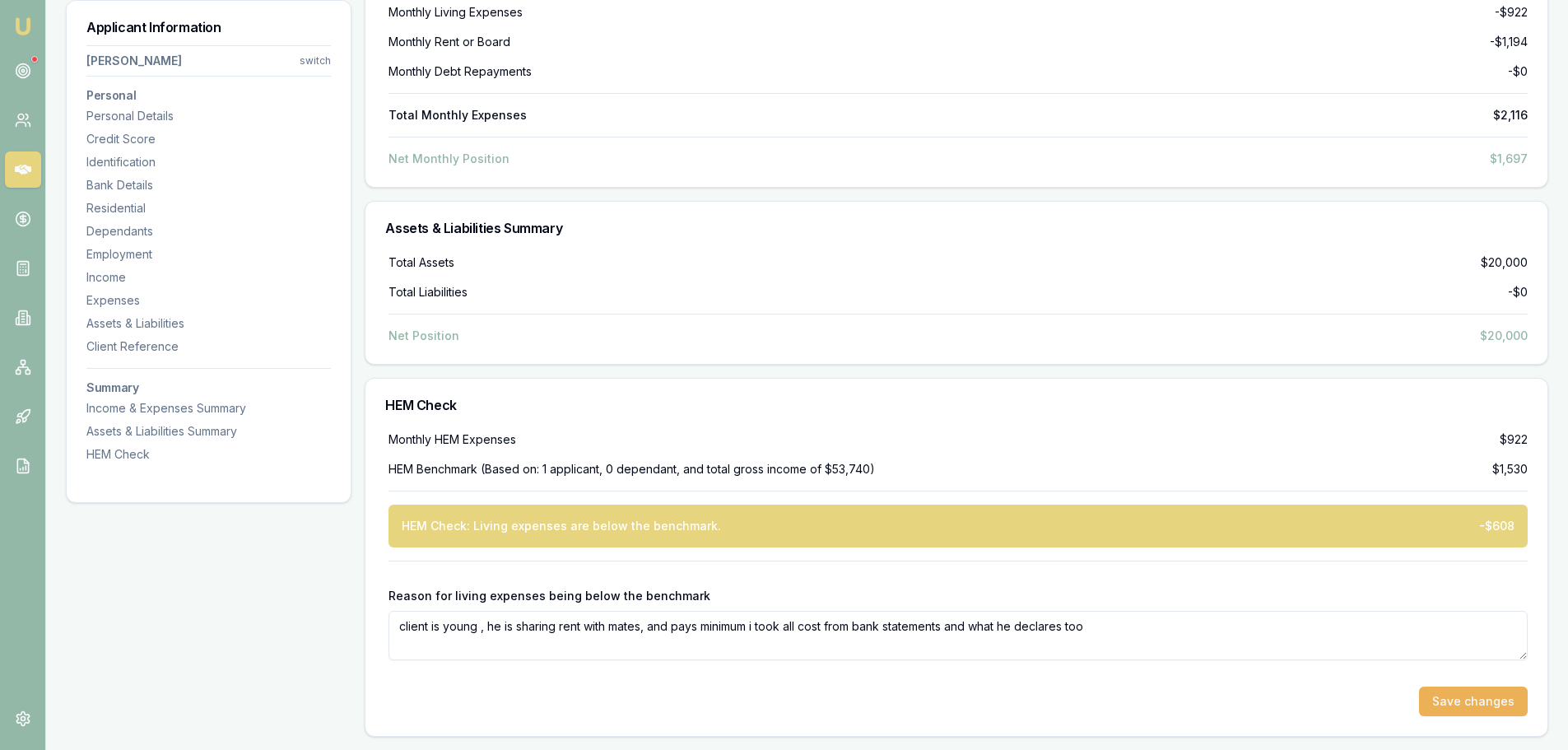
click at [1106, 628] on textarea "client is young , he is sharing rent with mates, and pays minimum i took all co…" at bounding box center [958, 635] width 1139 height 49
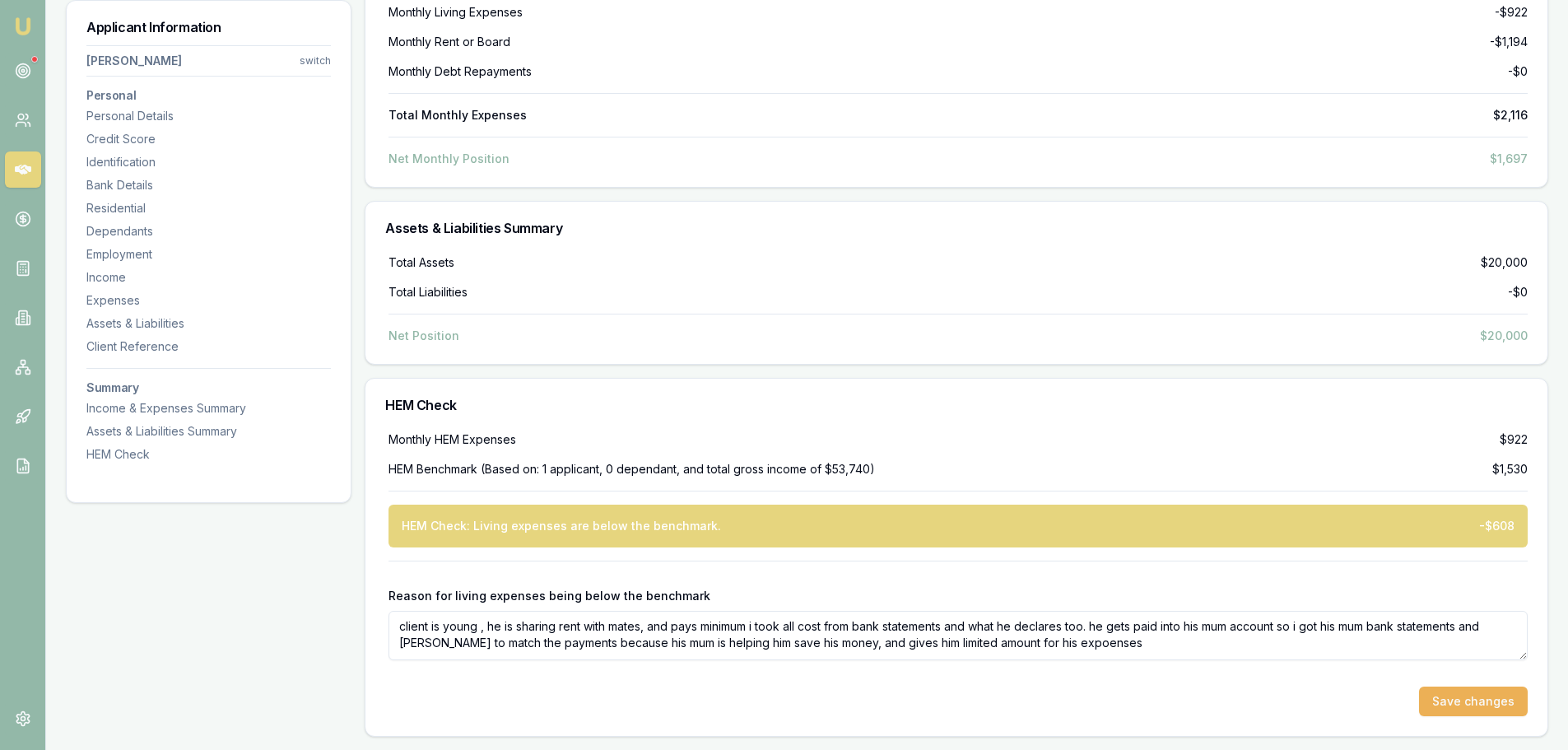
click at [1059, 645] on textarea "client is young , he is sharing rent with mates, and pays minimum i took all co…" at bounding box center [958, 635] width 1139 height 49
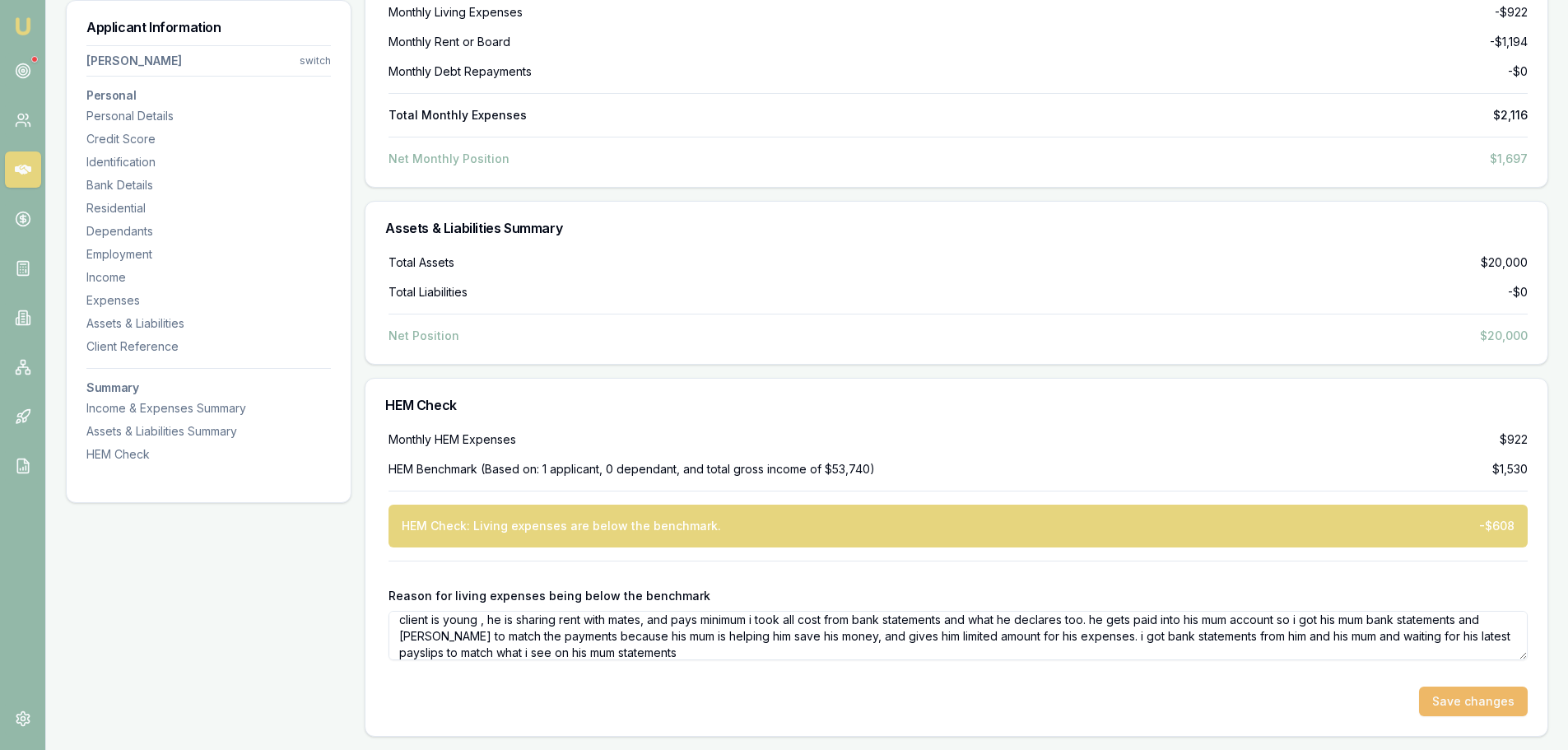
type textarea "client is young , he is sharing rent with mates, and pays minimum i took all co…"
click at [1488, 693] on button "Save changes" at bounding box center [1473, 702] width 109 height 30
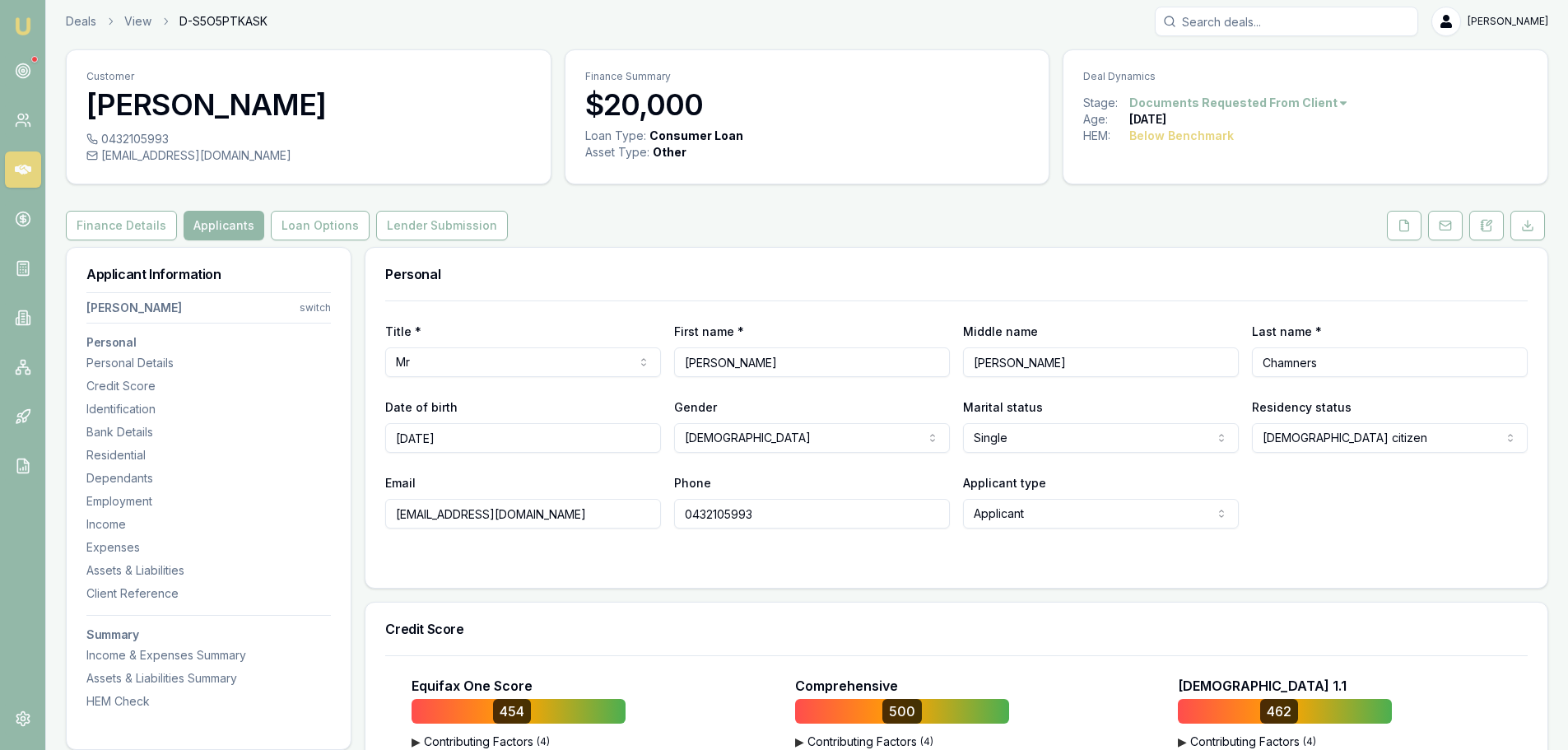
scroll to position [0, 0]
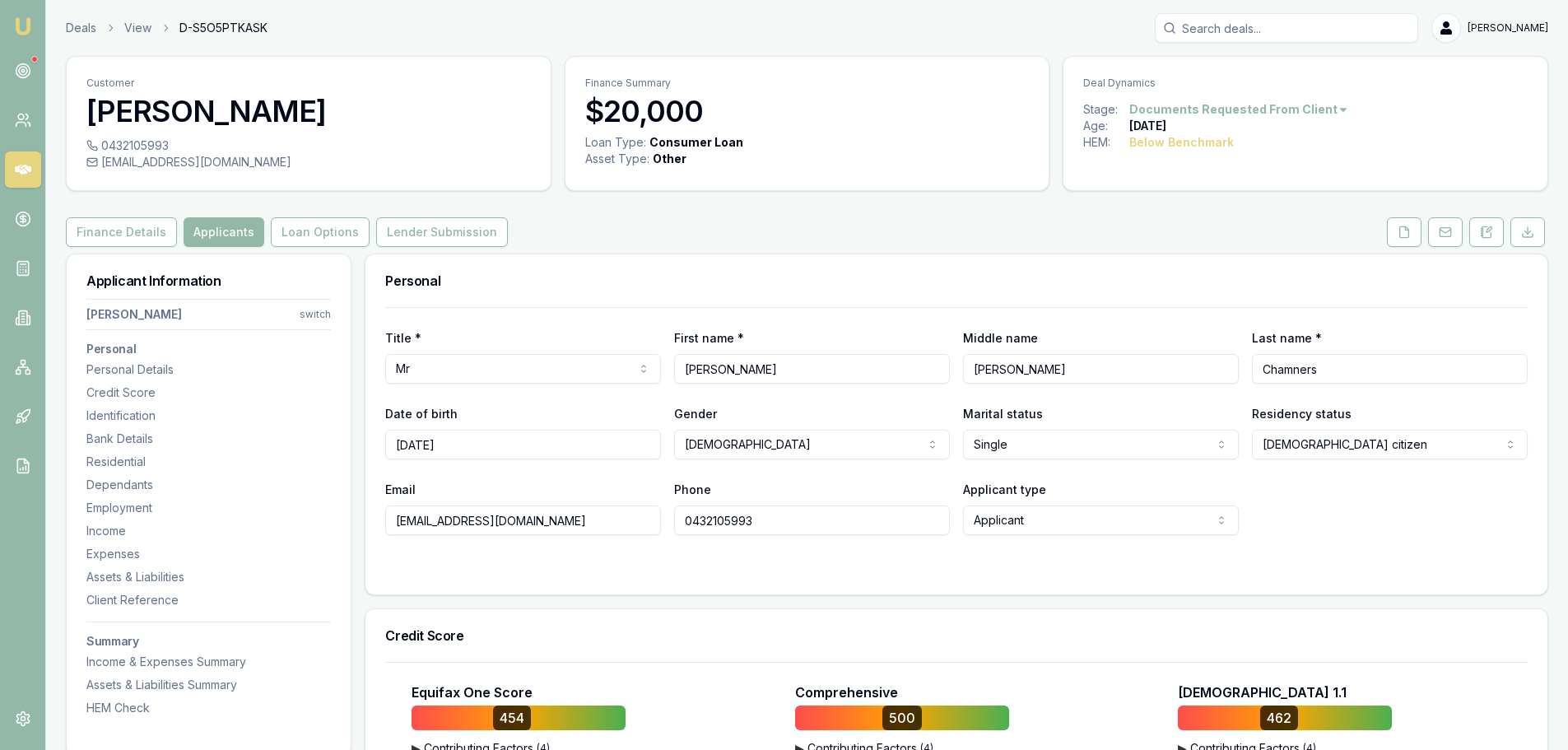
drag, startPoint x: 763, startPoint y: 376, endPoint x: 662, endPoint y: 366, distance: 101.5
click at [662, 366] on div "Title * Mr Mr Mrs Miss Ms Dr Prof First name * Tyler Middle name Michael Mccaar…" at bounding box center [956, 355] width 1142 height 56
drag, startPoint x: 1092, startPoint y: 370, endPoint x: 967, endPoint y: 375, distance: 125.1
click at [967, 375] on input "[PERSON_NAME]" at bounding box center [1101, 369] width 276 height 30
drag, startPoint x: 1341, startPoint y: 355, endPoint x: 1229, endPoint y: 377, distance: 114.1
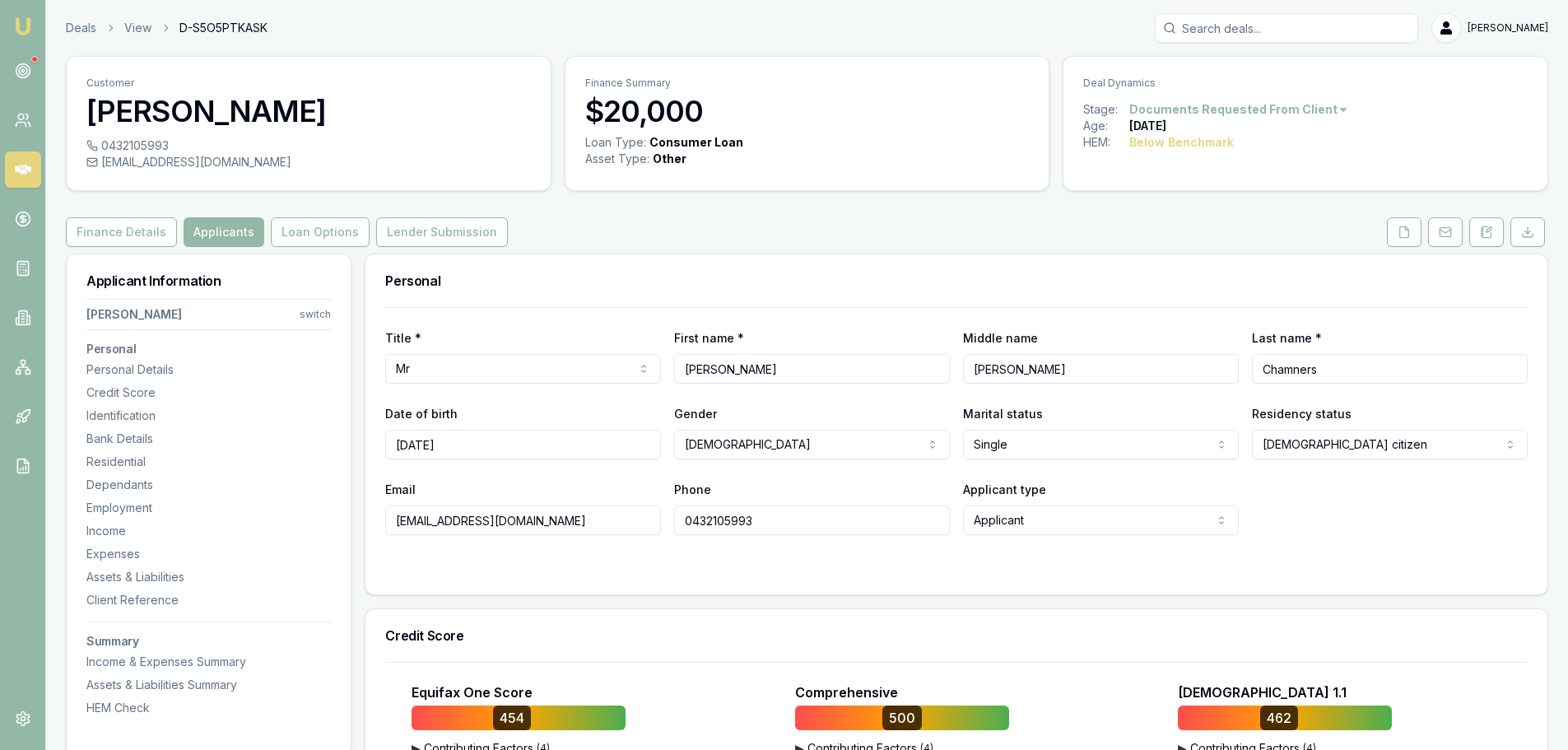
click at [1229, 377] on div "Title * Mr Mr Mrs Miss Ms Dr Prof First name * Tyler Middle name Michael Mccaar…" at bounding box center [956, 355] width 1142 height 56
click at [264, 159] on div "[EMAIL_ADDRESS][DOMAIN_NAME]" at bounding box center [308, 162] width 444 height 17
copy div "[EMAIL_ADDRESS][DOMAIN_NAME]"
click at [169, 143] on div "0432105993" at bounding box center [308, 146] width 444 height 17
copy div "0432105993"
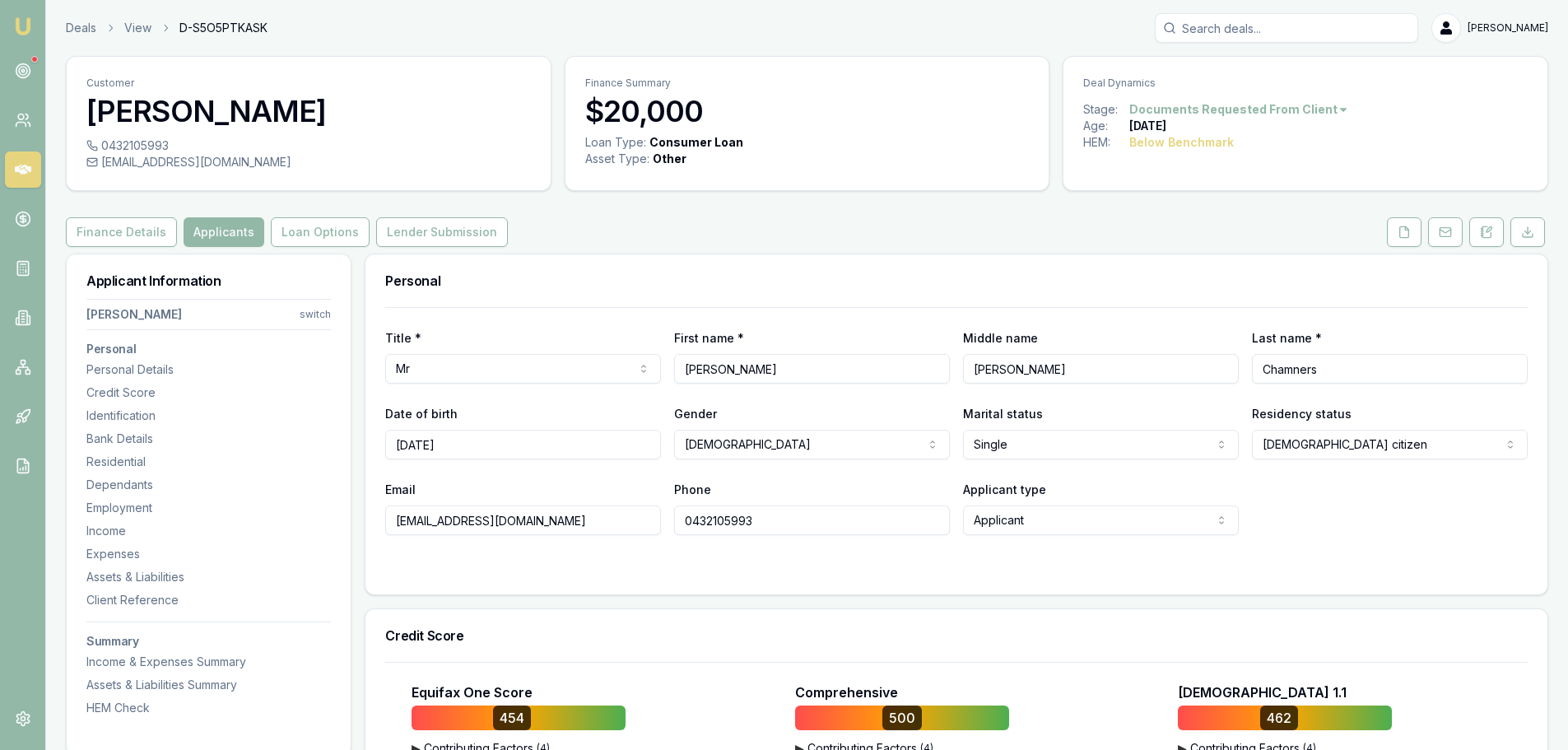
drag, startPoint x: 461, startPoint y: 445, endPoint x: 396, endPoint y: 444, distance: 65.0
click at [396, 444] on input "[DATE]" at bounding box center [523, 445] width 276 height 30
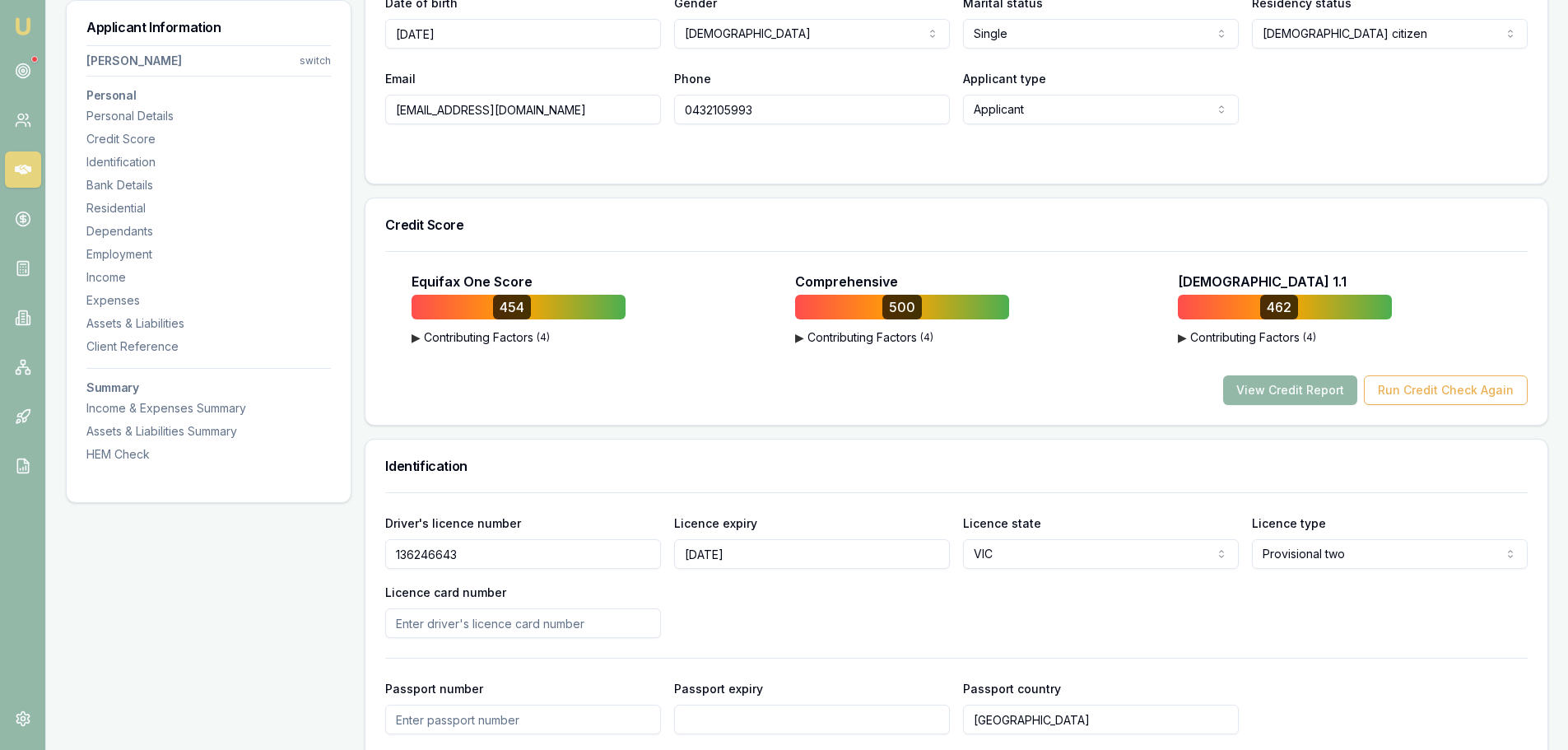
scroll to position [412, 0]
drag, startPoint x: 476, startPoint y: 544, endPoint x: 380, endPoint y: 544, distance: 96.0
click at [380, 544] on div "Driver's licence number 136246643 Licence expiry 12/01/2026 Licence state VIC N…" at bounding box center [956, 725] width 1182 height 467
drag, startPoint x: 623, startPoint y: 415, endPoint x: 539, endPoint y: 407, distance: 84.4
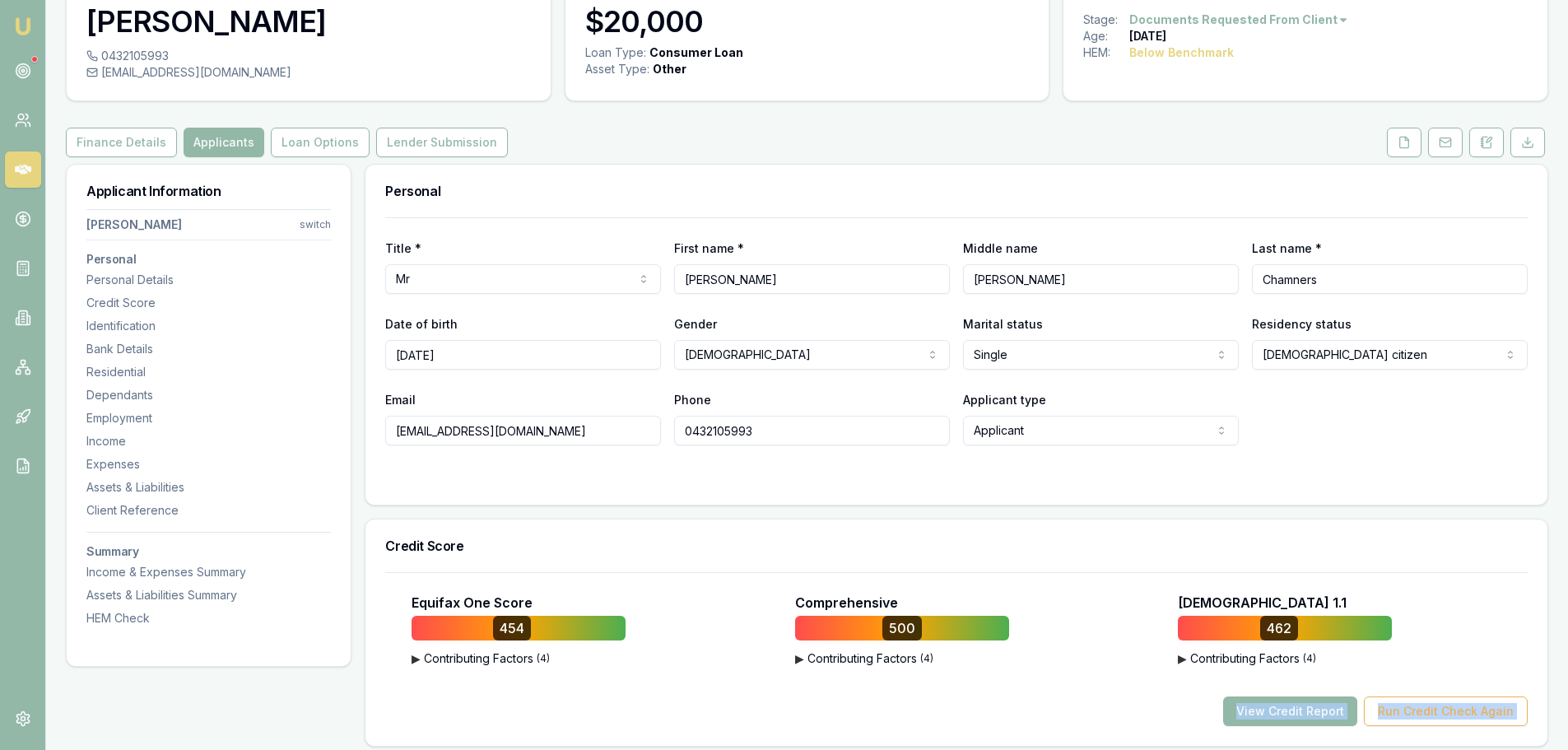
scroll to position [0, 0]
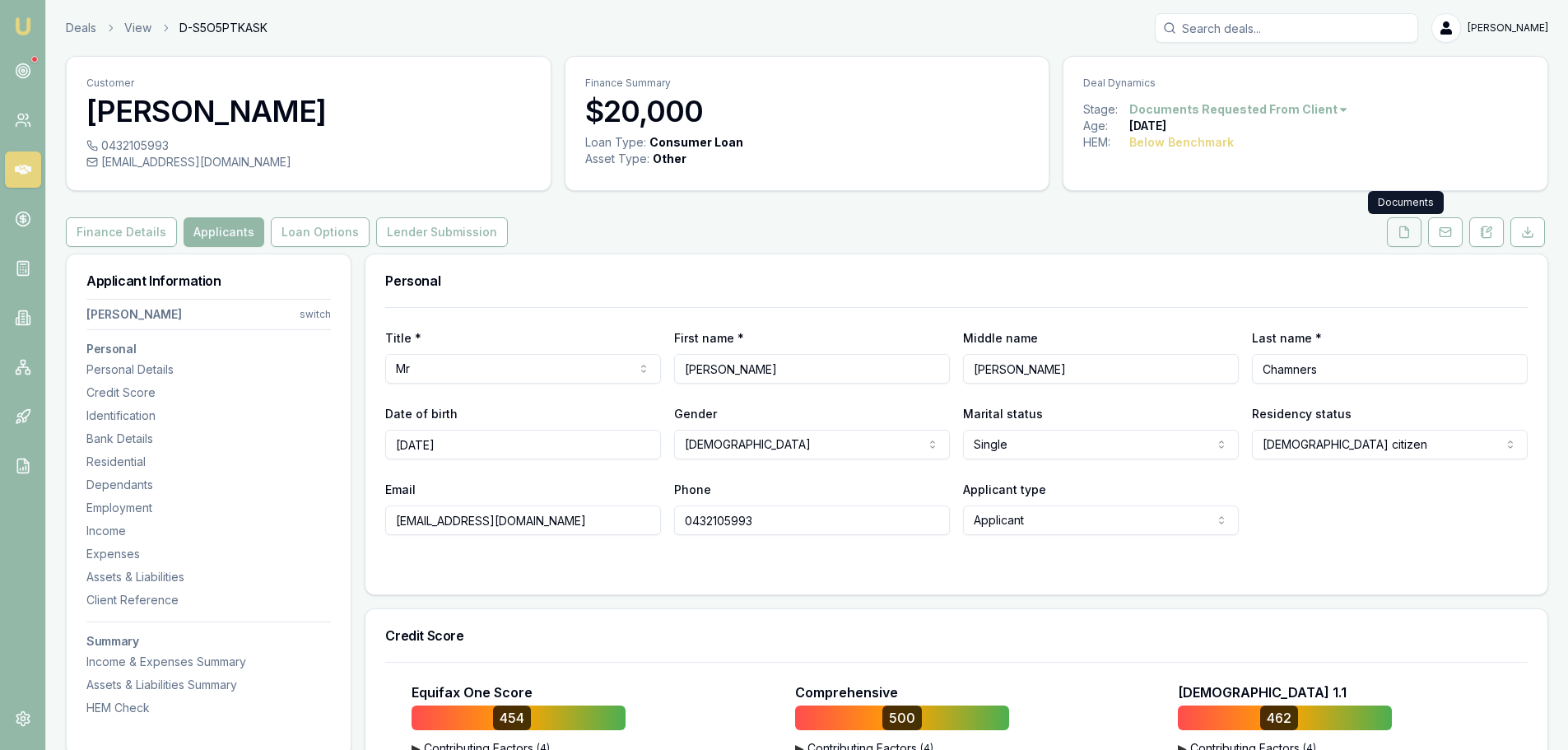
click at [1404, 235] on icon at bounding box center [1404, 233] width 13 height 13
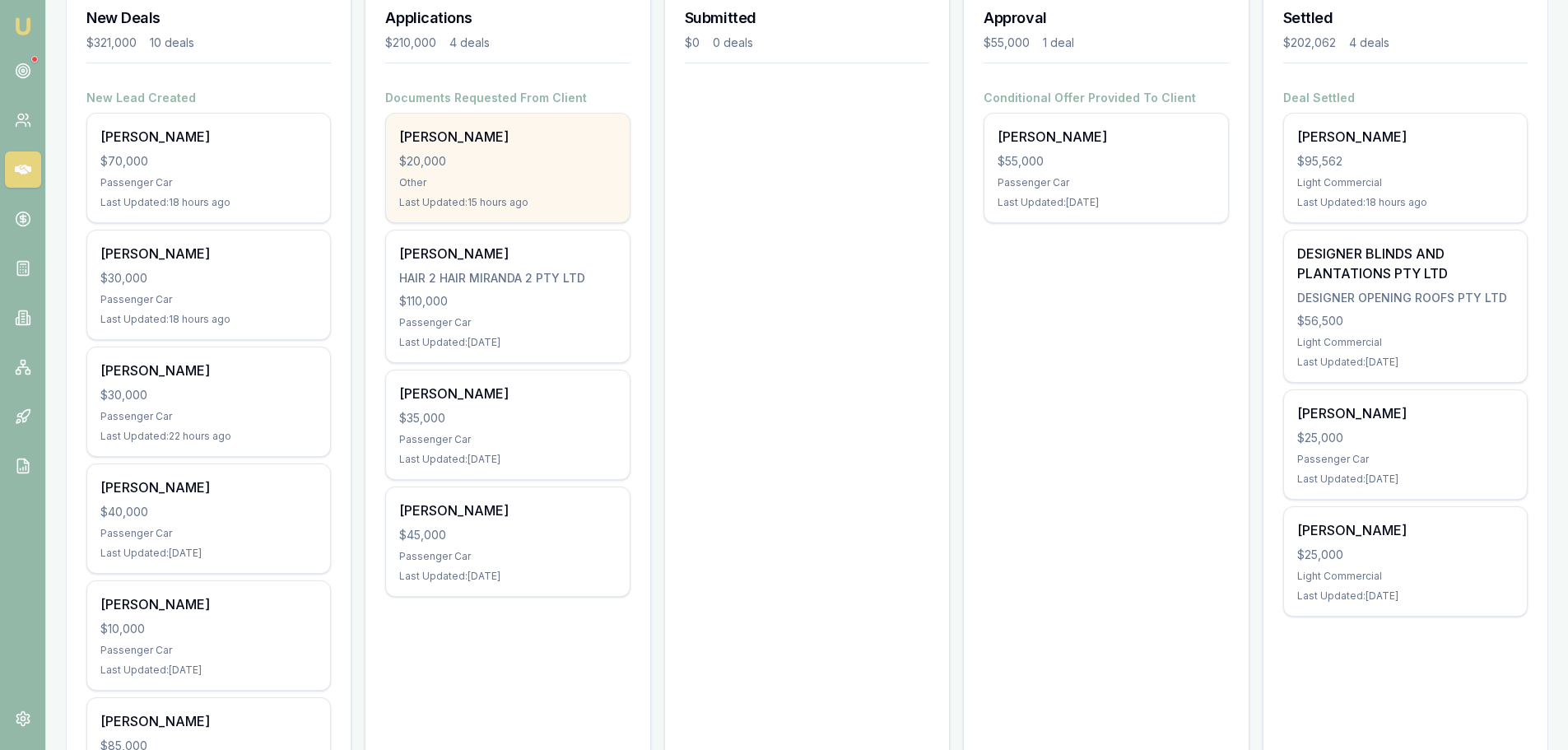
click at [492, 177] on div "Other" at bounding box center [507, 183] width 217 height 13
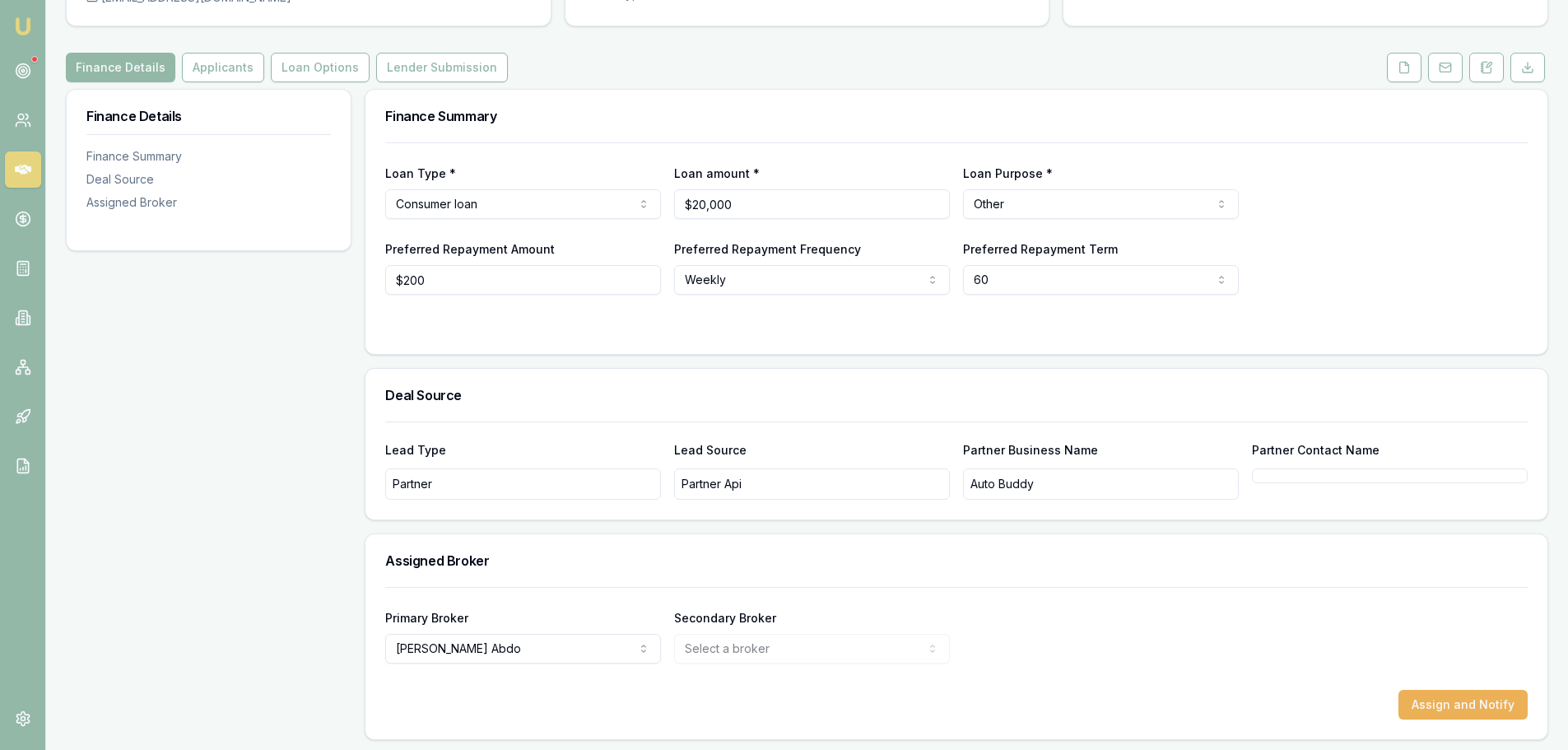
scroll to position [168, 0]
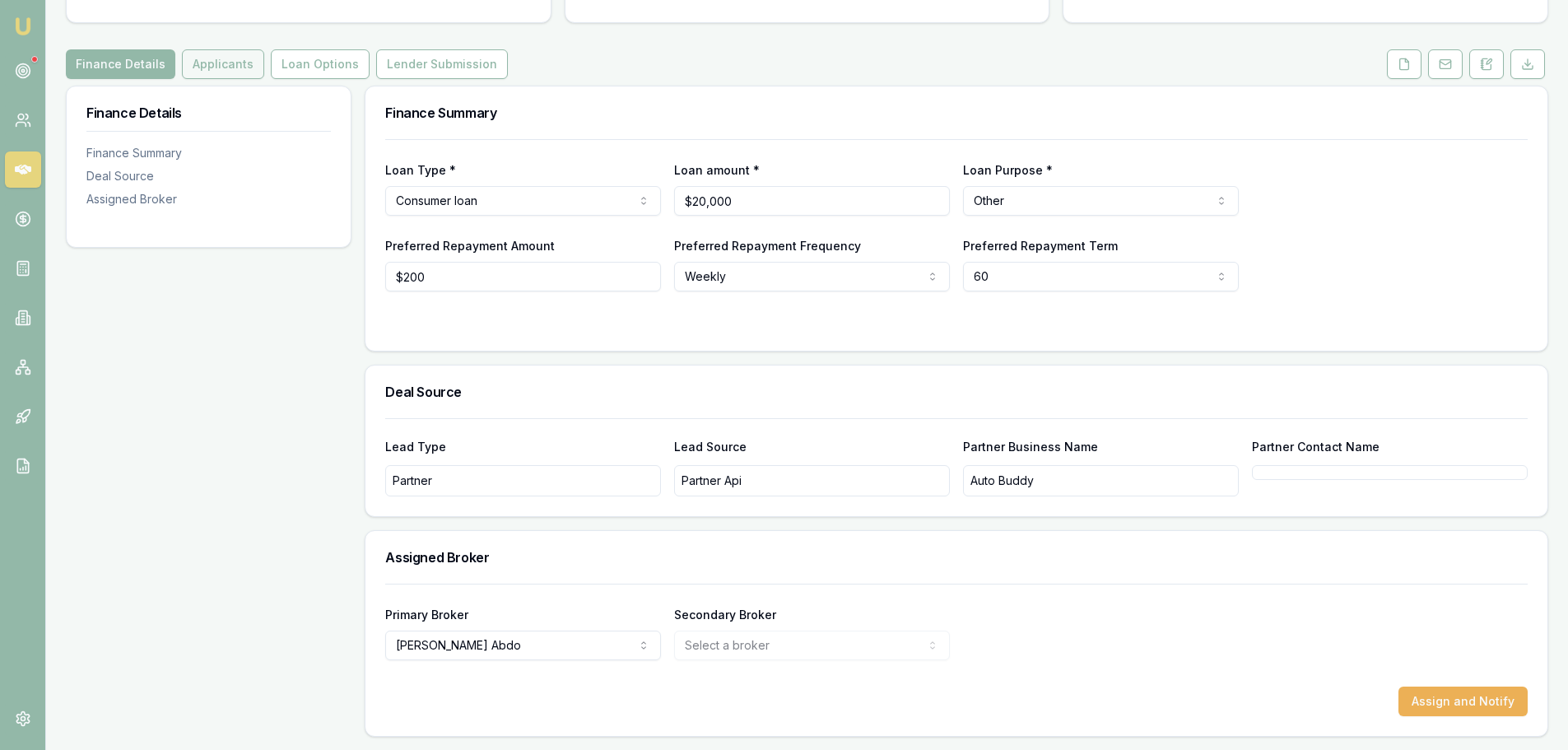
click at [228, 68] on button "Applicants" at bounding box center [222, 64] width 82 height 30
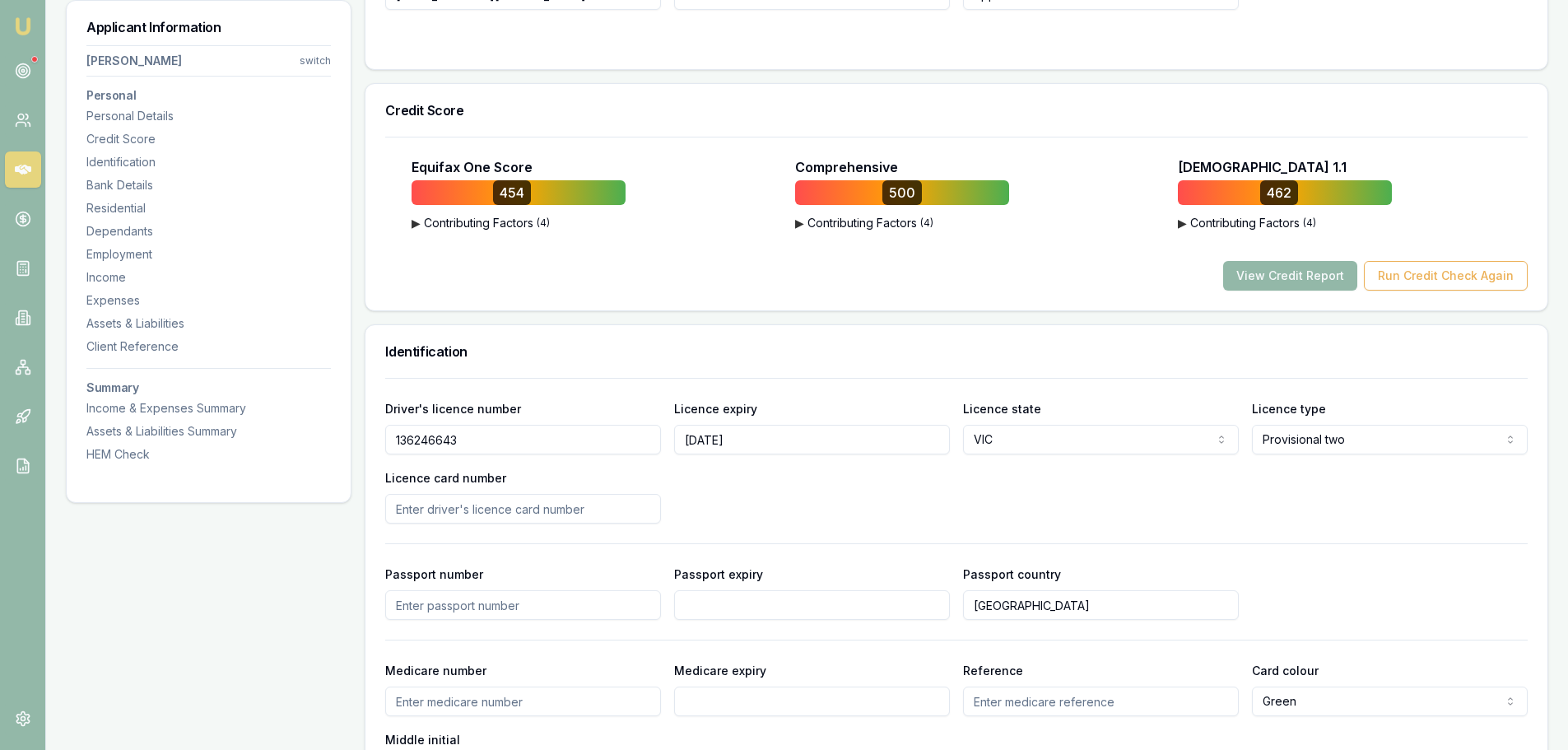
scroll to position [741, 0]
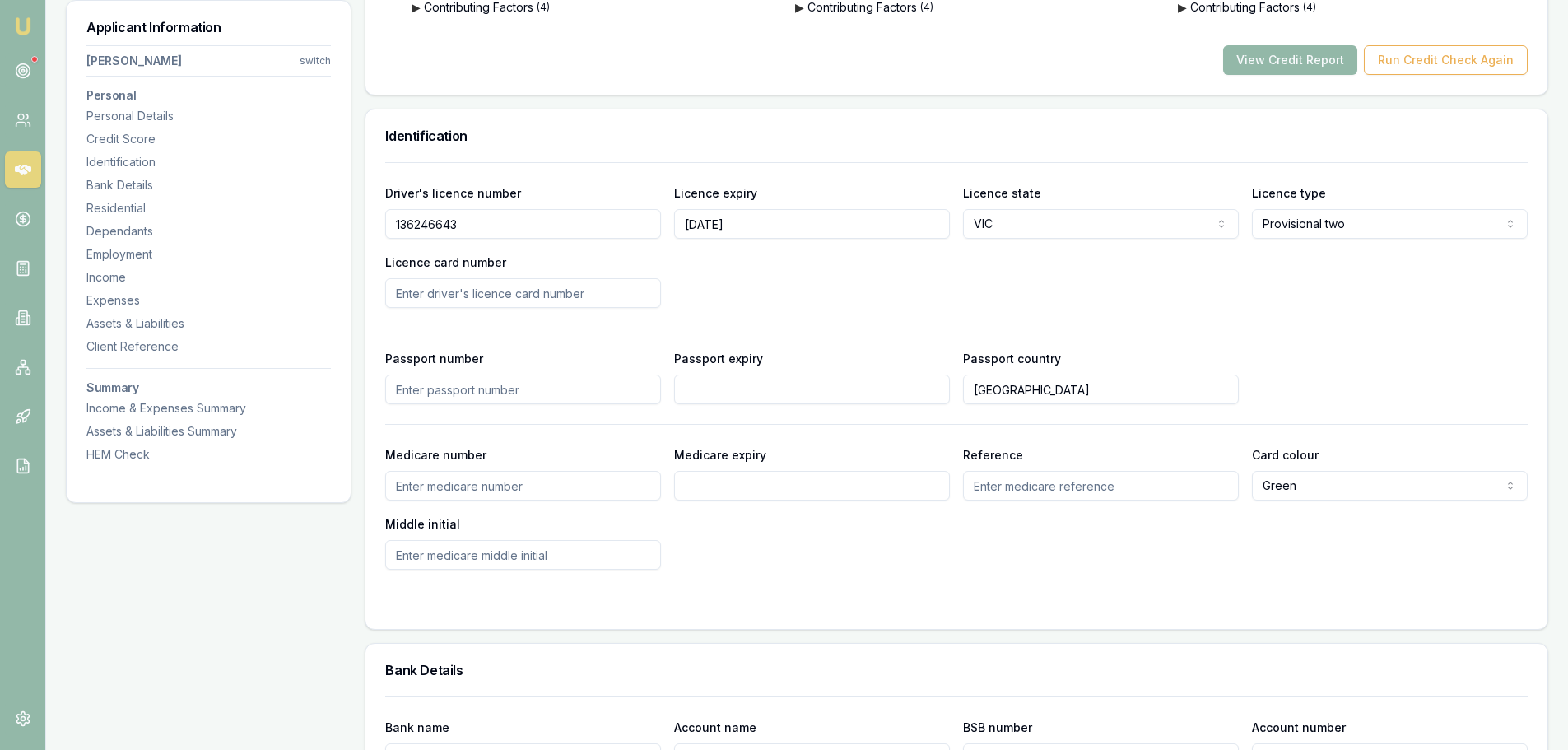
click at [425, 296] on input "Licence card number" at bounding box center [523, 293] width 276 height 30
type input "15413a19d1"
click at [420, 319] on div "Driver's licence number 136246643 Licence expiry 12/01/2026 Licence state VIC N…" at bounding box center [956, 365] width 1142 height 408
click at [844, 274] on div "Driver's licence number 136246643 Licence expiry 12/01/2026 Licence state VIC N…" at bounding box center [956, 245] width 1142 height 125
drag, startPoint x: 508, startPoint y: 296, endPoint x: 398, endPoint y: 277, distance: 111.6
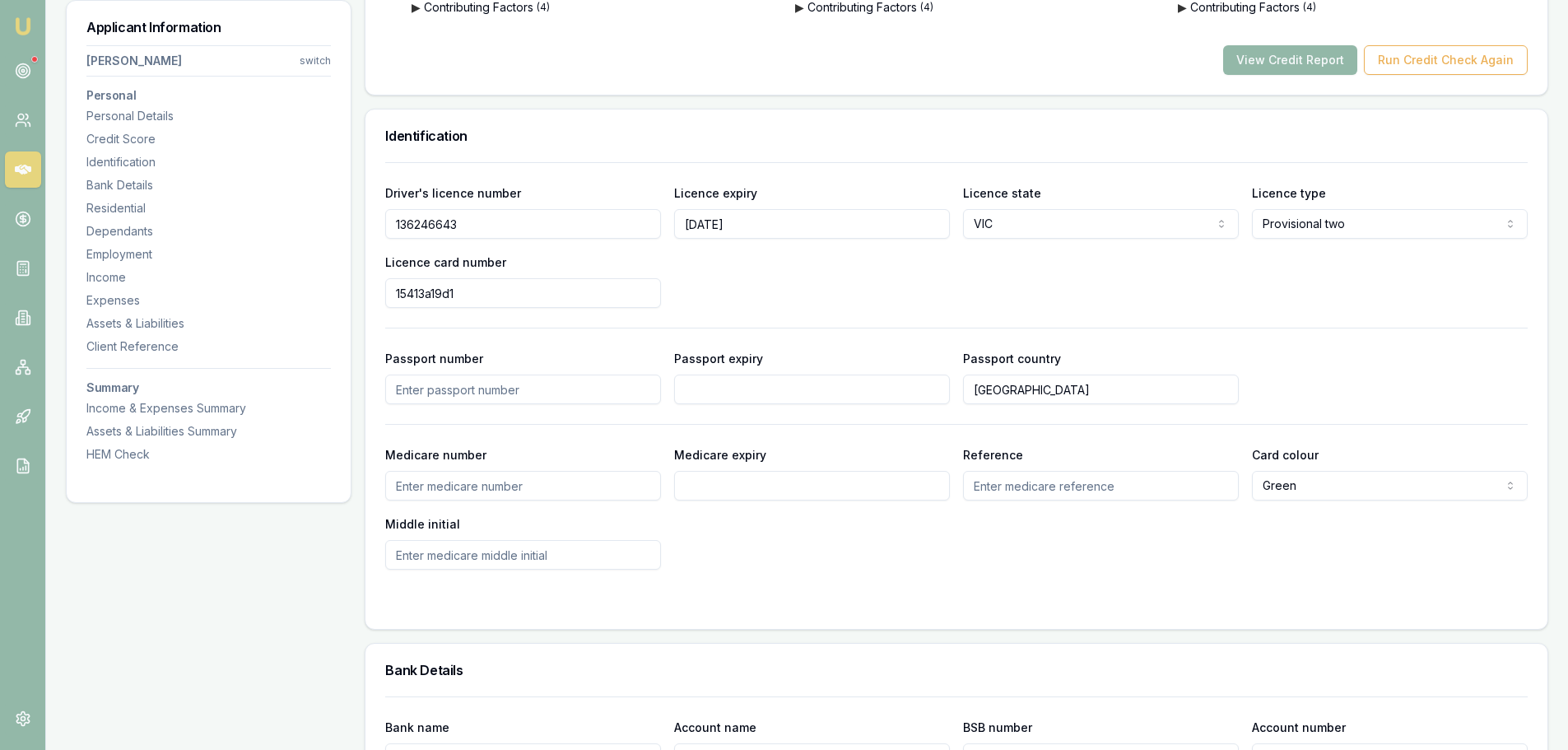
click at [398, 277] on div "Licence card number 15413a19d1" at bounding box center [523, 279] width 276 height 56
drag, startPoint x: 466, startPoint y: 295, endPoint x: 377, endPoint y: 292, distance: 89.1
click at [377, 292] on div "Driver's licence number 136246643 Licence expiry 12/01/2026 Licence state VIC N…" at bounding box center [956, 395] width 1182 height 467
click at [834, 293] on div "Driver's licence number 136246643 Licence expiry 12/01/2026 Licence state VIC N…" at bounding box center [956, 245] width 1142 height 125
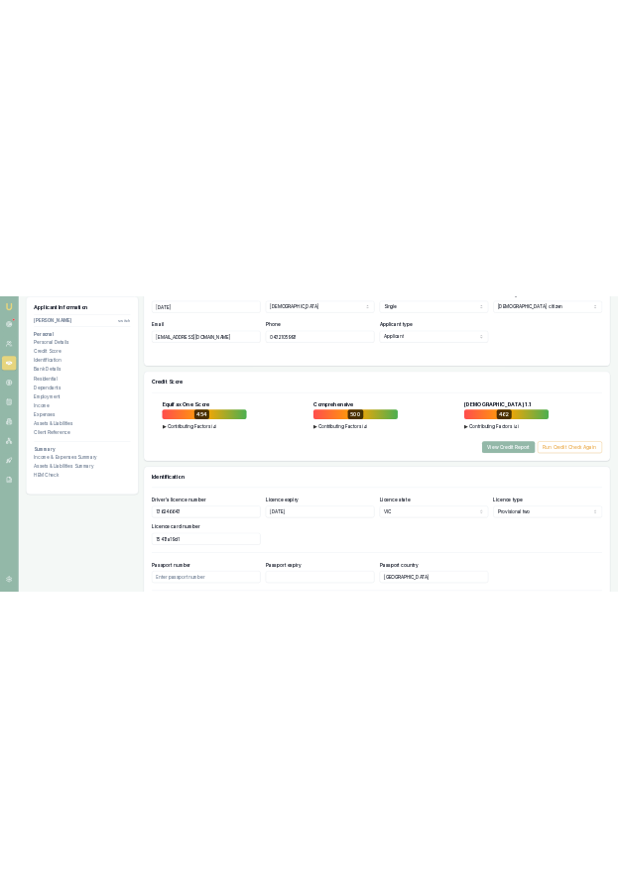
scroll to position [496, 0]
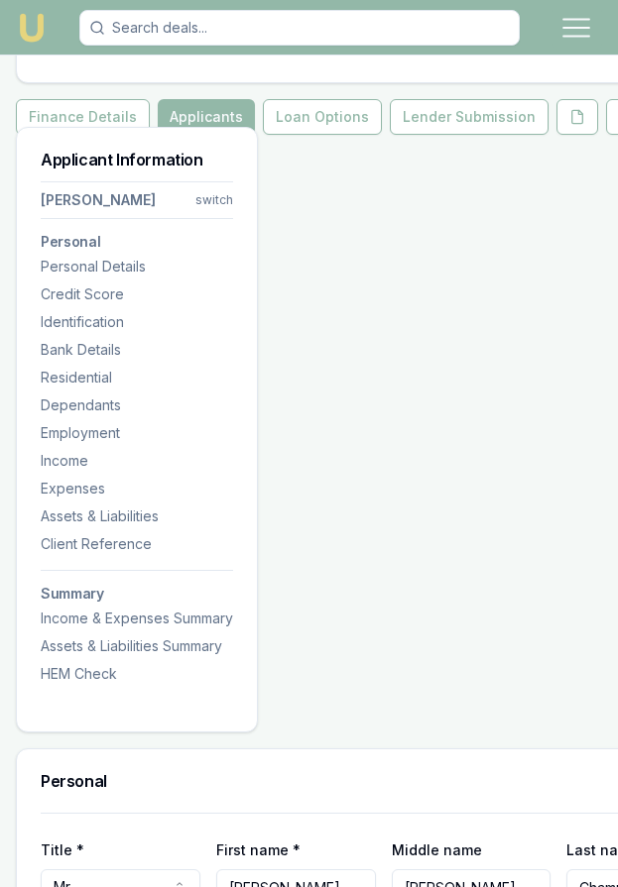
drag, startPoint x: 434, startPoint y: 317, endPoint x: 362, endPoint y: 229, distance: 114.1
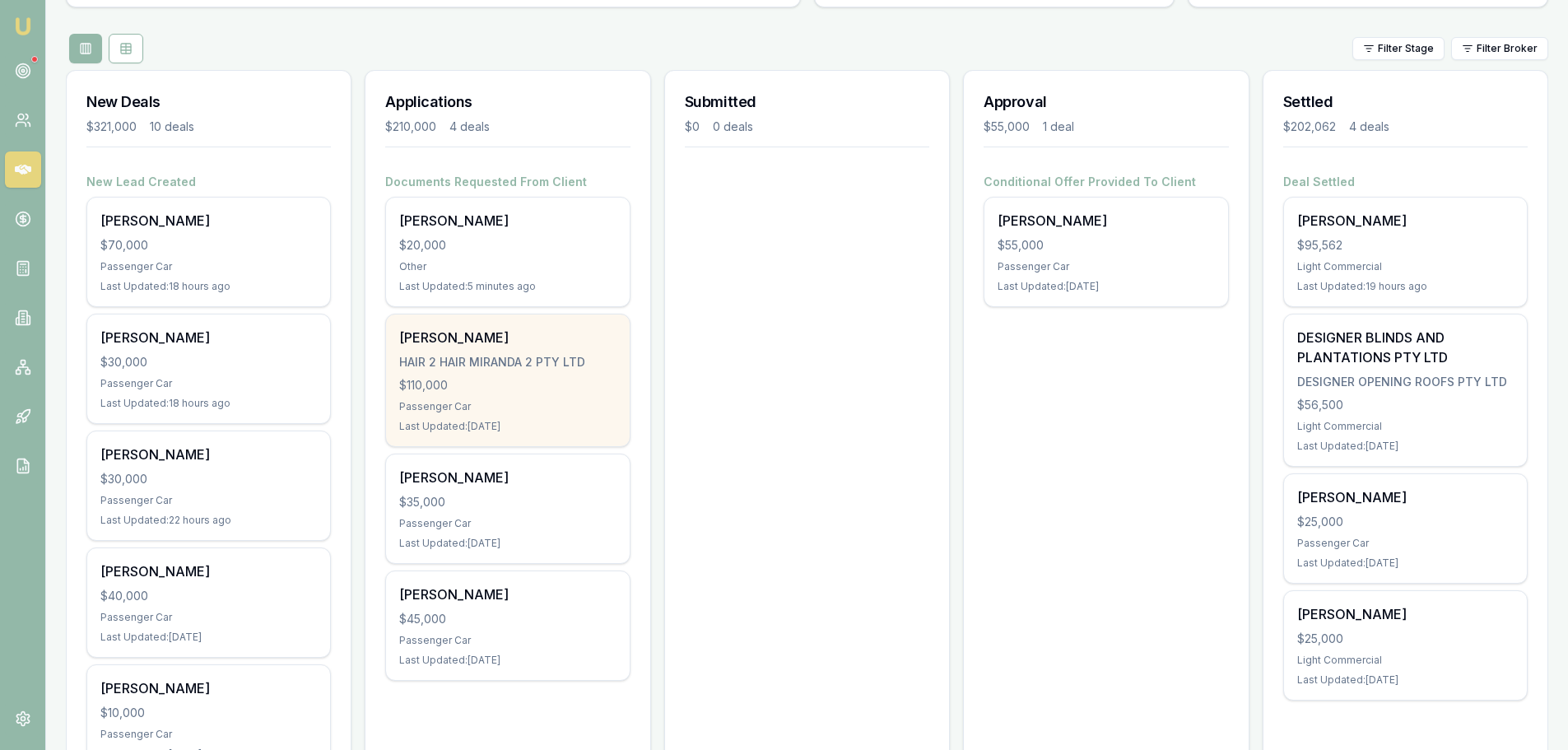
scroll to position [164, 0]
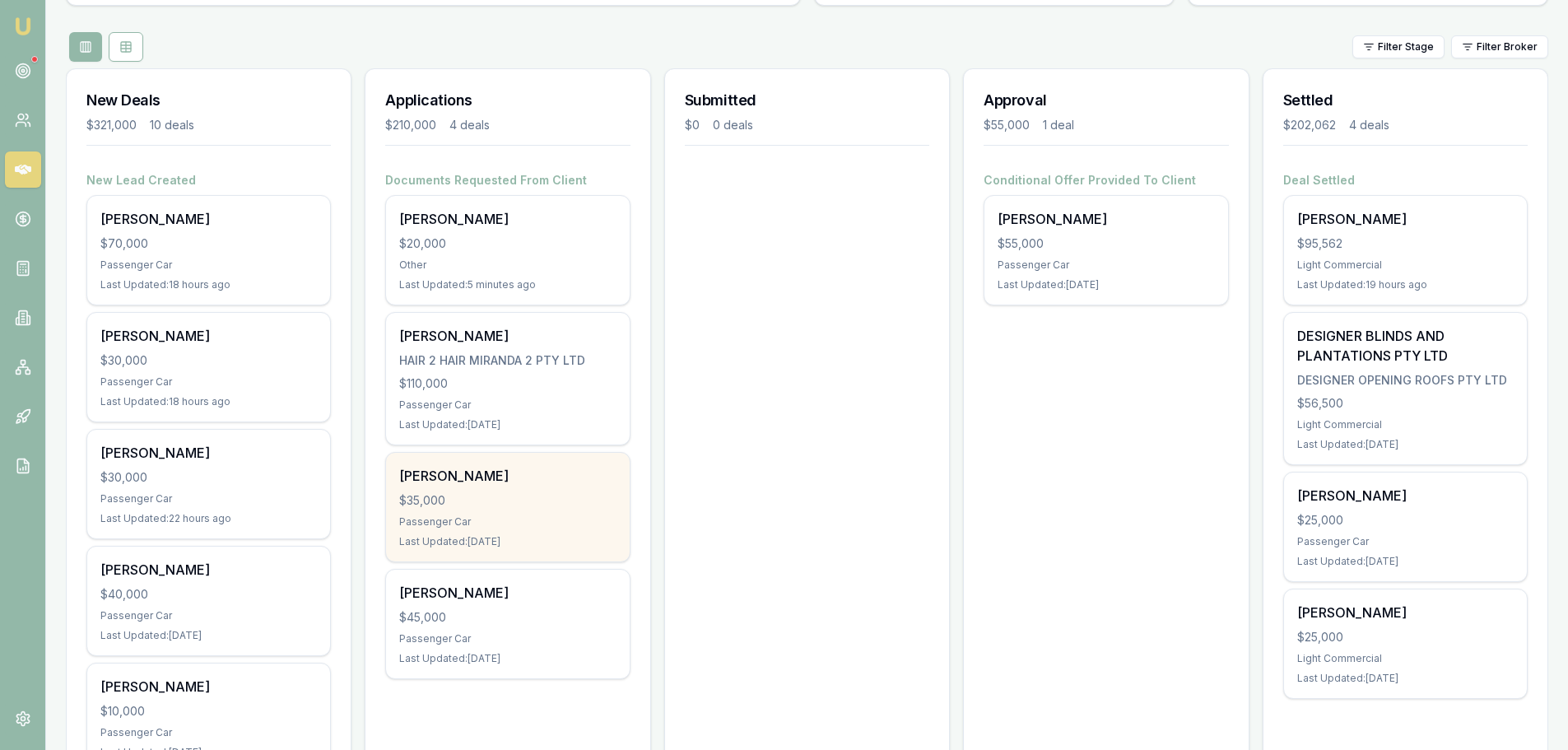
click at [496, 493] on div "$35,000" at bounding box center [507, 501] width 217 height 17
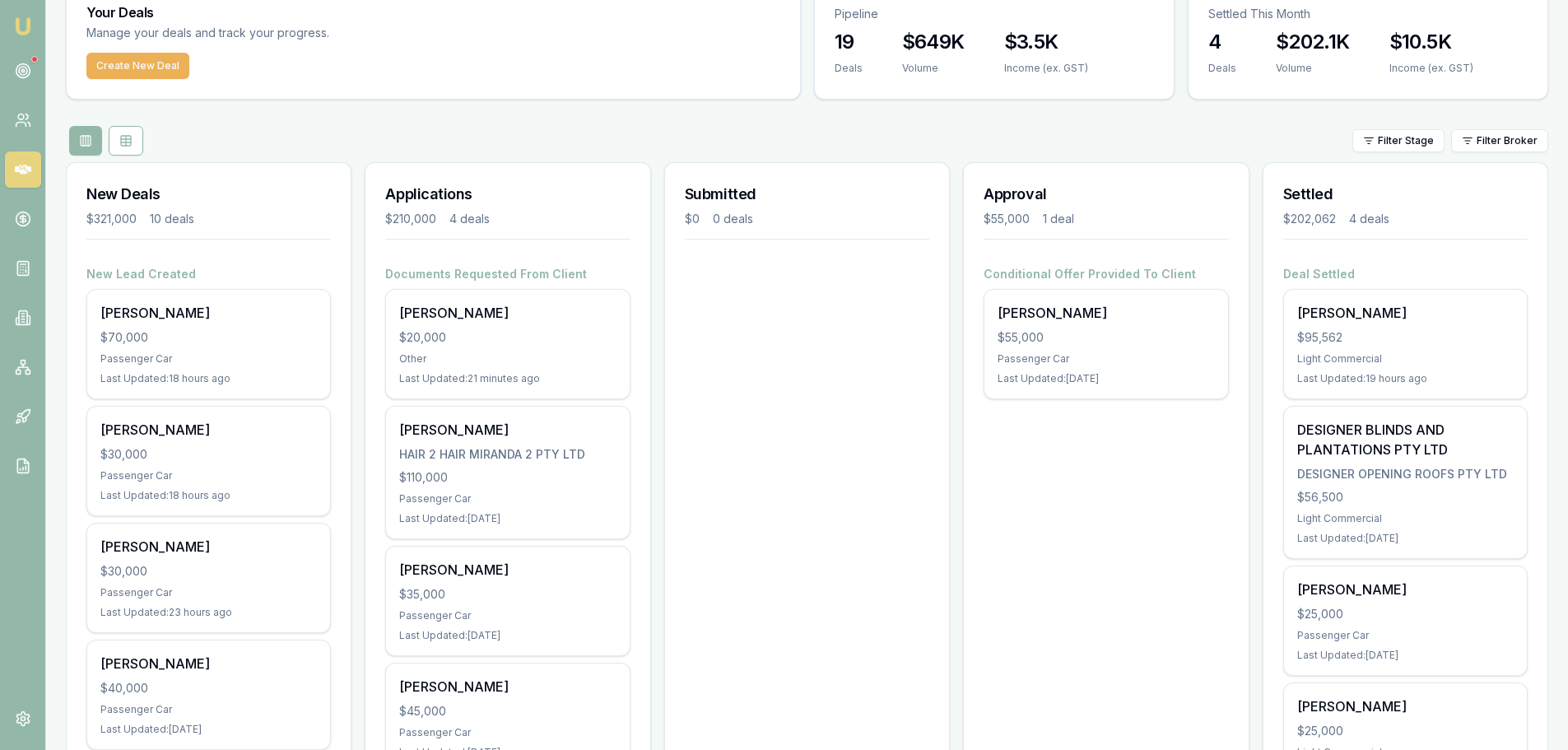
scroll to position [0, 0]
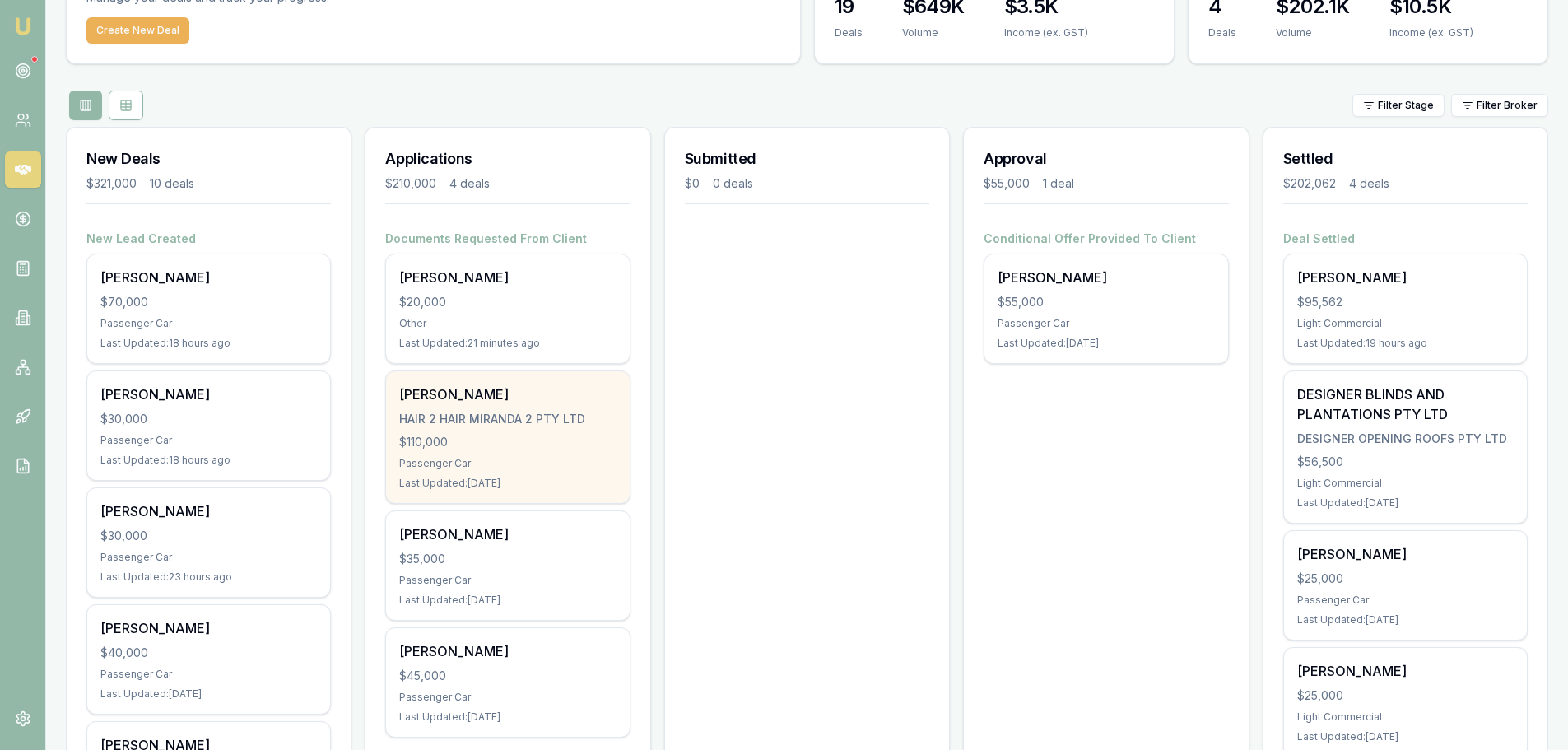
scroll to position [82, 0]
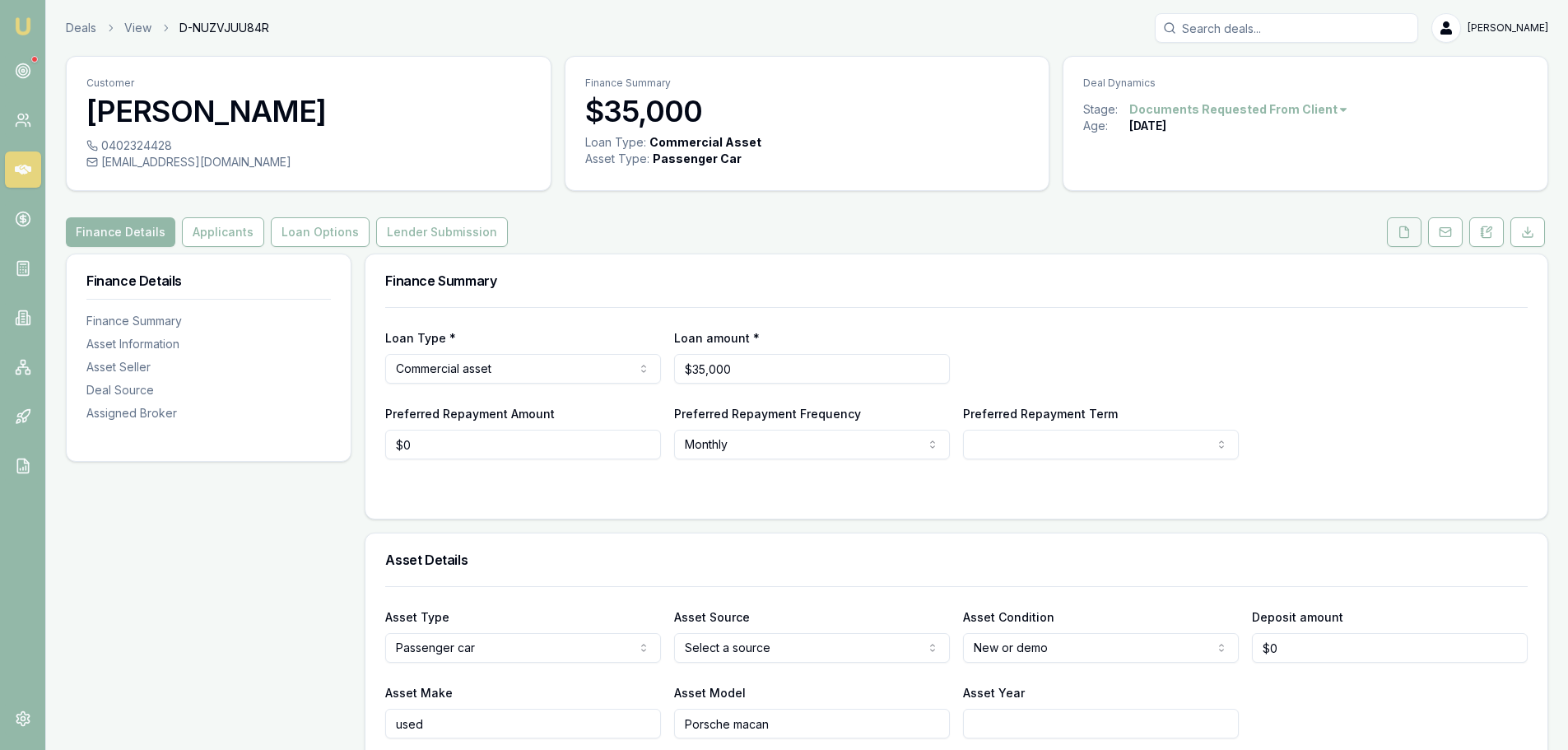
click at [1402, 235] on icon at bounding box center [1404, 233] width 13 height 13
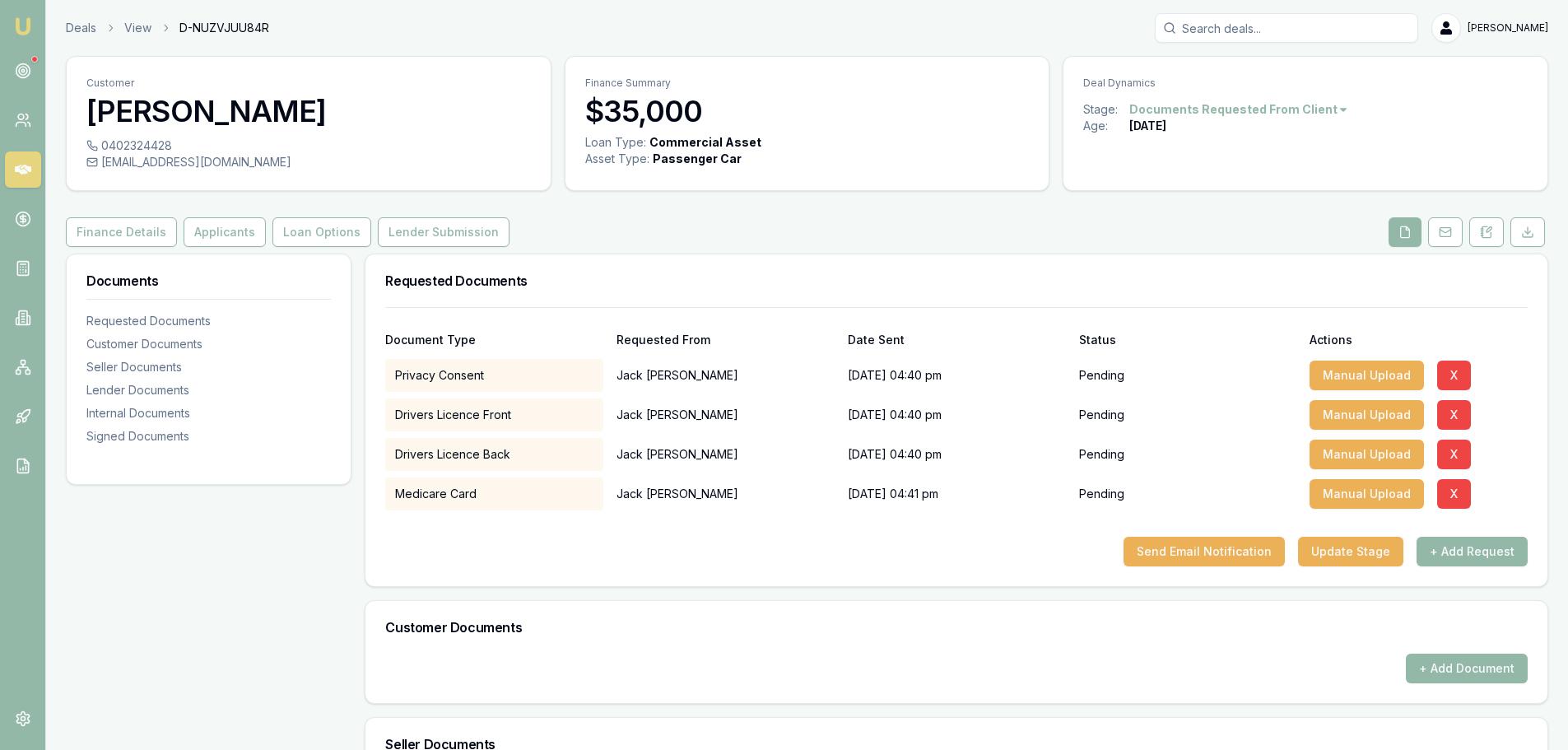
click at [1324, 113] on html "Emu Broker Deals View D-NUZVJUU84R Evette Abdo Toggle Menu Customer Jack Lees-s…" at bounding box center [784, 375] width 1568 height 750
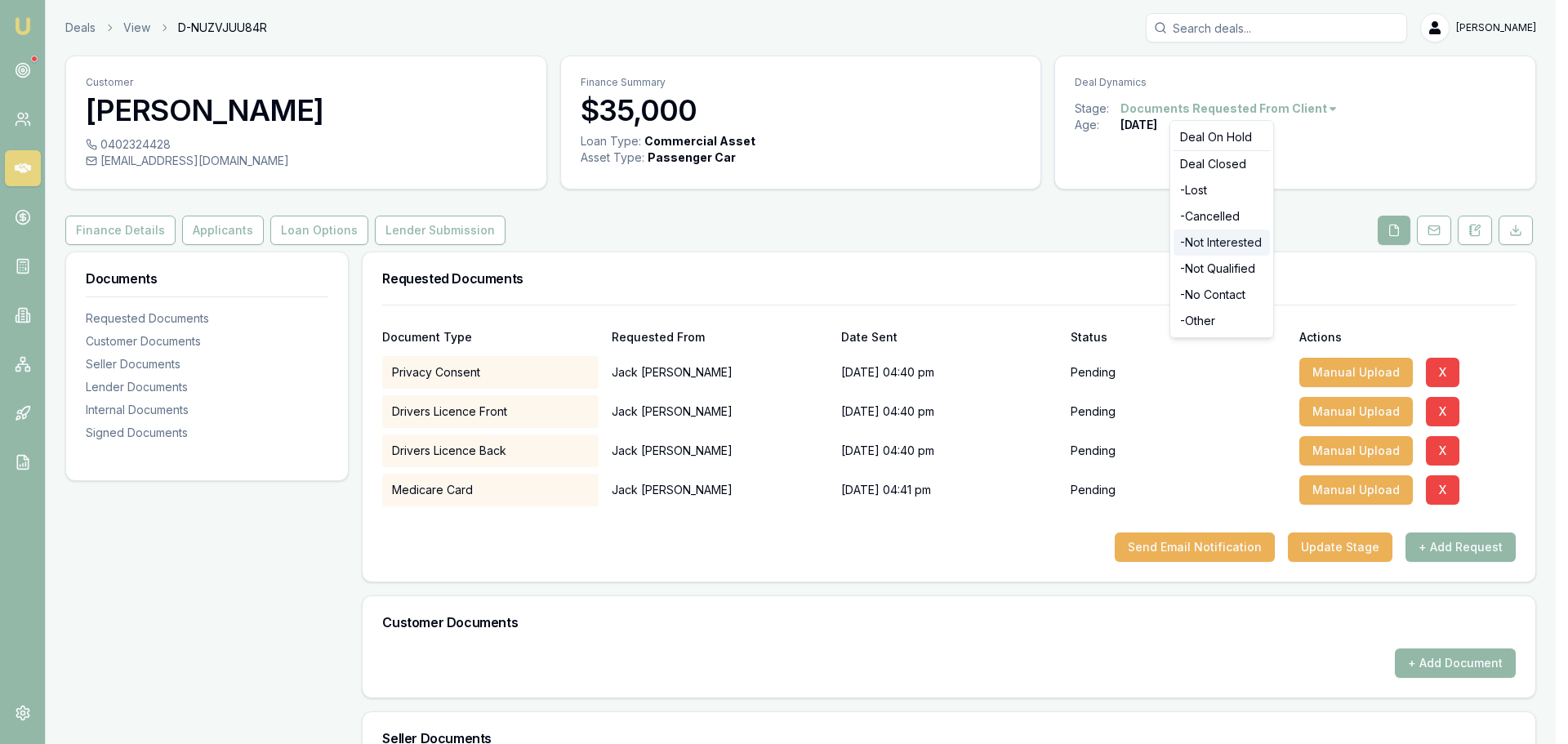
click at [1196, 244] on div "- Not Interested" at bounding box center [1221, 243] width 96 height 26
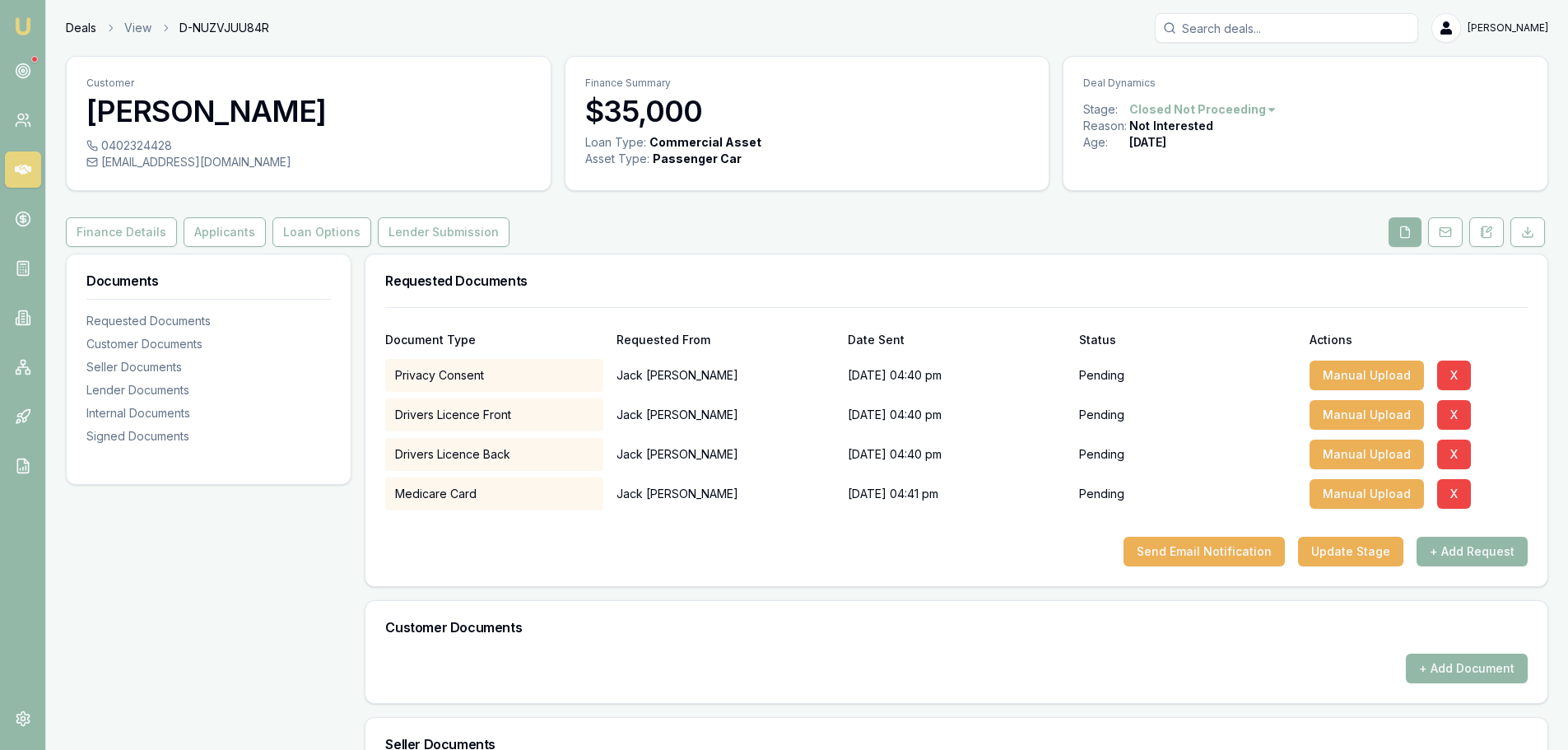
click at [71, 24] on link "Deals" at bounding box center [81, 28] width 31 height 17
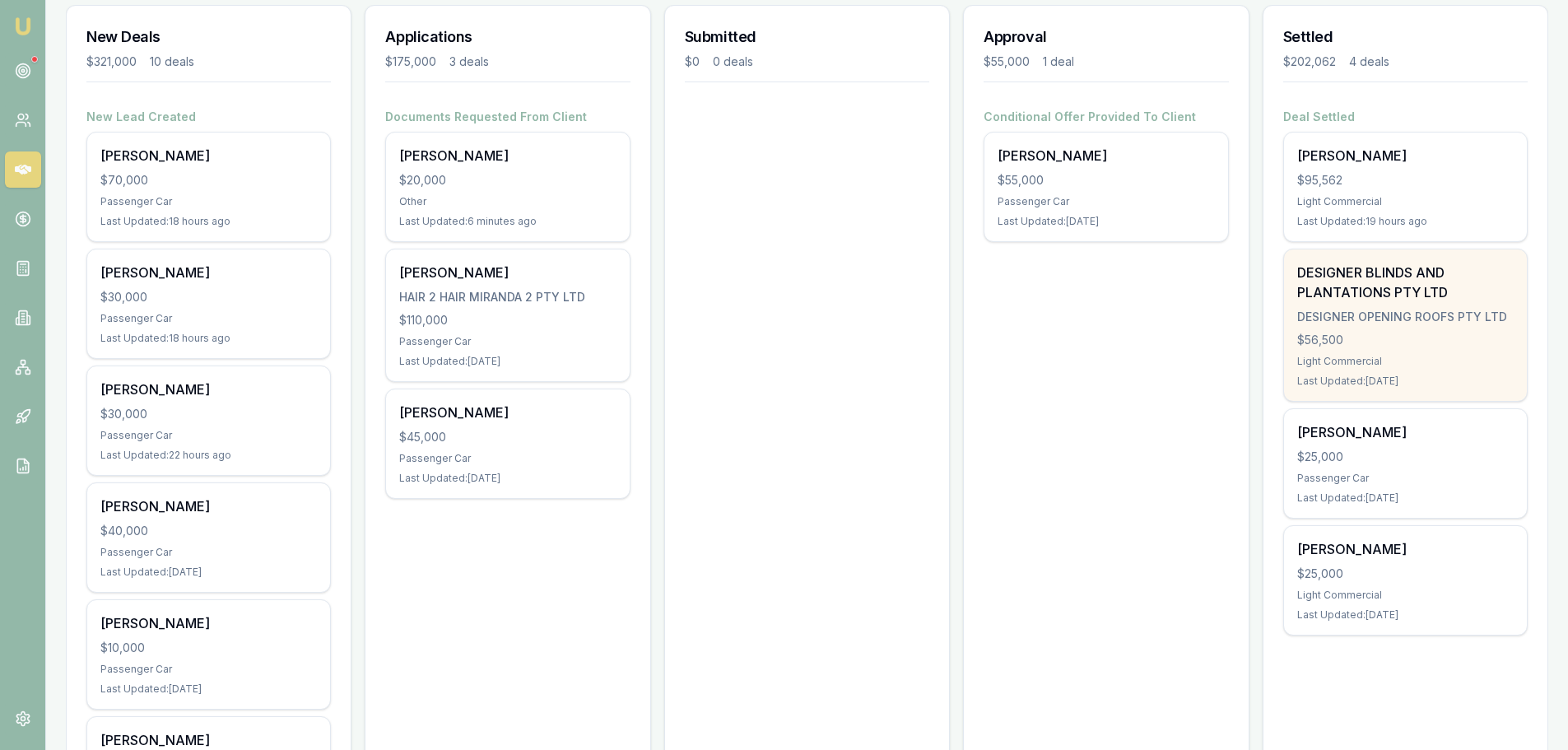
scroll to position [330, 0]
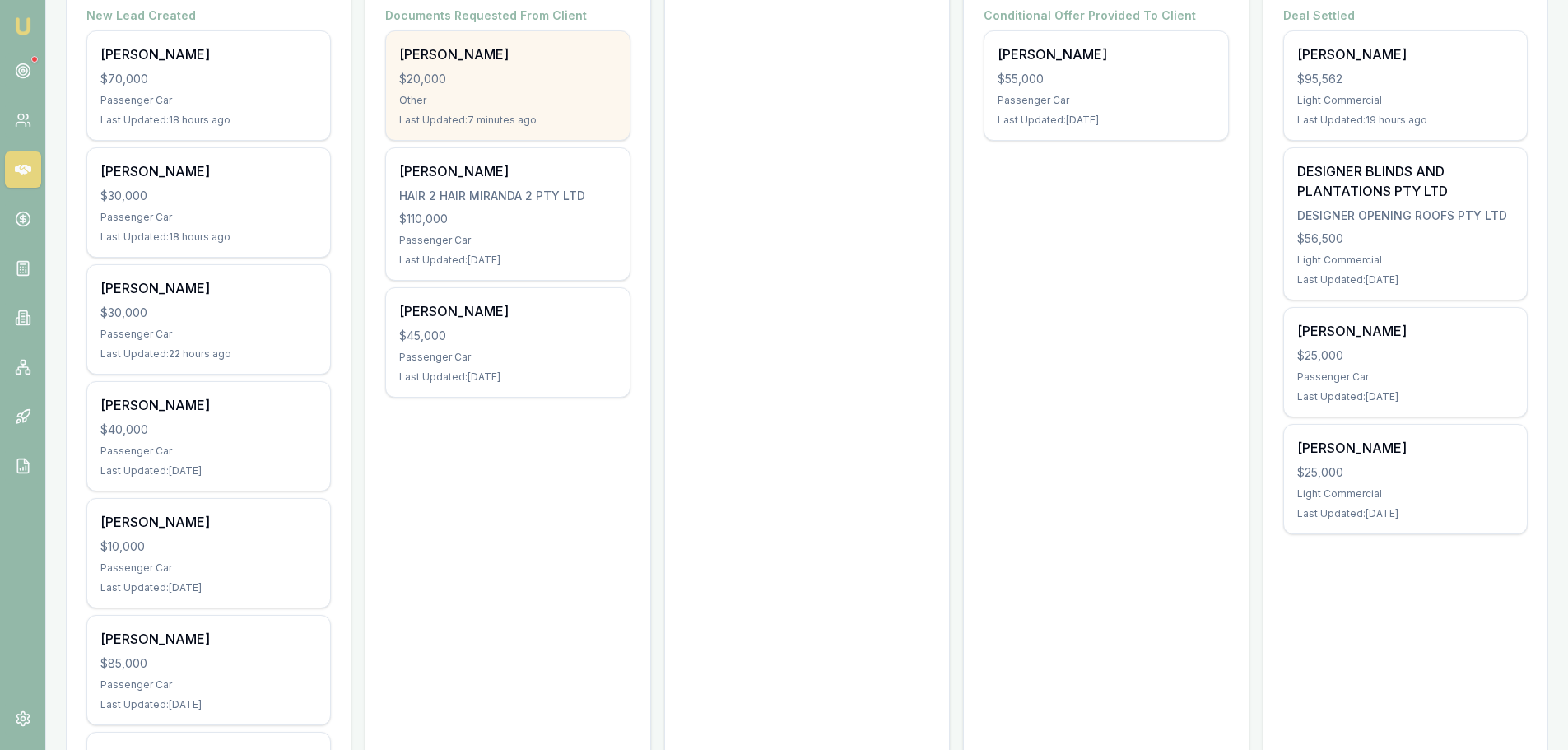
click at [503, 103] on div "Other" at bounding box center [507, 100] width 217 height 13
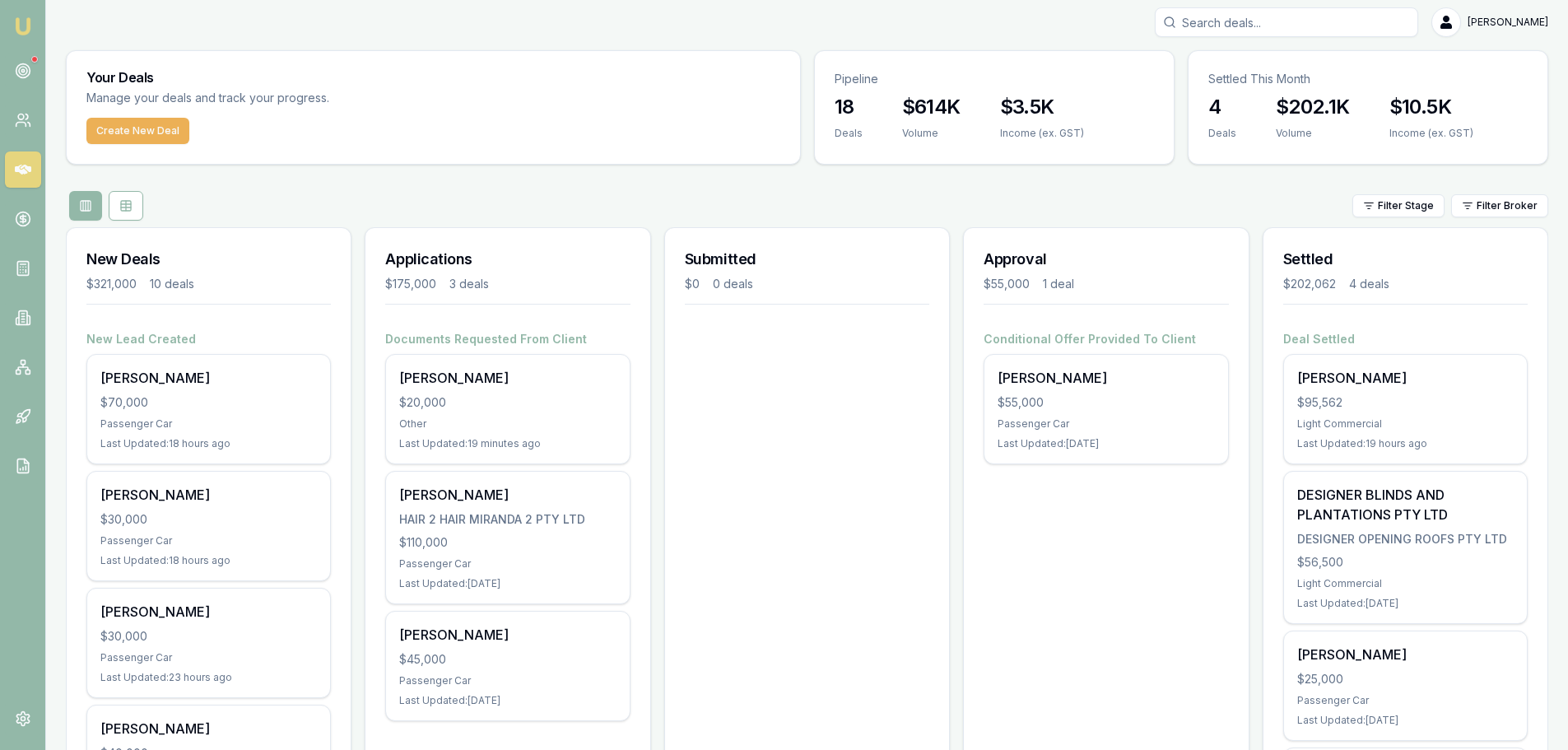
scroll to position [0, 0]
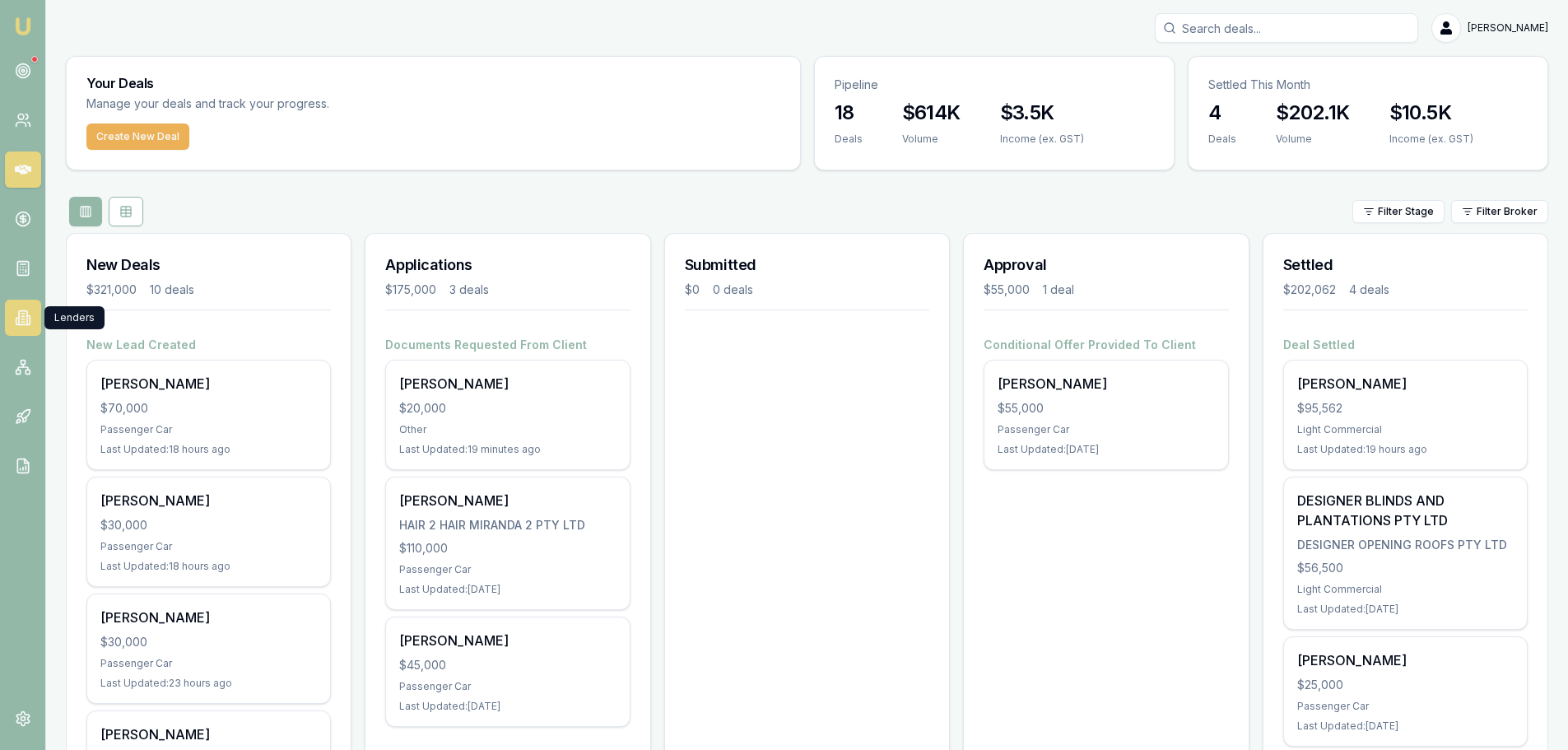
click at [25, 307] on link at bounding box center [23, 318] width 37 height 37
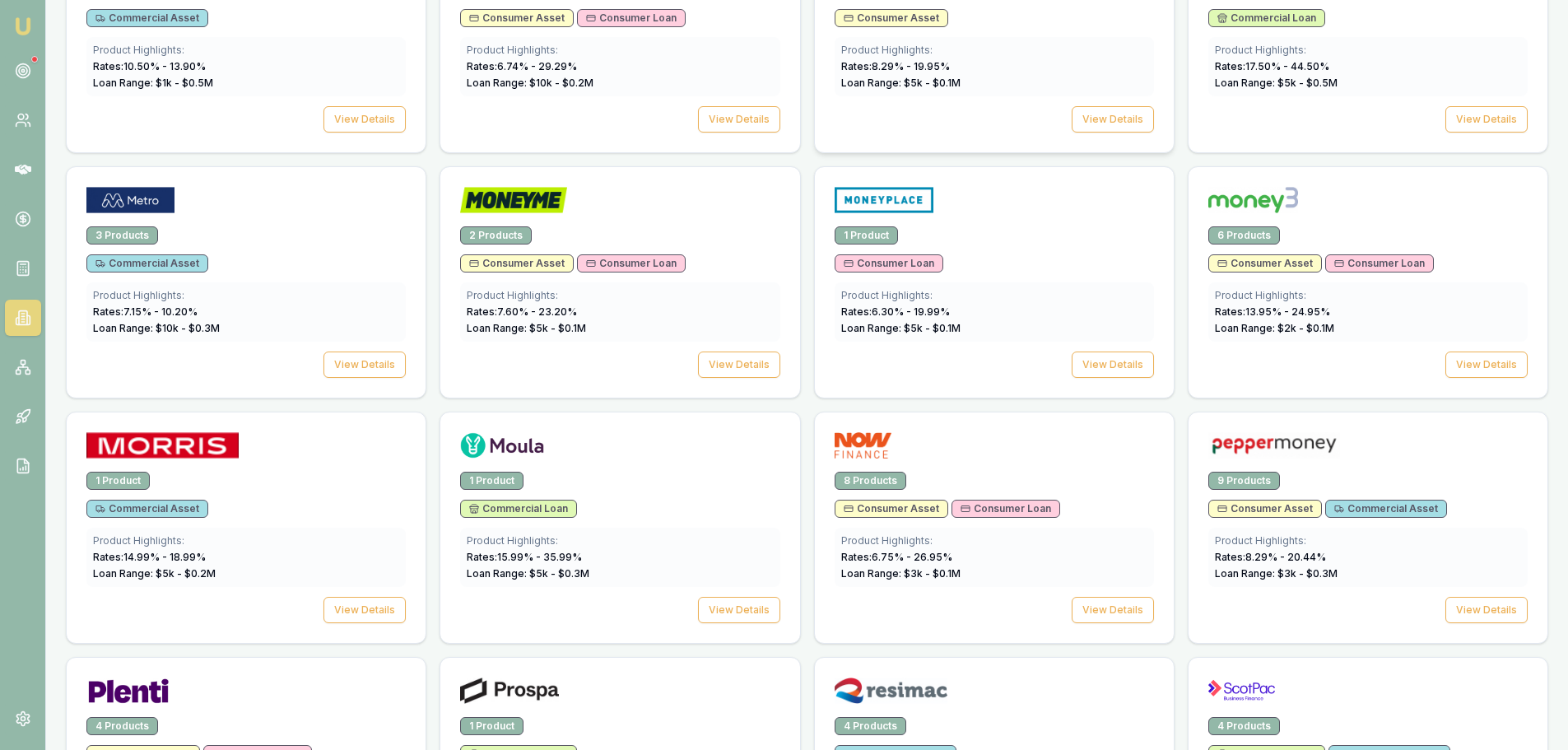
scroll to position [1729, 0]
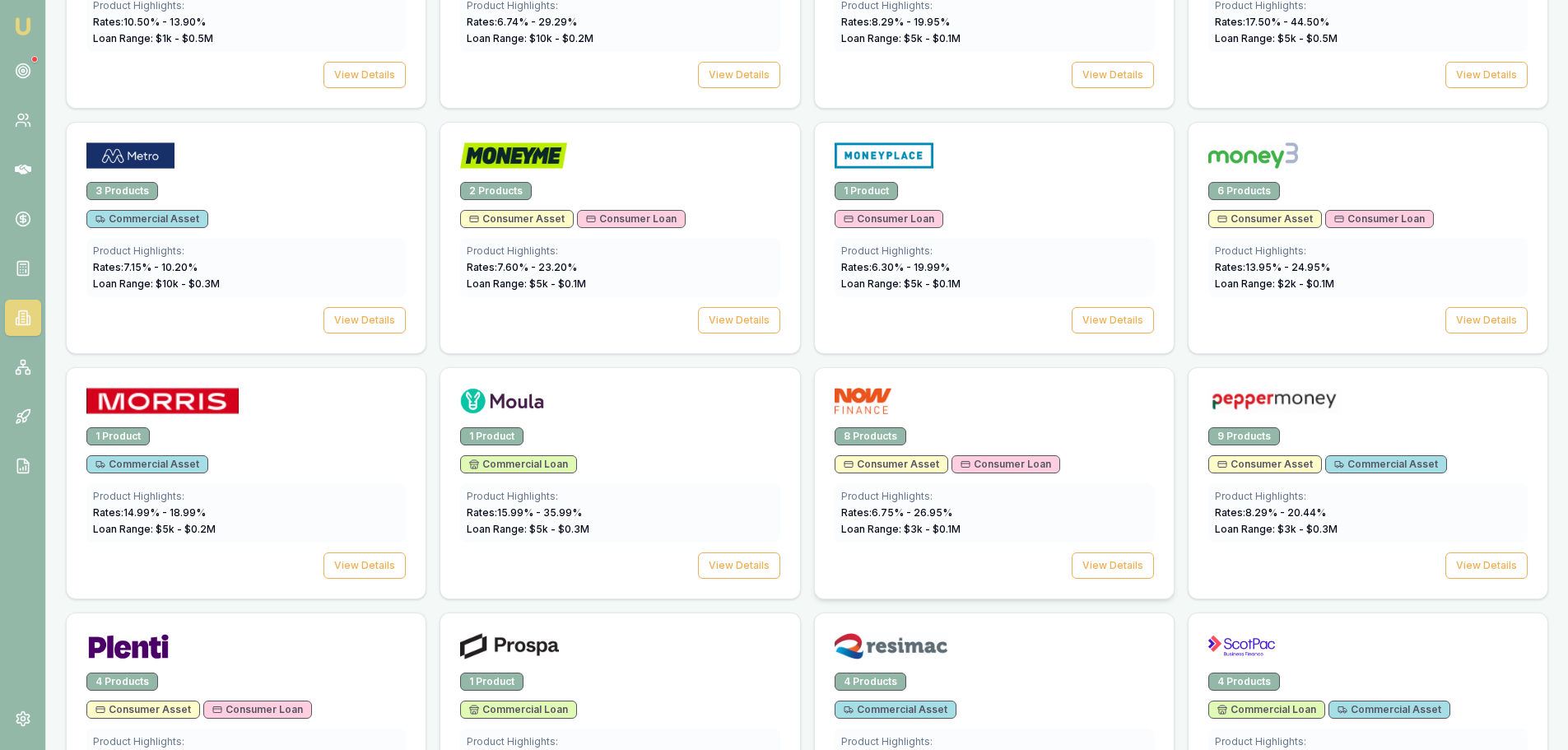
click at [956, 417] on div at bounding box center [994, 404] width 320 height 33
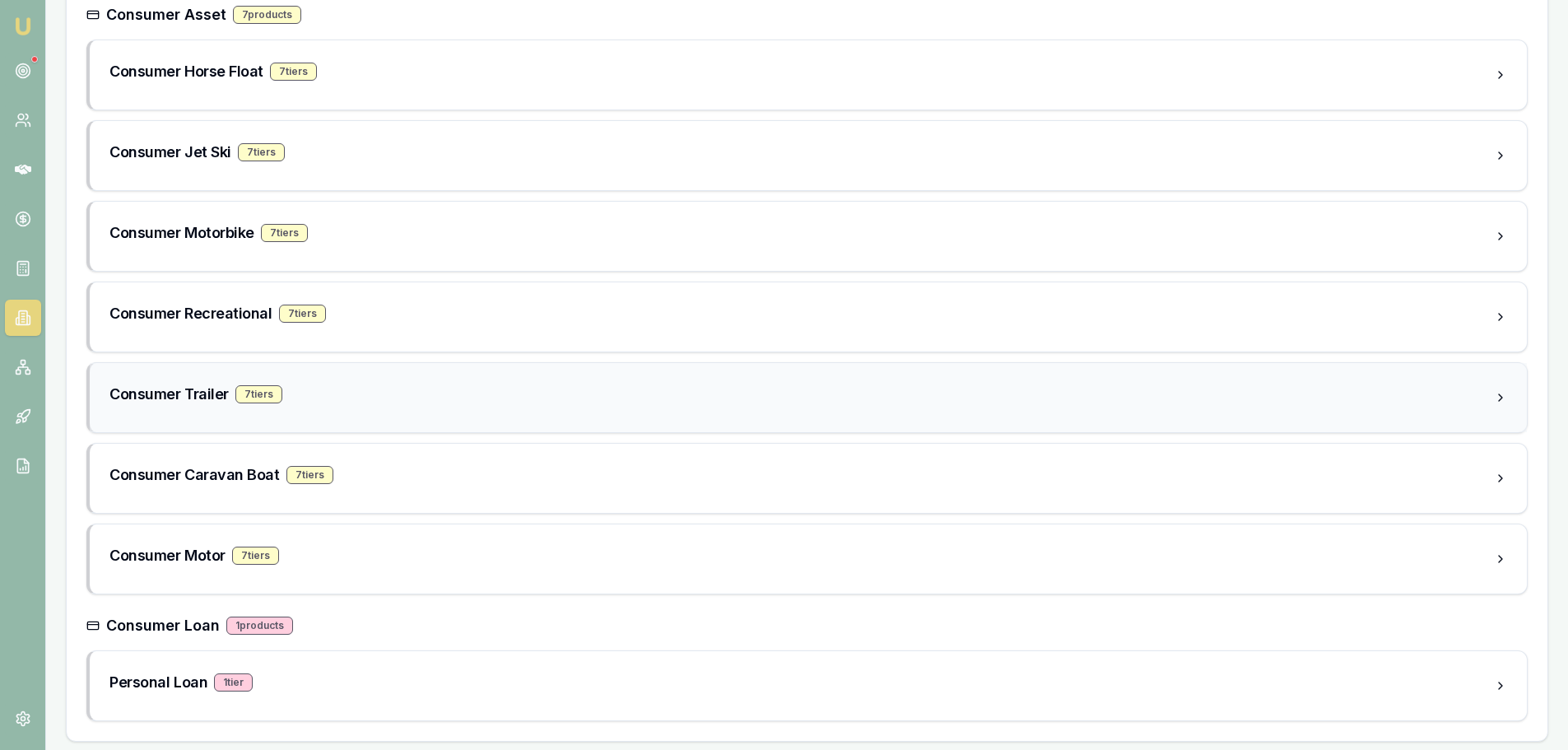
scroll to position [390, 0]
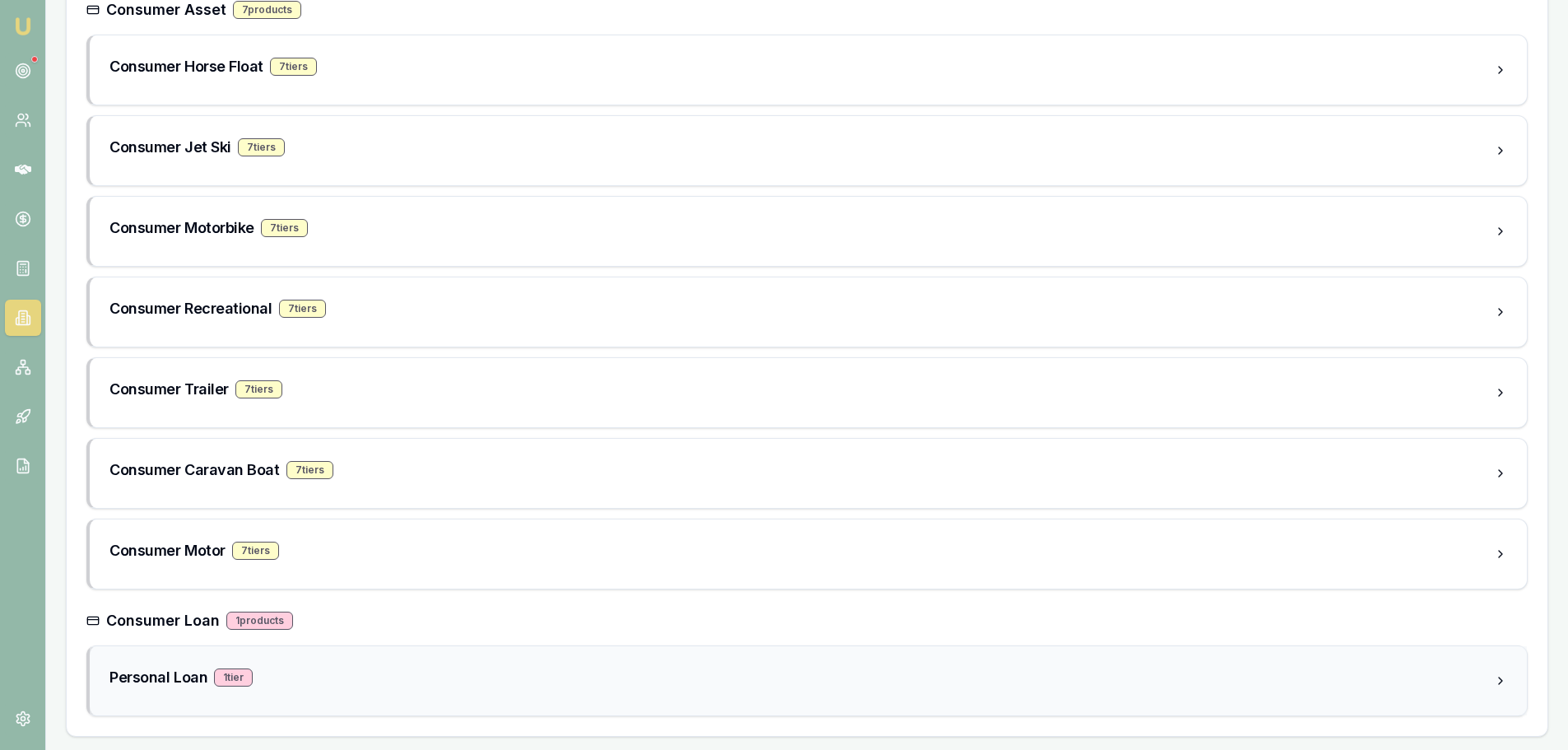
click at [251, 679] on div "1 tier" at bounding box center [233, 678] width 39 height 18
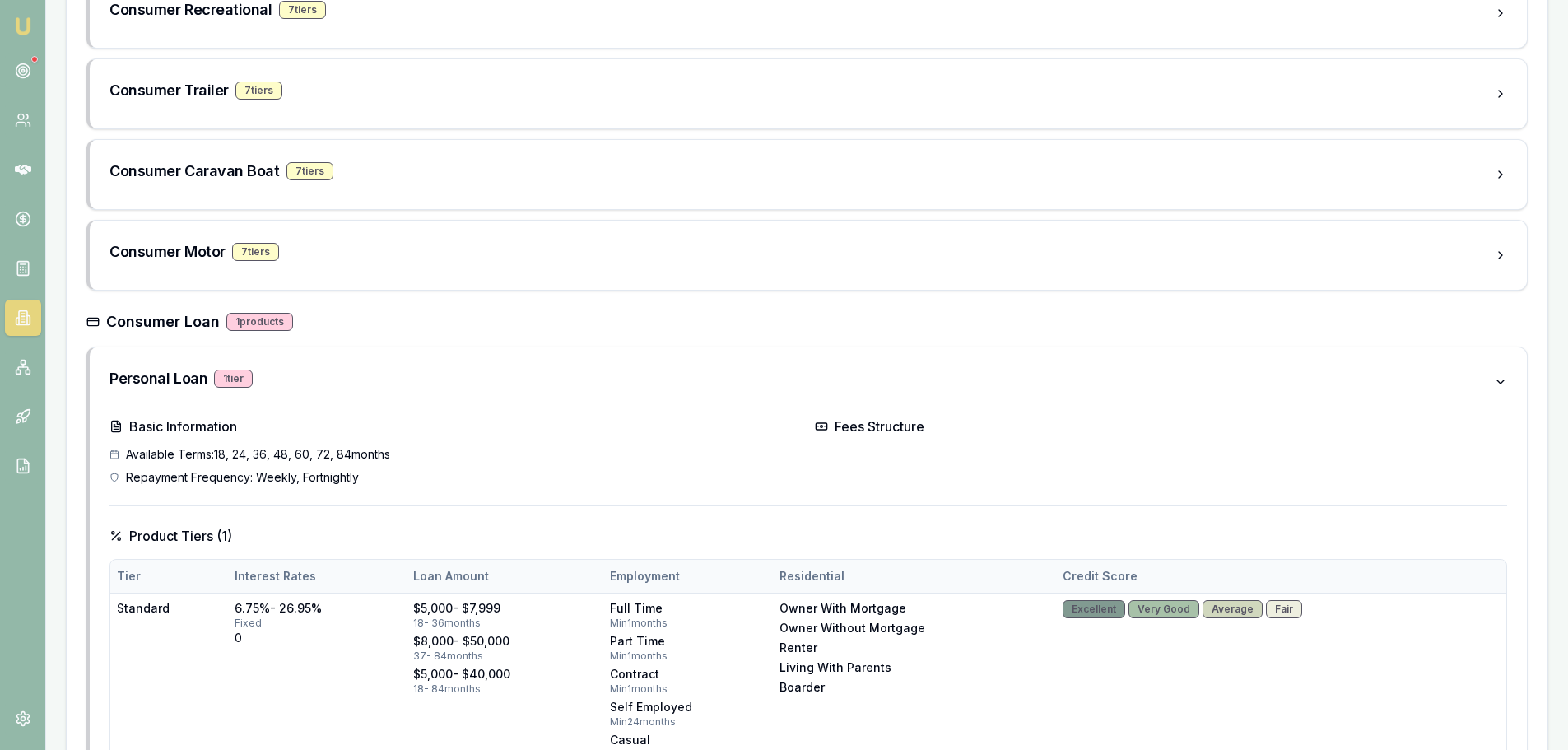
scroll to position [719, 0]
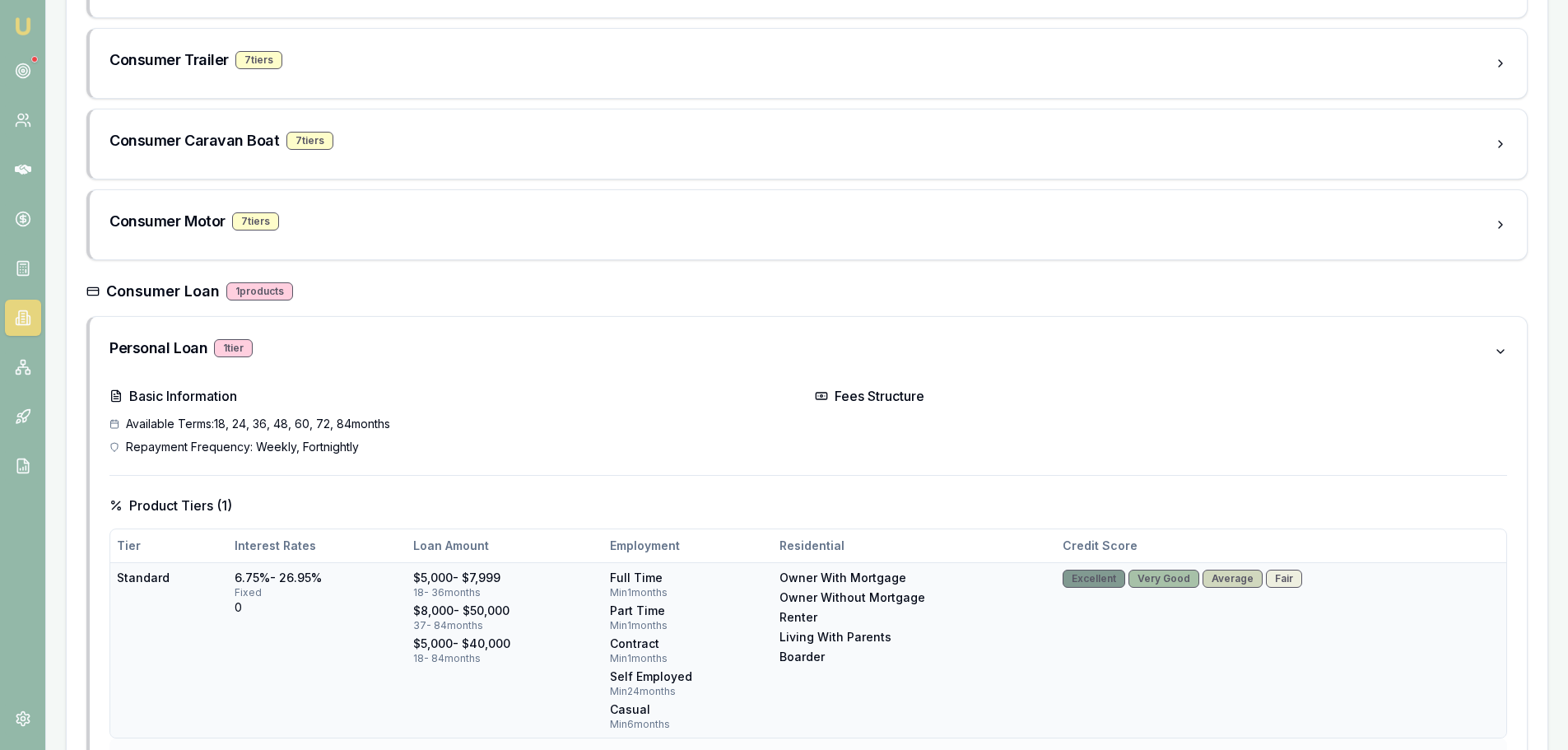
click at [1275, 576] on div "Fair" at bounding box center [1284, 579] width 37 height 18
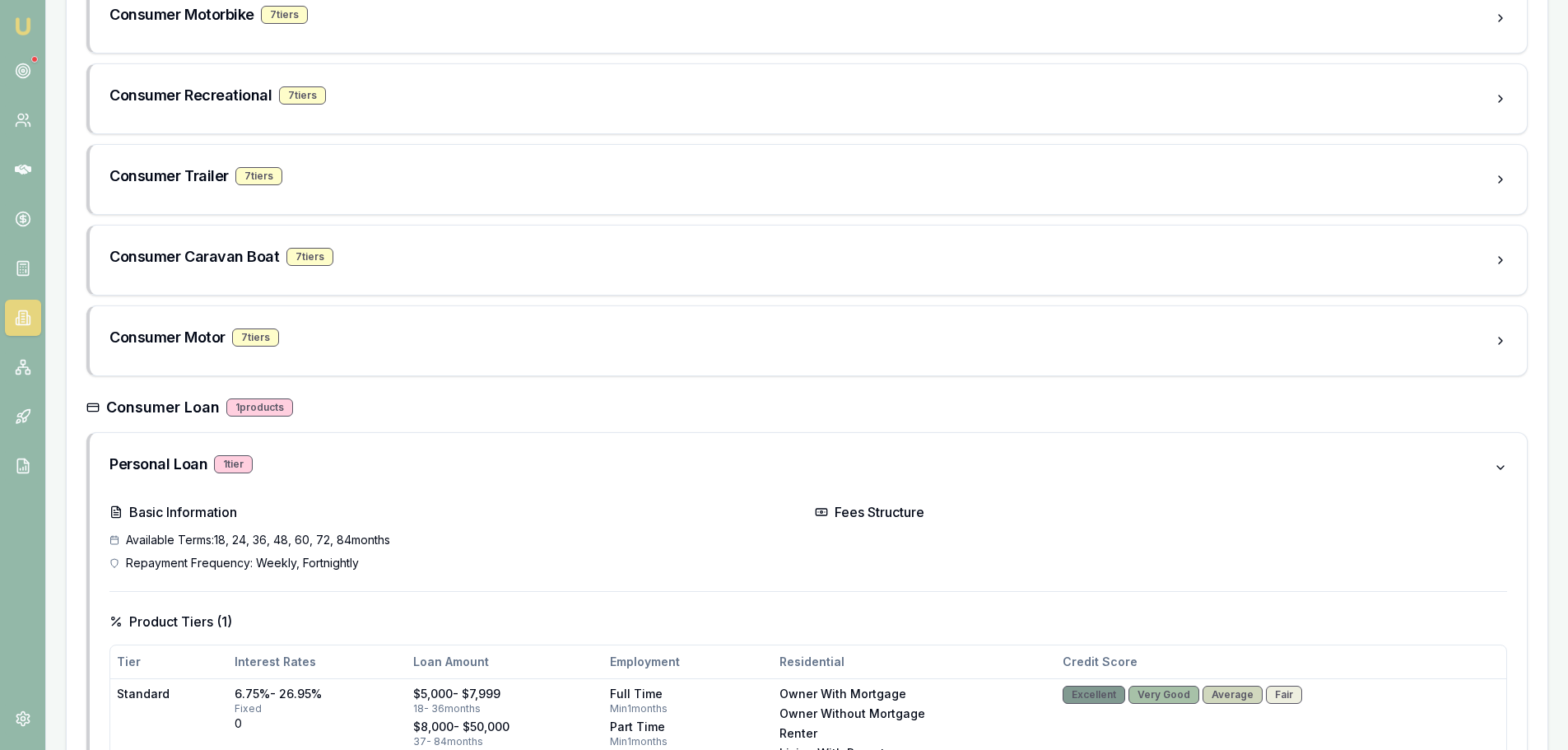
scroll to position [574, 0]
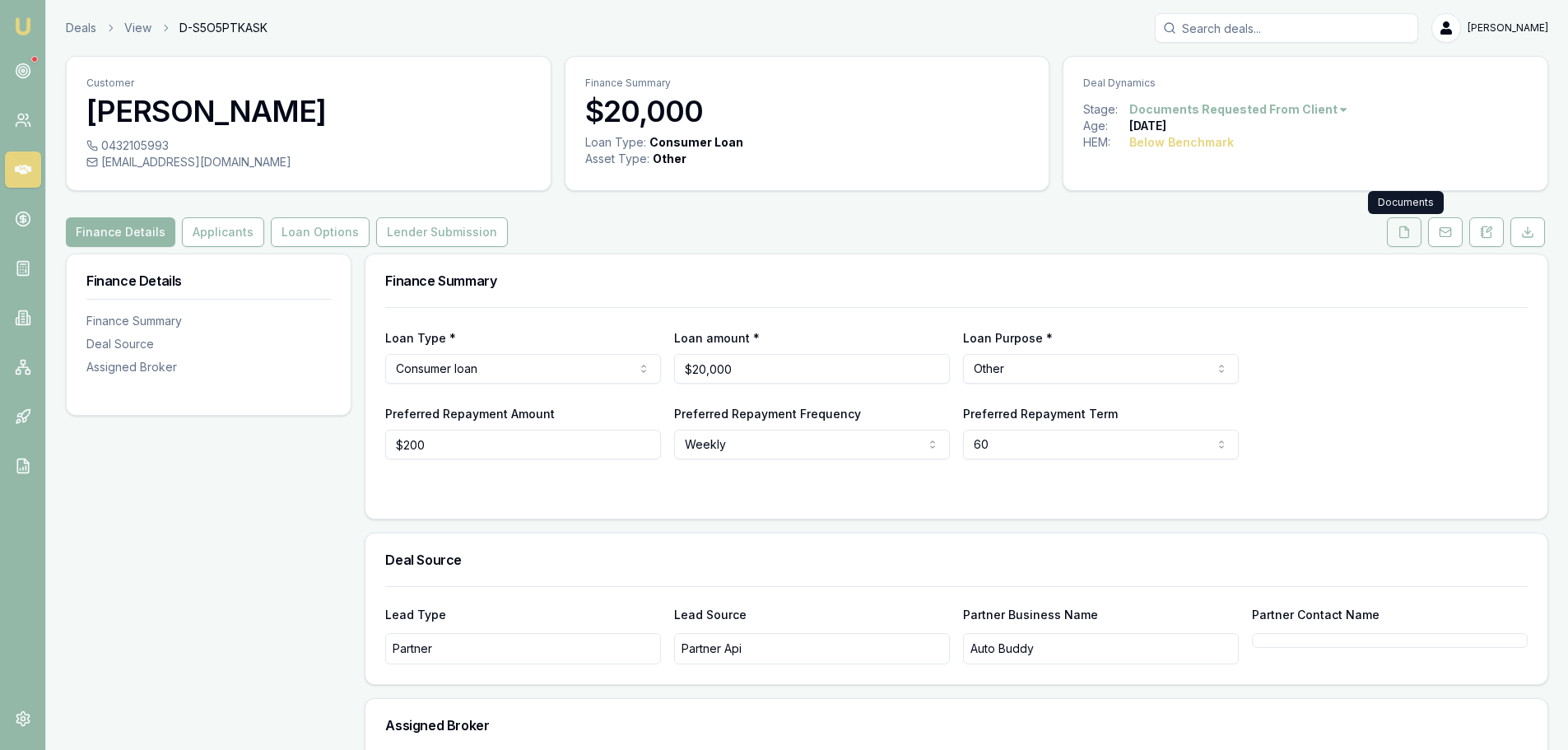
click at [1403, 231] on icon at bounding box center [1404, 233] width 13 height 13
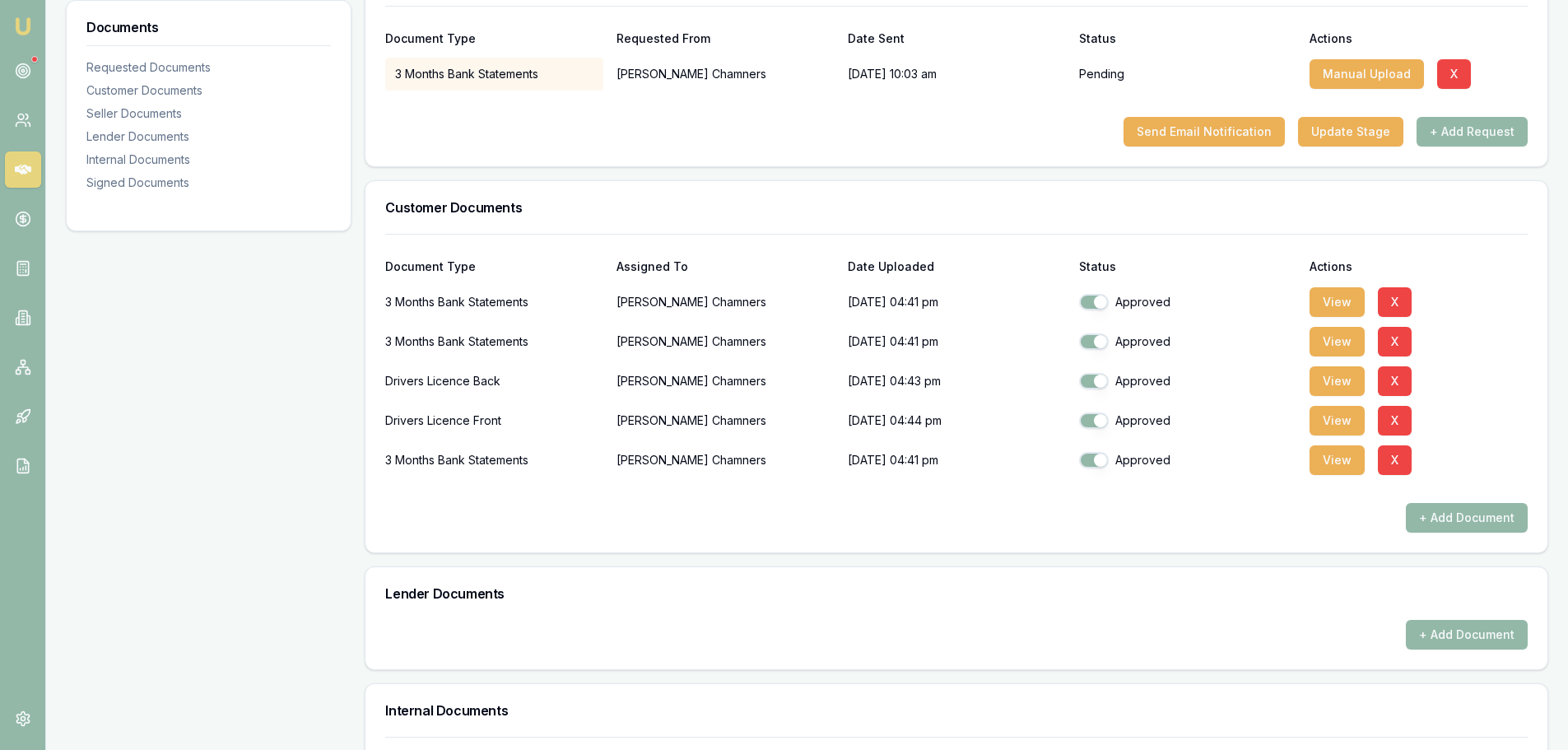
scroll to position [330, 0]
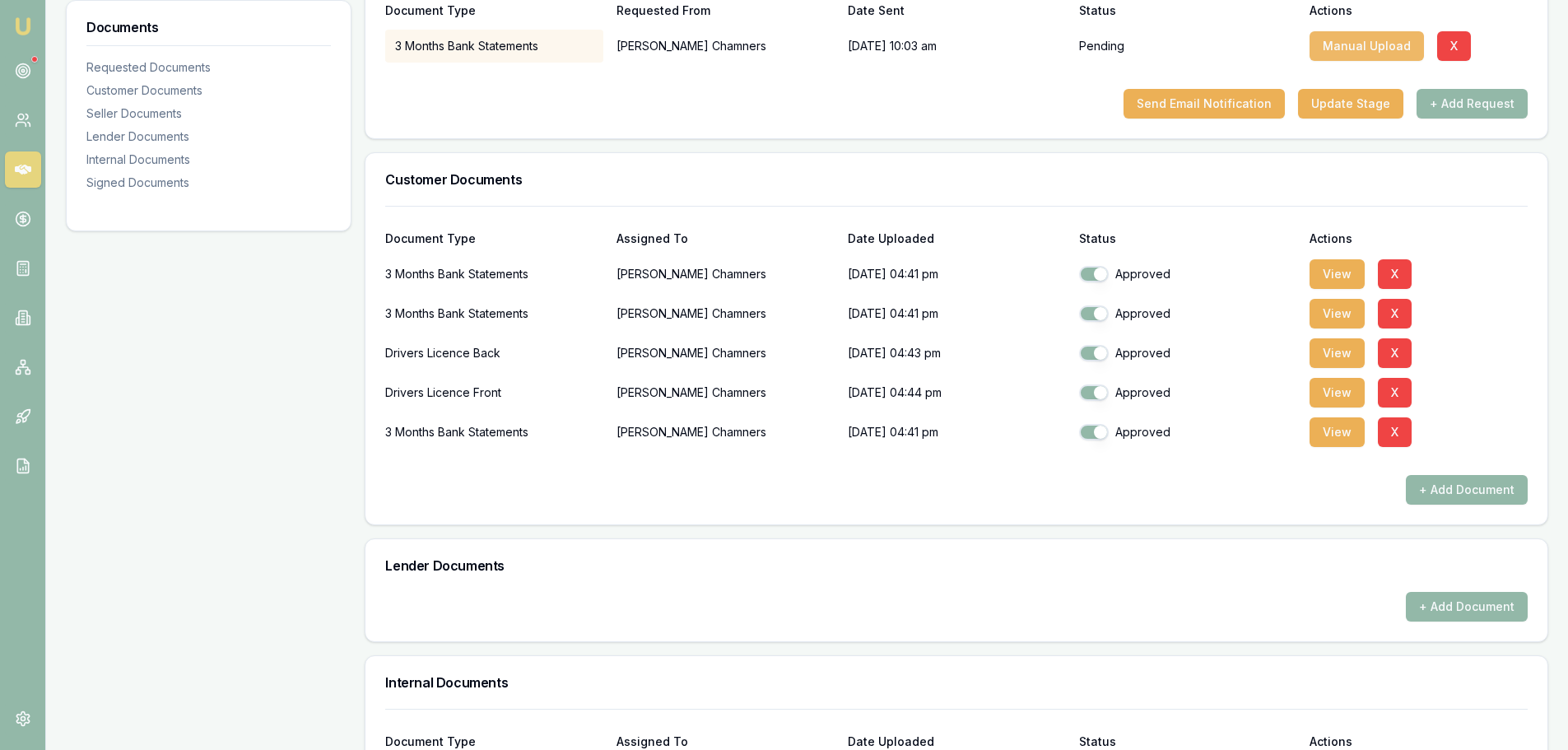
click at [1363, 45] on button "Manual Upload" at bounding box center [1367, 47] width 115 height 30
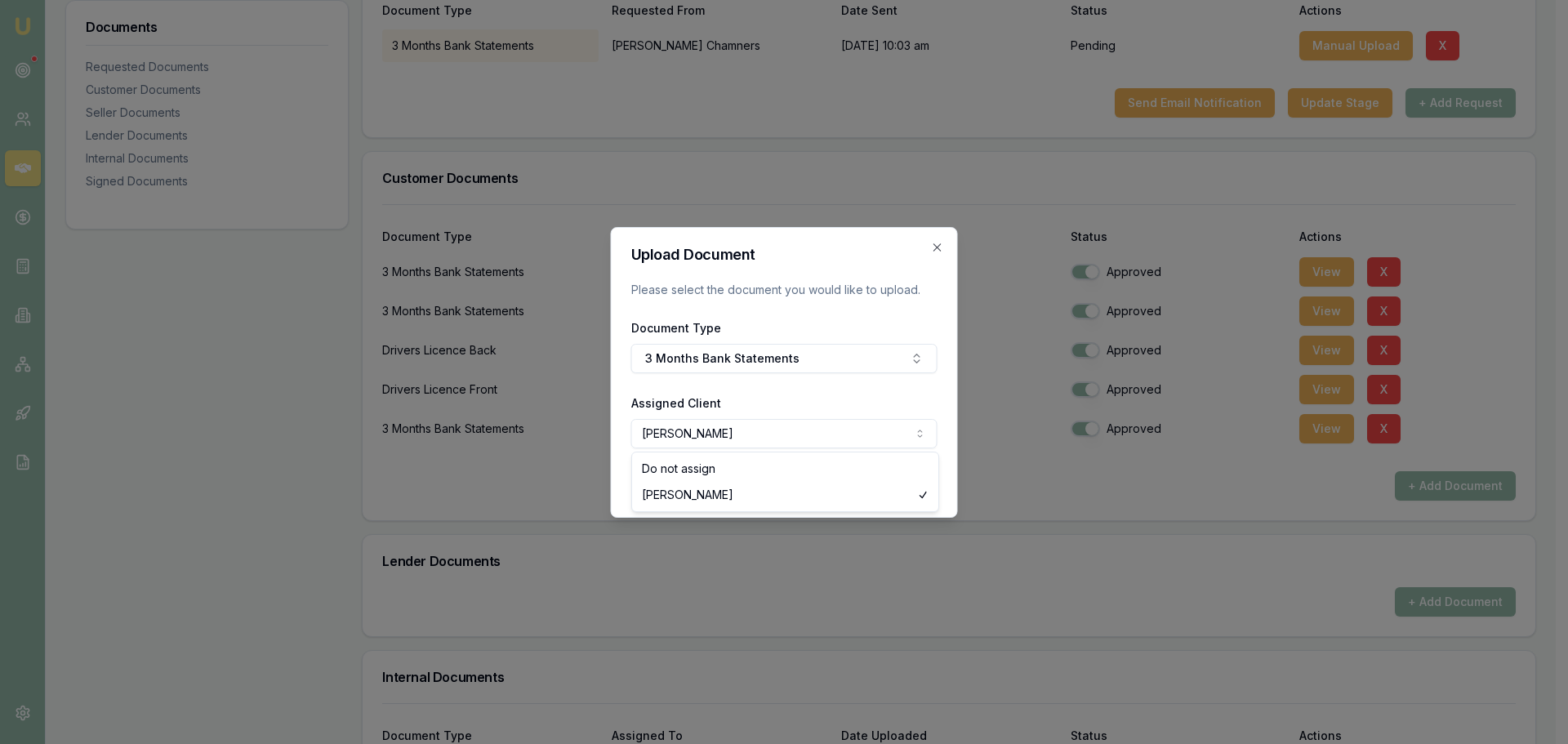
click at [702, 418] on body "Emu Broker Deals View D-S5O5PTKASK [PERSON_NAME] Toggle Menu Customer [PERSON_N…" at bounding box center [777, 44] width 1556 height 744
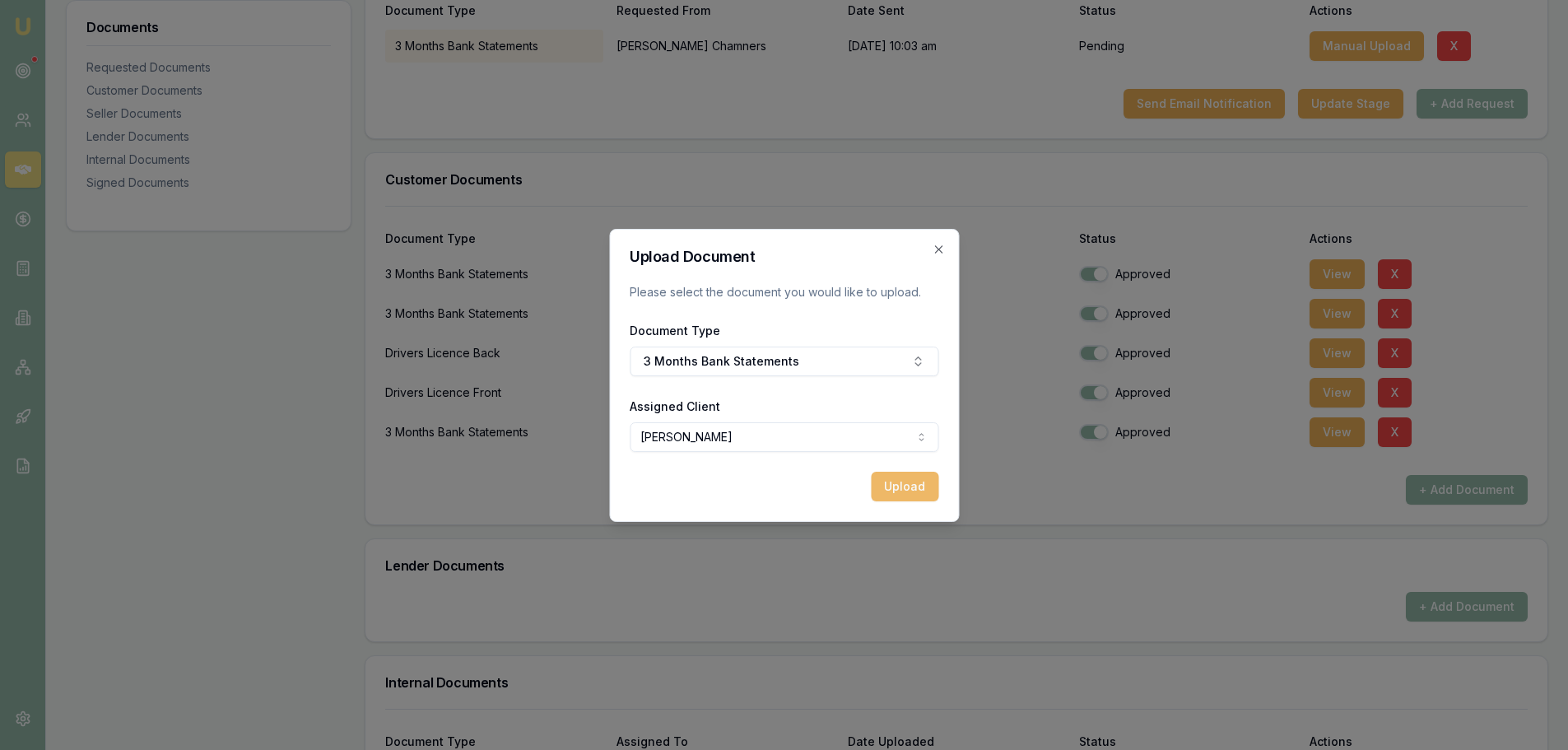
click at [907, 485] on button "Upload" at bounding box center [904, 487] width 67 height 30
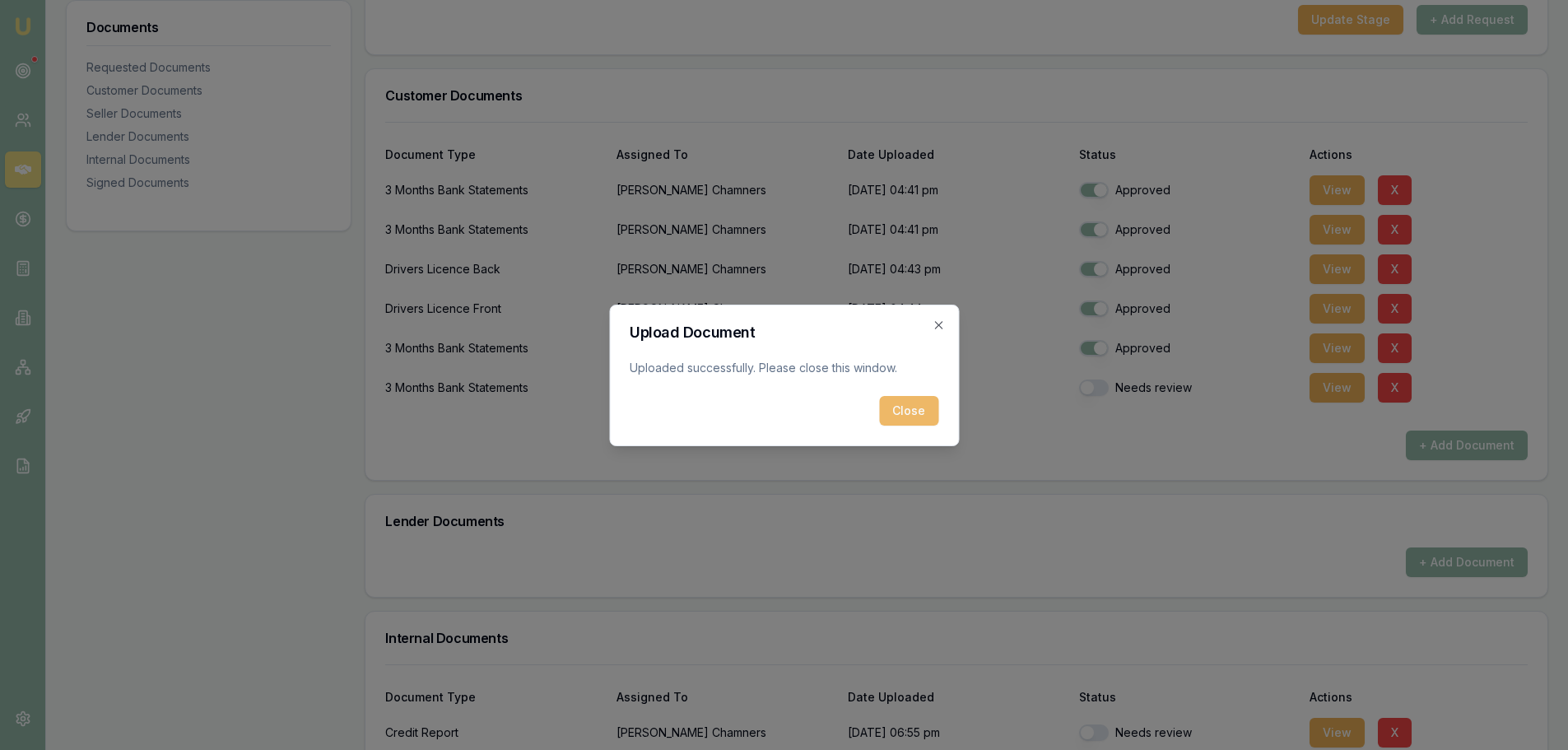
click at [904, 413] on button "Close" at bounding box center [908, 411] width 59 height 30
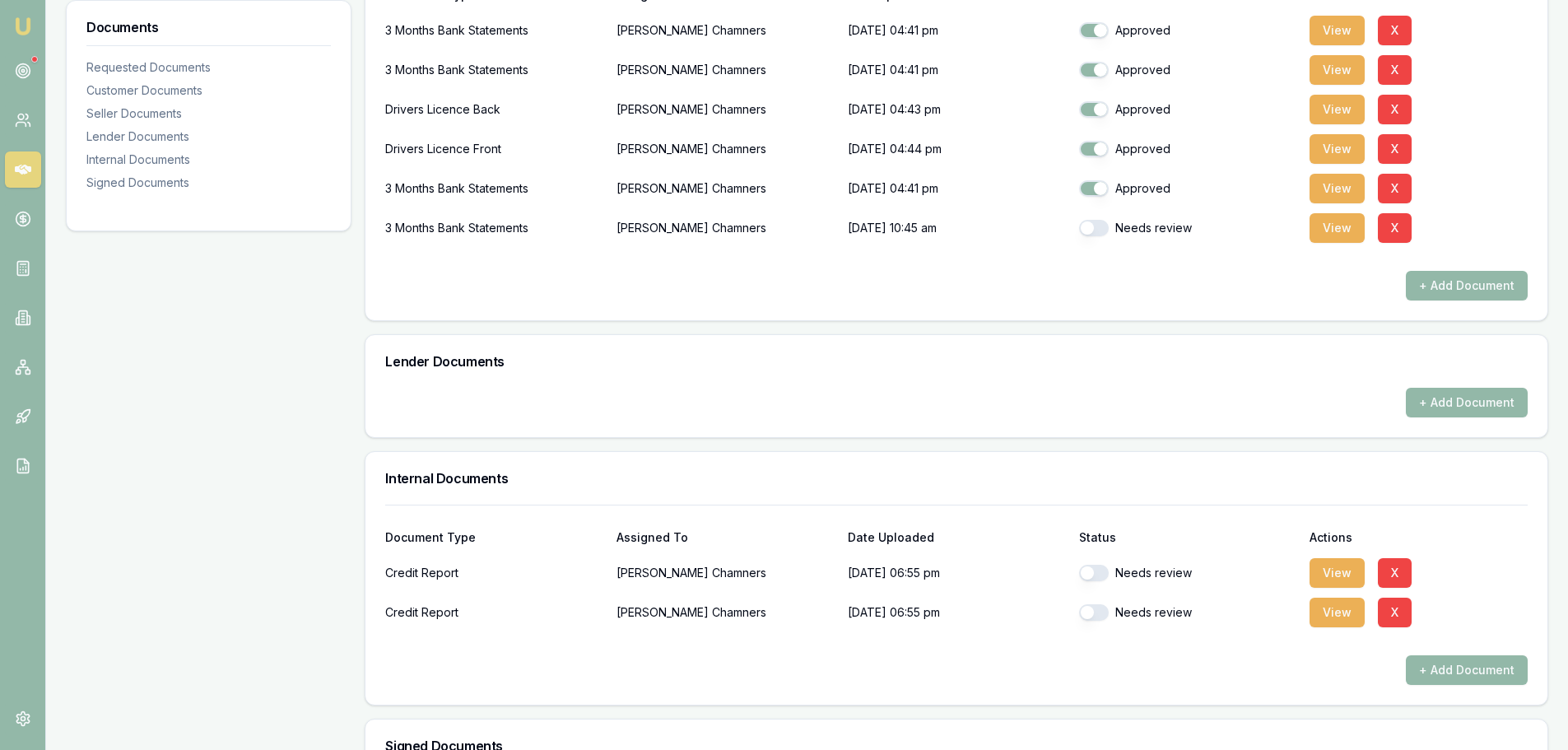
scroll to position [494, 0]
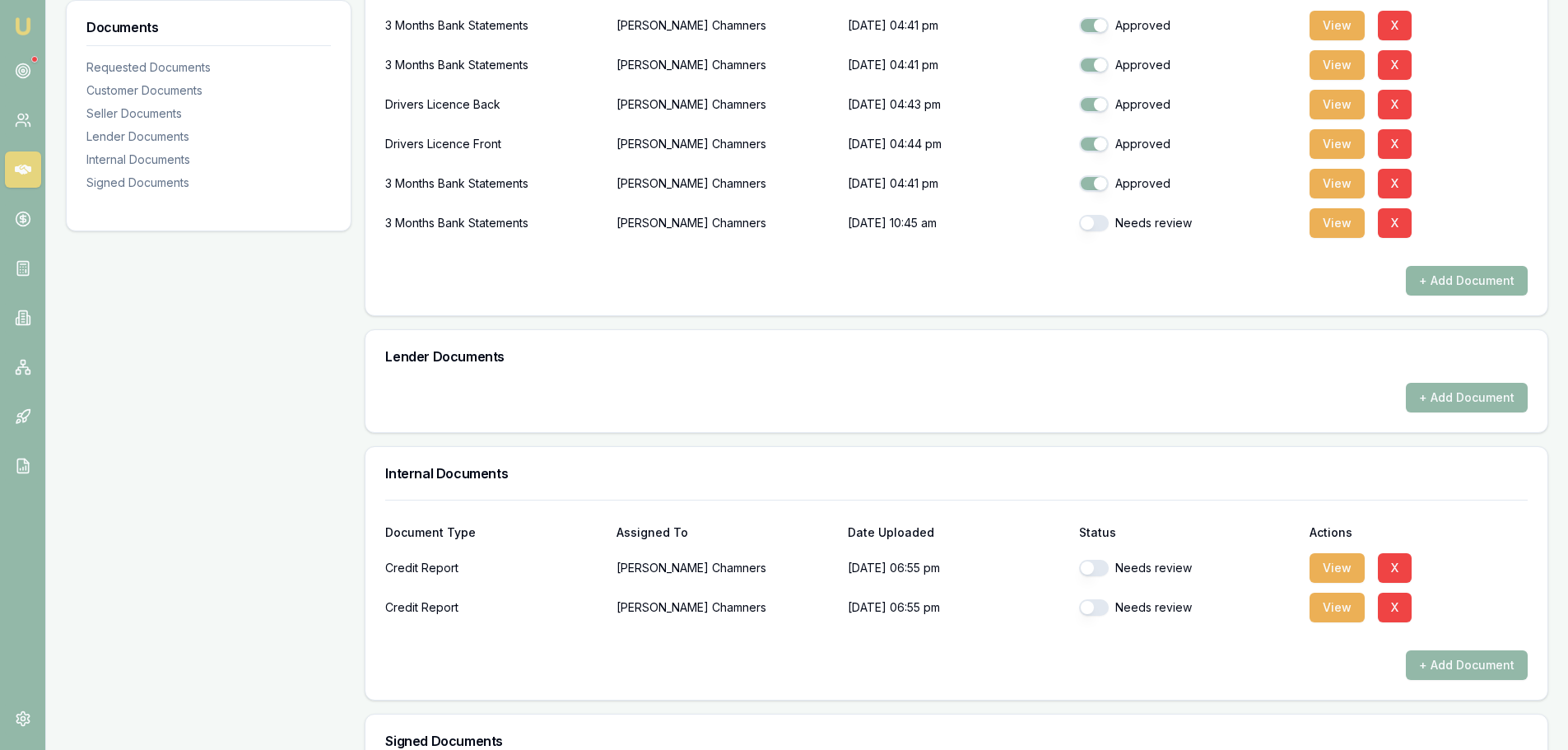
click at [1442, 286] on button "+ Add Document" at bounding box center [1467, 281] width 122 height 30
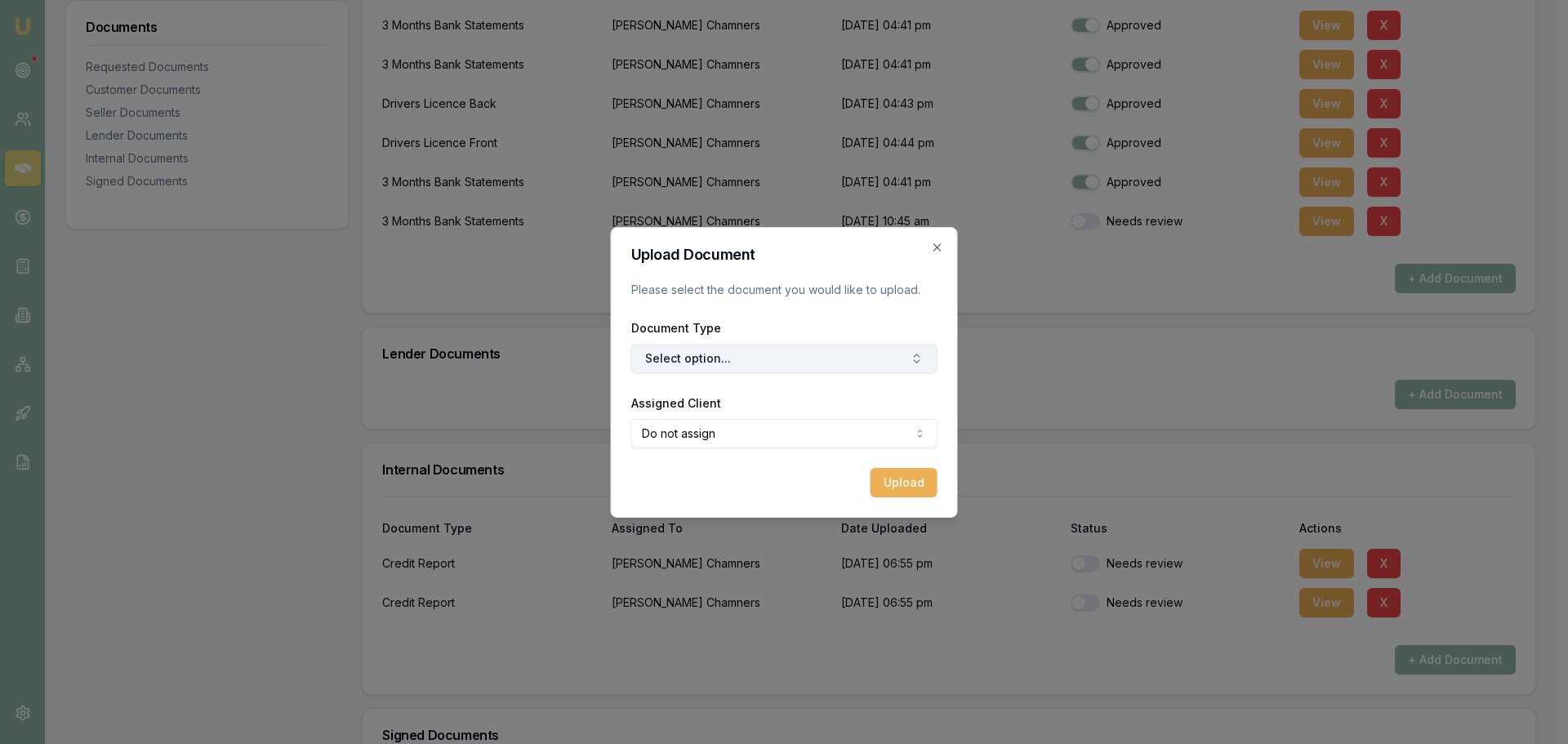
click at [688, 364] on button "Select option..." at bounding box center [785, 358] width 306 height 30
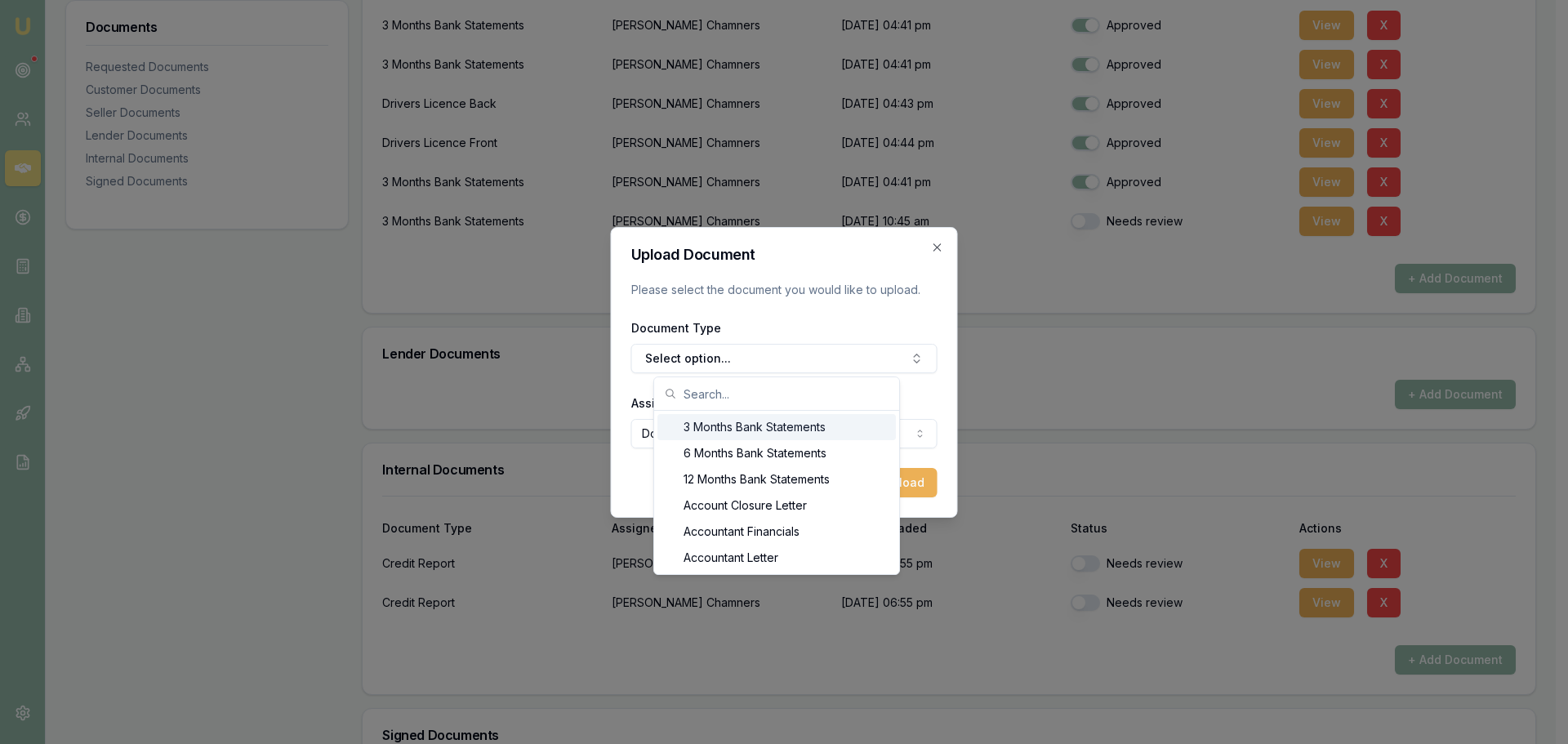
click at [702, 392] on input "text" at bounding box center [786, 394] width 206 height 33
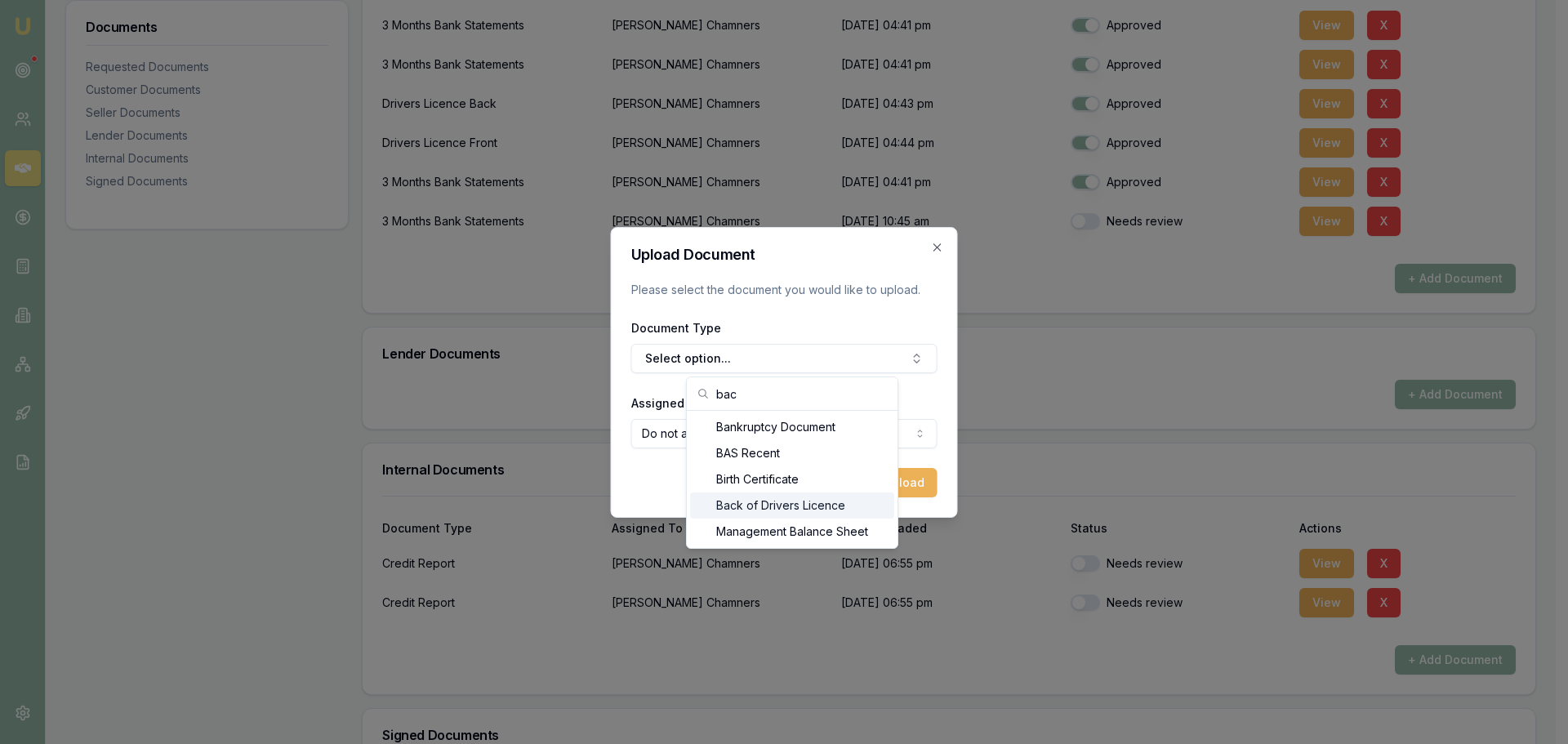
type input "bac"
click at [750, 505] on div "Back of Drivers Licence" at bounding box center [792, 506] width 204 height 26
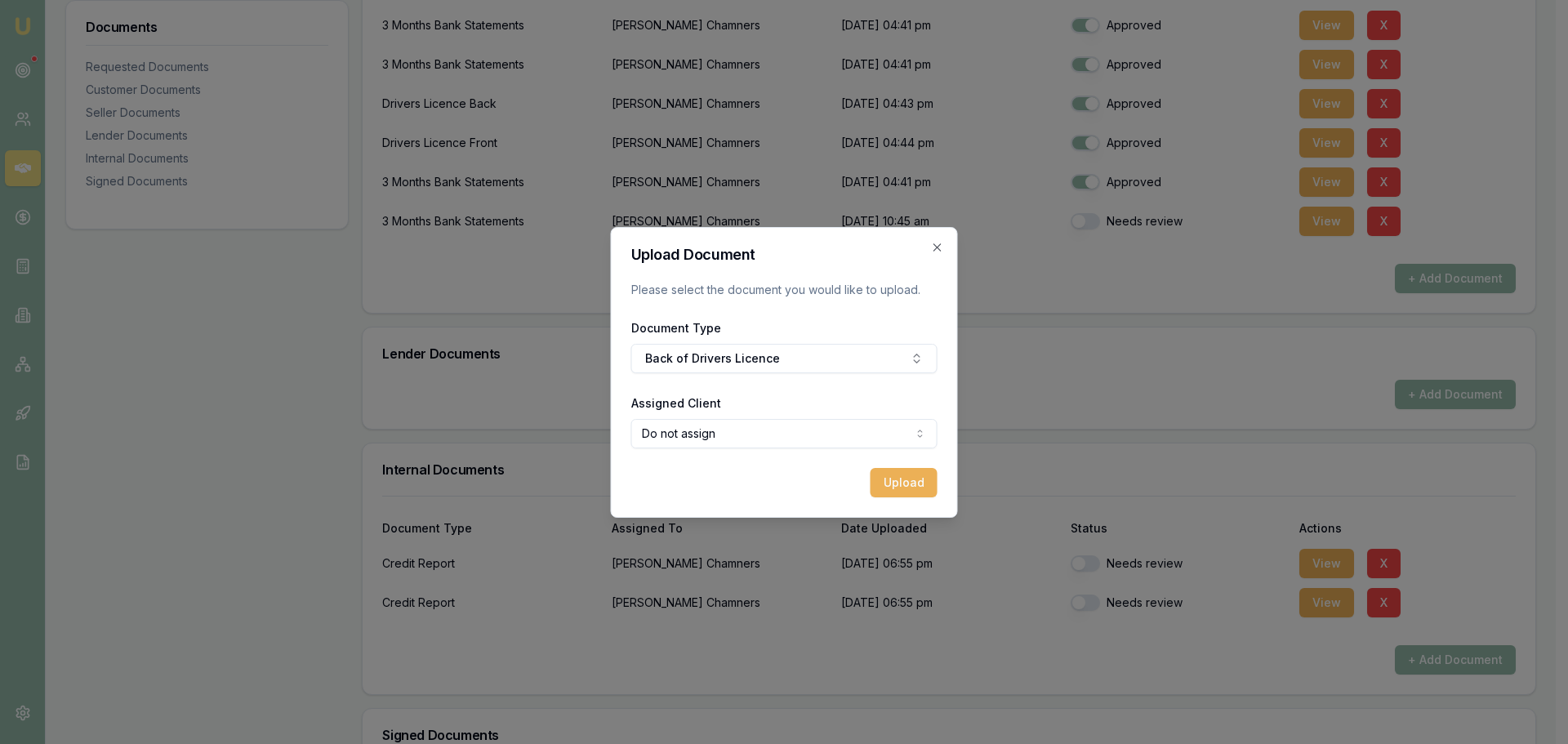
select select "U-J3BI9DBYEM"
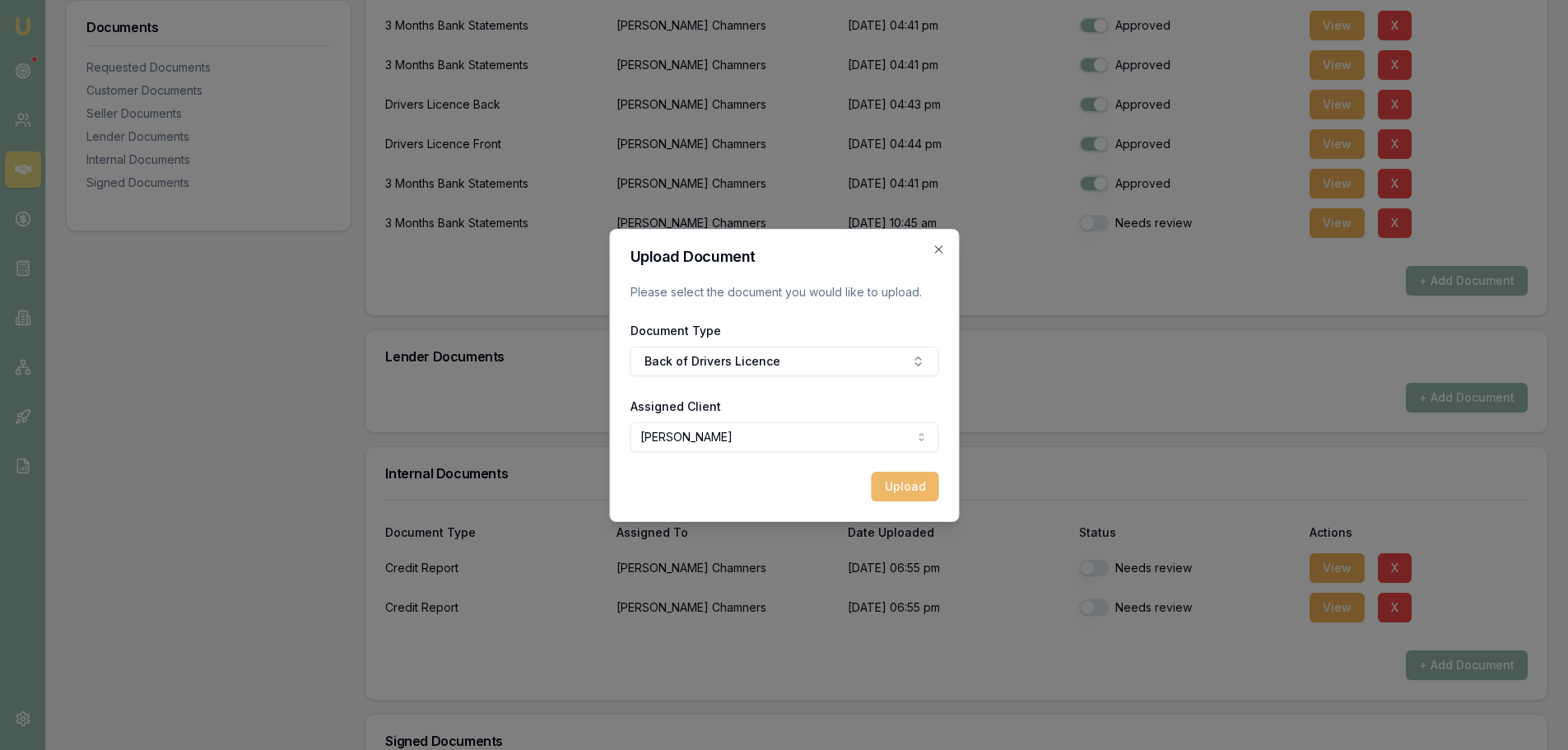
click at [910, 489] on button "Upload" at bounding box center [904, 487] width 67 height 30
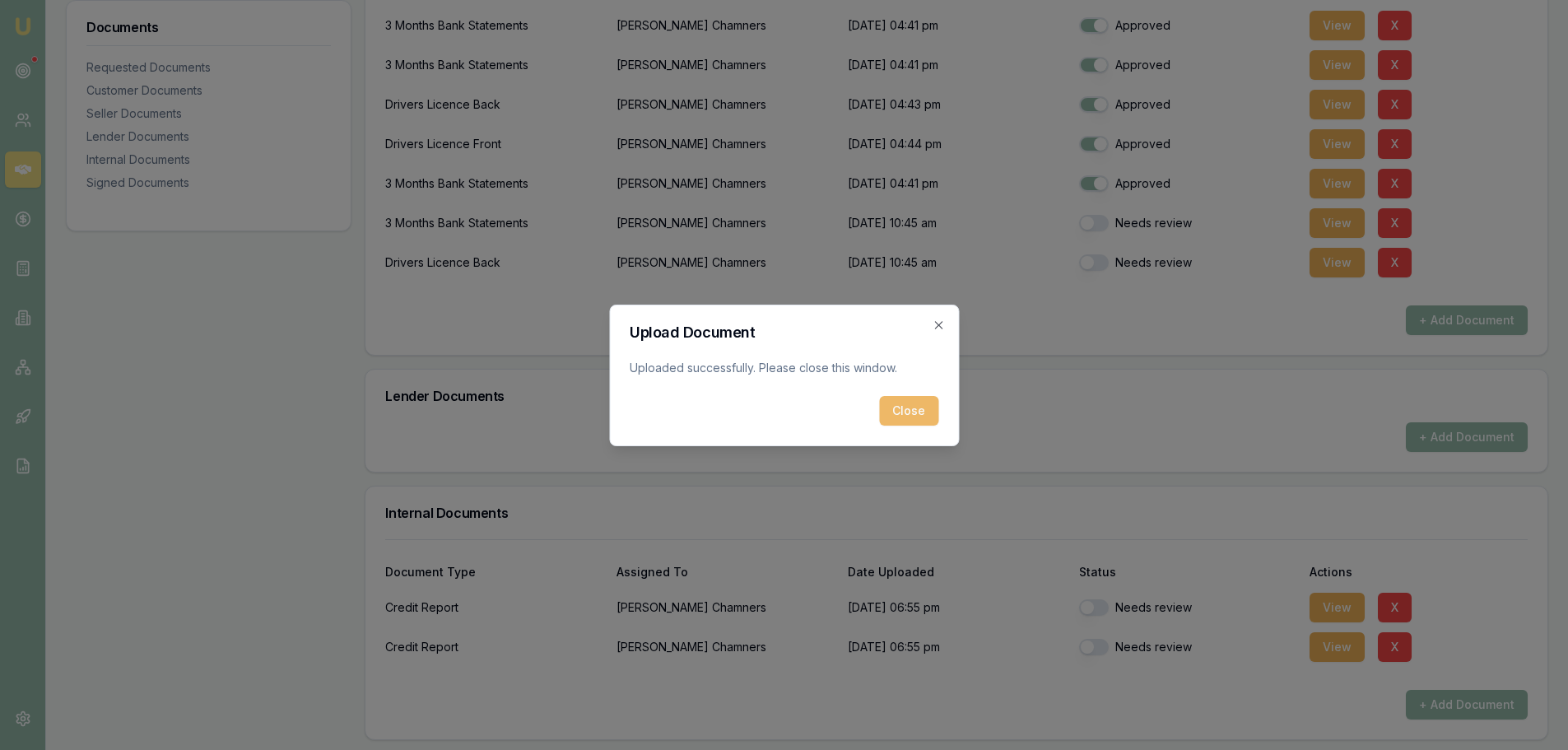
click at [901, 405] on button "Close" at bounding box center [908, 411] width 59 height 30
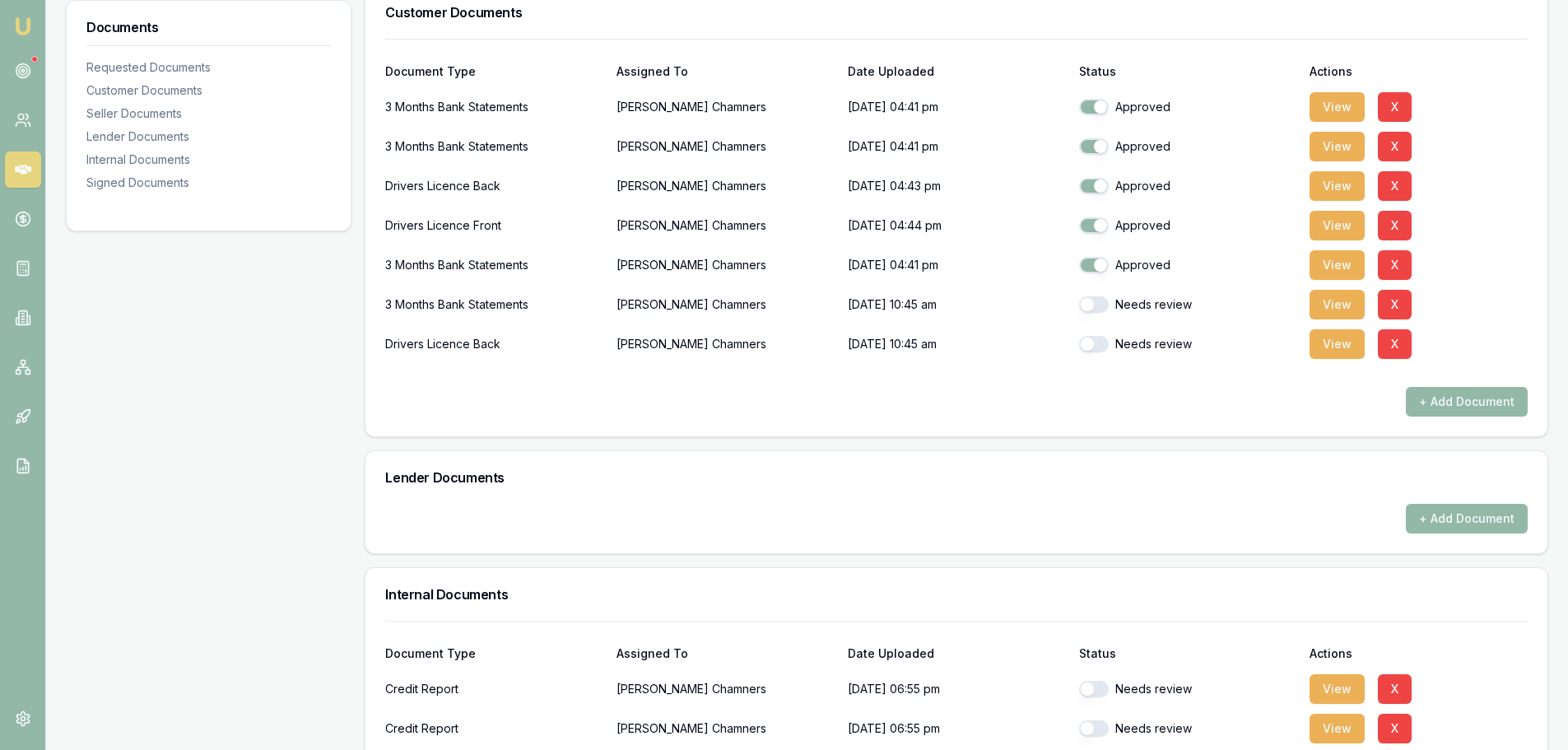
scroll to position [412, 0]
click at [1390, 189] on button "X" at bounding box center [1395, 187] width 34 height 30
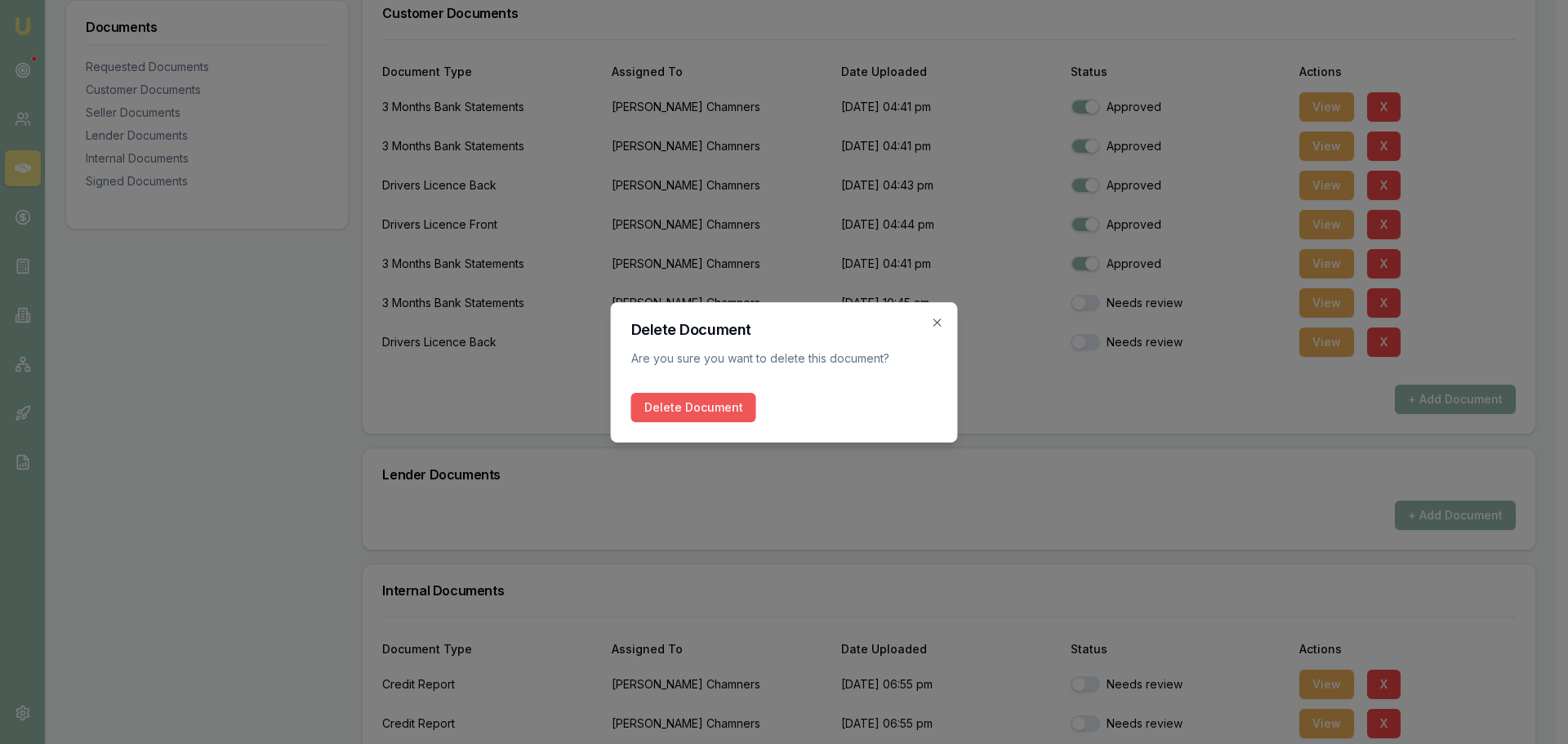
click at [704, 402] on button "Delete Document" at bounding box center [694, 408] width 125 height 30
checkbox input "false"
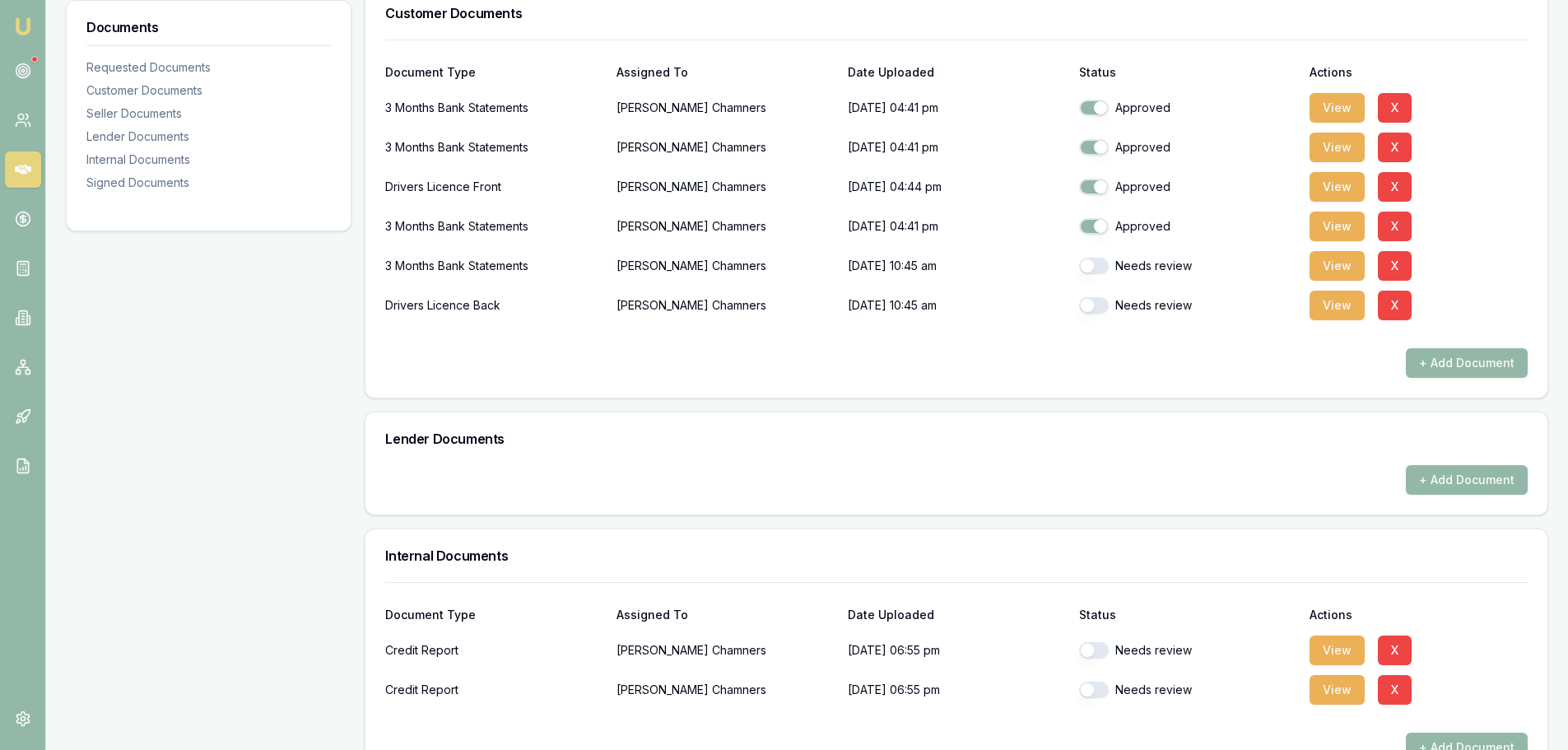
click at [1088, 304] on button "button" at bounding box center [1094, 306] width 30 height 17
checkbox input "true"
click at [1077, 369] on div "+ Add Document" at bounding box center [956, 363] width 1142 height 30
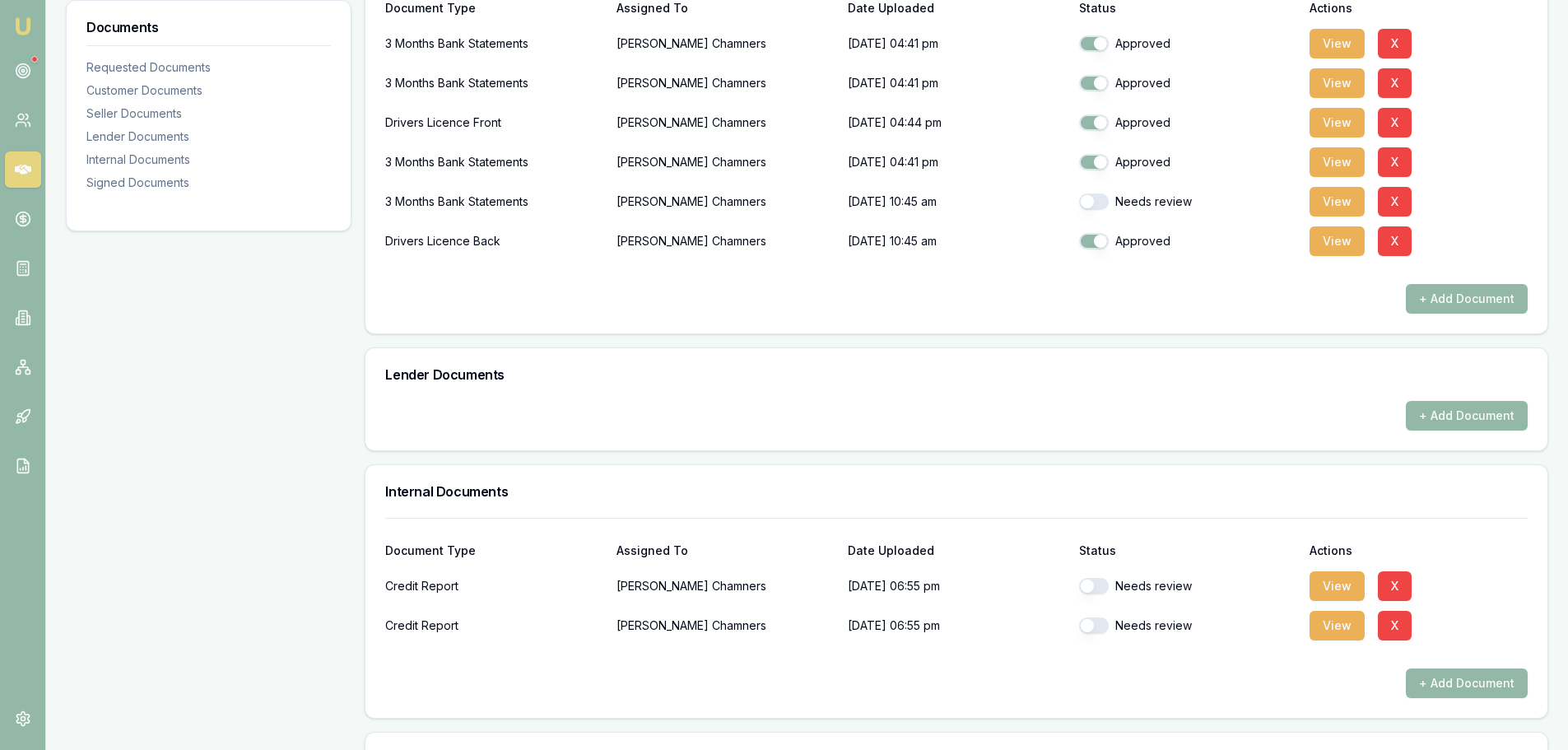
scroll to position [576, 0]
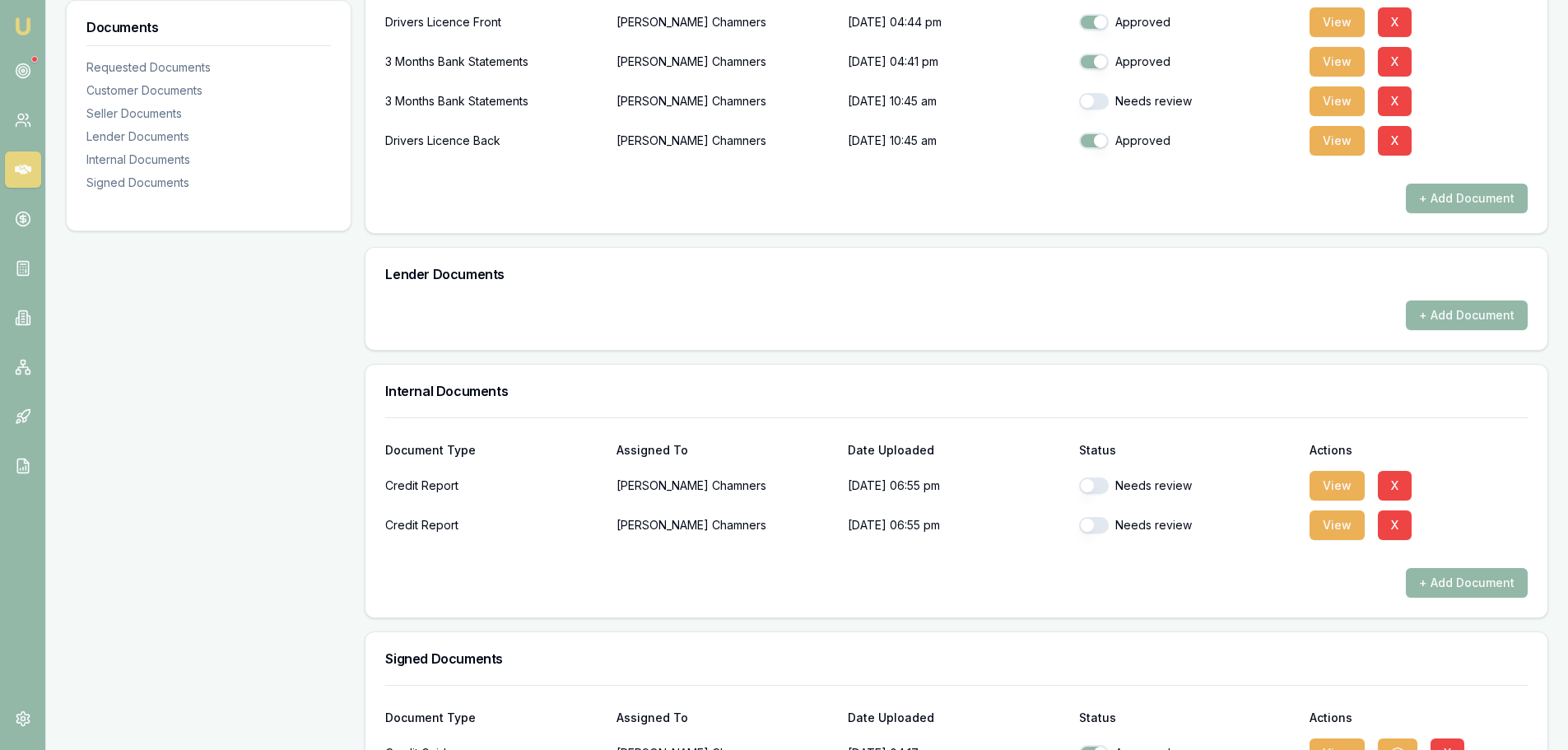
click at [1086, 487] on button "button" at bounding box center [1094, 486] width 30 height 17
checkbox input "true"
click at [1088, 526] on button "button" at bounding box center [1094, 526] width 30 height 17
checkbox input "true"
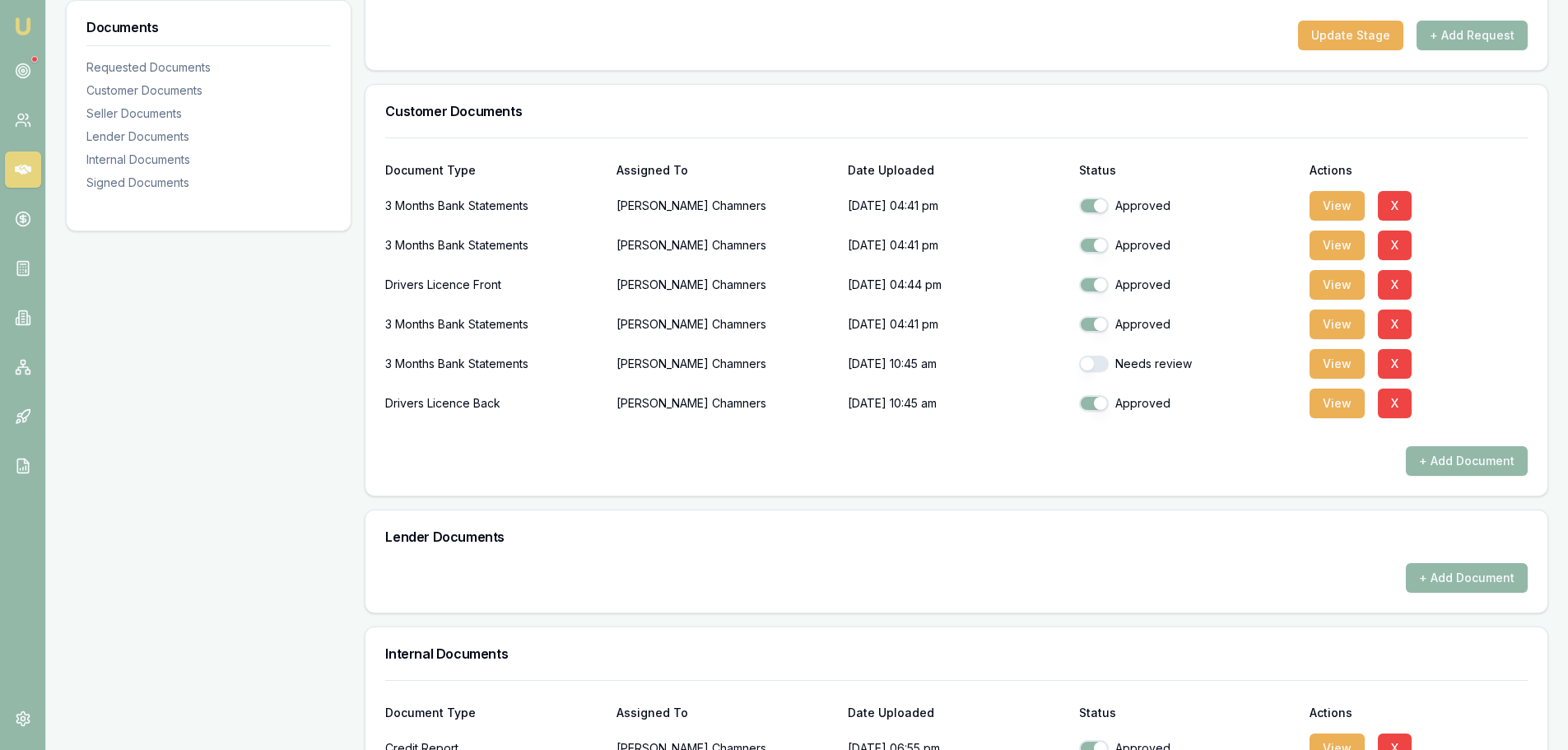
scroll to position [0, 0]
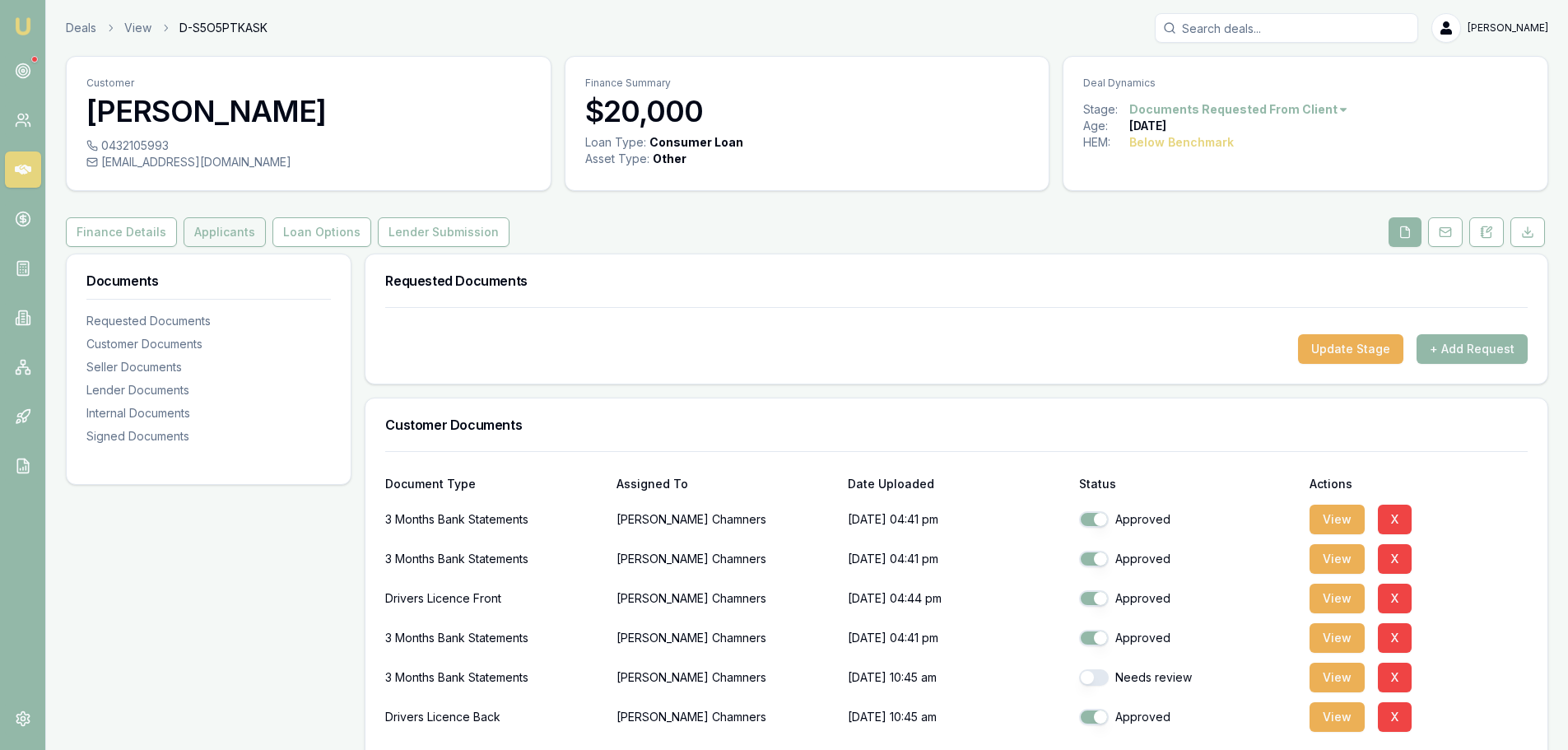
click at [224, 238] on button "Applicants" at bounding box center [224, 233] width 82 height 30
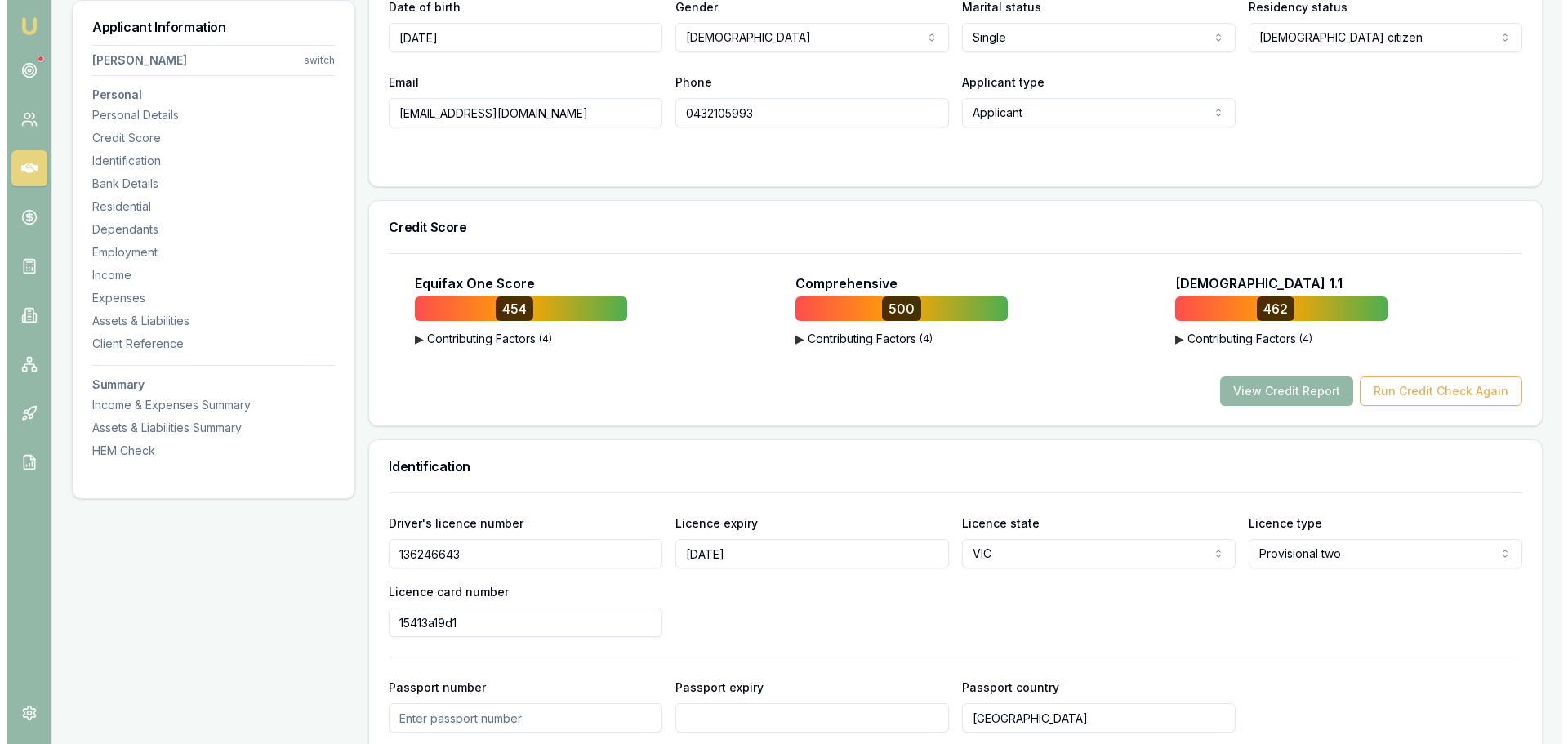
scroll to position [409, 0]
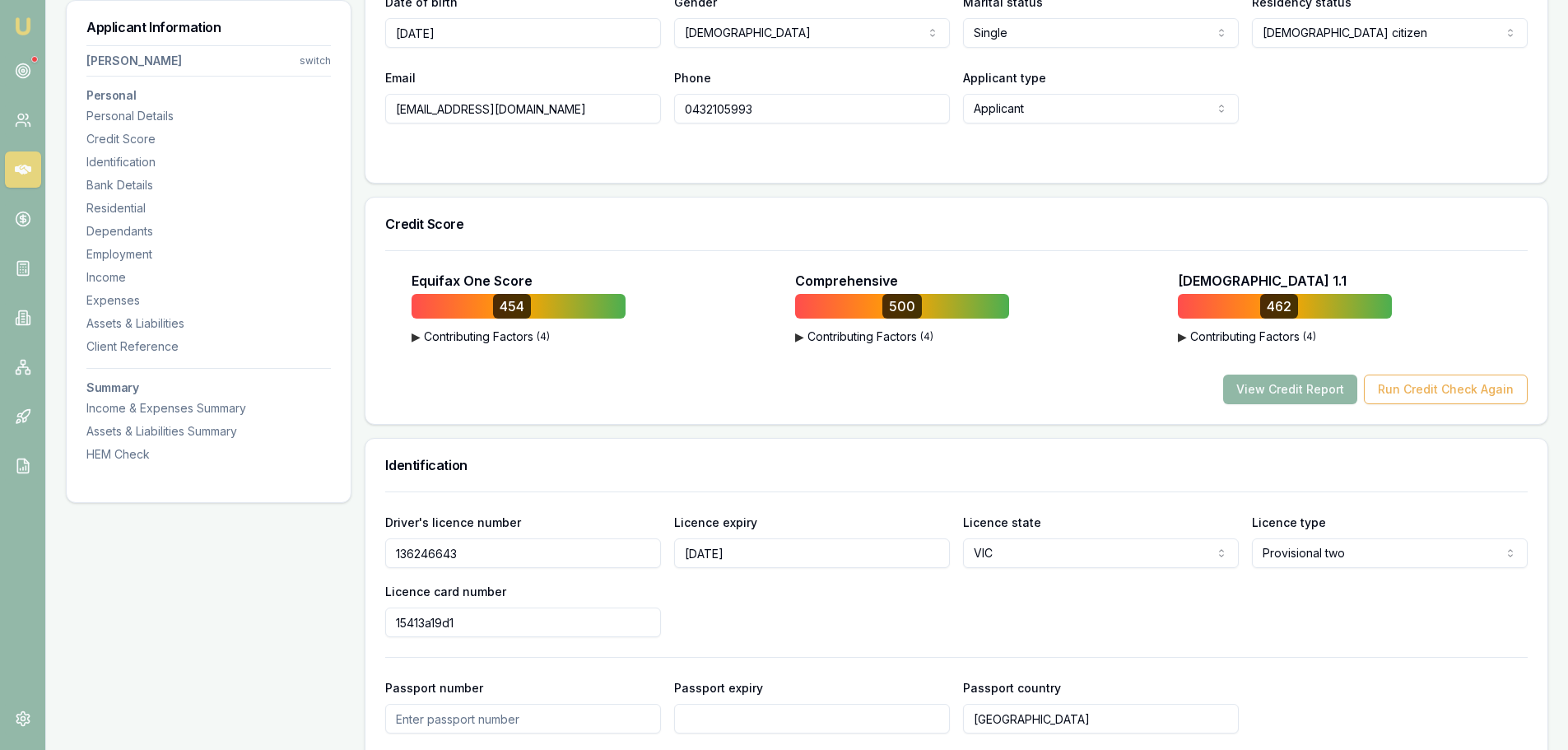
click at [1285, 390] on button "View Credit Report" at bounding box center [1291, 390] width 134 height 30
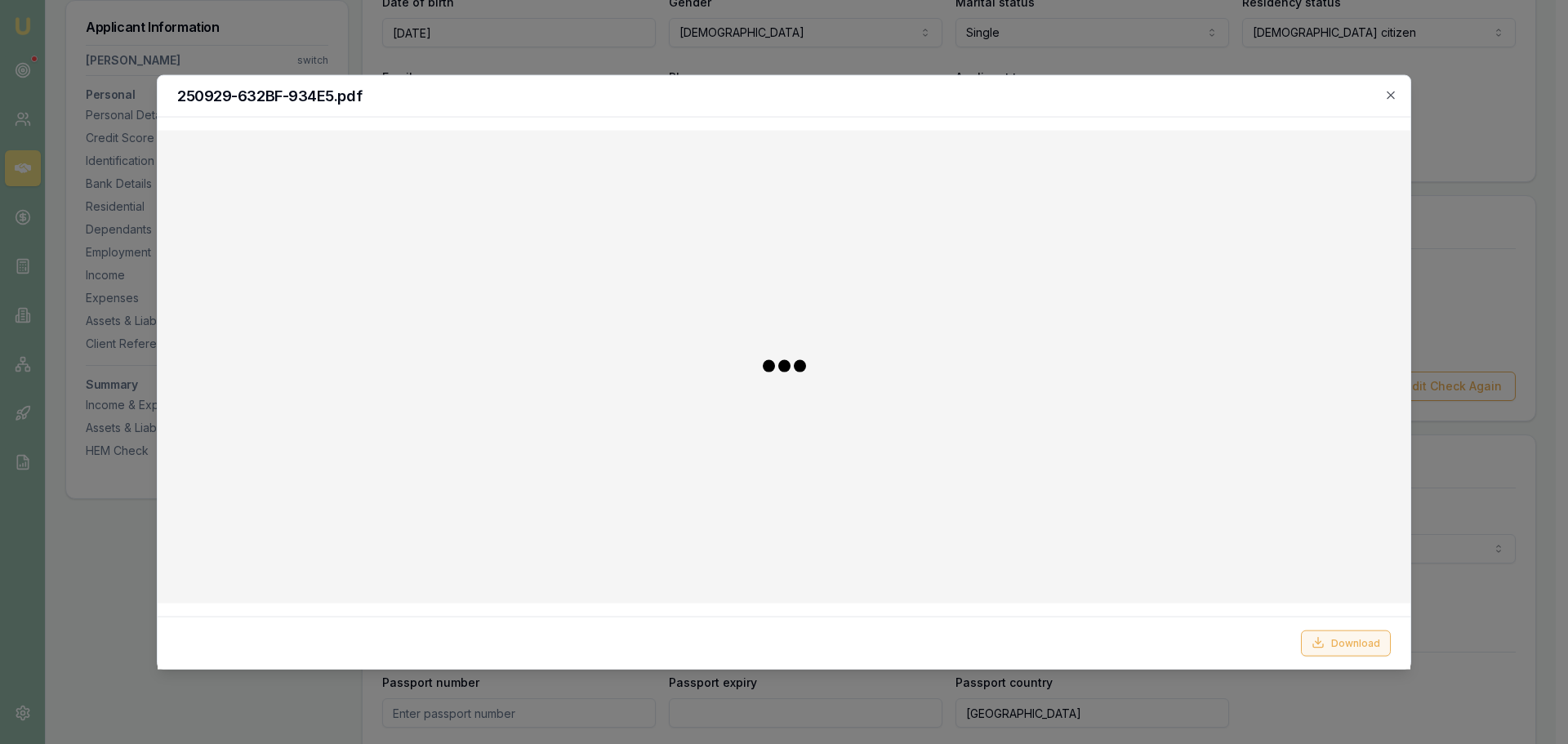
click at [1339, 644] on button "Download" at bounding box center [1346, 643] width 90 height 26
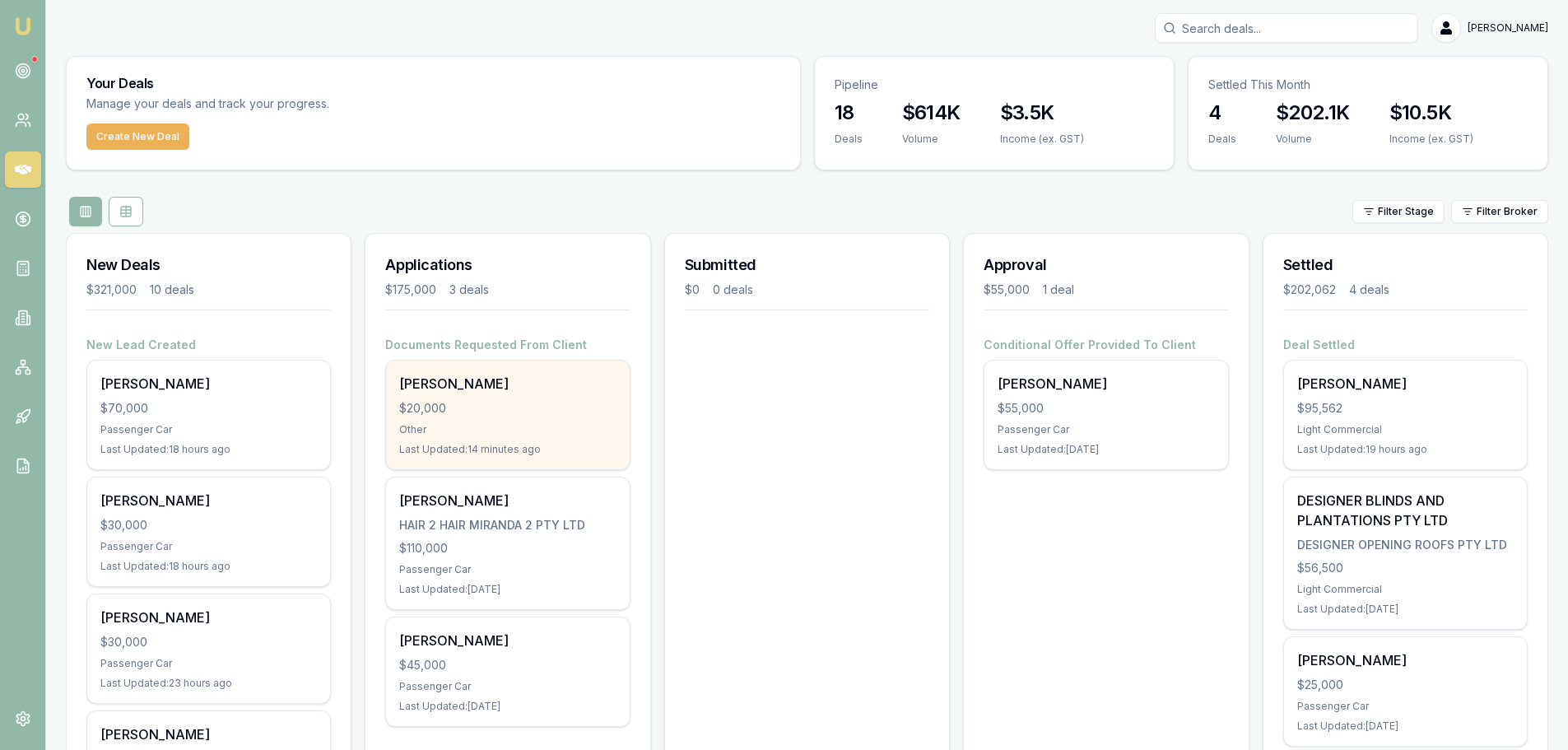
click at [506, 417] on div "[PERSON_NAME] $20,000 Other Last Updated: 14 minutes ago" at bounding box center [507, 414] width 243 height 109
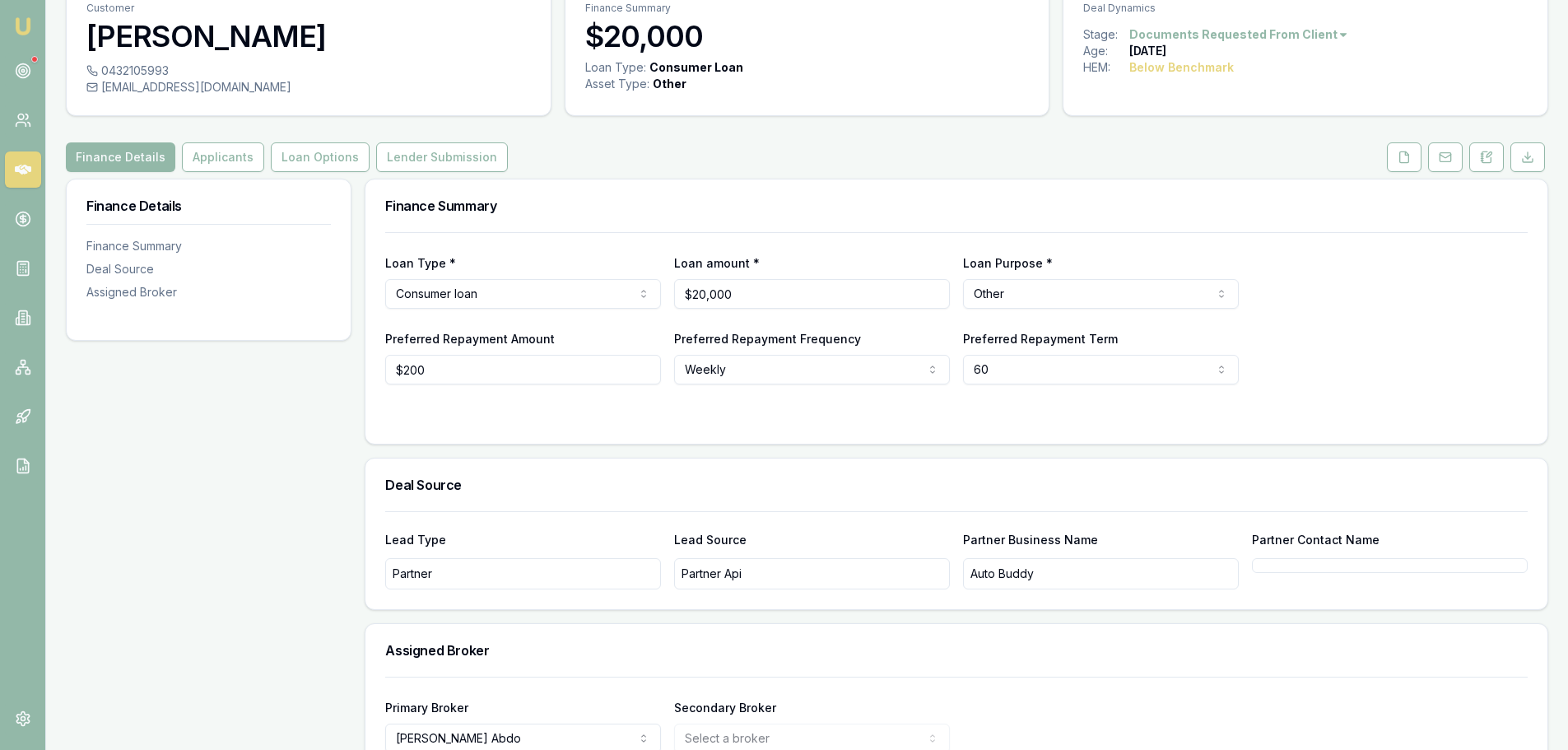
scroll to position [168, 0]
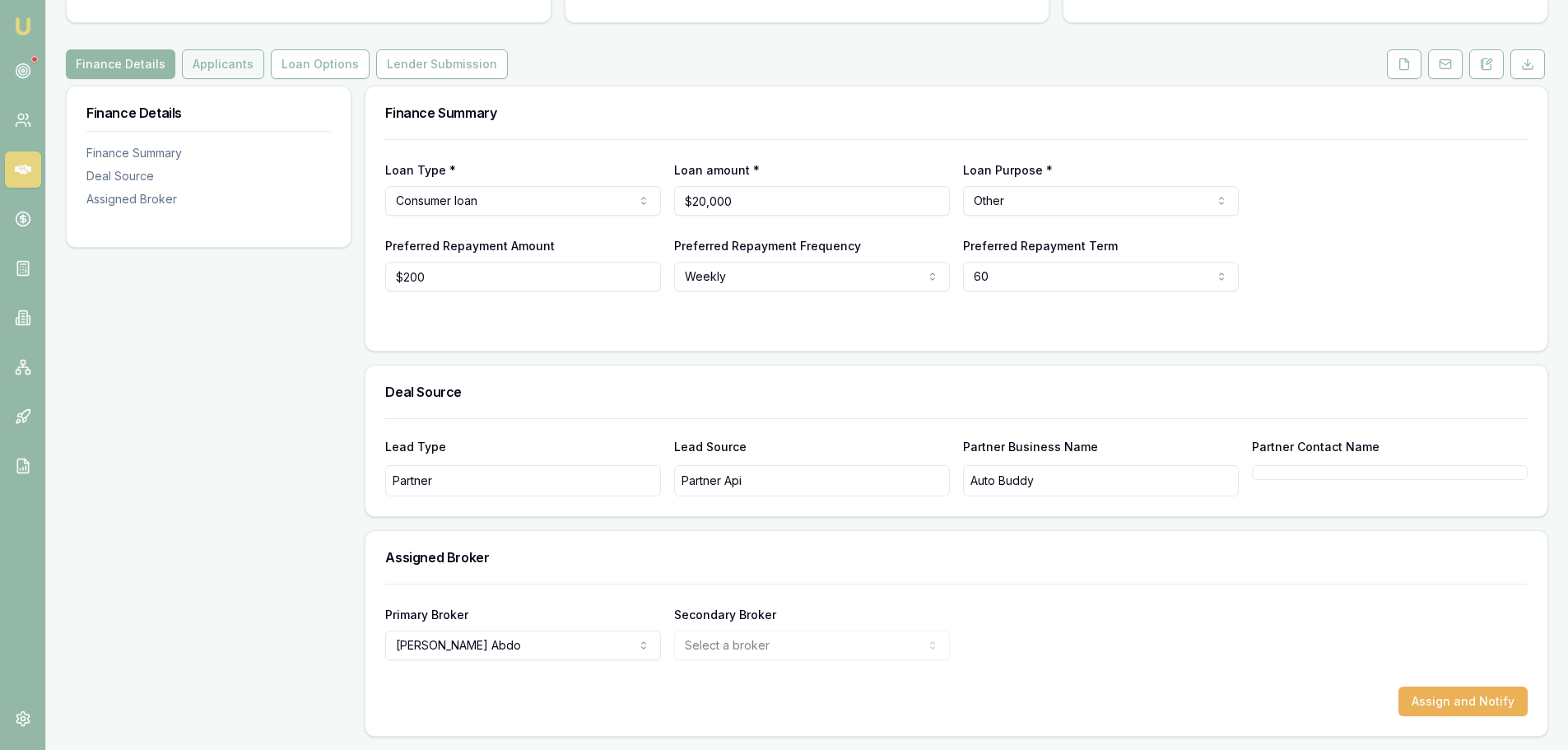
click at [210, 71] on button "Applicants" at bounding box center [222, 64] width 82 height 30
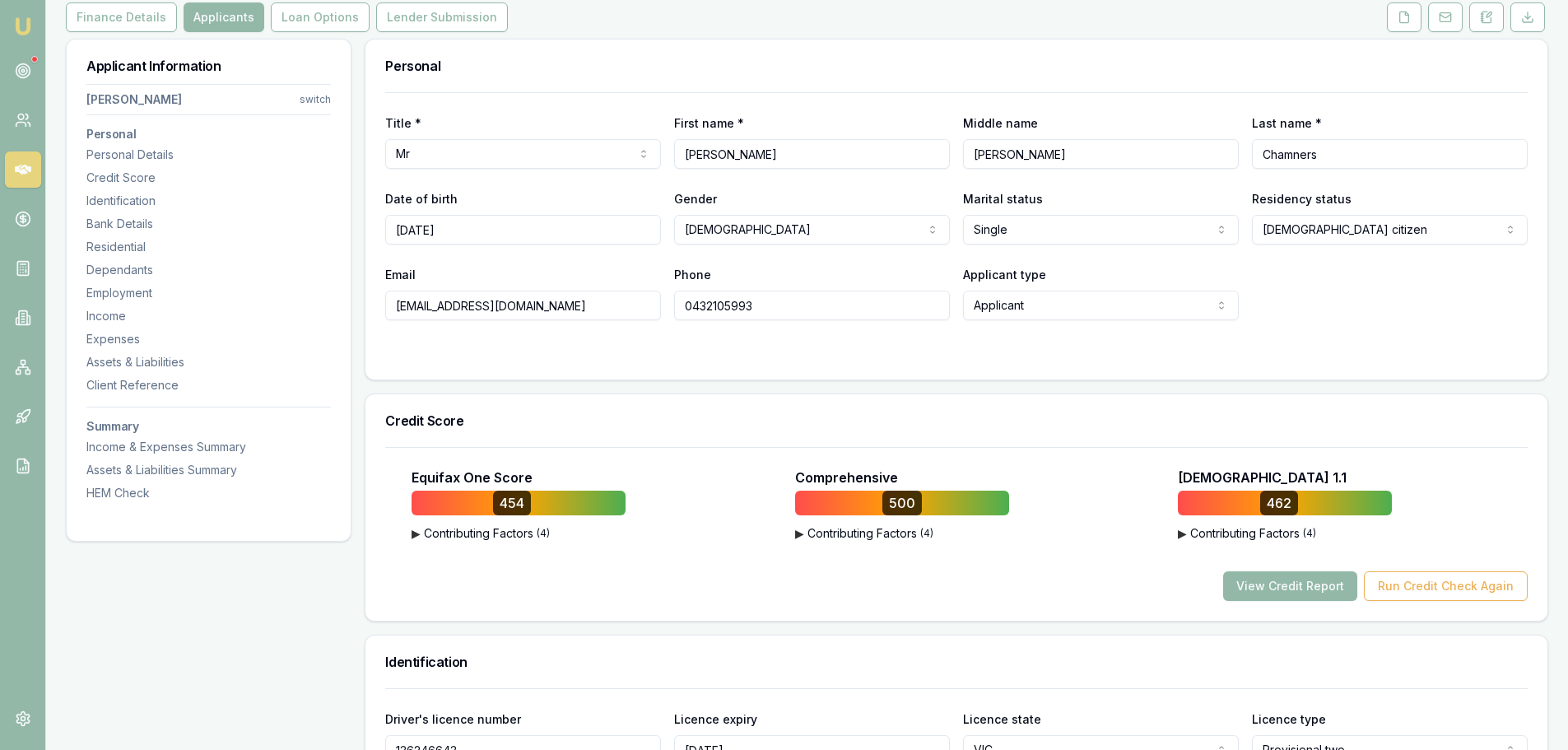
scroll to position [330, 0]
